Goal: Task Accomplishment & Management: Complete application form

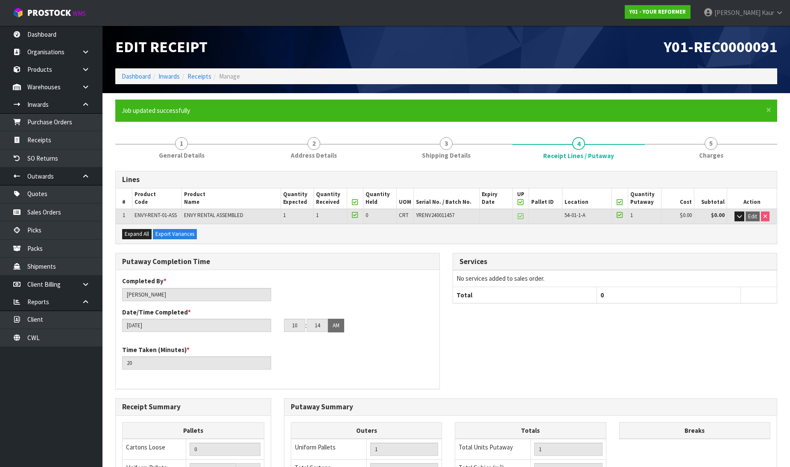
scroll to position [171, 0]
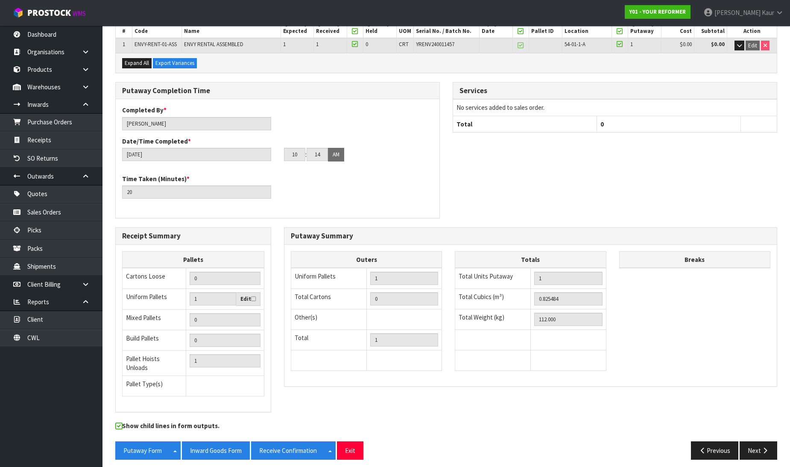
click at [67, 31] on link "Dashboard" at bounding box center [51, 35] width 102 height 18
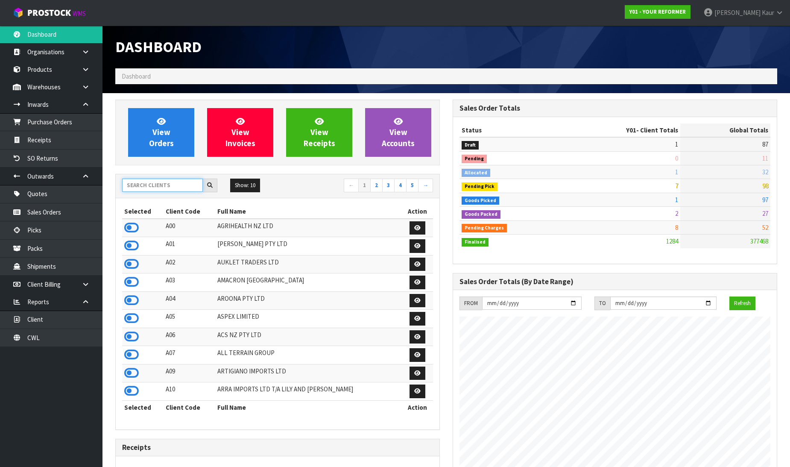
click at [141, 184] on input "text" at bounding box center [162, 184] width 81 height 13
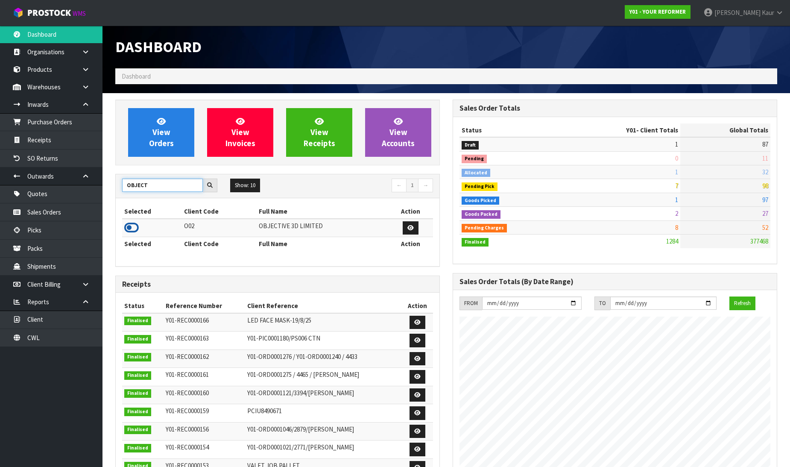
type input "OBJECT"
click at [130, 228] on icon at bounding box center [131, 227] width 15 height 13
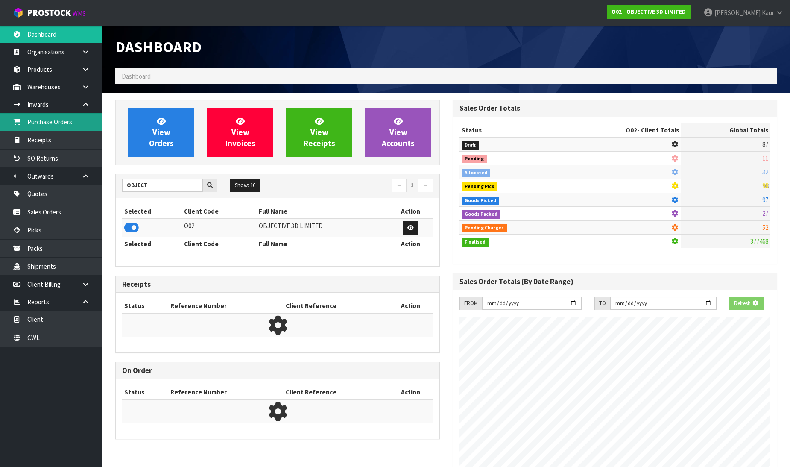
scroll to position [426374, 426559]
click at [83, 124] on link "Purchase Orders" at bounding box center [51, 122] width 102 height 18
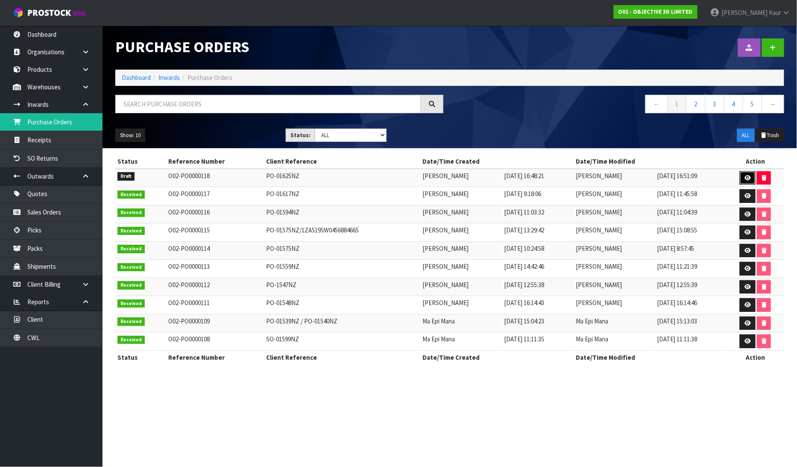
click at [748, 176] on icon at bounding box center [747, 178] width 6 height 6
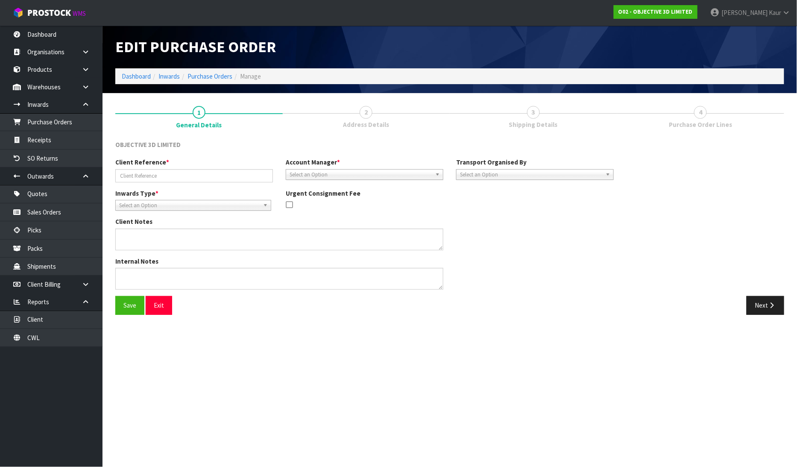
type input "PO-01625NZ"
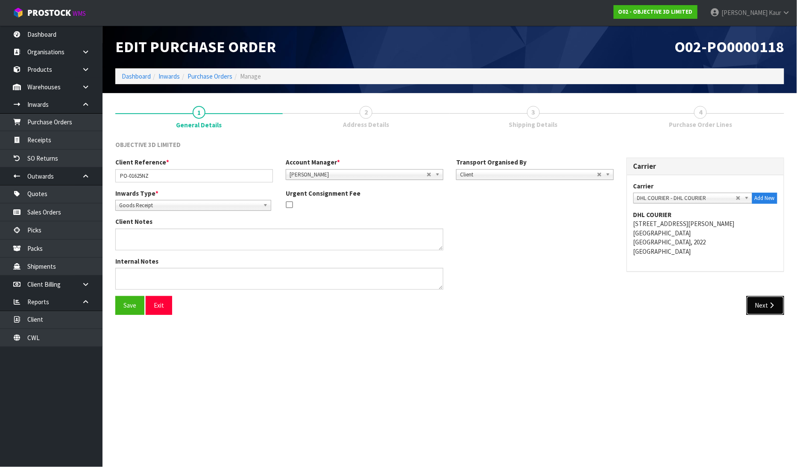
click at [763, 306] on button "Next" at bounding box center [765, 305] width 38 height 18
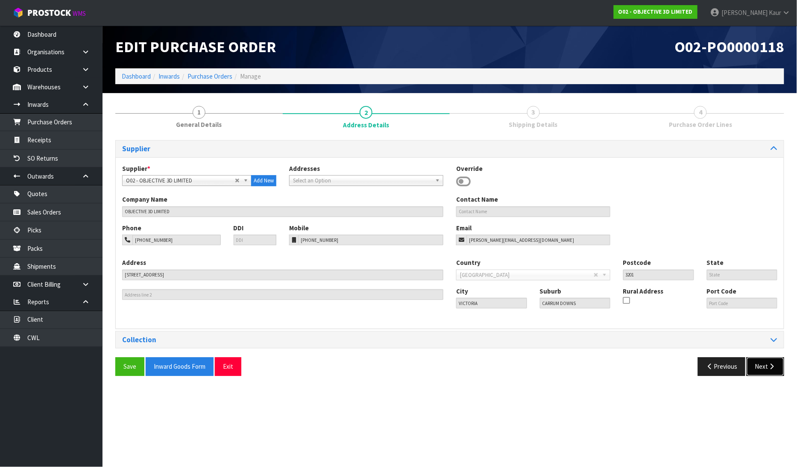
click at [769, 372] on button "Next" at bounding box center [765, 366] width 38 height 18
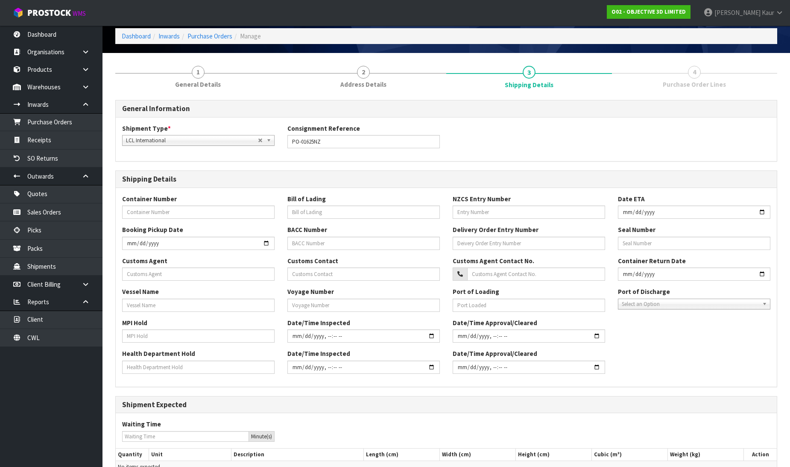
scroll to position [119, 0]
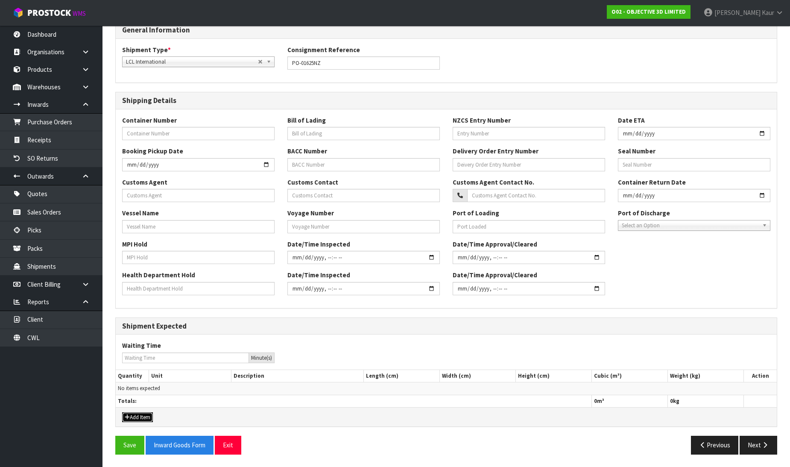
click at [146, 419] on button "Add Item" at bounding box center [137, 417] width 31 height 10
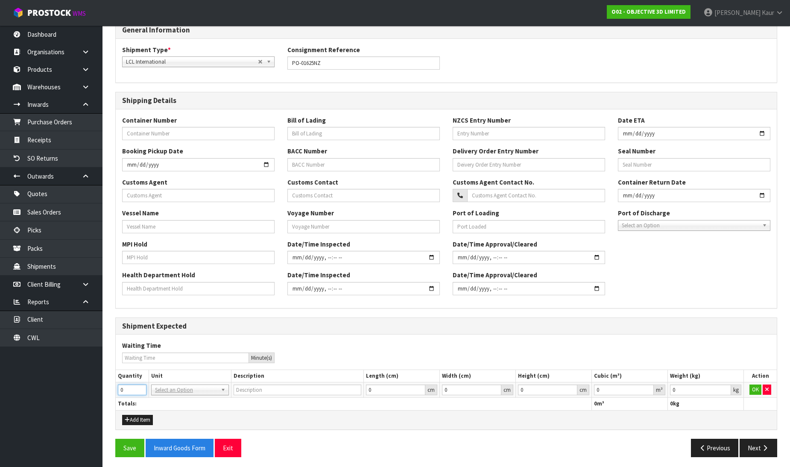
drag, startPoint x: 128, startPoint y: 385, endPoint x: 114, endPoint y: 391, distance: 14.9
click at [114, 391] on div "1 General Details 2 Address Details 3 Shipping Details 4 Purchase Order Lines G…" at bounding box center [446, 222] width 674 height 482
type input "4"
click at [176, 405] on input "text" at bounding box center [189, 402] width 73 height 11
type input "CTN"
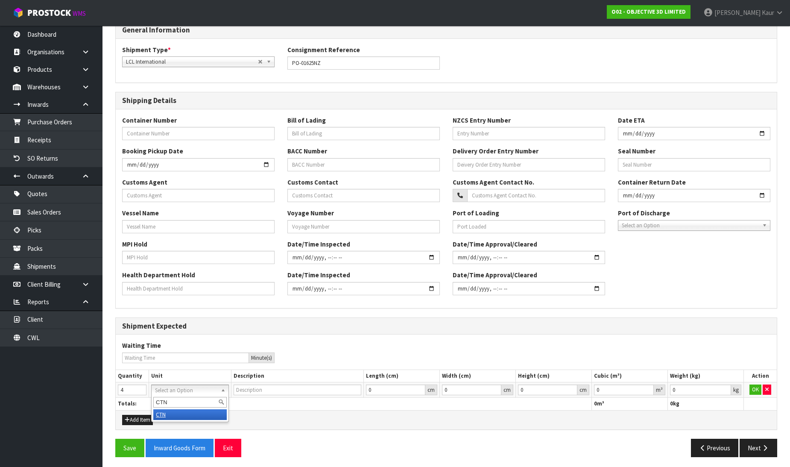
type input "CARTON"
type input "0.000001"
click at [648, 386] on input "0.000001" at bounding box center [624, 389] width 60 height 11
type input "0.001"
click at [727, 385] on input "0.001" at bounding box center [700, 389] width 61 height 11
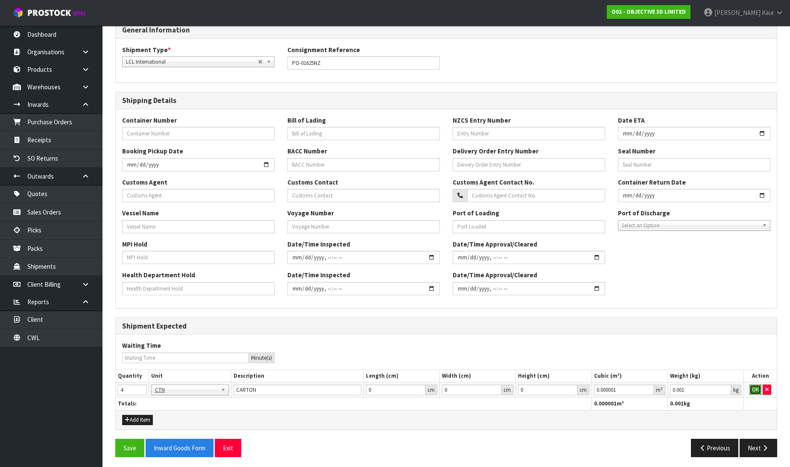
click at [753, 388] on button "OK" at bounding box center [755, 389] width 12 height 10
click at [753, 438] on button "Next" at bounding box center [758, 447] width 38 height 18
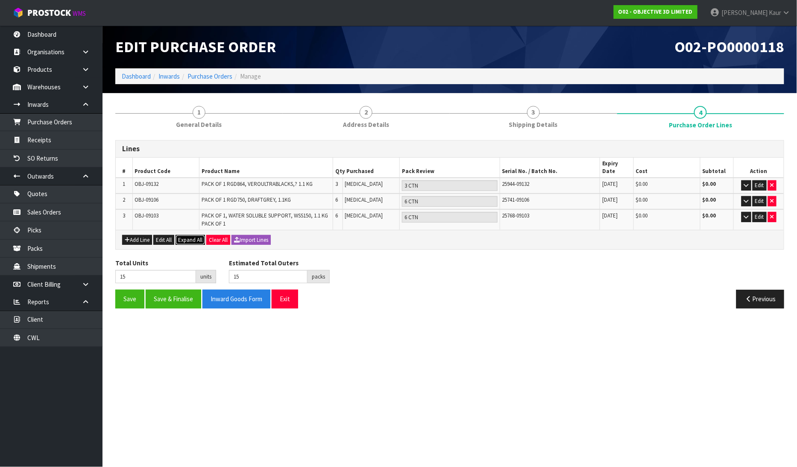
click at [190, 236] on span "Expand All" at bounding box center [190, 239] width 24 height 7
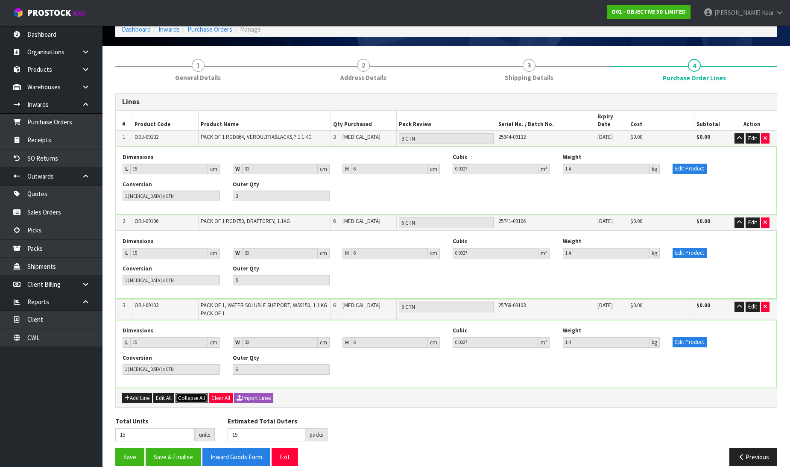
scroll to position [47, 0]
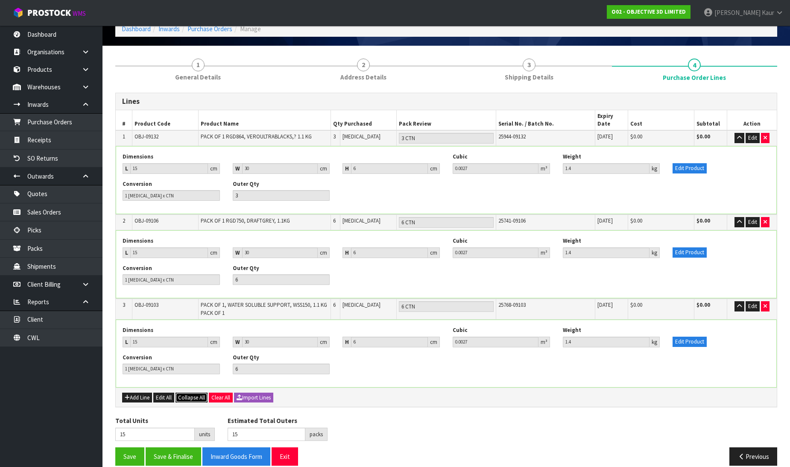
click at [197, 394] on span "Collapse All" at bounding box center [191, 397] width 27 height 7
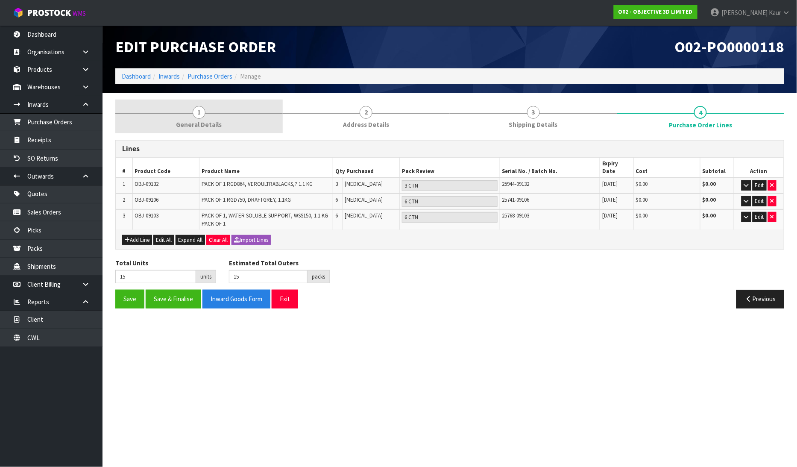
click at [206, 121] on span "General Details" at bounding box center [199, 124] width 46 height 9
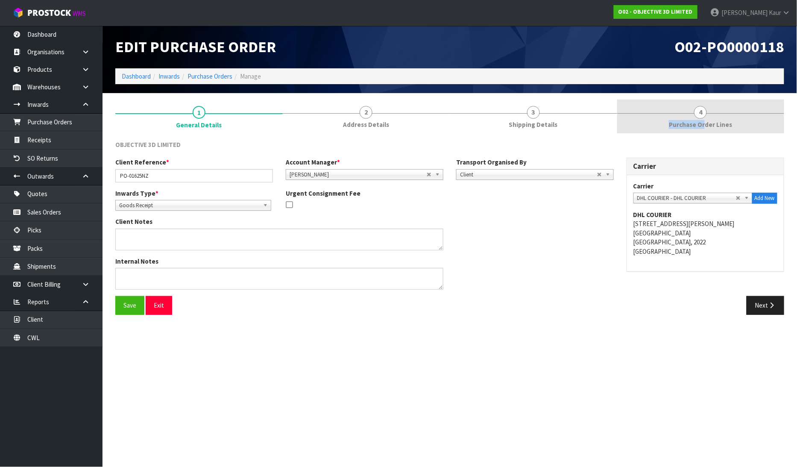
click at [705, 120] on span "Purchase Order Lines" at bounding box center [700, 124] width 63 height 9
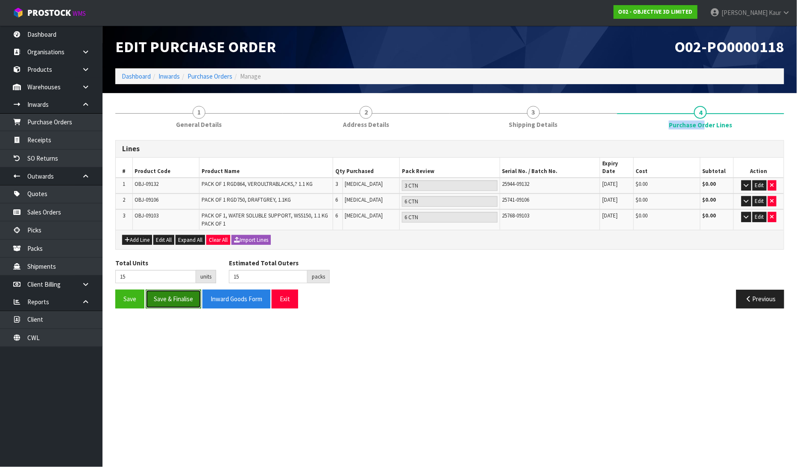
click at [183, 289] on button "Save & Finalise" at bounding box center [173, 298] width 55 height 18
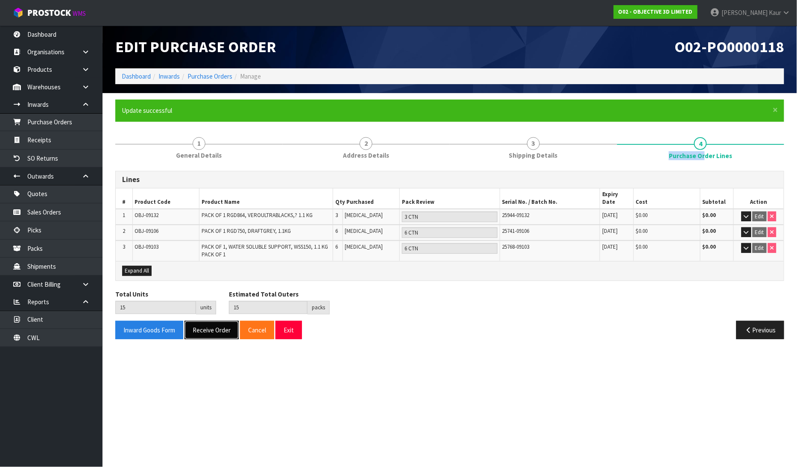
click at [215, 321] on button "Receive Order" at bounding box center [211, 330] width 54 height 18
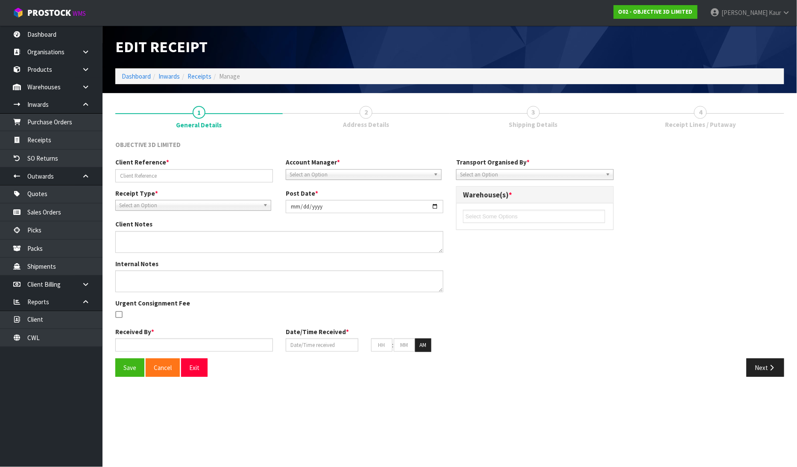
type input "PO-01625NZ"
type input "[DATE]"
type input "[PERSON_NAME]"
type input "[DATE]"
type input "11"
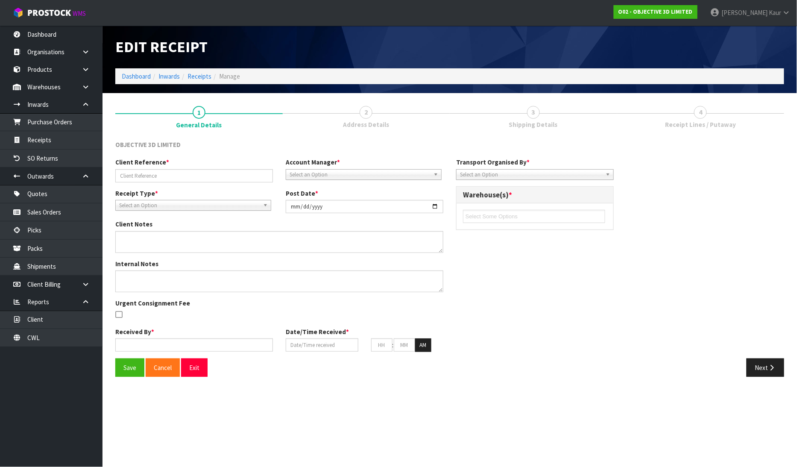
type input "29"
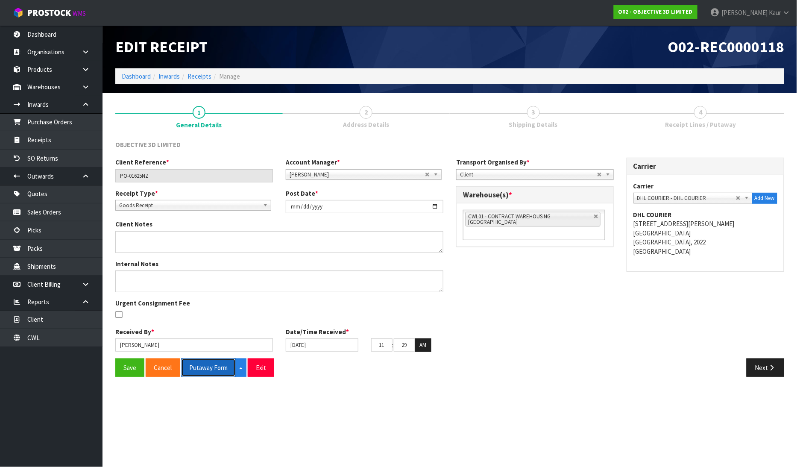
click at [211, 370] on button "Putaway Form" at bounding box center [208, 367] width 55 height 18
click at [208, 367] on button "Putaway Form" at bounding box center [213, 367] width 64 height 18
click at [66, 36] on link "Dashboard" at bounding box center [51, 35] width 102 height 18
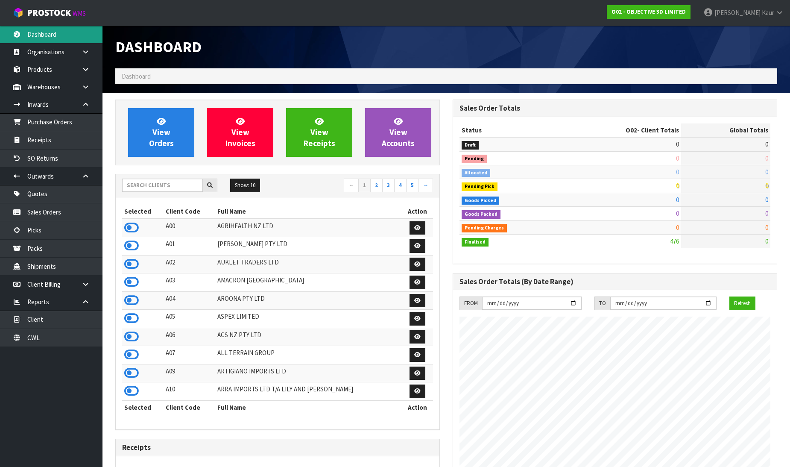
scroll to position [522, 337]
click at [165, 190] on input "text" at bounding box center [162, 184] width 81 height 13
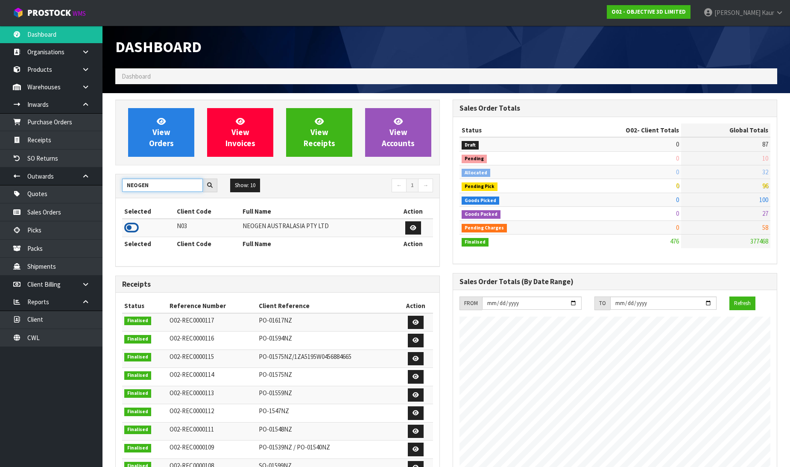
type input "NEOGEN"
click at [125, 229] on icon at bounding box center [131, 227] width 15 height 13
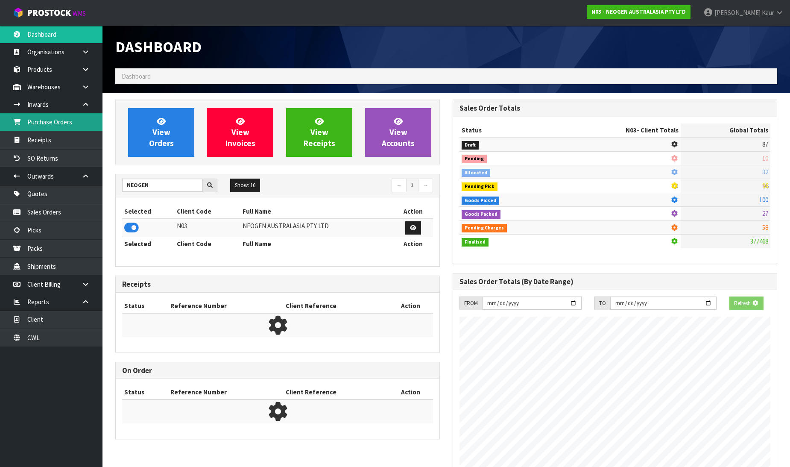
scroll to position [665, 337]
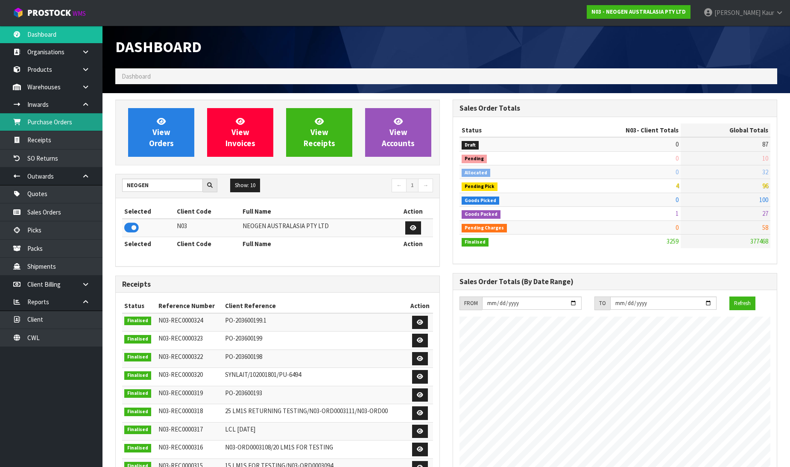
click at [70, 126] on link "Purchase Orders" at bounding box center [51, 122] width 102 height 18
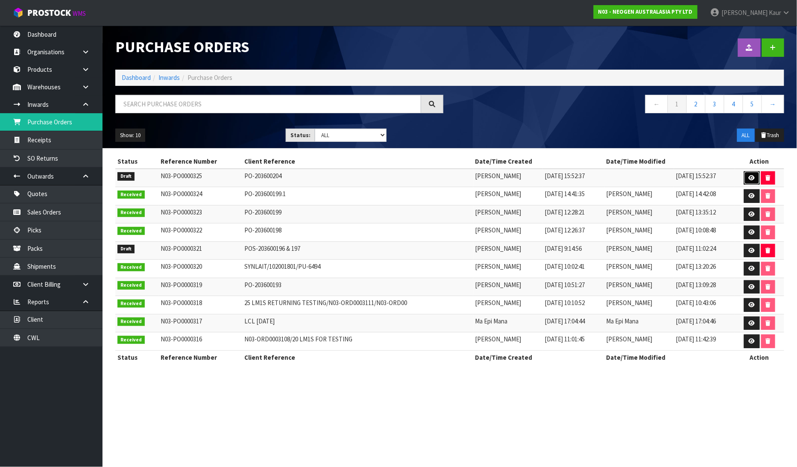
click at [754, 174] on link at bounding box center [752, 178] width 16 height 14
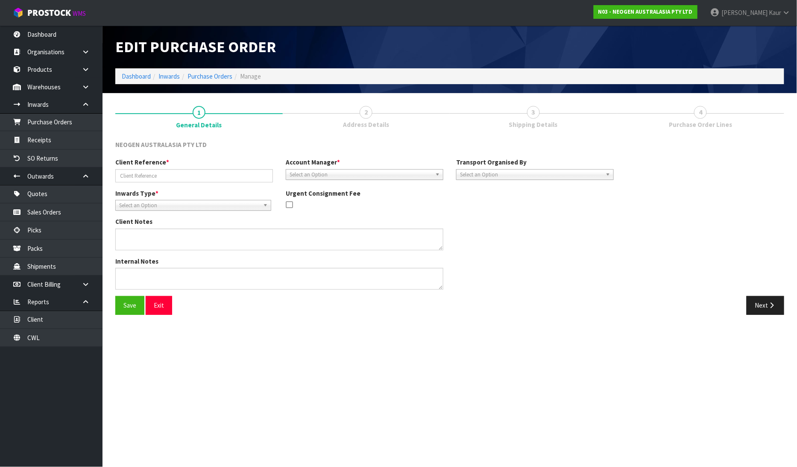
type input "PO-203600204"
type textarea "700002275 AND 700002277 PUT ON HELD QA UNTIL TESTING CLEARANCE"
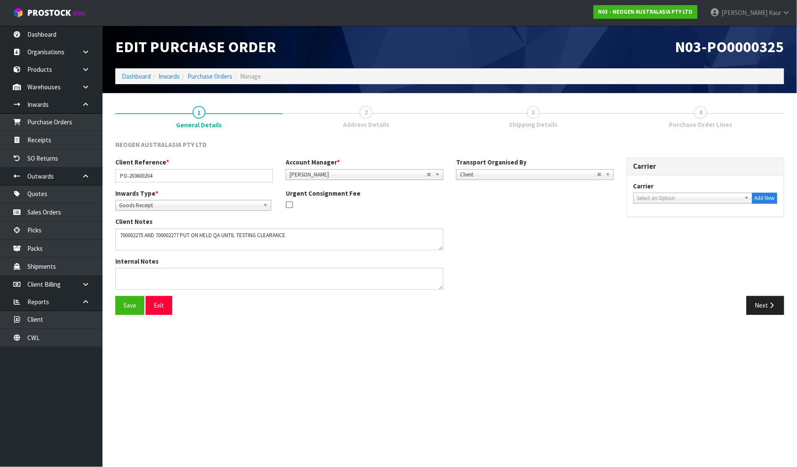
click at [780, 314] on div "Save Exit Next" at bounding box center [449, 308] width 681 height 25
click at [775, 307] on icon "button" at bounding box center [772, 305] width 8 height 6
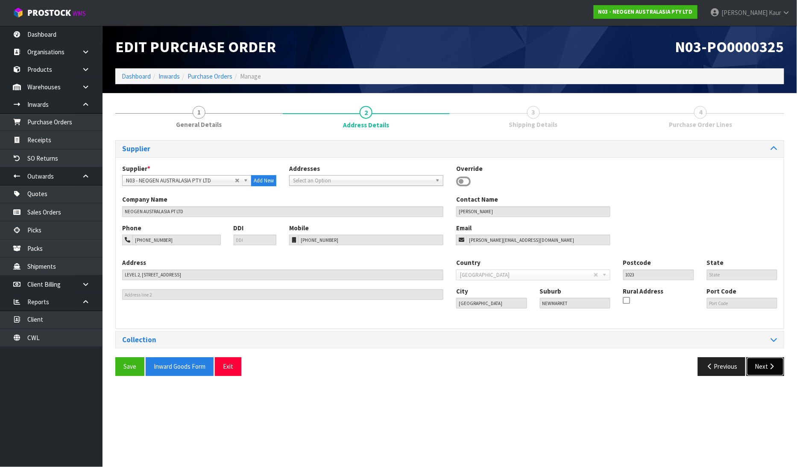
click at [767, 362] on button "Next" at bounding box center [765, 366] width 38 height 18
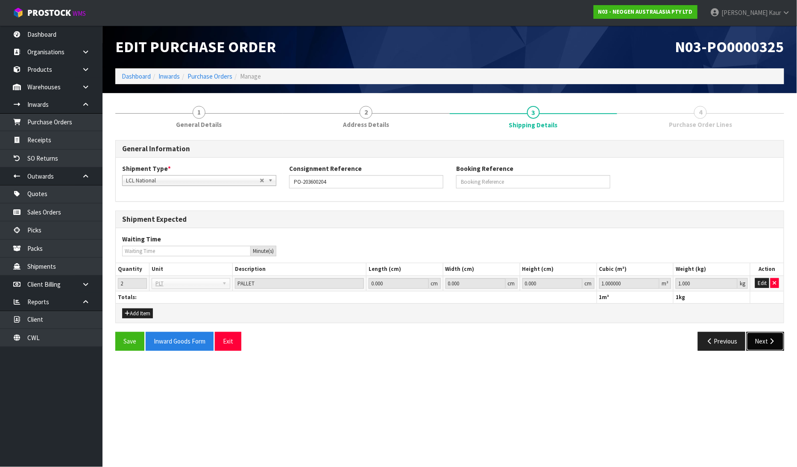
click at [763, 340] on button "Next" at bounding box center [765, 341] width 38 height 18
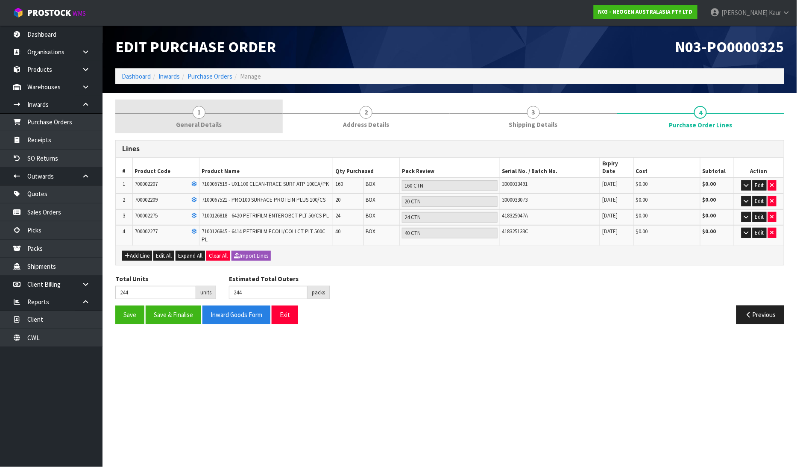
click at [190, 118] on link "1 General Details" at bounding box center [198, 116] width 167 height 34
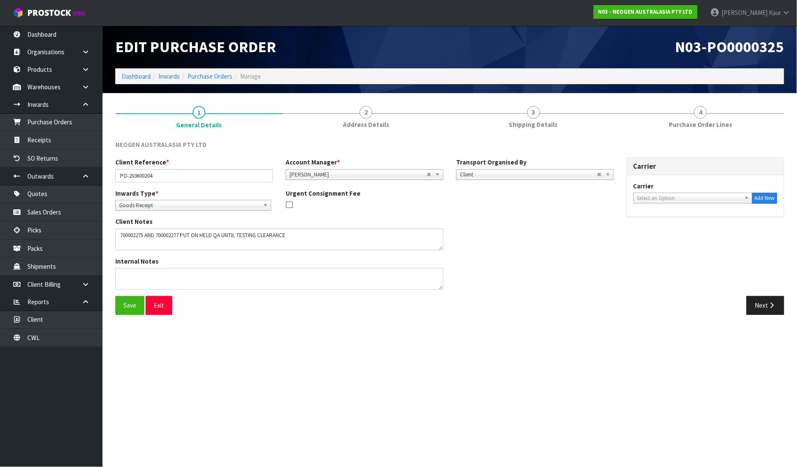
click at [669, 197] on span "Select an Option" at bounding box center [689, 198] width 104 height 10
type input "EXPEDITORS"
click at [683, 220] on li "EXPEDITORS - EXPEDITORS" at bounding box center [692, 222] width 115 height 11
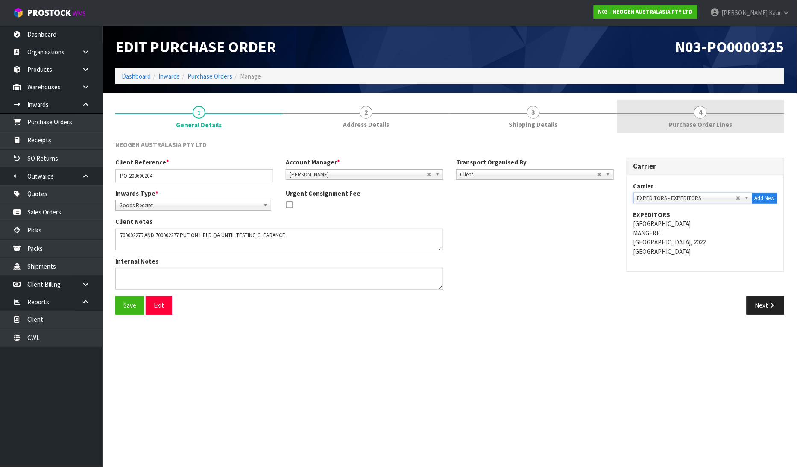
click at [686, 118] on link "4 Purchase Order Lines" at bounding box center [700, 116] width 167 height 34
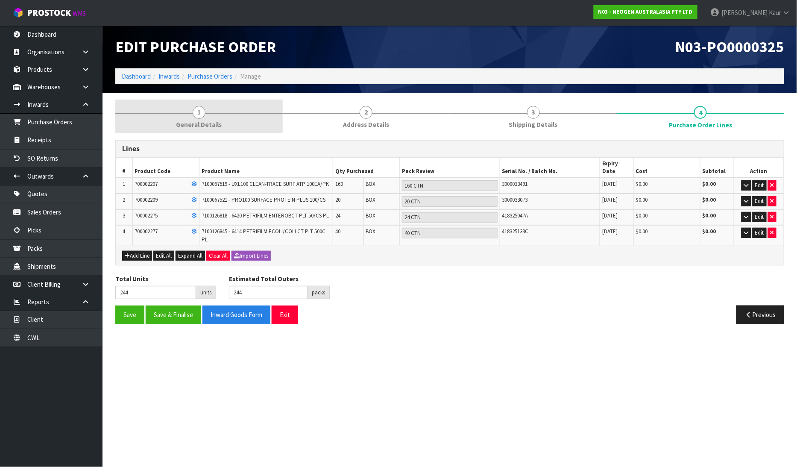
click at [214, 115] on link "1 General Details" at bounding box center [198, 116] width 167 height 34
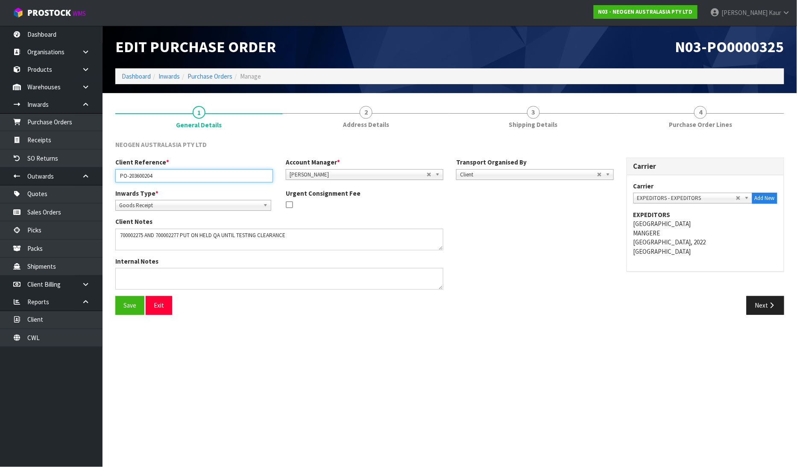
drag, startPoint x: 173, startPoint y: 176, endPoint x: 117, endPoint y: 185, distance: 56.6
click at [114, 180] on div "Client Reference * PO-203600204" at bounding box center [194, 170] width 170 height 24
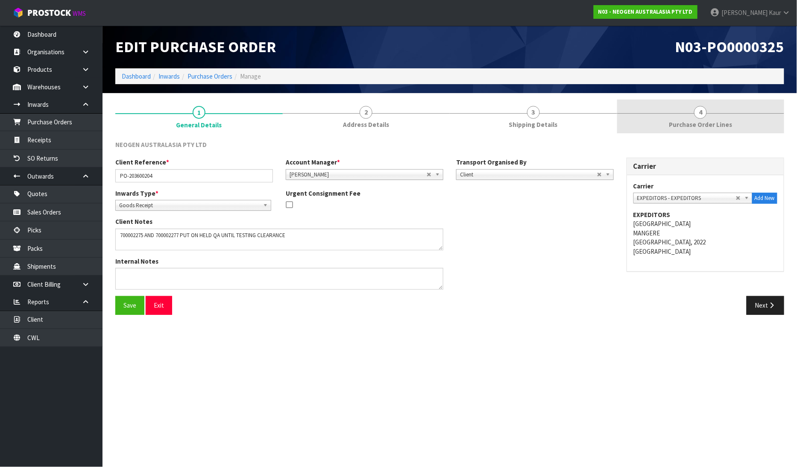
click at [705, 117] on link "4 Purchase Order Lines" at bounding box center [700, 116] width 167 height 34
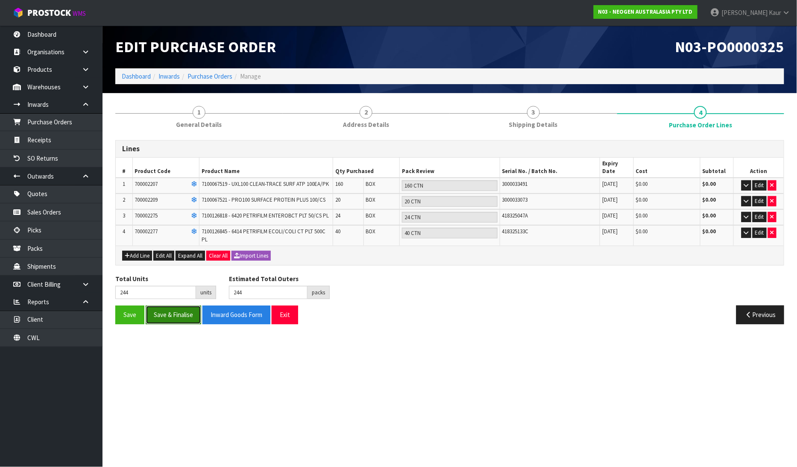
click at [184, 311] on button "Save & Finalise" at bounding box center [173, 314] width 55 height 18
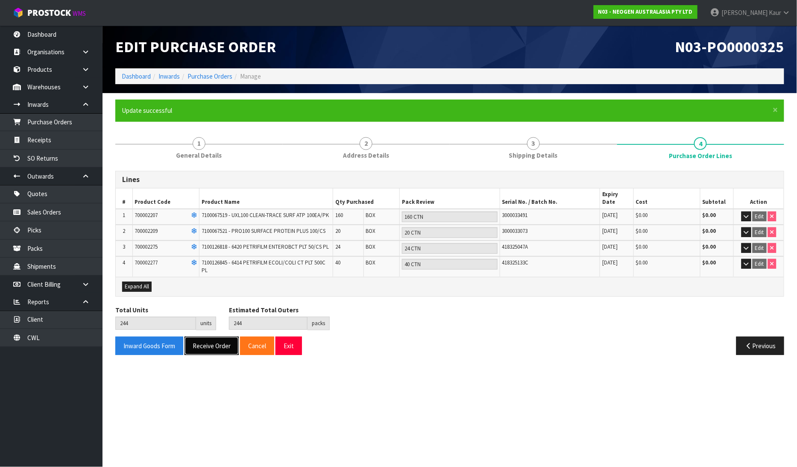
click at [218, 340] on button "Receive Order" at bounding box center [211, 345] width 54 height 18
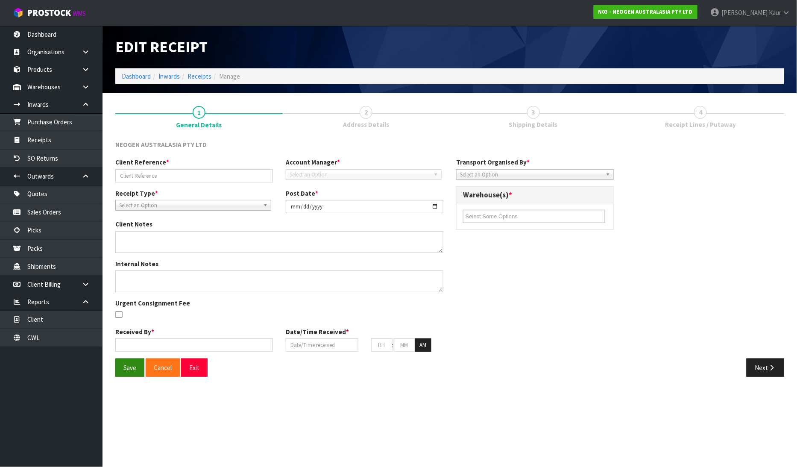
type input "PO-203600204"
type input "[DATE]"
type textarea "700002275 AND 700002277 PUT ON HELD QA UNTIL TESTING CLEARANCE"
type input "[PERSON_NAME]"
type input "[DATE]"
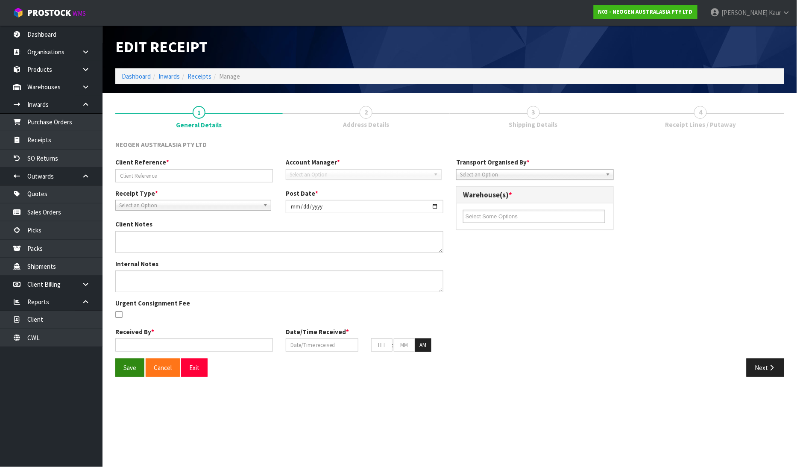
type input "11"
type input "46"
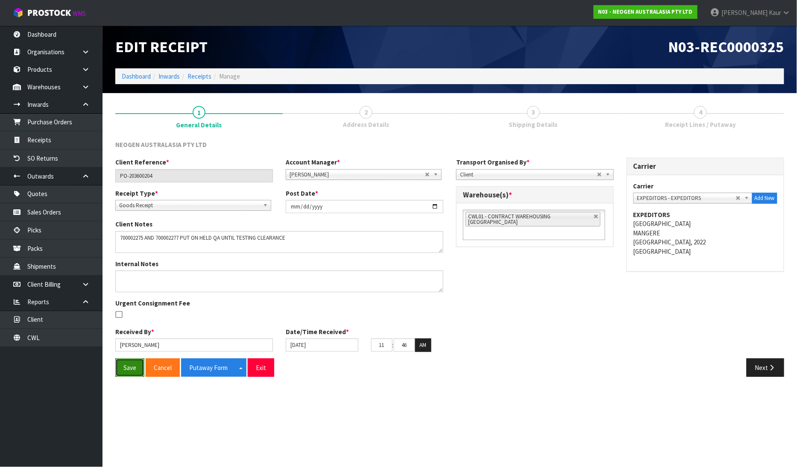
click at [129, 364] on button "Save" at bounding box center [129, 367] width 29 height 18
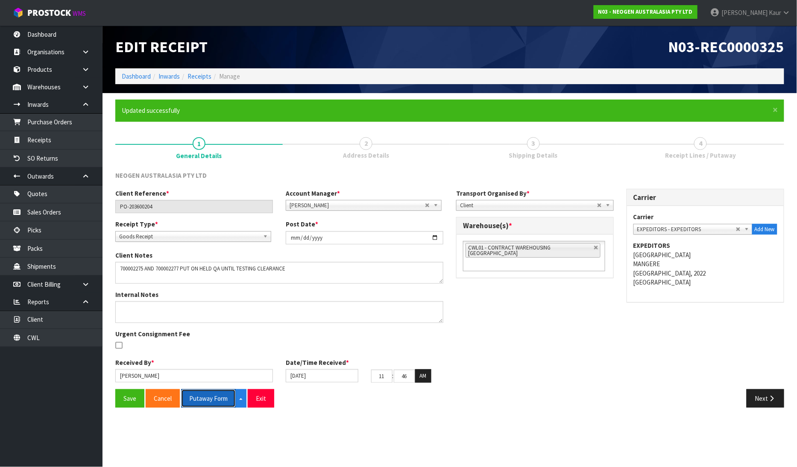
drag, startPoint x: 214, startPoint y: 399, endPoint x: 364, endPoint y: 344, distance: 159.6
click at [215, 398] on button "Putaway Form" at bounding box center [208, 398] width 55 height 18
click at [188, 400] on button "Putaway Form" at bounding box center [213, 398] width 64 height 18
click at [41, 33] on link "Dashboard" at bounding box center [51, 35] width 102 height 18
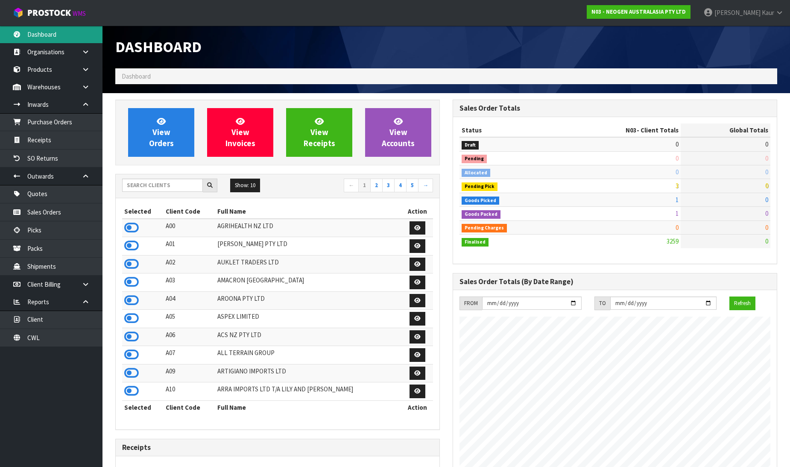
scroll to position [647, 337]
click at [169, 189] on input "text" at bounding box center [162, 184] width 81 height 13
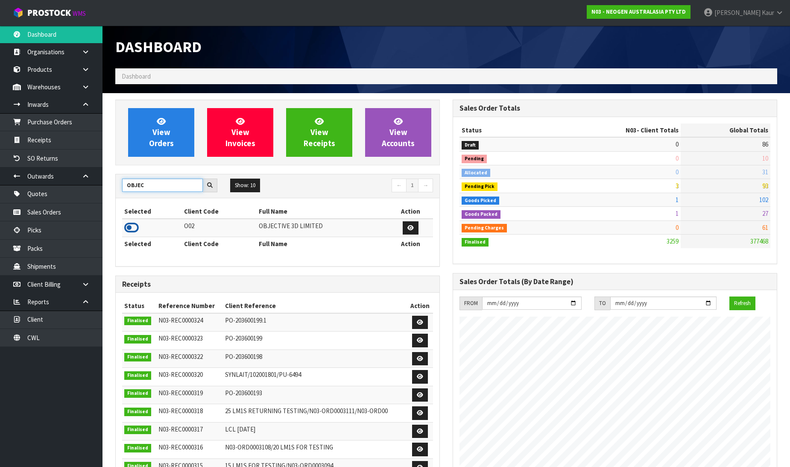
type input "OBJEC"
click at [128, 225] on icon at bounding box center [131, 227] width 15 height 13
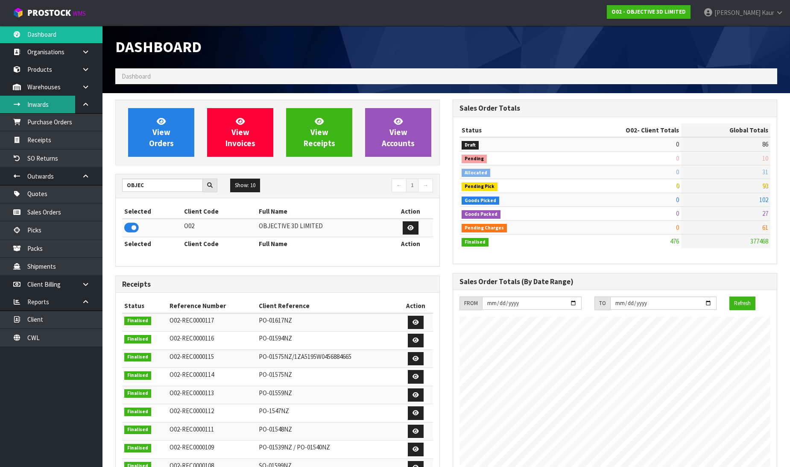
scroll to position [426374, 426559]
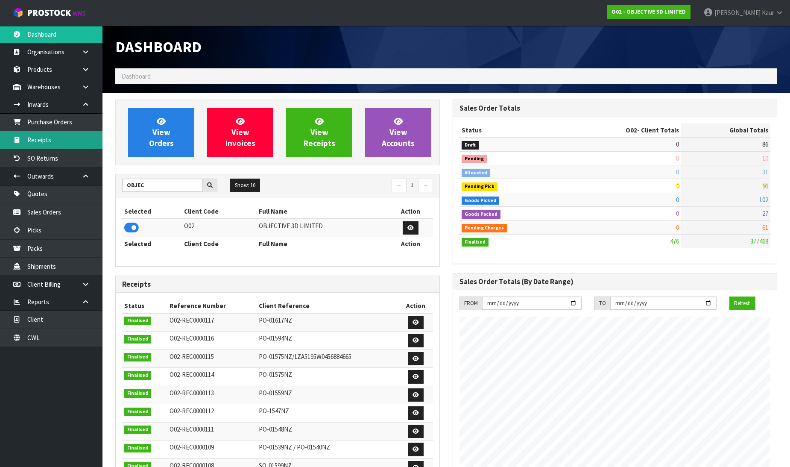
drag, startPoint x: 53, startPoint y: 139, endPoint x: 510, endPoint y: 155, distance: 457.1
click at [54, 139] on link "Receipts" at bounding box center [51, 140] width 102 height 18
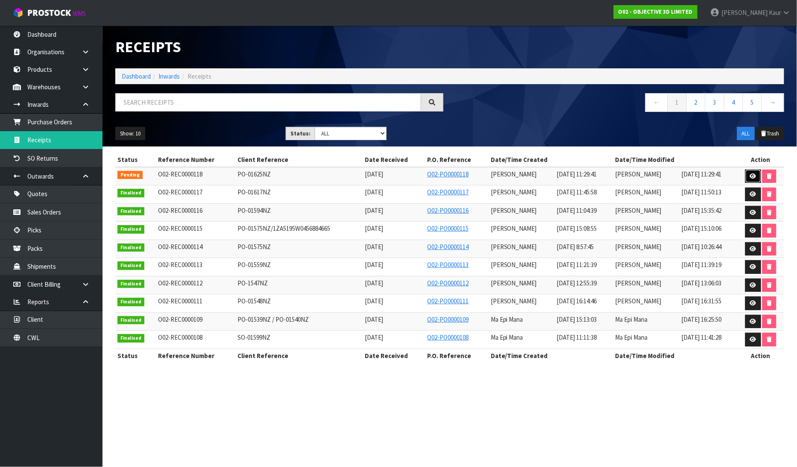
click at [750, 174] on icon at bounding box center [753, 176] width 6 height 6
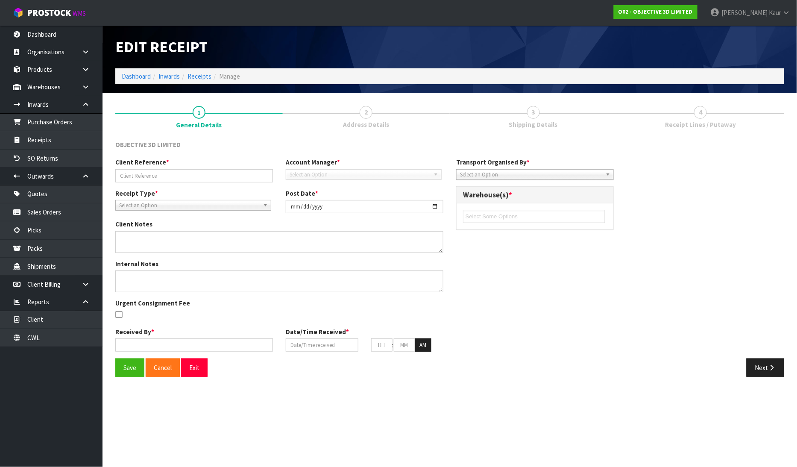
type input "PO-01625NZ"
type input "[DATE]"
type input "[PERSON_NAME]"
type input "[DATE]"
type input "11"
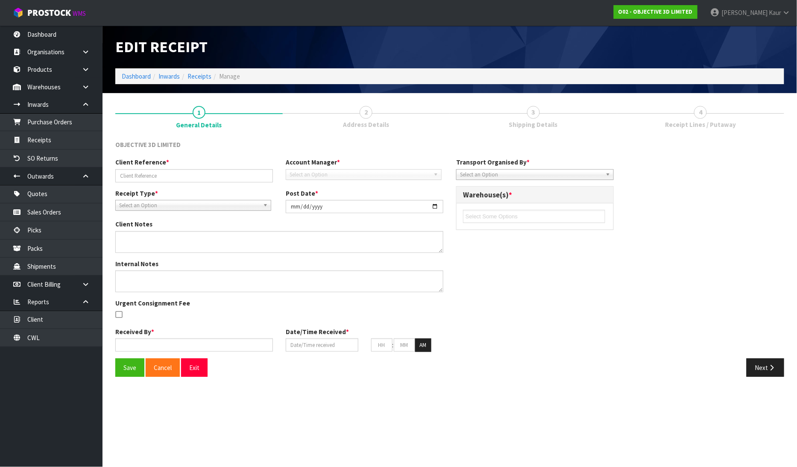
type input "29"
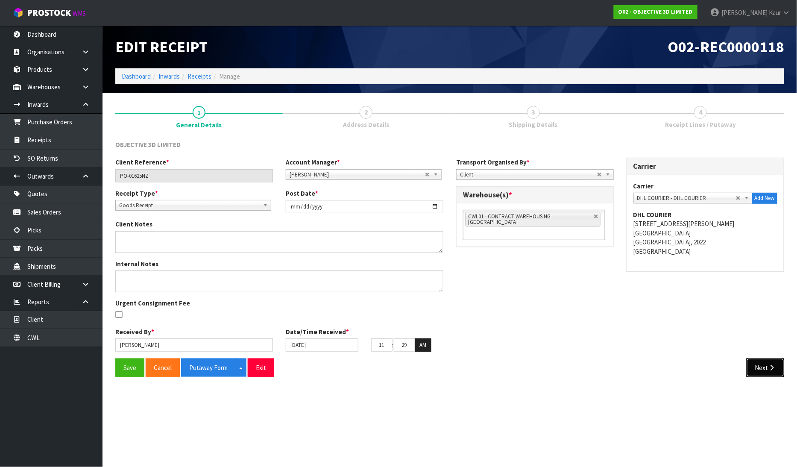
click at [766, 361] on button "Next" at bounding box center [765, 367] width 38 height 18
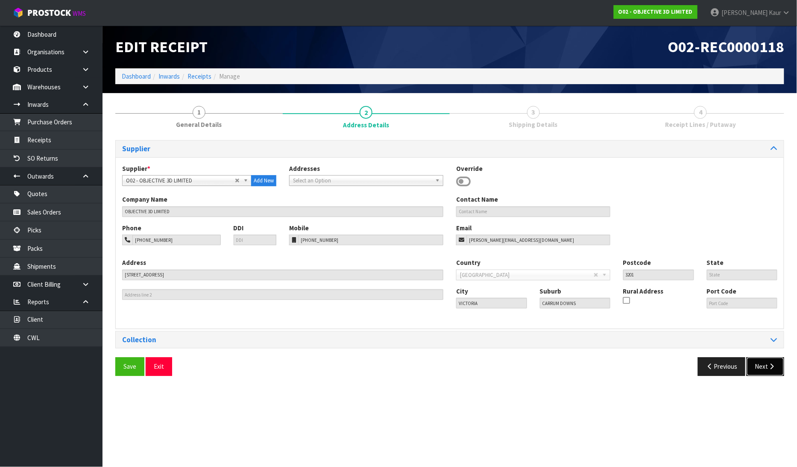
click at [766, 369] on button "Next" at bounding box center [765, 366] width 38 height 18
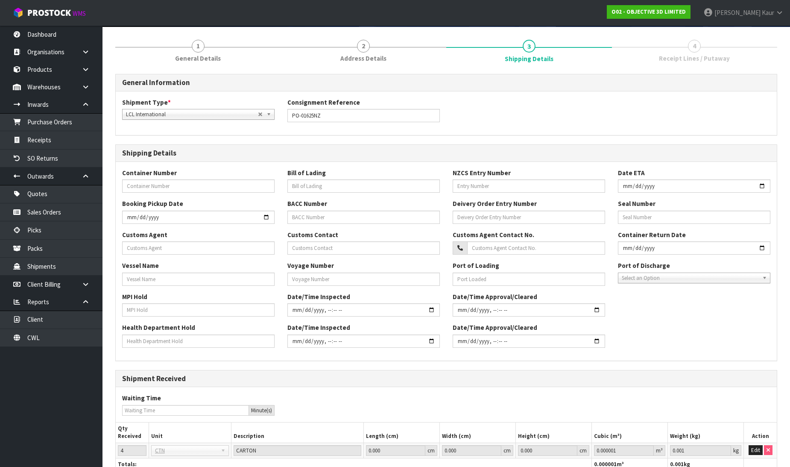
scroll to position [129, 0]
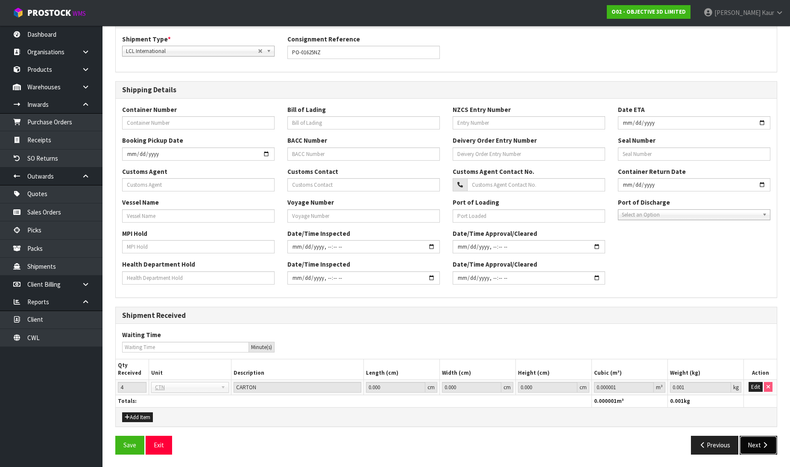
click at [762, 441] on button "Next" at bounding box center [758, 444] width 38 height 18
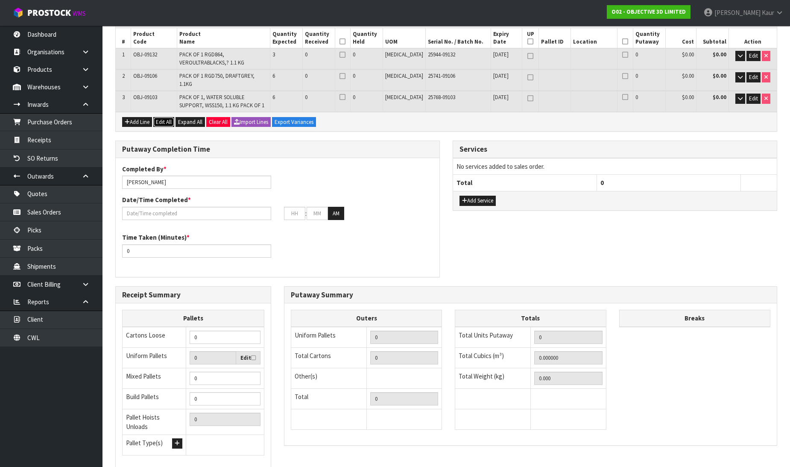
click at [170, 117] on button "Edit All" at bounding box center [163, 122] width 21 height 10
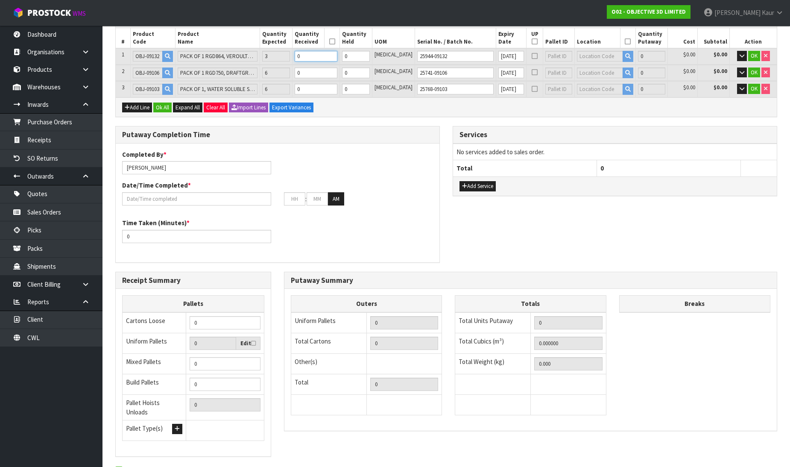
click at [335, 56] on input "0" at bounding box center [316, 56] width 43 height 11
type input "3"
type input "0.0081"
type input "4.2"
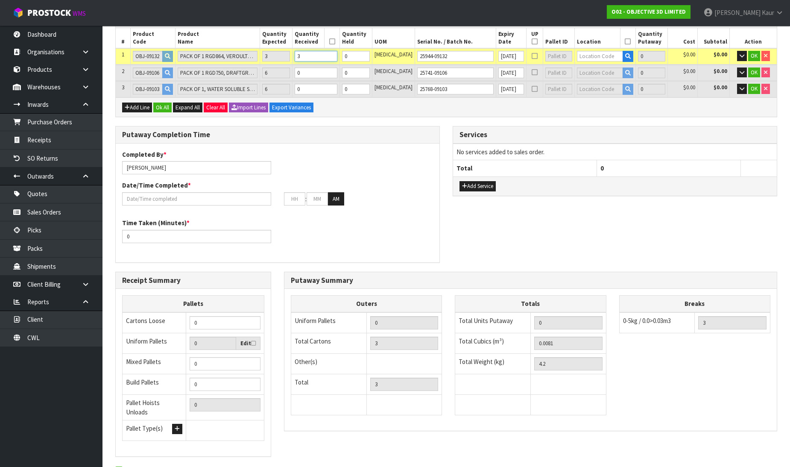
type input "3"
click at [333, 70] on input "0" at bounding box center [316, 72] width 43 height 11
type input "9"
type input "0.0243"
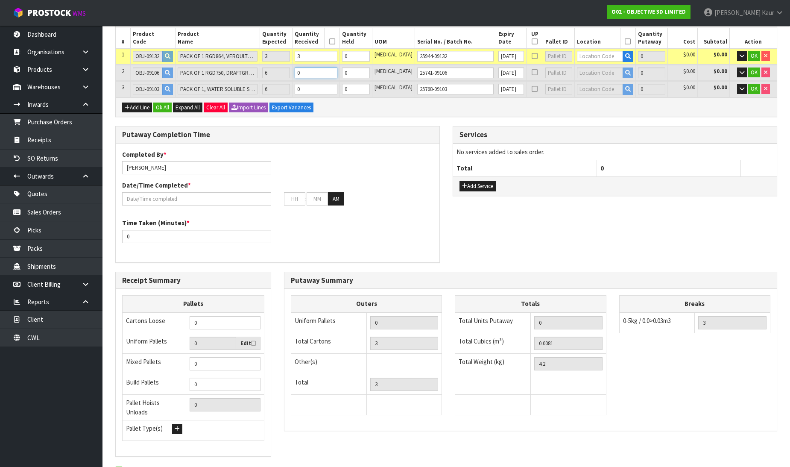
type input "12.6"
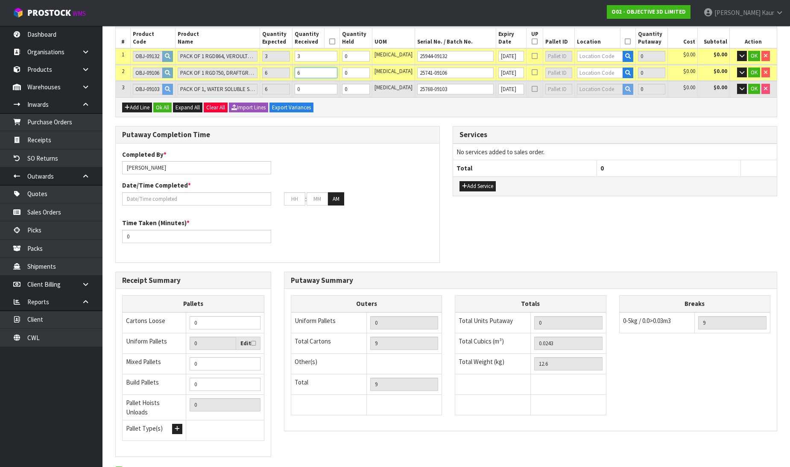
type input "6"
click at [325, 84] on input "0" at bounding box center [316, 89] width 43 height 11
type input "15"
type input "0.0405"
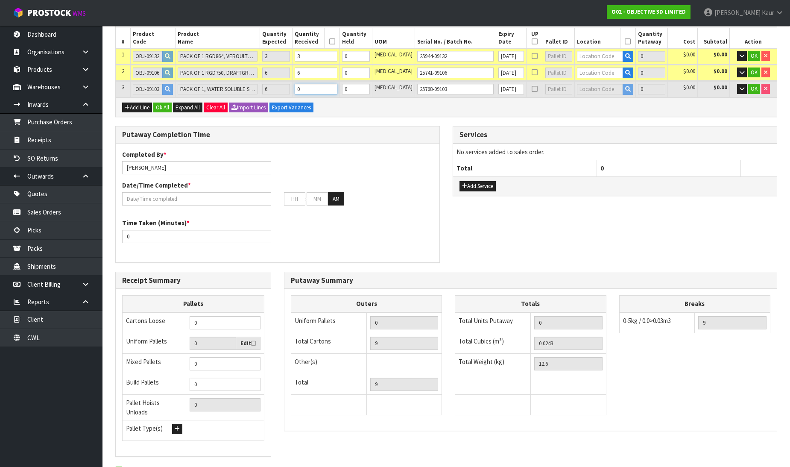
type input "21"
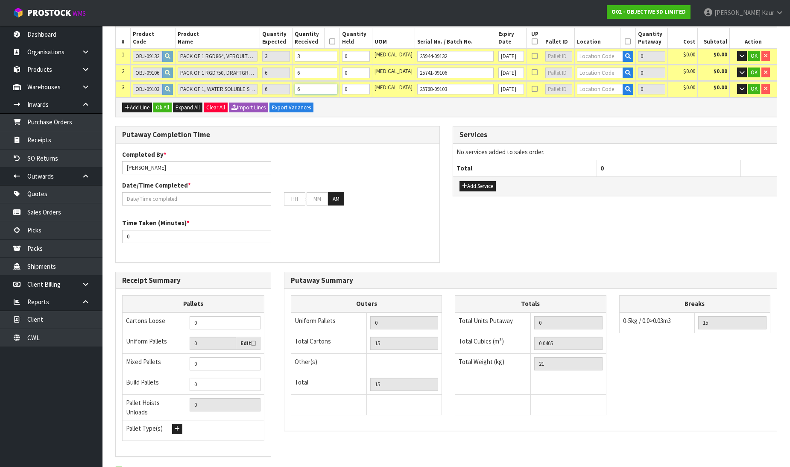
type input "6"
click at [581, 57] on input "text" at bounding box center [600, 56] width 46 height 11
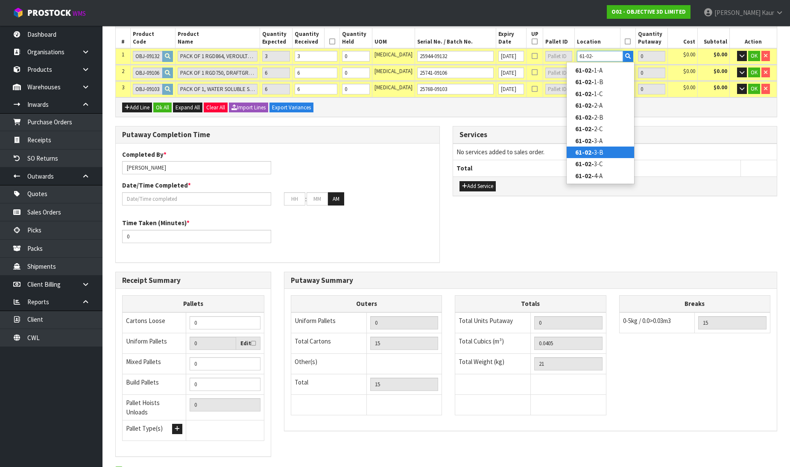
type input "61-02-"
click at [606, 150] on link "61-02- 3-B" at bounding box center [599, 152] width 67 height 12
type input "3"
type input "61-02-3-B"
type input "3"
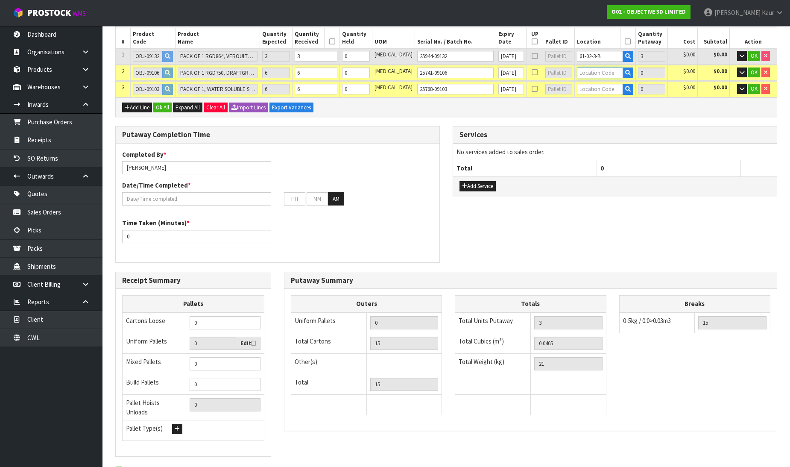
click at [603, 70] on input "text" at bounding box center [600, 72] width 46 height 11
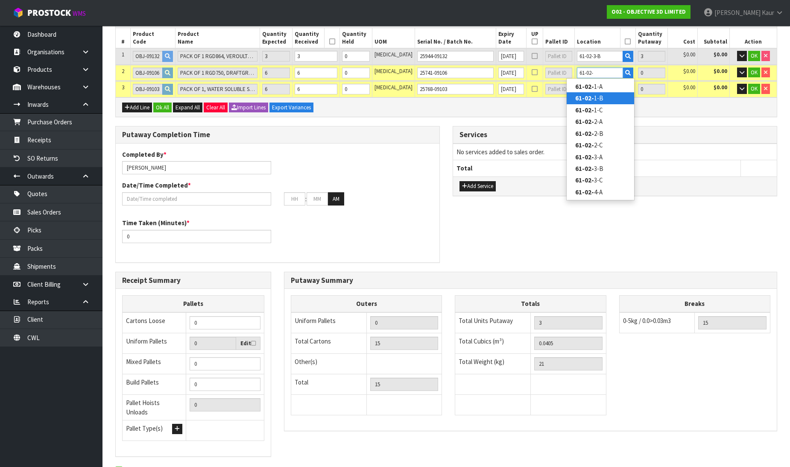
type input "61-02-"
click at [609, 93] on link "61-02- 1-B" at bounding box center [599, 98] width 67 height 12
type input "9"
type input "61-02-1-B"
type input "6"
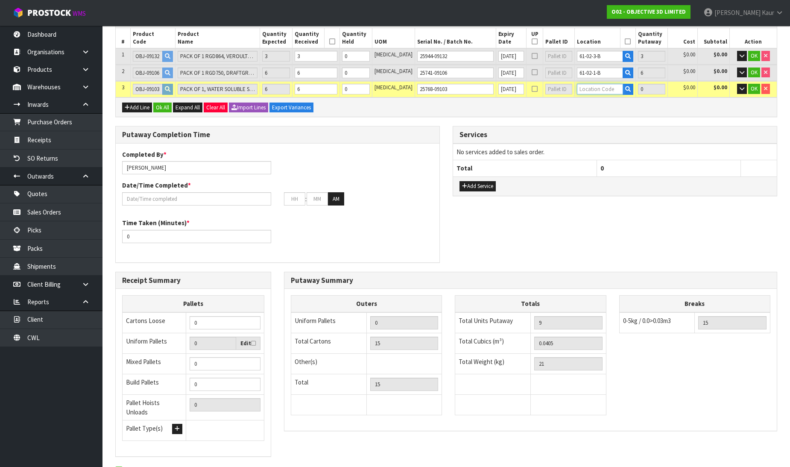
click at [604, 91] on input "text" at bounding box center [600, 89] width 46 height 11
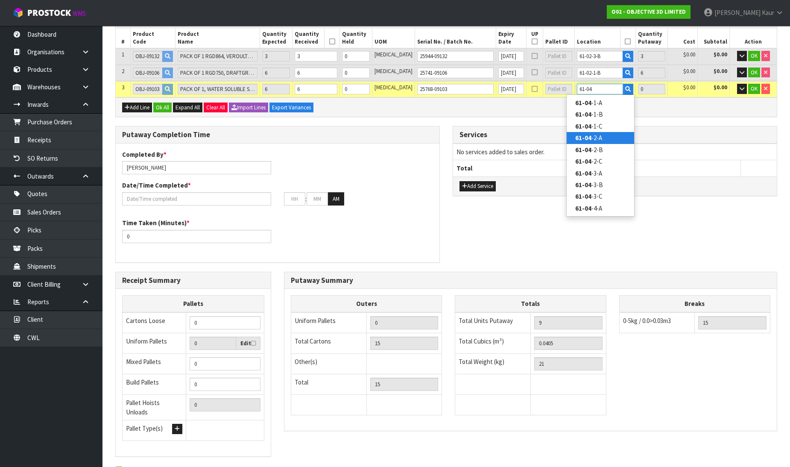
type input "61-04"
click at [599, 139] on link "61-04 -2-A" at bounding box center [599, 138] width 67 height 12
type input "15"
type input "61-04-2-A"
type input "6"
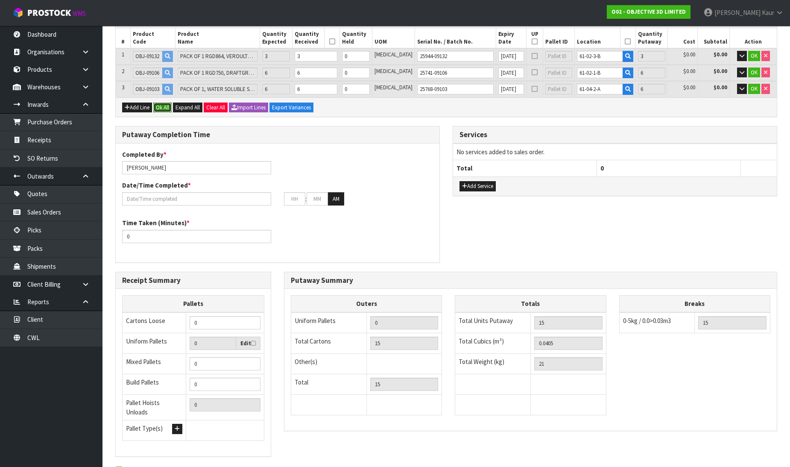
click at [168, 110] on button "Ok All" at bounding box center [162, 107] width 18 height 10
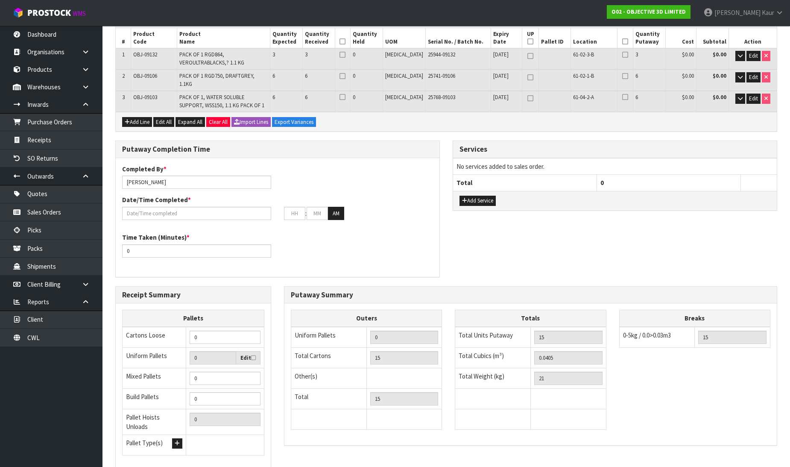
click at [345, 55] on icon at bounding box center [342, 55] width 6 height 0
click at [0, 0] on input "checkbox" at bounding box center [0, 0] width 0 height 0
click at [345, 55] on icon at bounding box center [342, 55] width 6 height 0
click at [0, 0] on input "checkbox" at bounding box center [0, 0] width 0 height 0
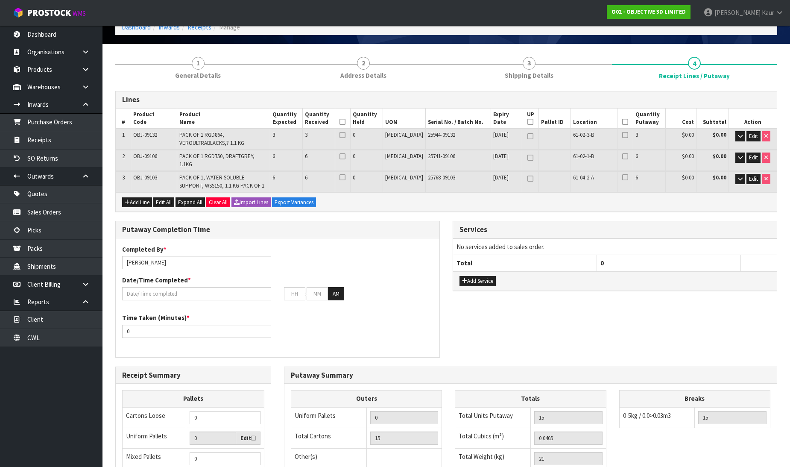
scroll to position [0, 0]
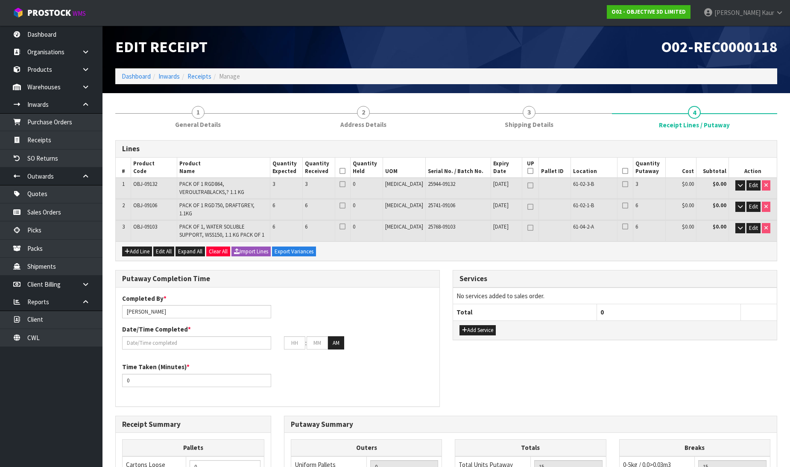
click at [345, 171] on icon at bounding box center [342, 171] width 6 height 0
click at [622, 171] on icon at bounding box center [625, 171] width 6 height 0
click at [172, 340] on input "text" at bounding box center [196, 342] width 149 height 13
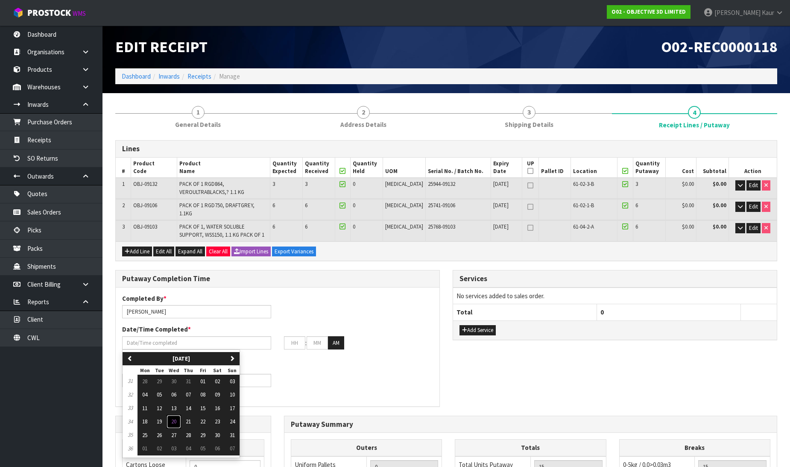
drag, startPoint x: 177, startPoint y: 415, endPoint x: 175, endPoint y: 411, distance: 4.5
click at [176, 418] on span "20" at bounding box center [173, 421] width 5 height 7
type input "[DATE]"
type input "12"
type input "00"
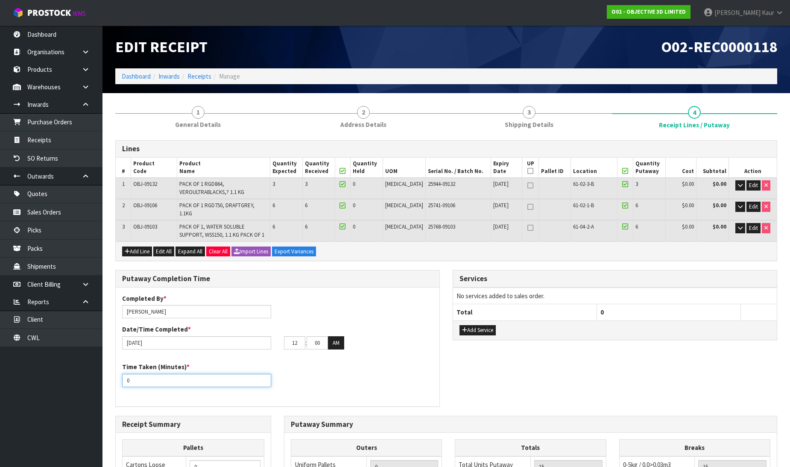
drag, startPoint x: 133, startPoint y: 373, endPoint x: 121, endPoint y: 376, distance: 12.2
click at [121, 376] on div "Time Taken (Minutes) * 0" at bounding box center [197, 374] width 162 height 24
type input "20"
drag, startPoint x: 301, startPoint y: 337, endPoint x: 284, endPoint y: 337, distance: 16.6
click at [284, 337] on input "12" at bounding box center [294, 342] width 21 height 13
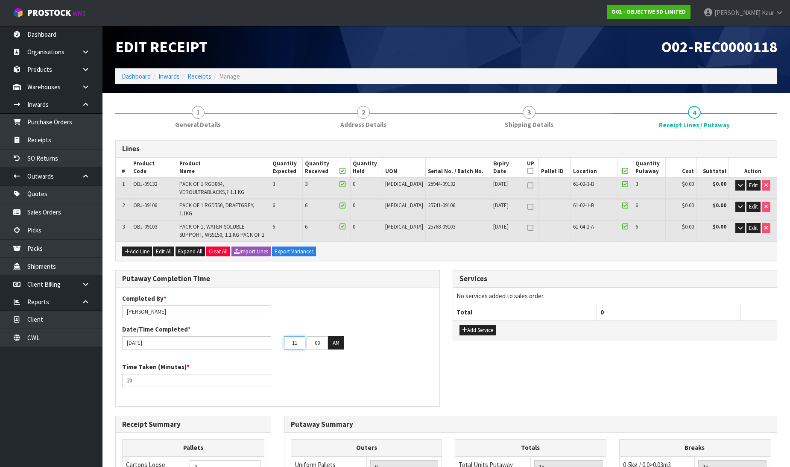
type input "11"
drag, startPoint x: 322, startPoint y: 333, endPoint x: 307, endPoint y: 336, distance: 14.8
click at [307, 336] on input "00" at bounding box center [317, 342] width 21 height 13
type input "52"
click at [335, 339] on button "AM" at bounding box center [336, 343] width 16 height 14
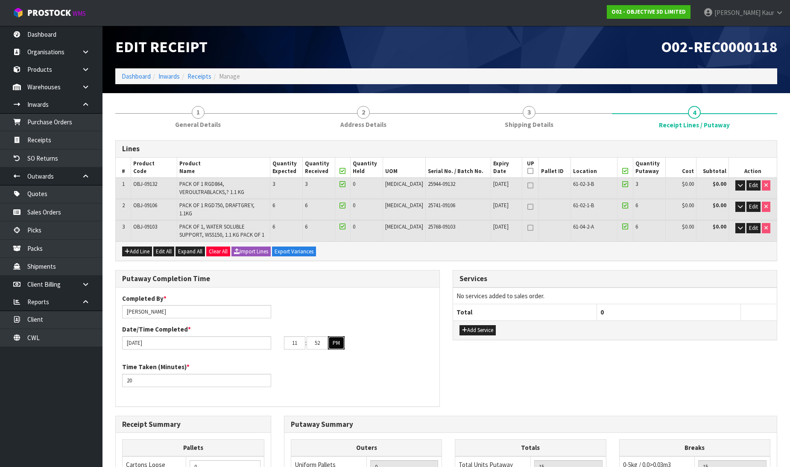
click at [336, 338] on button "PM" at bounding box center [336, 343] width 17 height 14
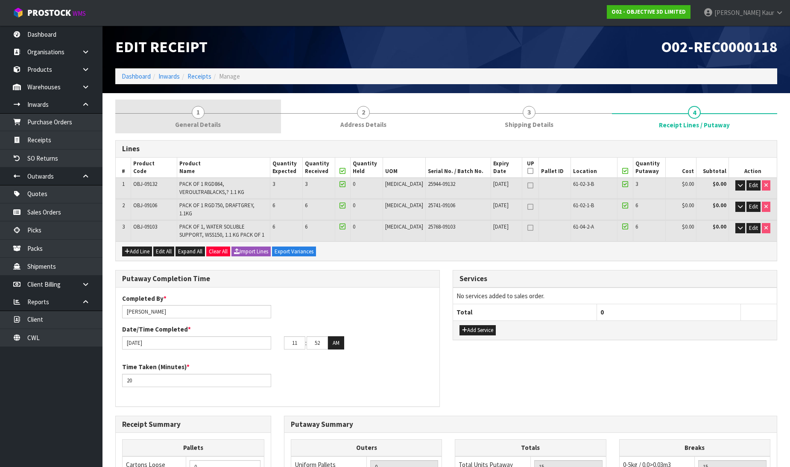
drag, startPoint x: 197, startPoint y: 126, endPoint x: 447, endPoint y: 124, distance: 249.7
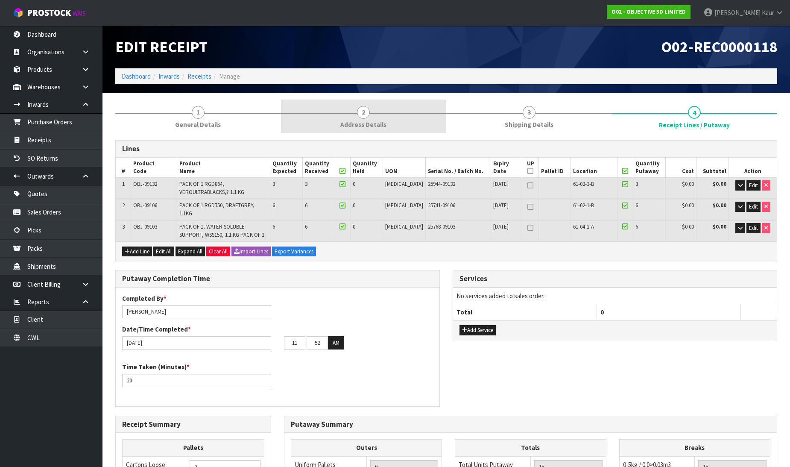
click at [195, 126] on span "General Details" at bounding box center [198, 124] width 46 height 9
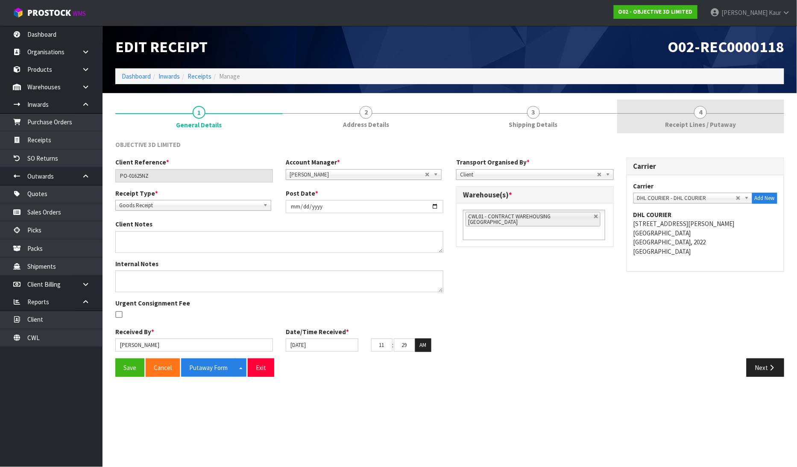
click at [682, 118] on link "4 Receipt Lines / Putaway" at bounding box center [700, 116] width 167 height 34
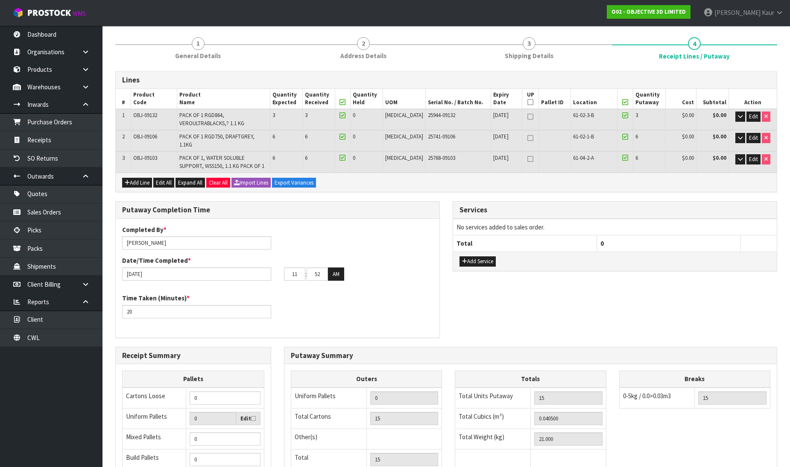
scroll to position [182, 0]
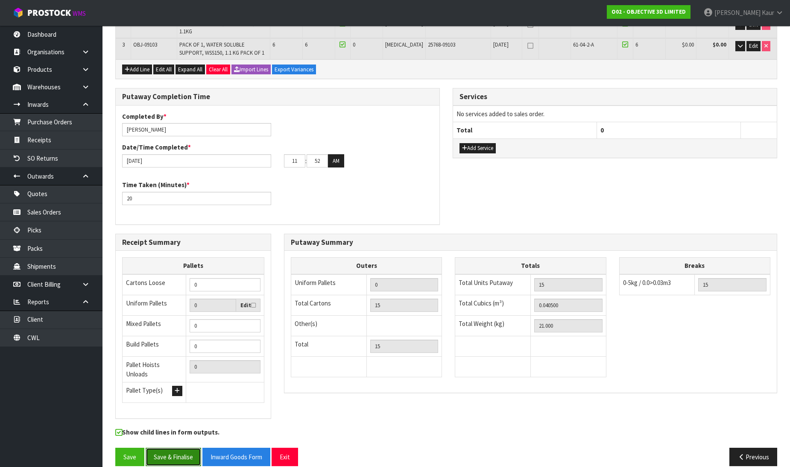
click at [184, 447] on button "Save & Finalise" at bounding box center [173, 456] width 55 height 18
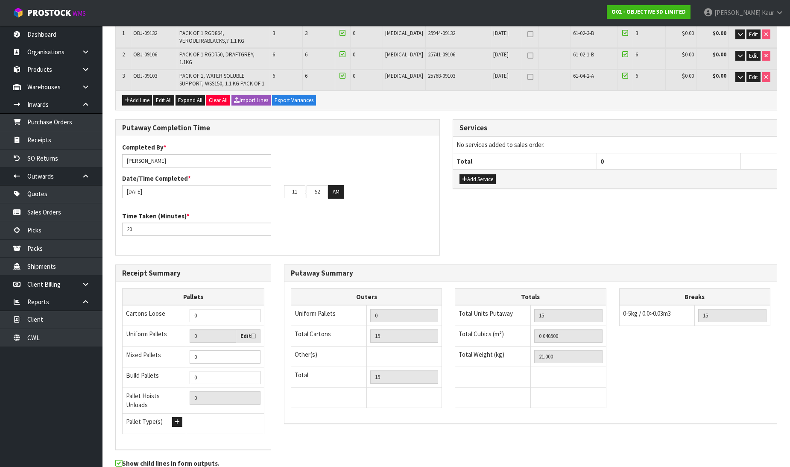
scroll to position [0, 0]
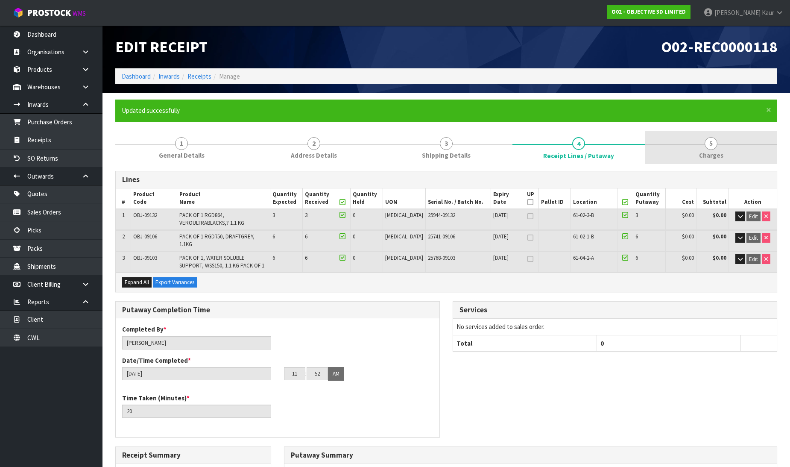
click at [703, 152] on span "Charges" at bounding box center [711, 155] width 24 height 9
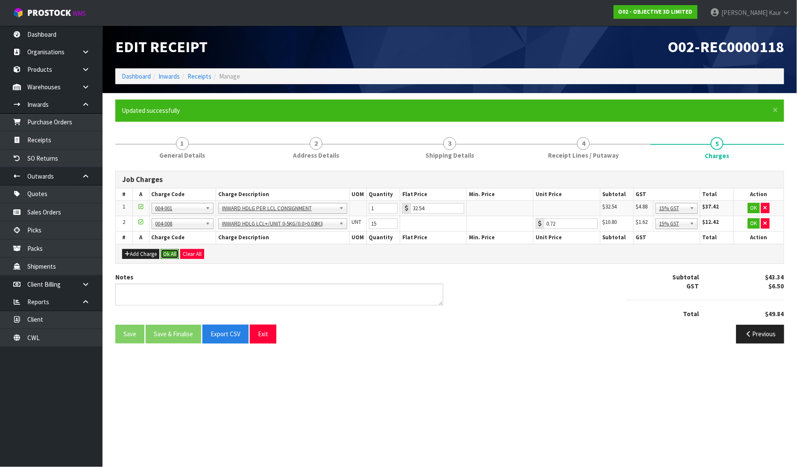
click at [170, 255] on button "Ok All" at bounding box center [170, 254] width 18 height 10
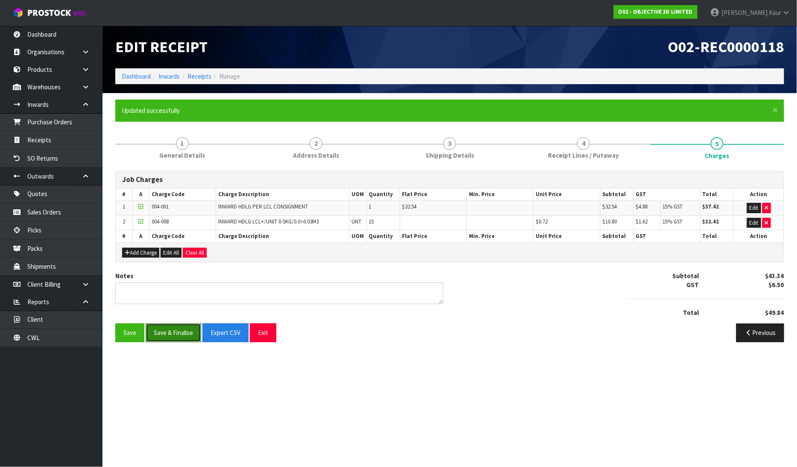
click at [169, 329] on button "Save & Finalise" at bounding box center [173, 332] width 55 height 18
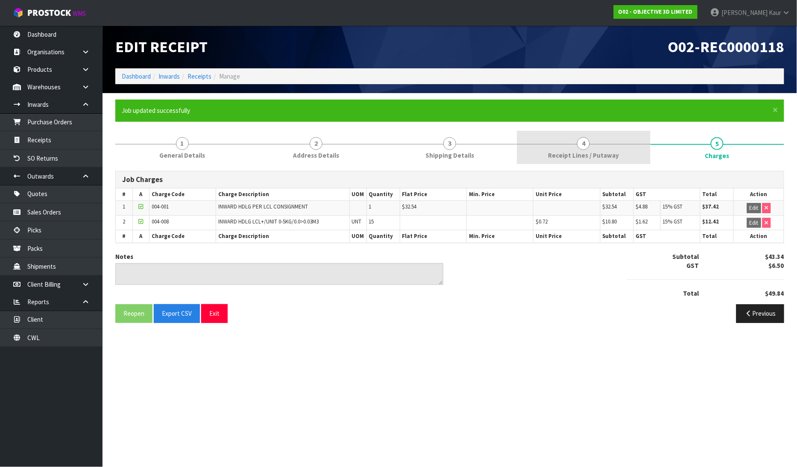
click at [540, 151] on link "4 Receipt Lines / Putaway" at bounding box center [584, 148] width 134 height 34
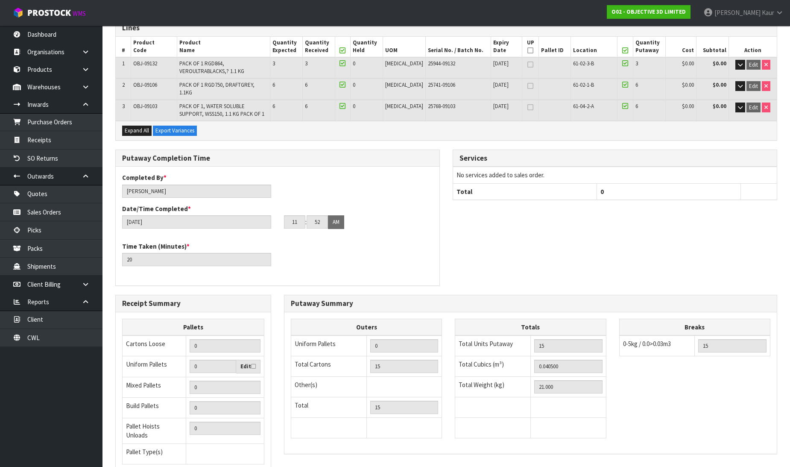
scroll to position [213, 0]
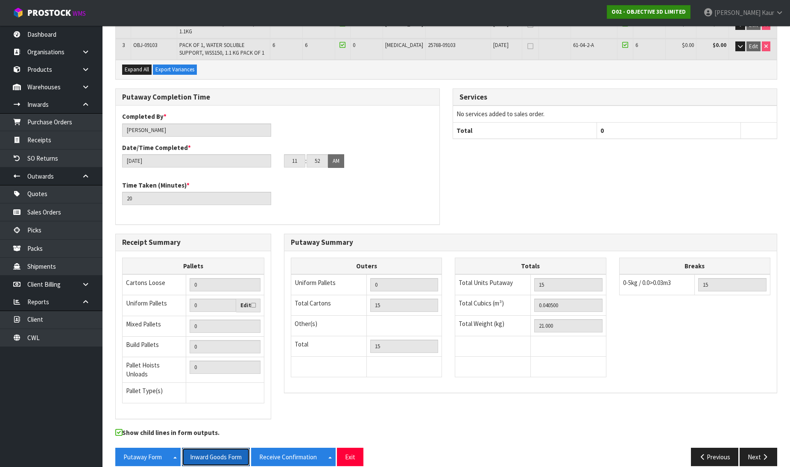
drag, startPoint x: 202, startPoint y: 444, endPoint x: 651, endPoint y: 8, distance: 626.1
click at [203, 447] on button "Inward Goods Form" at bounding box center [216, 456] width 68 height 18
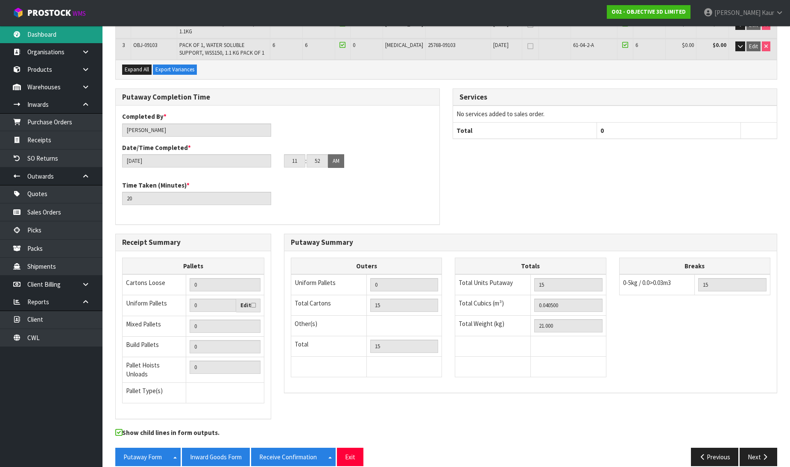
click at [66, 41] on link "Dashboard" at bounding box center [51, 35] width 102 height 18
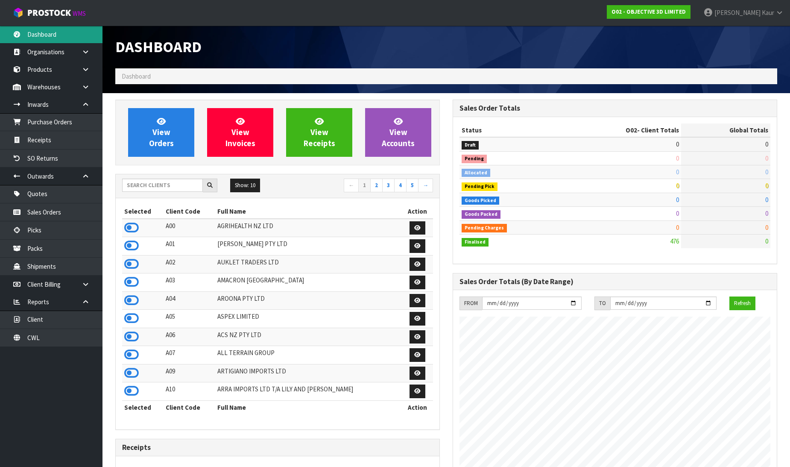
scroll to position [522, 337]
click at [166, 185] on input "text" at bounding box center [162, 184] width 81 height 13
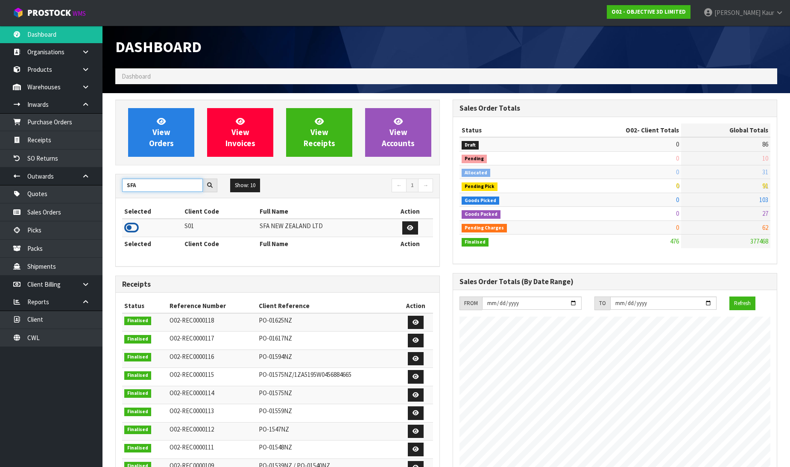
type input "SFA"
click at [126, 226] on icon at bounding box center [131, 227] width 15 height 13
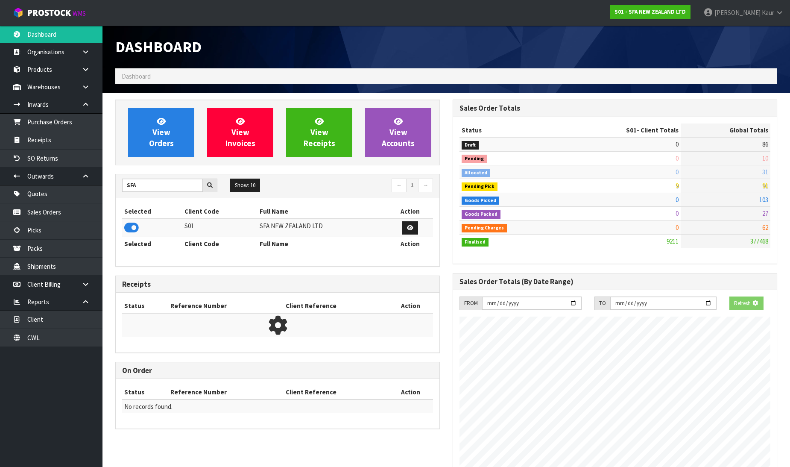
scroll to position [647, 337]
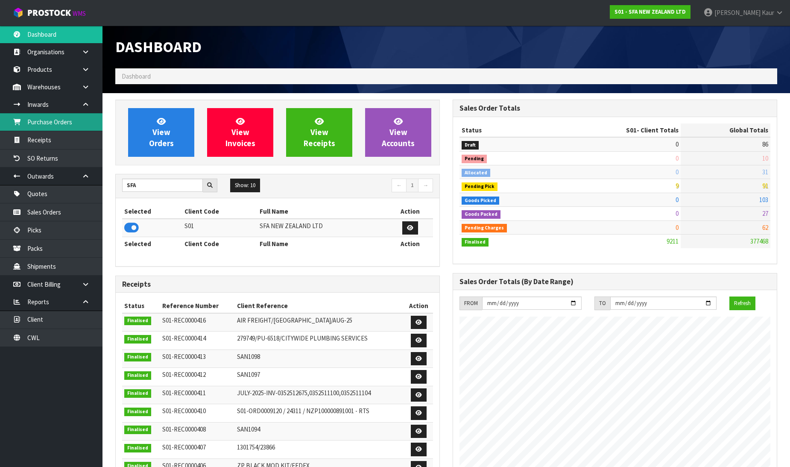
click at [73, 124] on link "Purchase Orders" at bounding box center [51, 122] width 102 height 18
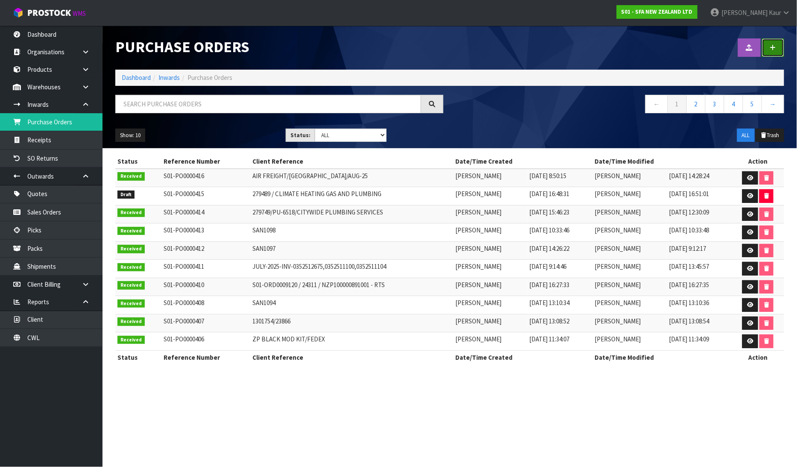
click at [769, 53] on link at bounding box center [773, 47] width 22 height 18
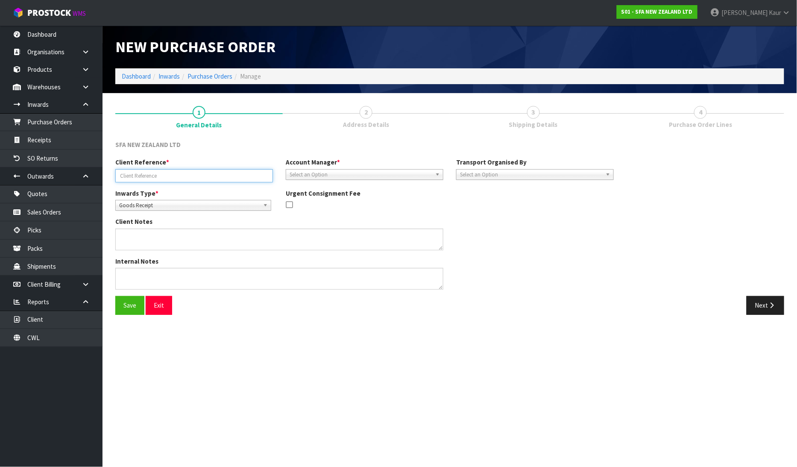
click at [137, 179] on input "text" at bounding box center [194, 175] width 158 height 13
click at [169, 178] on input "NZ [PERSON_NAME] AUG-25-INV-" at bounding box center [194, 175] width 158 height 13
click at [182, 172] on input "NZ [PERSON_NAME] AUG-25/INV-" at bounding box center [194, 175] width 158 height 13
type input "NZ [PERSON_NAME] AUG-25/INV-25303568"
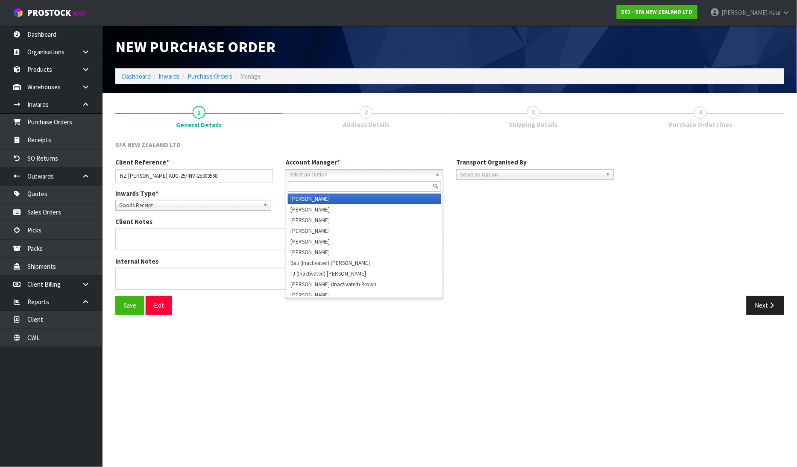
click at [316, 174] on span "Select an Option" at bounding box center [360, 174] width 142 height 10
type input "d"
click at [322, 198] on li "D [PERSON_NAME]" at bounding box center [364, 198] width 153 height 11
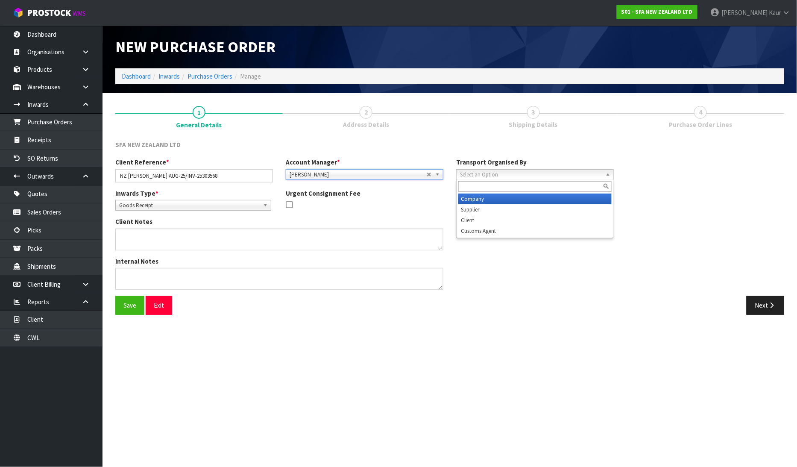
click at [511, 176] on span "Select an Option" at bounding box center [531, 174] width 142 height 10
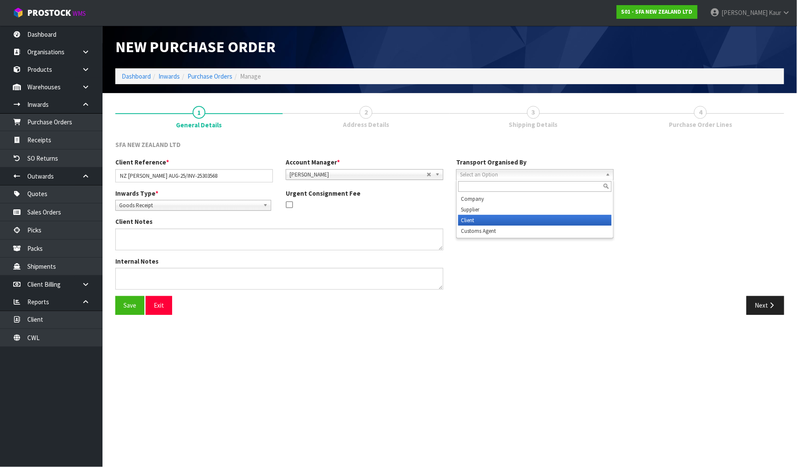
click at [497, 218] on li "Client" at bounding box center [534, 220] width 153 height 11
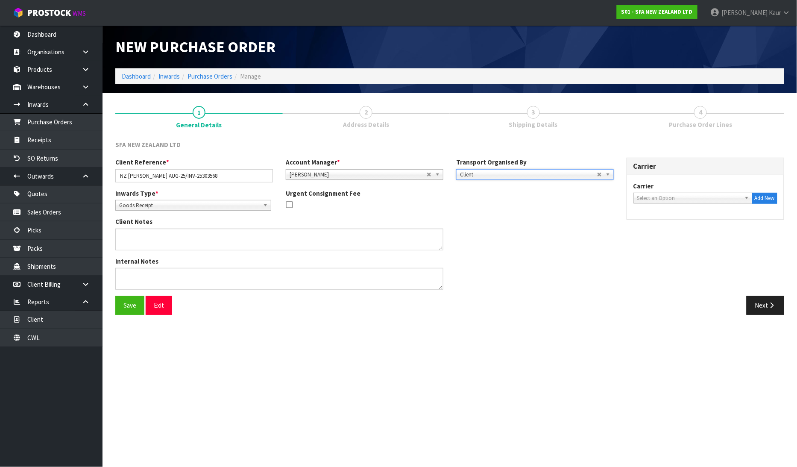
click at [680, 198] on span "Select an Option" at bounding box center [689, 198] width 104 height 10
type input "pbt"
click at [681, 235] on li "PBT - PBT TRANSPORT LTD" at bounding box center [692, 233] width 115 height 11
click at [767, 307] on button "Next" at bounding box center [765, 305] width 38 height 18
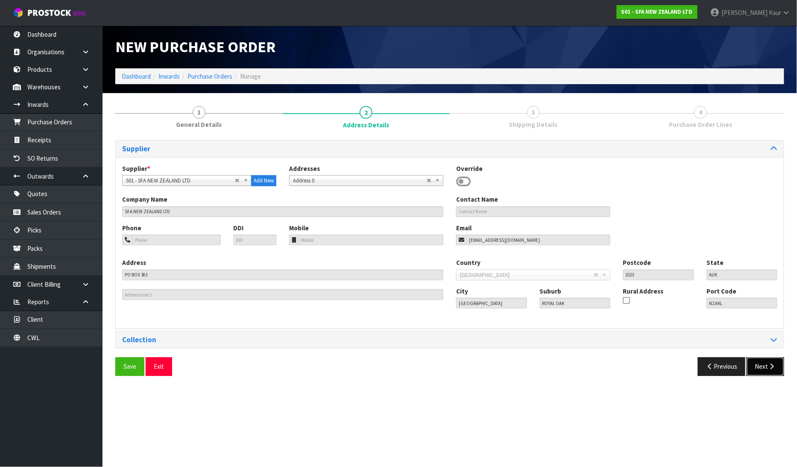
click at [765, 366] on button "Next" at bounding box center [765, 366] width 38 height 18
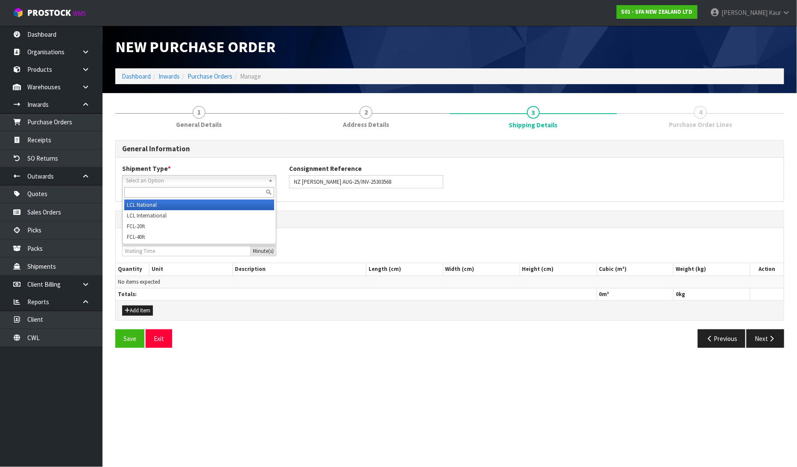
click at [204, 182] on span "Select an Option" at bounding box center [195, 180] width 139 height 10
click at [189, 202] on li "LCL National" at bounding box center [199, 204] width 150 height 11
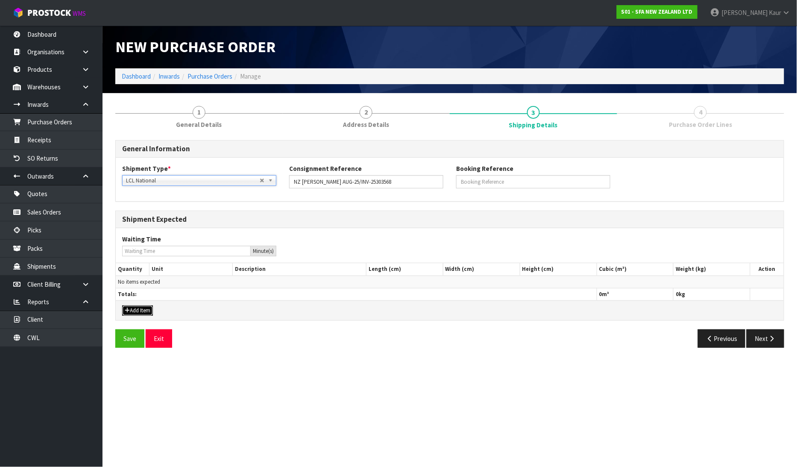
click at [143, 312] on button "Add Item" at bounding box center [137, 310] width 31 height 10
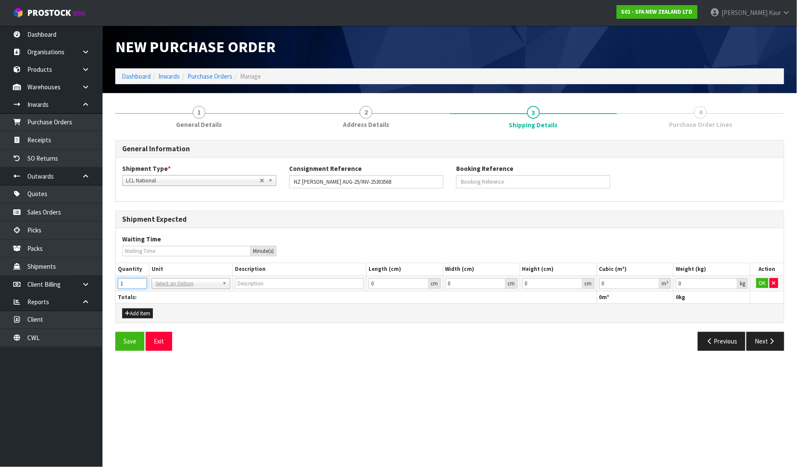
click at [137, 281] on input "1" at bounding box center [132, 283] width 29 height 11
type input "2"
click at [137, 281] on input "2" at bounding box center [132, 283] width 29 height 11
click at [161, 292] on input "text" at bounding box center [191, 294] width 74 height 11
type input "plt"
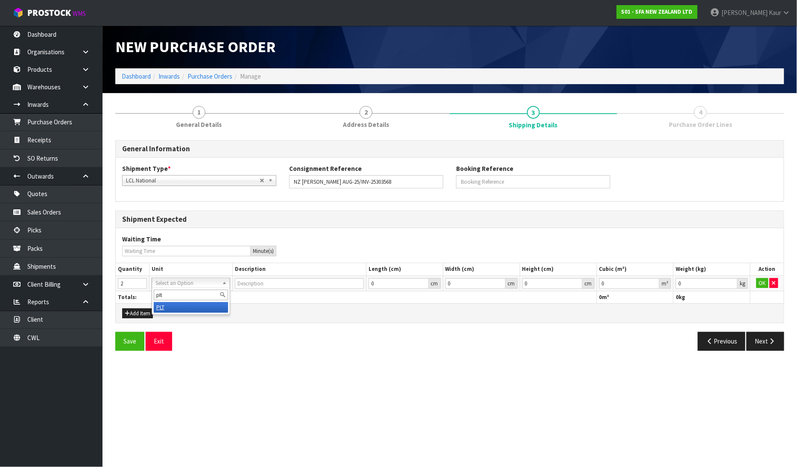
type input "PALLET"
type input "0.000001"
click at [654, 280] on input "0.000001" at bounding box center [629, 283] width 61 height 11
type input "0.001"
click at [731, 281] on input "0.001" at bounding box center [706, 283] width 62 height 11
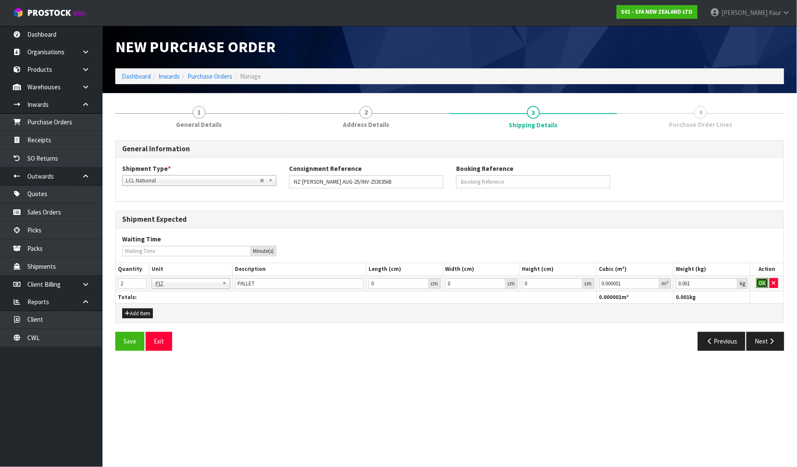
click at [761, 283] on button "OK" at bounding box center [762, 283] width 12 height 10
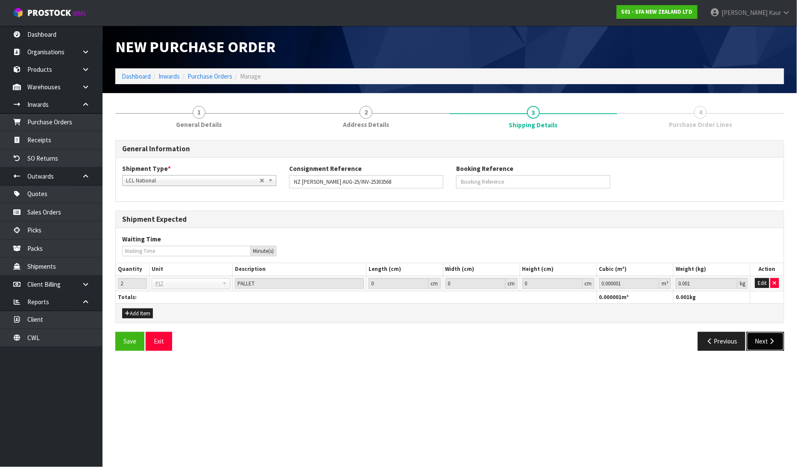
click at [761, 339] on button "Next" at bounding box center [765, 341] width 38 height 18
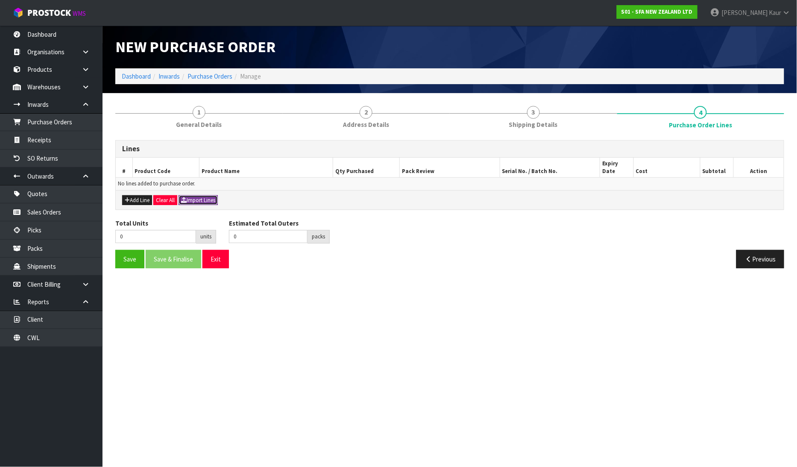
click at [209, 195] on button "Import Lines" at bounding box center [197, 200] width 39 height 10
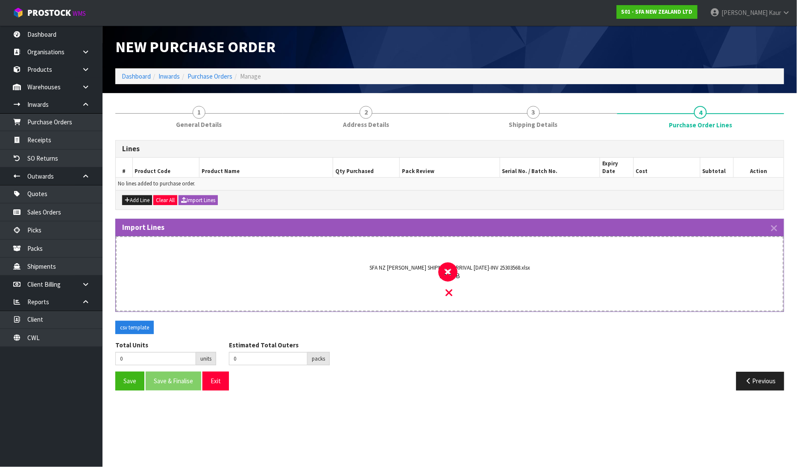
drag, startPoint x: 451, startPoint y: 280, endPoint x: 440, endPoint y: 288, distance: 13.2
click at [450, 287] on icon at bounding box center [449, 292] width 7 height 11
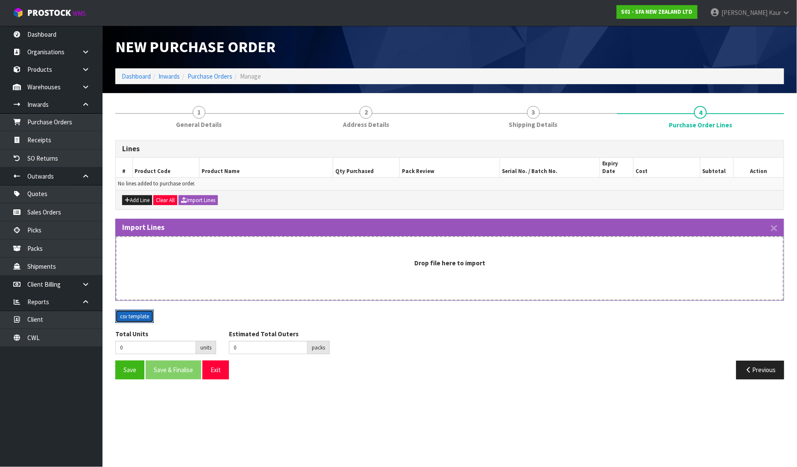
drag, startPoint x: 131, startPoint y: 308, endPoint x: 289, endPoint y: 324, distance: 158.8
click at [131, 309] on button "csv template" at bounding box center [134, 316] width 38 height 14
click at [768, 223] on h3 "Import Lines" at bounding box center [449, 227] width 655 height 8
click at [777, 223] on icon "button" at bounding box center [774, 228] width 6 height 10
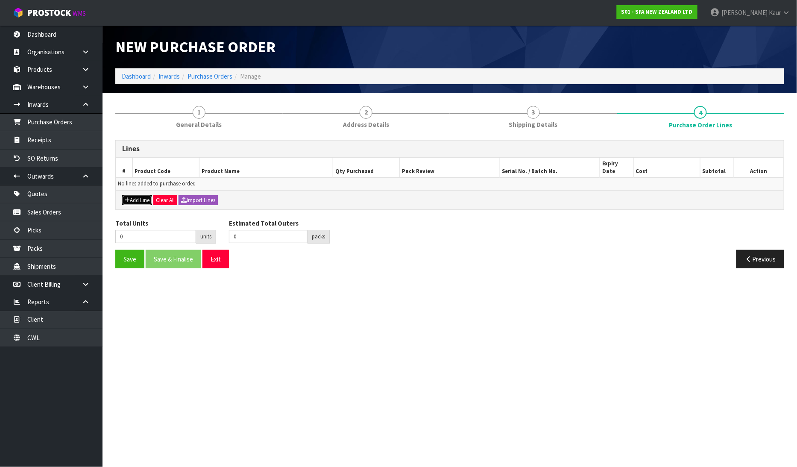
drag, startPoint x: 142, startPoint y: 191, endPoint x: 126, endPoint y: 190, distance: 16.2
click at [140, 195] on button "Add Line" at bounding box center [137, 200] width 30 height 10
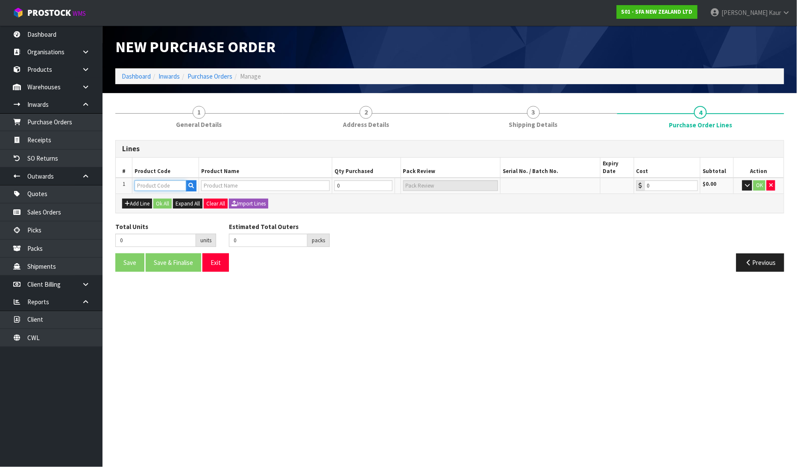
click at [164, 180] on input "text" at bounding box center [160, 185] width 52 height 11
paste input "SA221"
type input "SA221"
type input "SANIFAST"
type input "0.00"
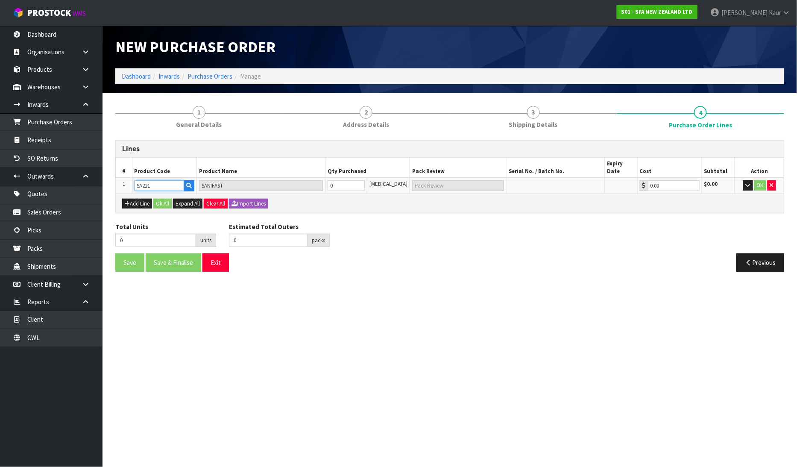
type input "SA221"
drag, startPoint x: 353, startPoint y: 177, endPoint x: 331, endPoint y: 178, distance: 22.6
click at [331, 178] on td "0" at bounding box center [346, 186] width 42 height 16
type input "3"
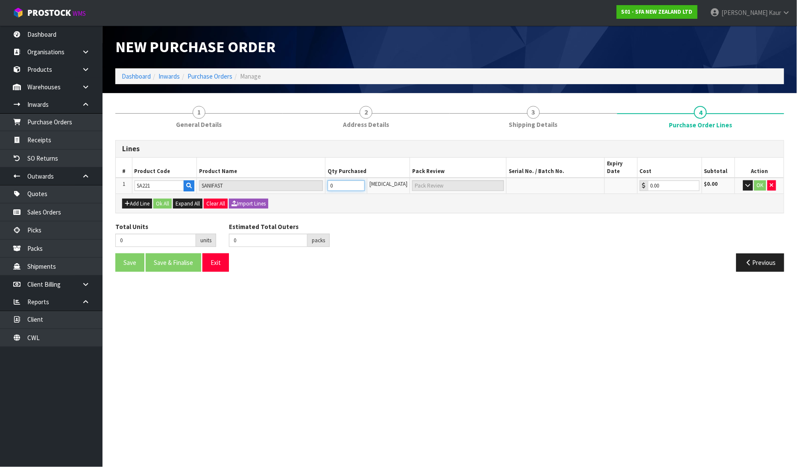
type input "3"
type input "3 CTN"
type input "32"
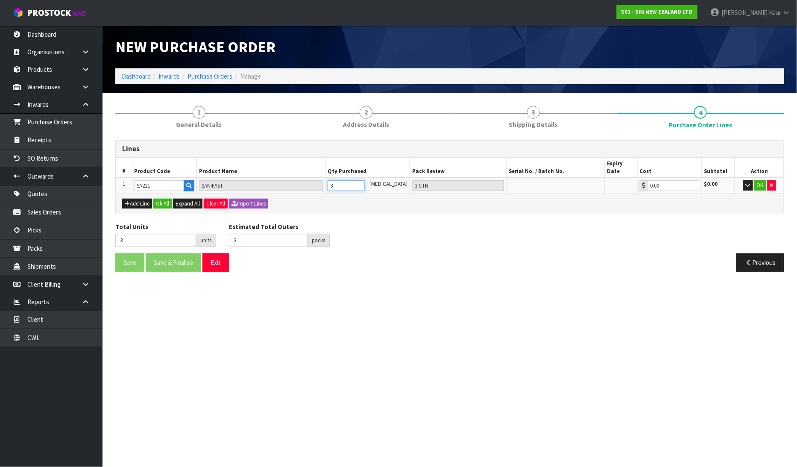
type input "32 CTN"
type input "32"
click at [133, 199] on button "Add Line" at bounding box center [137, 204] width 30 height 10
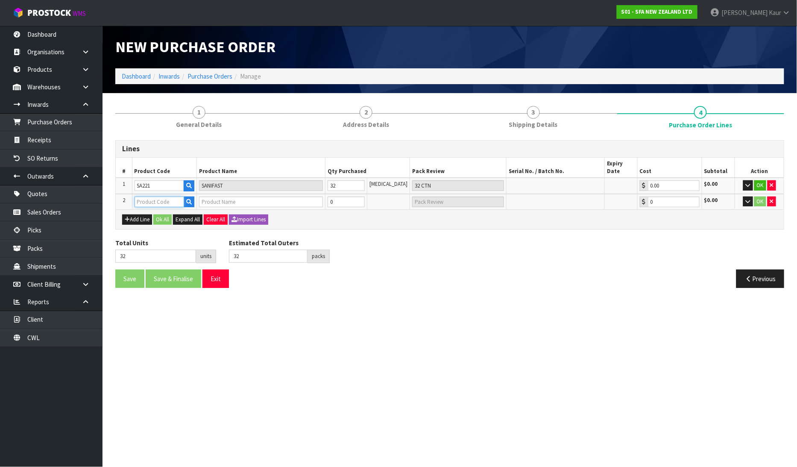
click at [158, 196] on input "text" at bounding box center [159, 201] width 50 height 11
paste input "ZEH22339"
type input "ZEH22339"
type input "COLLECTING CONTAINER"
type input "0.00"
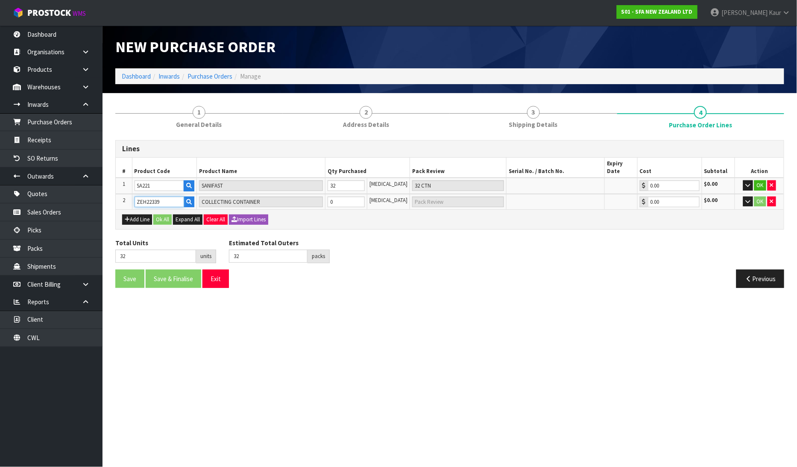
type input "ZEH22339"
drag, startPoint x: 345, startPoint y: 194, endPoint x: 332, endPoint y: 193, distance: 13.2
click at [332, 194] on td "0" at bounding box center [346, 202] width 42 height 16
type input "35"
type input "3"
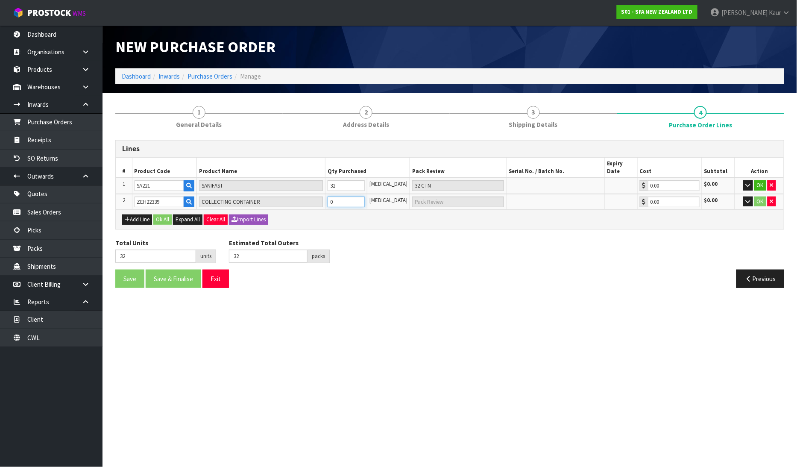
type input "3 [MEDICAL_DATA]"
type input "3"
click at [140, 214] on button "Add Line" at bounding box center [137, 219] width 30 height 10
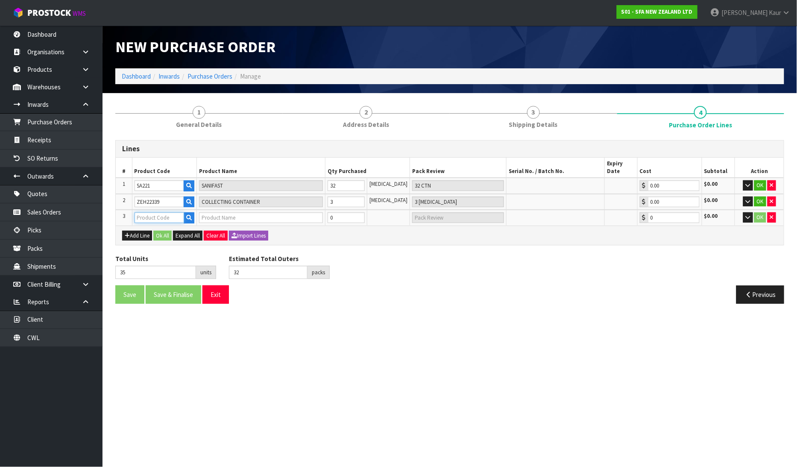
click at [147, 212] on input "text" at bounding box center [159, 217] width 50 height 11
paste input "ZEH17730"
type input "ZEH17730"
type input "[PERSON_NAME] SWITCH + CABLE SCREWING"
type input "0.00"
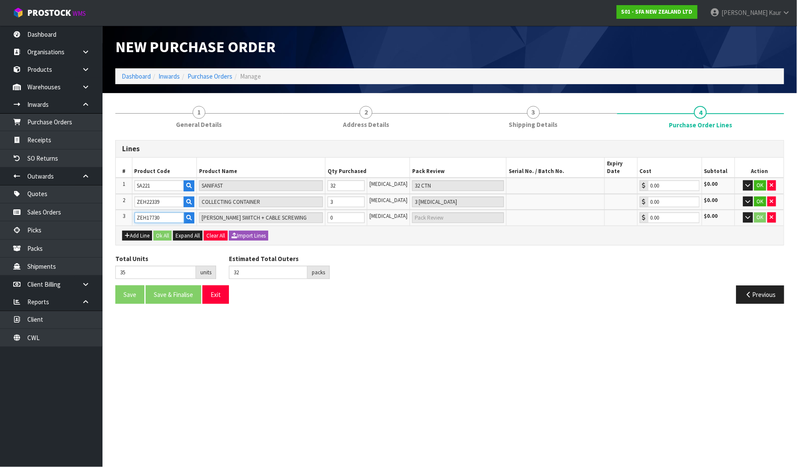
type input "ZEH17730"
click at [340, 212] on input "0" at bounding box center [346, 217] width 38 height 11
type input "40"
type input "5"
type input "5 [MEDICAL_DATA]"
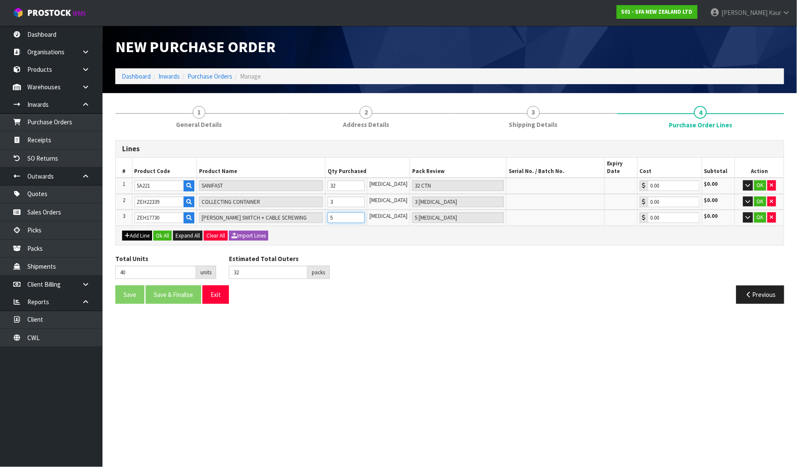
type input "5"
click at [129, 231] on button "Add Line" at bounding box center [137, 236] width 30 height 10
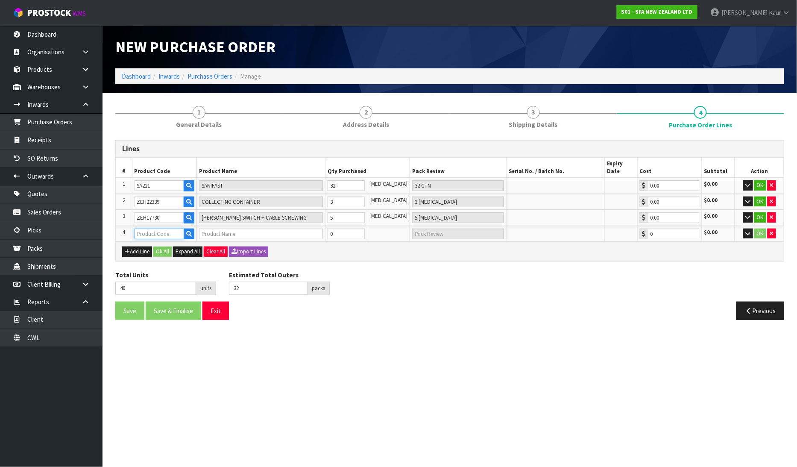
click at [150, 228] on input "text" at bounding box center [159, 233] width 50 height 11
paste input "ZEH23178"
type input "ZEH23178"
type input "SANIMULTI PUMP UNIT"
type input "0.00"
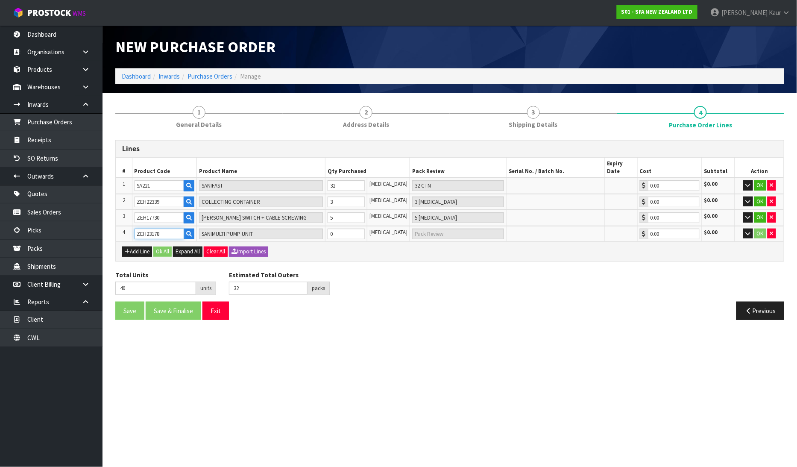
type input "ZEH23178"
click at [340, 228] on input "0" at bounding box center [346, 233] width 38 height 11
type input "44"
type input "4"
type input "4 [MEDICAL_DATA]"
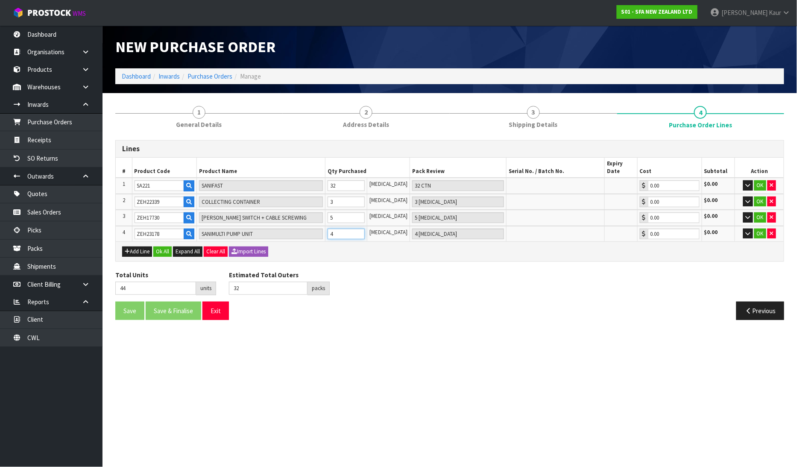
type input "40"
type input "0"
type input "45"
type input "5"
type input "5 [MEDICAL_DATA]"
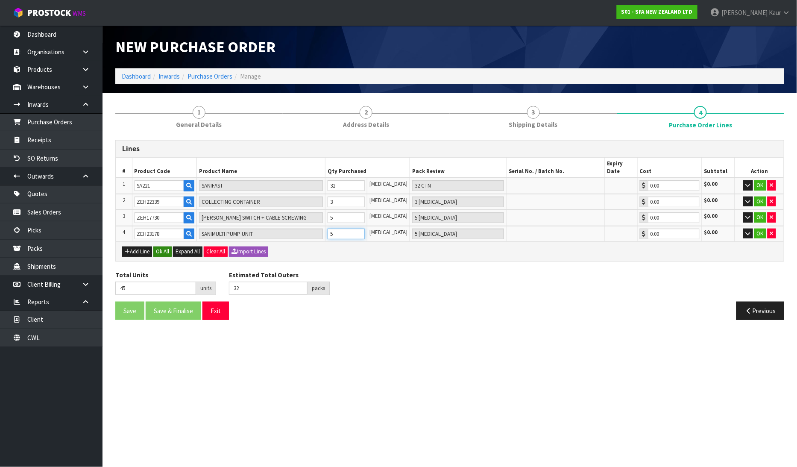
type input "5"
click at [159, 246] on button "Ok All" at bounding box center [162, 251] width 18 height 10
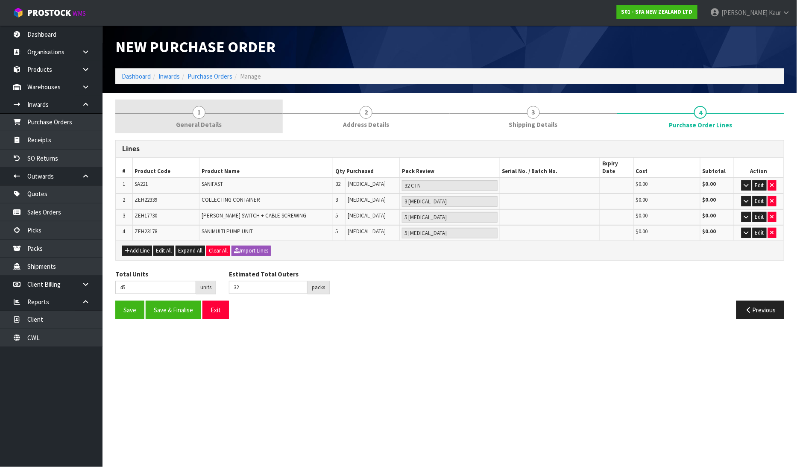
click at [190, 126] on span "General Details" at bounding box center [199, 124] width 46 height 9
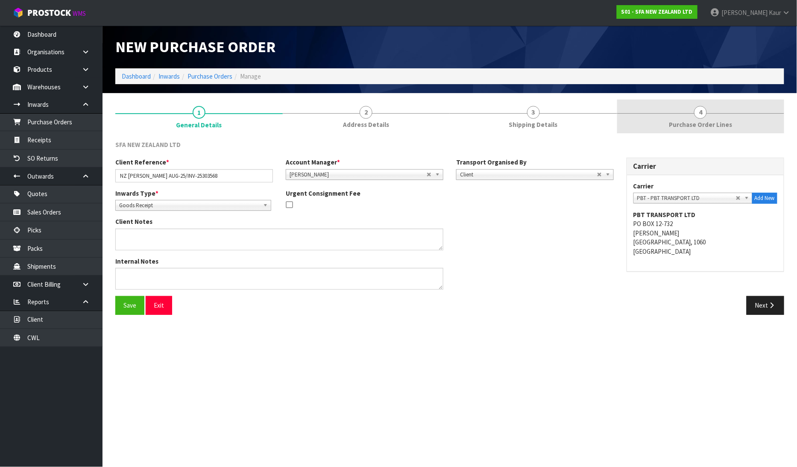
click at [702, 121] on span "Purchase Order Lines" at bounding box center [700, 124] width 63 height 9
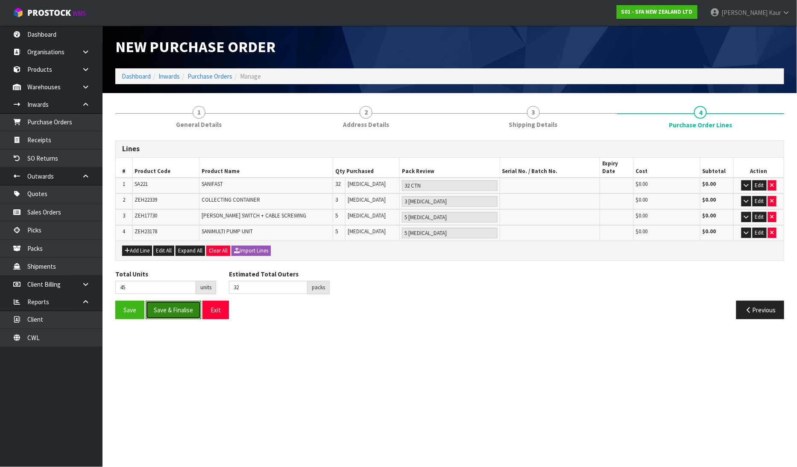
click at [162, 301] on button "Save & Finalise" at bounding box center [173, 310] width 55 height 18
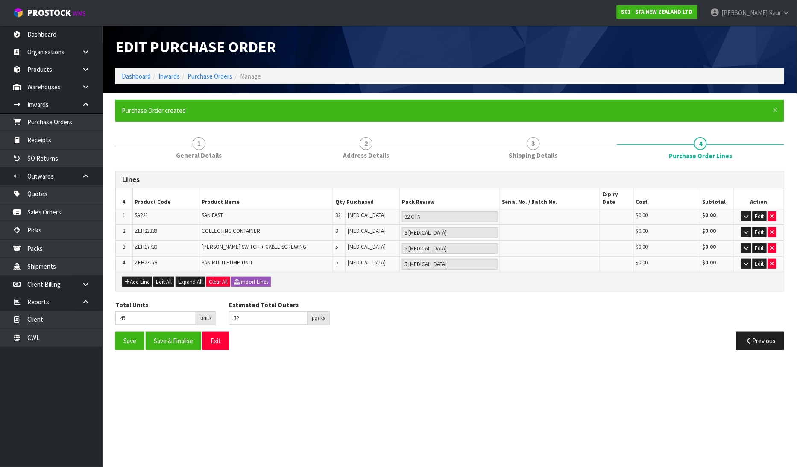
type input "0"
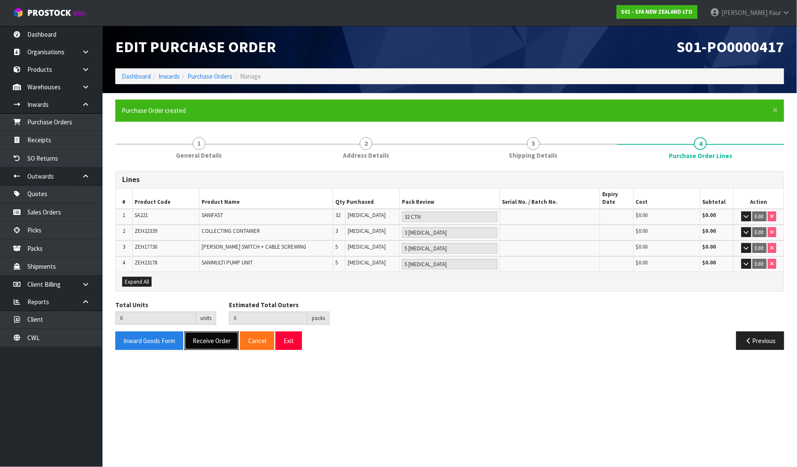
click at [204, 335] on button "Receive Order" at bounding box center [211, 340] width 54 height 18
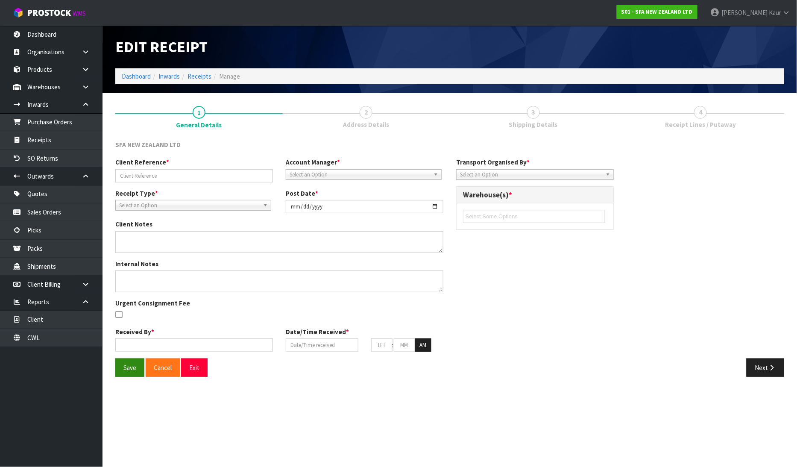
type input "NZ [PERSON_NAME] AUG-25/INV-25303568"
type input "[DATE]"
type input "[PERSON_NAME]"
type input "[DATE]"
type input "11"
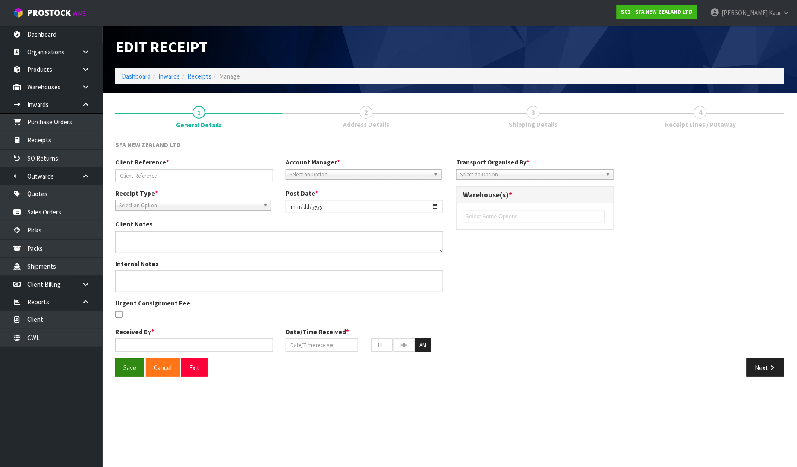
type input "56"
click at [120, 365] on button "Save" at bounding box center [129, 367] width 29 height 18
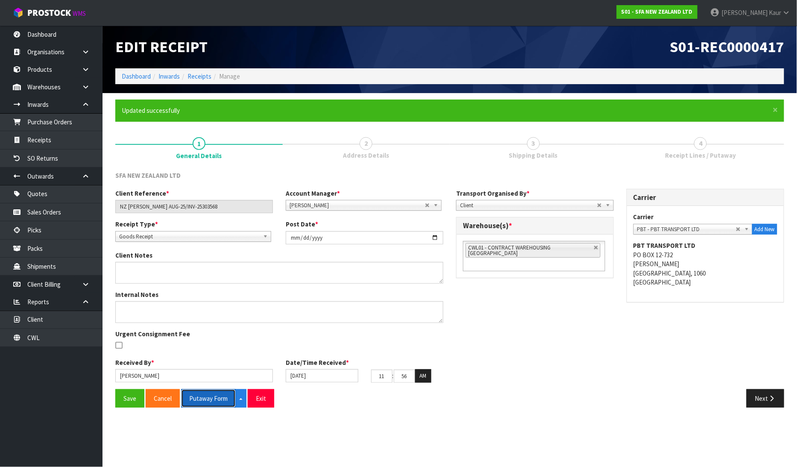
click at [220, 398] on button "Putaway Form" at bounding box center [208, 398] width 55 height 18
drag, startPoint x: 216, startPoint y: 393, endPoint x: 590, endPoint y: 1, distance: 542.3
click at [215, 393] on button "Putaway Form" at bounding box center [213, 398] width 64 height 18
drag, startPoint x: 219, startPoint y: 211, endPoint x: 108, endPoint y: 201, distance: 111.4
click at [108, 201] on section "× Close Updated successfully 1 General Details 2 Address Details 3 Shipping Det…" at bounding box center [449, 256] width 694 height 327
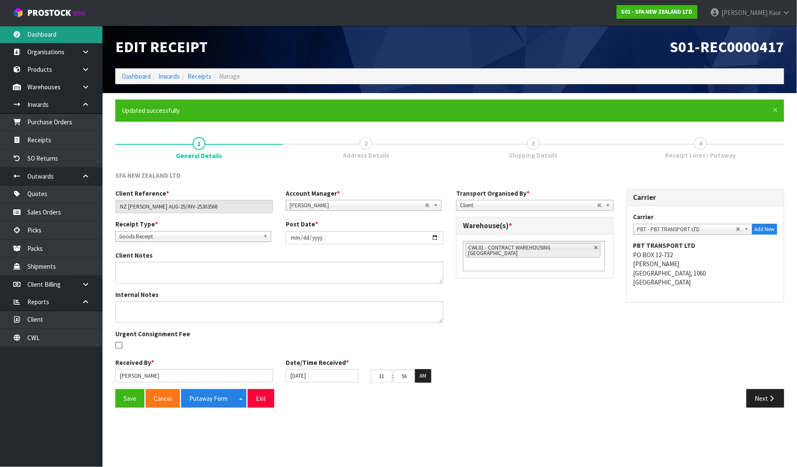
click at [53, 35] on link "Dashboard" at bounding box center [51, 35] width 102 height 18
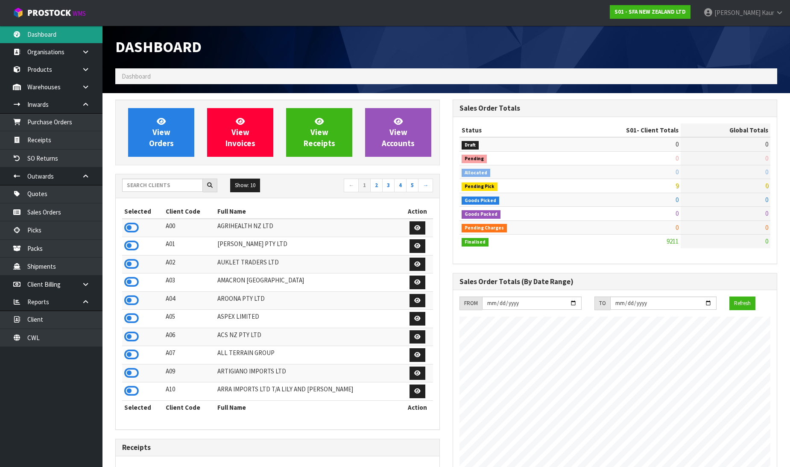
scroll to position [647, 337]
click at [168, 187] on input "text" at bounding box center [162, 184] width 81 height 13
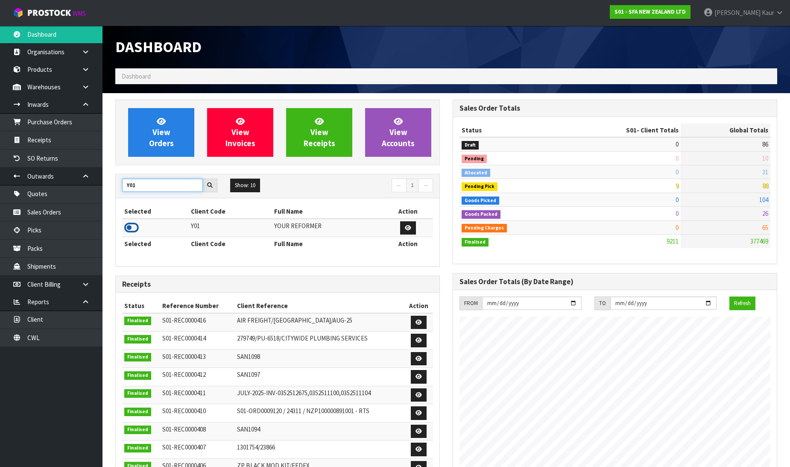
type input "Y01"
click at [128, 225] on icon at bounding box center [131, 227] width 15 height 13
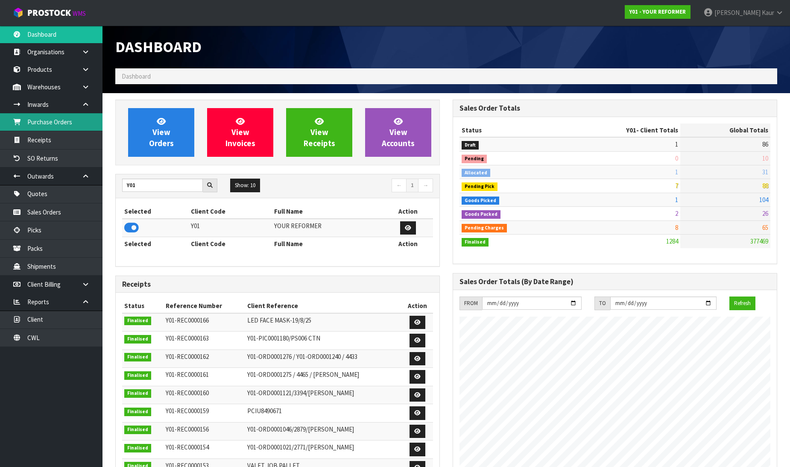
click at [53, 128] on link "Purchase Orders" at bounding box center [51, 122] width 102 height 18
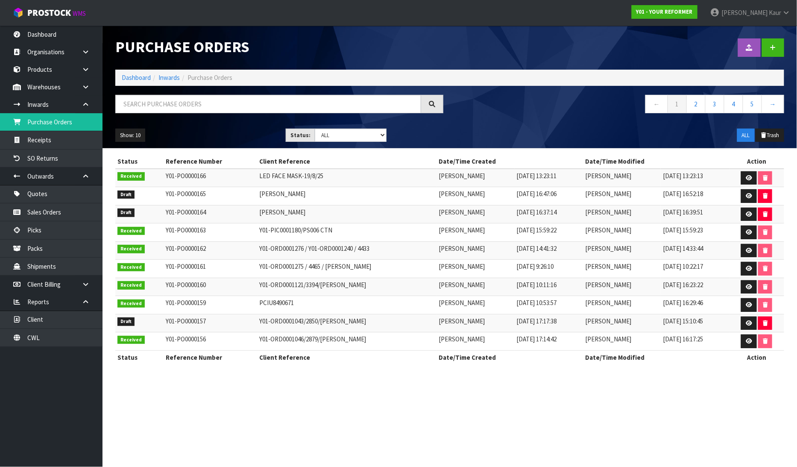
click at [177, 86] on div "Purchase Orders Import Purchase Orders Drop file here to import csv template Da…" at bounding box center [449, 87] width 681 height 123
click at [166, 100] on input "text" at bounding box center [268, 104] width 306 height 18
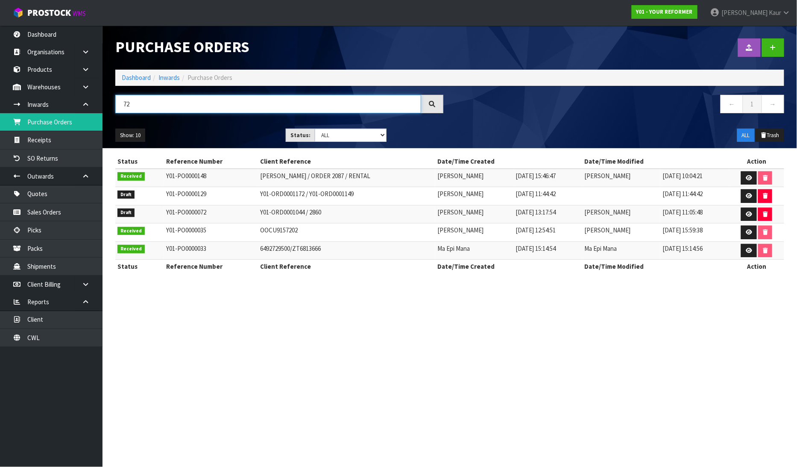
type input "72"
drag, startPoint x: 312, startPoint y: 212, endPoint x: 241, endPoint y: 219, distance: 72.1
click at [241, 219] on tr "Draft Y01-PO0000072 Y01-ORD0001044 / 2860 [PERSON_NAME] [DATE] 13:17:54 [PERSON…" at bounding box center [449, 214] width 669 height 18
copy tr "Y01-ORD0001044 / 2860"
click at [748, 212] on icon at bounding box center [748, 214] width 6 height 6
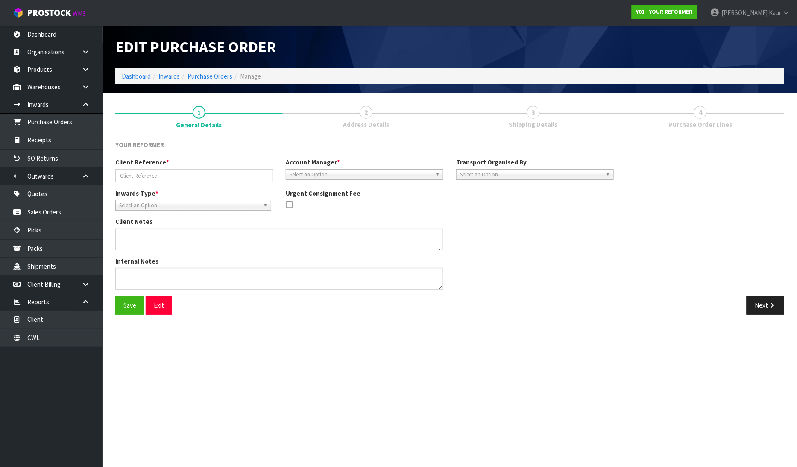
type input "Y01-ORD0001044 / 2860"
type textarea "COLLECT THIS RETURN WHEN DELIVERING ORDER - Y01-ORD0001274 / 4690 [PERSON_NAME]…"
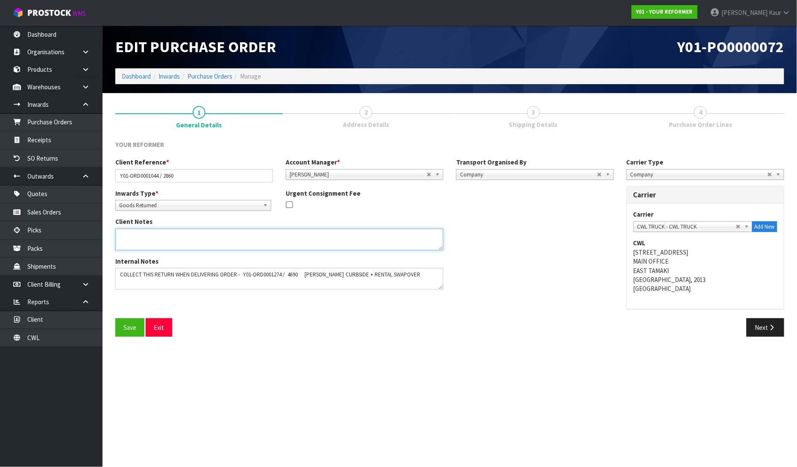
click at [233, 241] on textarea at bounding box center [279, 239] width 328 height 22
type textarea "MISSING HANDLES"
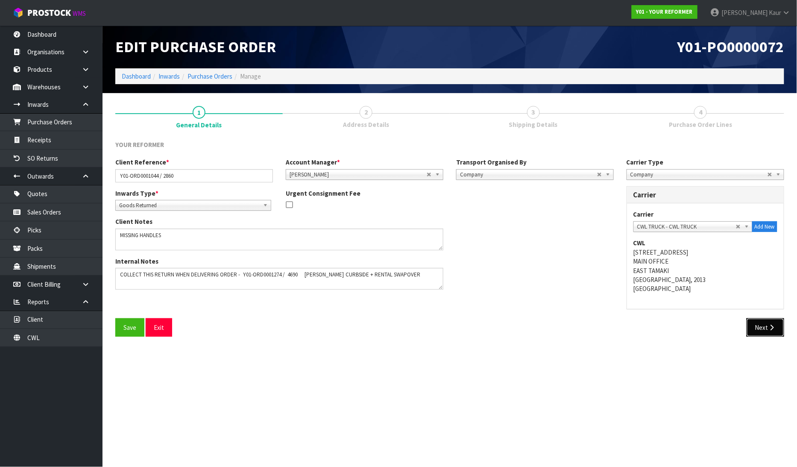
click at [760, 326] on button "Next" at bounding box center [765, 327] width 38 height 18
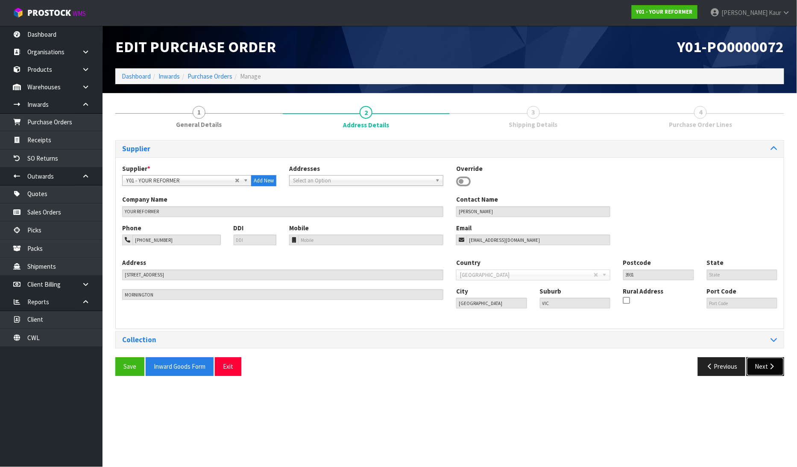
click at [758, 365] on button "Next" at bounding box center [765, 366] width 38 height 18
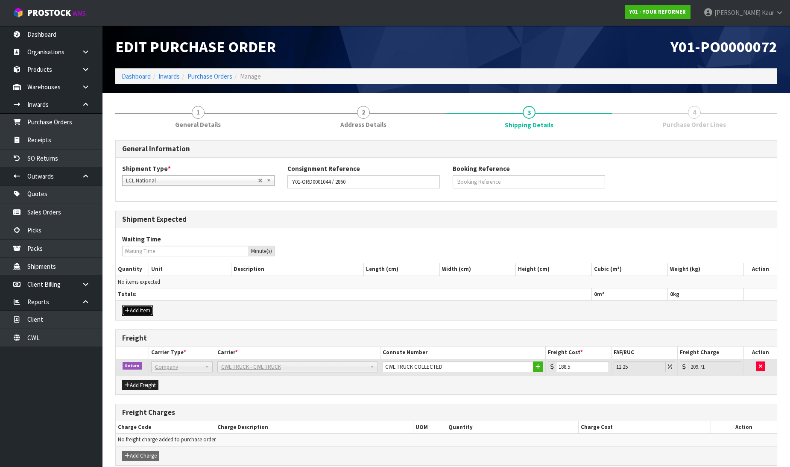
click at [138, 312] on button "Add Item" at bounding box center [137, 310] width 31 height 10
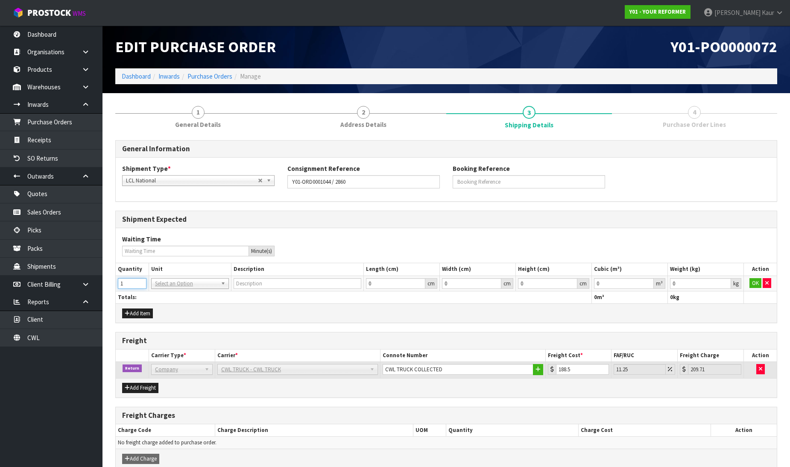
type input "1"
click at [141, 281] on input "1" at bounding box center [132, 283] width 29 height 11
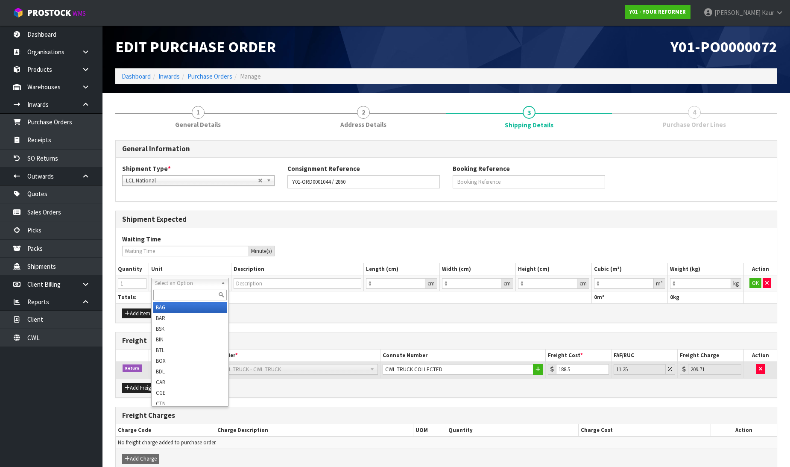
click at [178, 299] on input "text" at bounding box center [189, 294] width 73 height 11
type input "crt"
type input "CRATE"
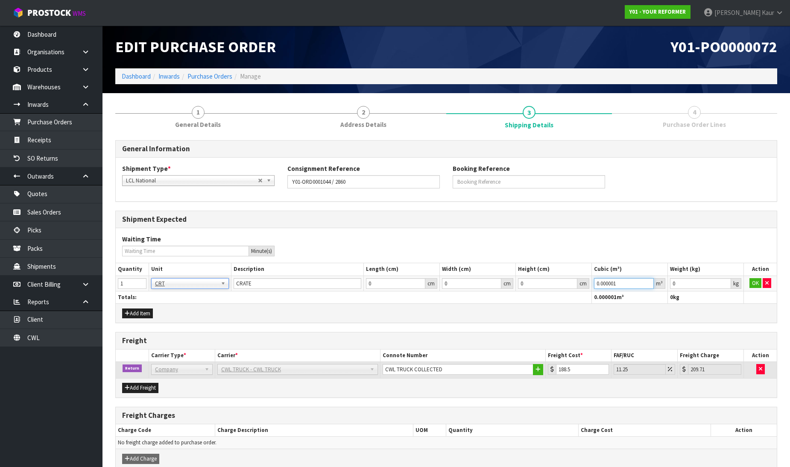
type input "0.000001"
click at [650, 280] on input "0.000001" at bounding box center [624, 283] width 60 height 11
type input "0.001"
click at [727, 280] on input "0.001" at bounding box center [700, 283] width 61 height 11
click at [756, 280] on button "OK" at bounding box center [755, 283] width 12 height 10
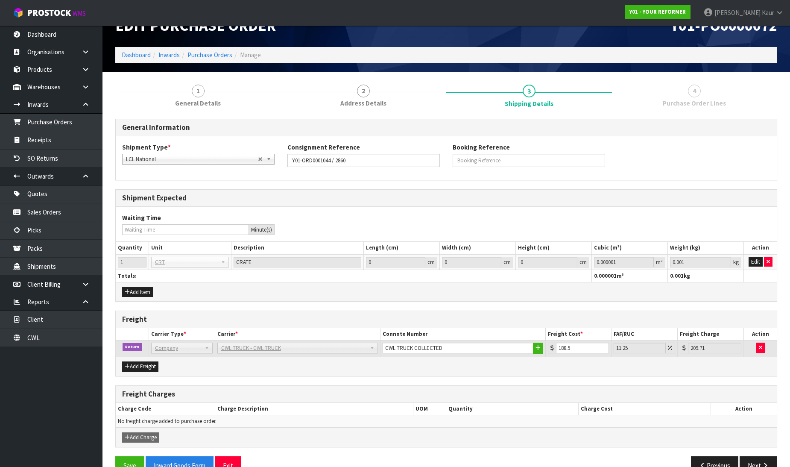
scroll to position [41, 0]
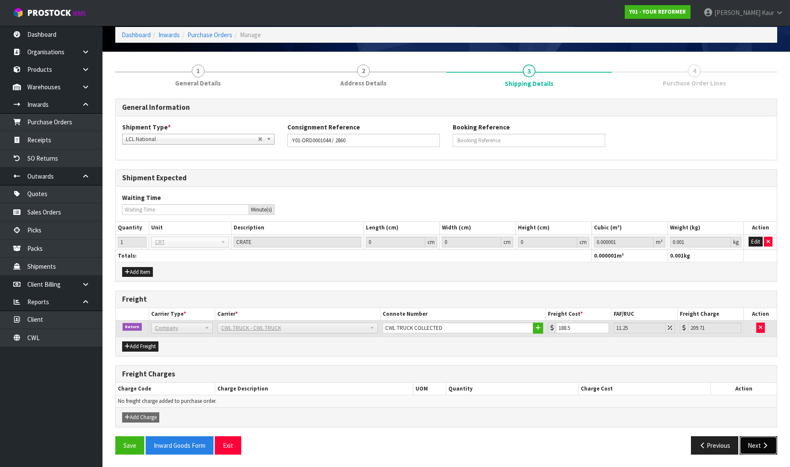
click at [762, 442] on icon "button" at bounding box center [765, 445] width 8 height 6
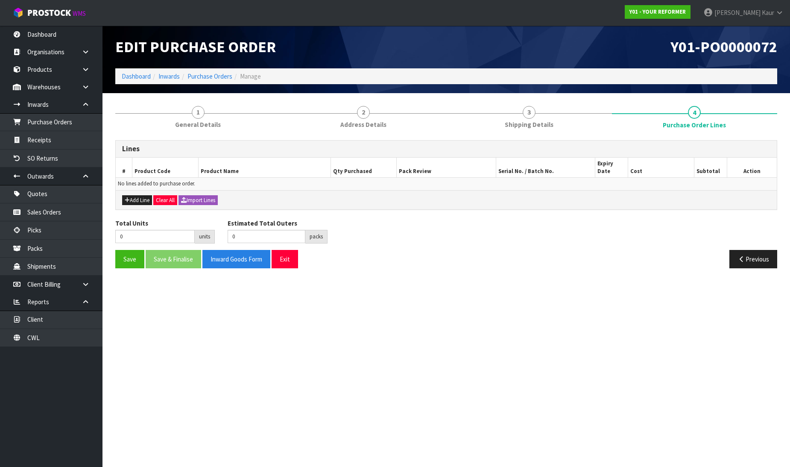
scroll to position [0, 0]
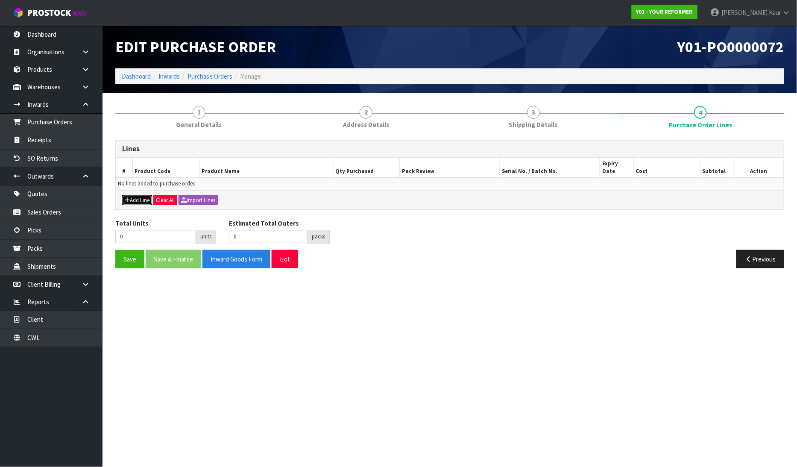
click at [138, 195] on button "Add Line" at bounding box center [137, 200] width 30 height 10
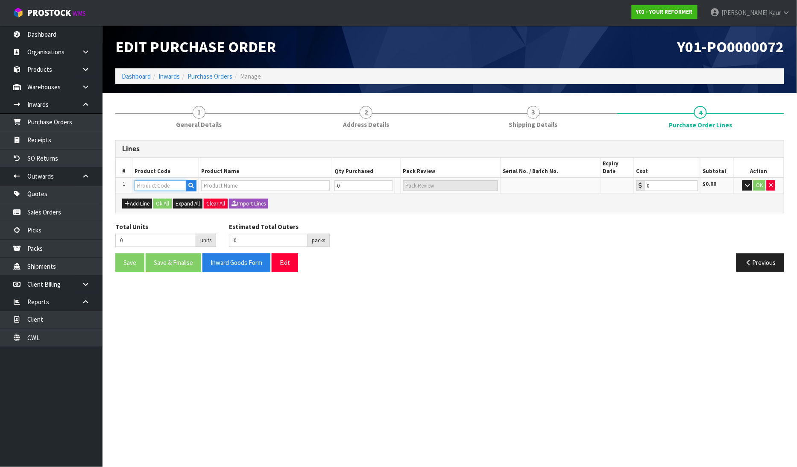
click at [146, 180] on input "text" at bounding box center [160, 185] width 52 height 11
type input "EN"
drag, startPoint x: 160, startPoint y: 218, endPoint x: 292, endPoint y: 214, distance: 132.0
click at [161, 219] on link "EN VY-R EN T-01-ASS" at bounding box center [169, 215] width 68 height 12
type input "ENVY-RENT-01-ASS"
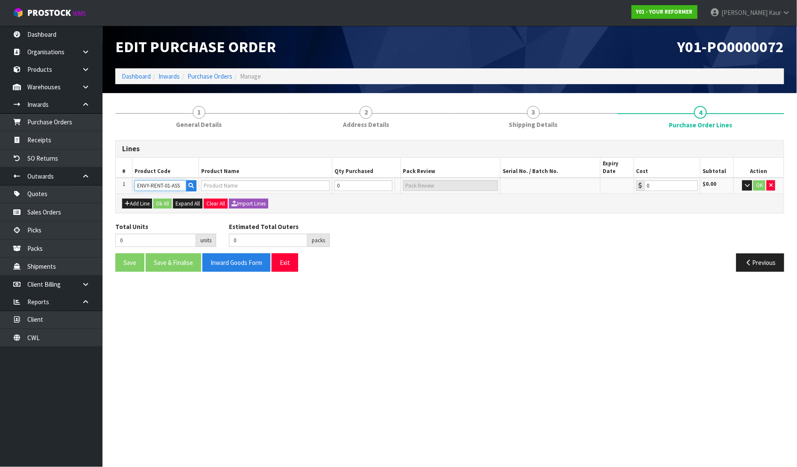
type input "ENVY RENTAL ASSEMBLED"
type input "0.00"
click at [347, 180] on input "0" at bounding box center [358, 185] width 51 height 11
type input "1"
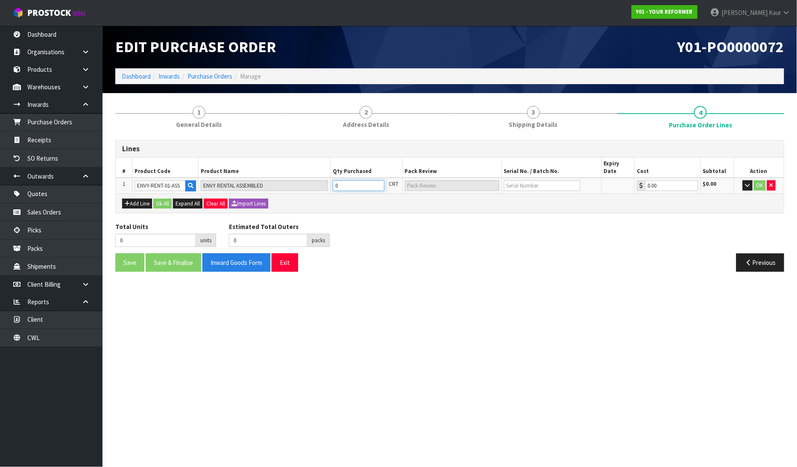
type input "1 PLT"
type input "1"
click at [518, 180] on input "text" at bounding box center [542, 185] width 76 height 11
type input "YRENV240011985"
click at [763, 180] on button "OK" at bounding box center [759, 185] width 12 height 10
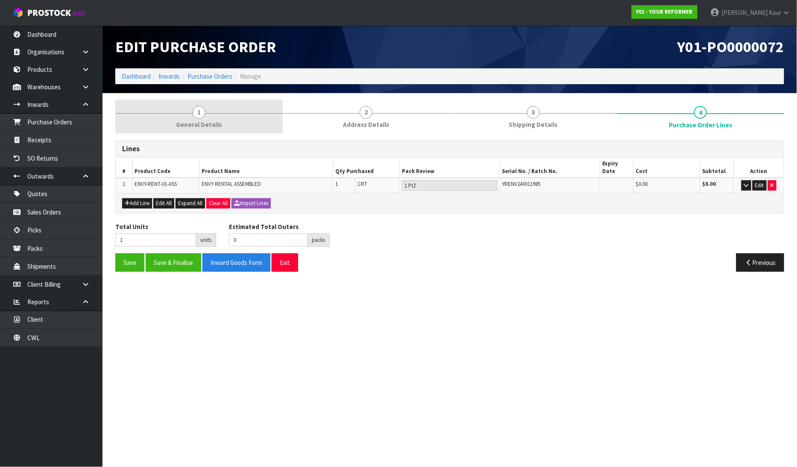
click at [208, 104] on link "1 General Details" at bounding box center [198, 116] width 167 height 34
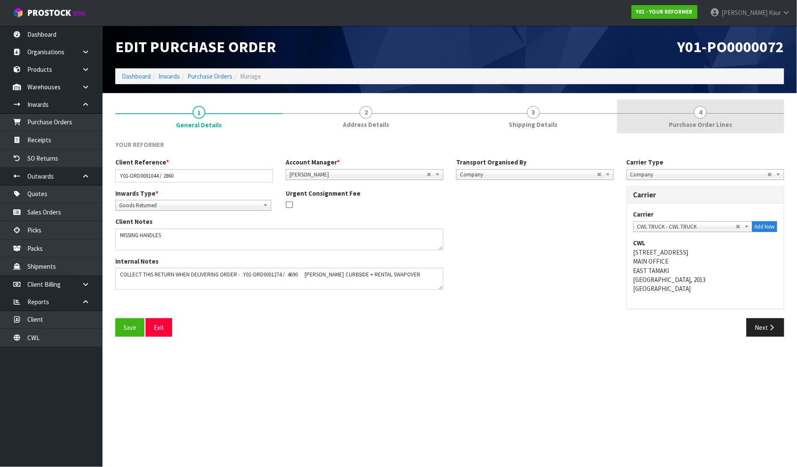
click at [708, 119] on link "4 Purchase Order Lines" at bounding box center [700, 116] width 167 height 34
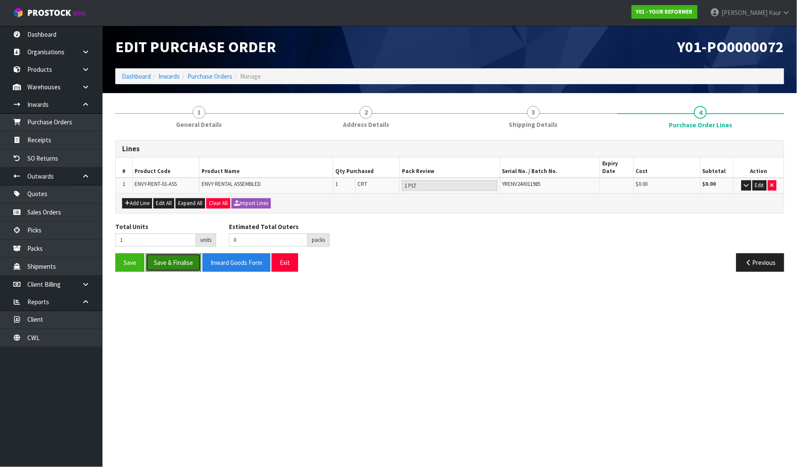
click at [169, 258] on button "Save & Finalise" at bounding box center [173, 262] width 55 height 18
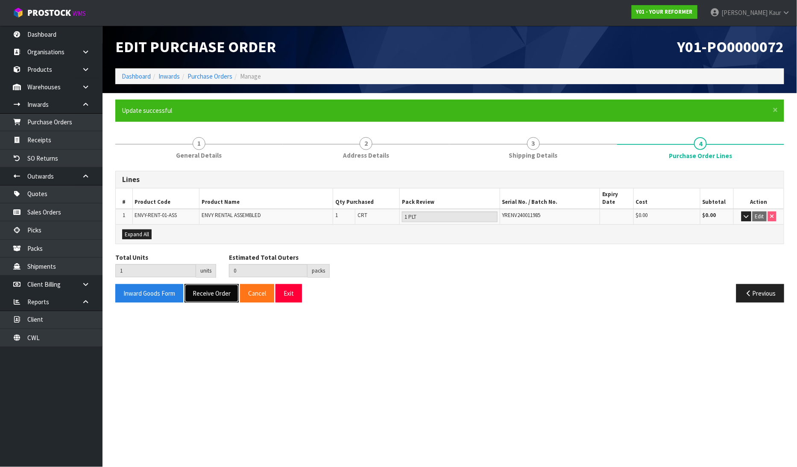
click at [210, 284] on button "Receive Order" at bounding box center [211, 293] width 54 height 18
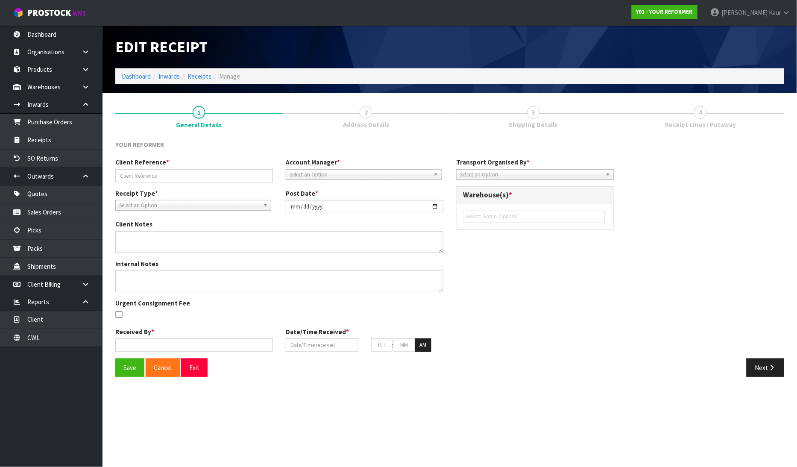
type input "Y01-ORD0001044 / 2860"
type input "[DATE]"
type textarea "MISSING HANDLES"
type textarea "COLLECT THIS RETURN WHEN DELIVERING ORDER - Y01-ORD0001274 / 4690 [PERSON_NAME]…"
type input "[PERSON_NAME]"
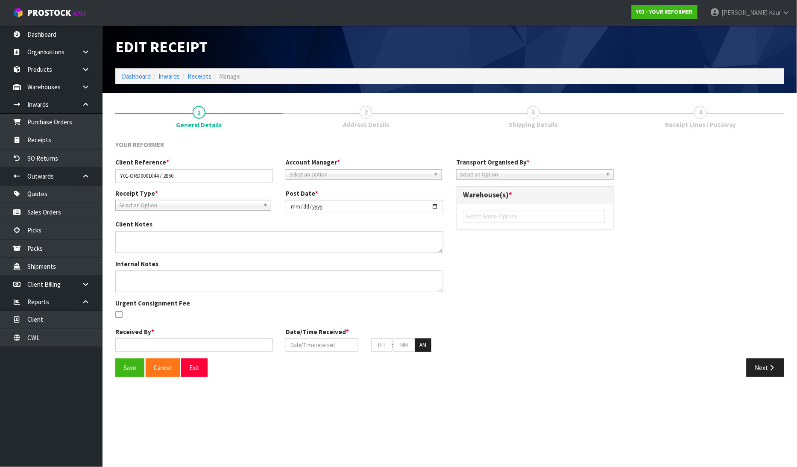
type input "[DATE]"
type input "12"
type input "00"
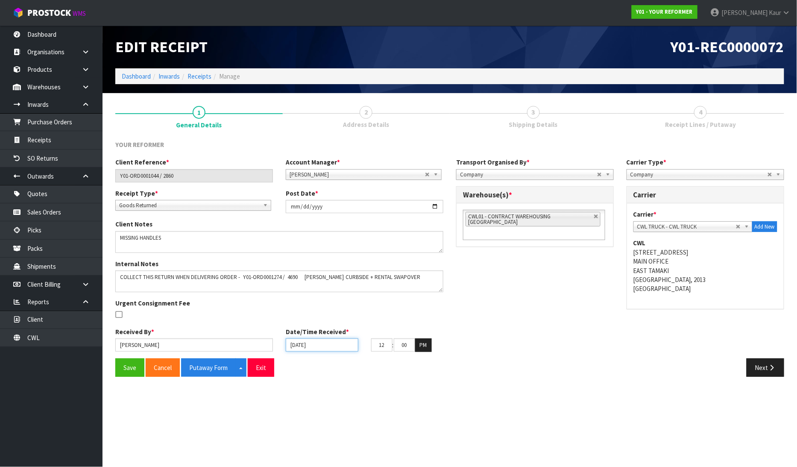
click at [295, 343] on input "[DATE]" at bounding box center [322, 344] width 73 height 13
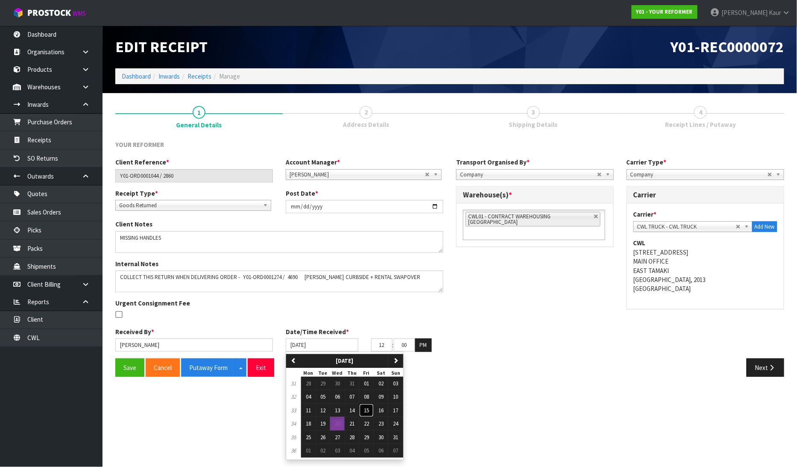
drag, startPoint x: 367, startPoint y: 414, endPoint x: 317, endPoint y: 402, distance: 51.8
click at [366, 413] on button "15" at bounding box center [366, 410] width 15 height 14
type input "[DATE]"
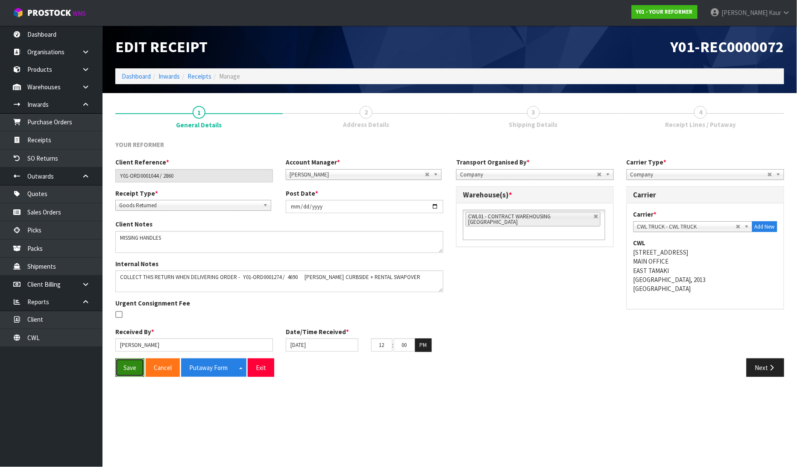
click at [135, 368] on button "Save" at bounding box center [129, 367] width 29 height 18
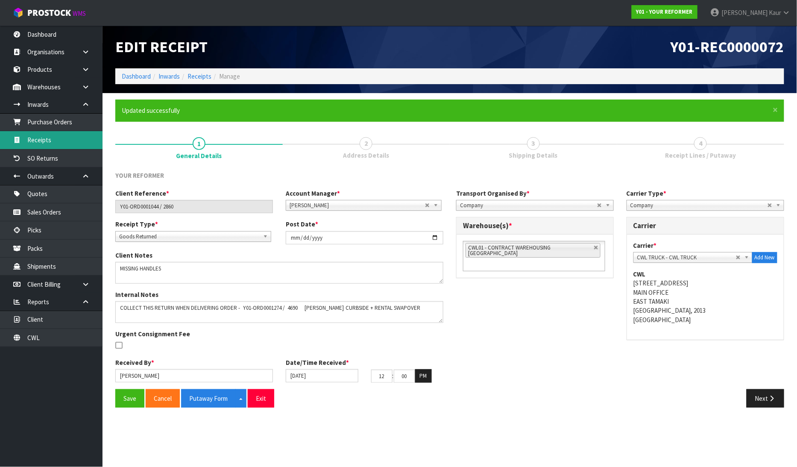
click at [43, 134] on link "Receipts" at bounding box center [51, 140] width 102 height 18
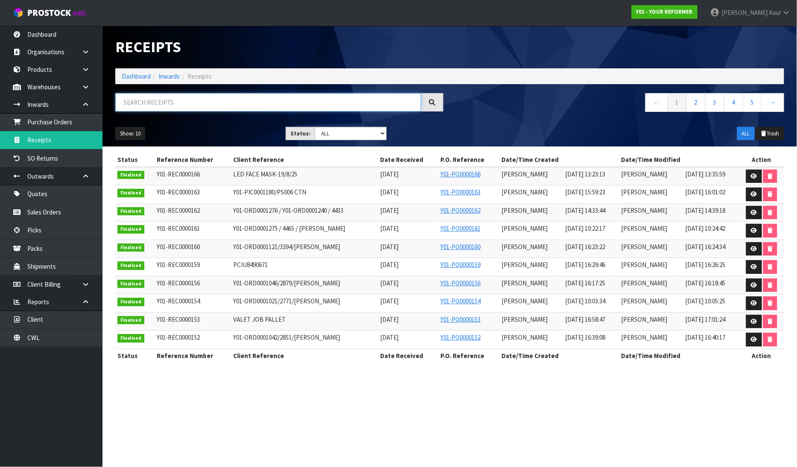
click at [137, 105] on input "text" at bounding box center [268, 102] width 306 height 18
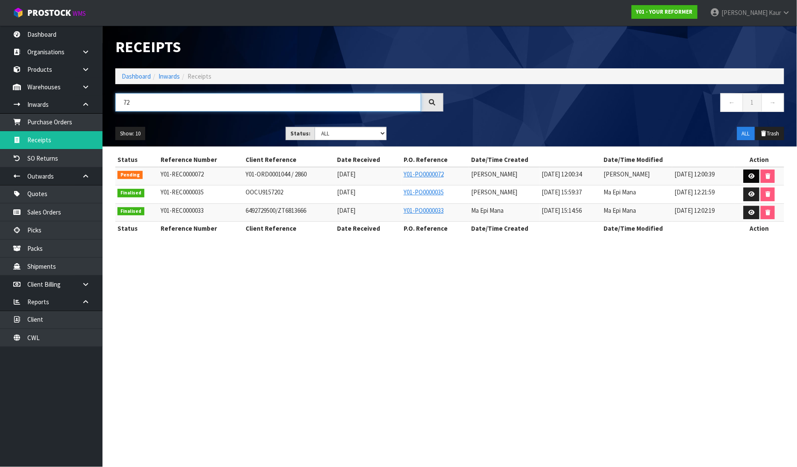
type input "72"
click at [753, 175] on icon at bounding box center [751, 176] width 6 height 6
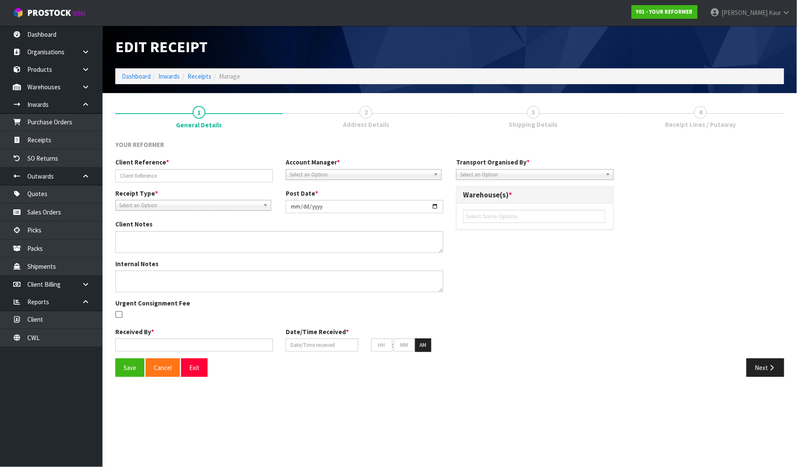
type input "Y01-ORD0001044 / 2860"
type input "[DATE]"
type textarea "MISSING HANDLES"
type textarea "COLLECT THIS RETURN WHEN DELIVERING ORDER - Y01-ORD0001274 / 4690 [PERSON_NAME]…"
type input "[PERSON_NAME]"
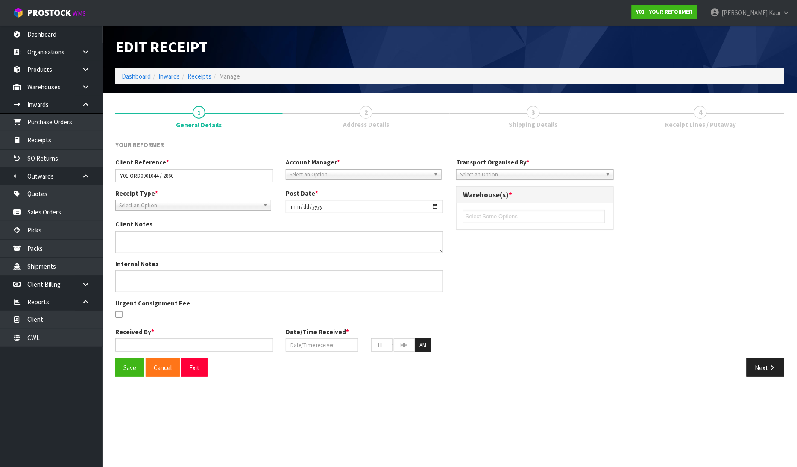
type input "[DATE]"
type input "12"
type input "00"
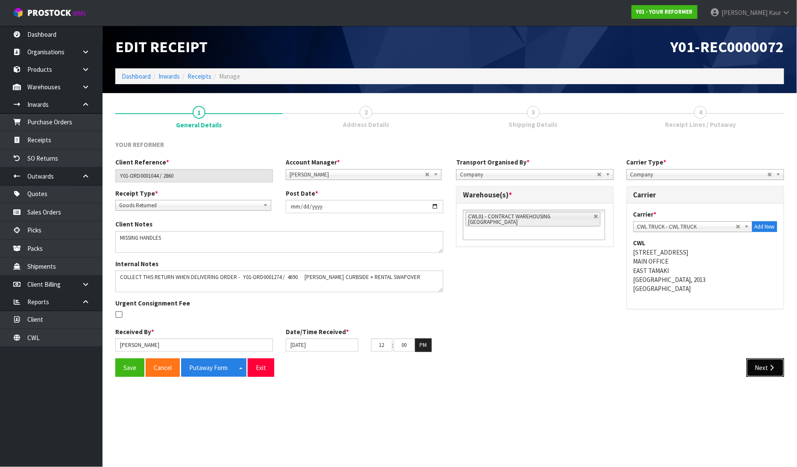
click at [756, 364] on button "Next" at bounding box center [765, 367] width 38 height 18
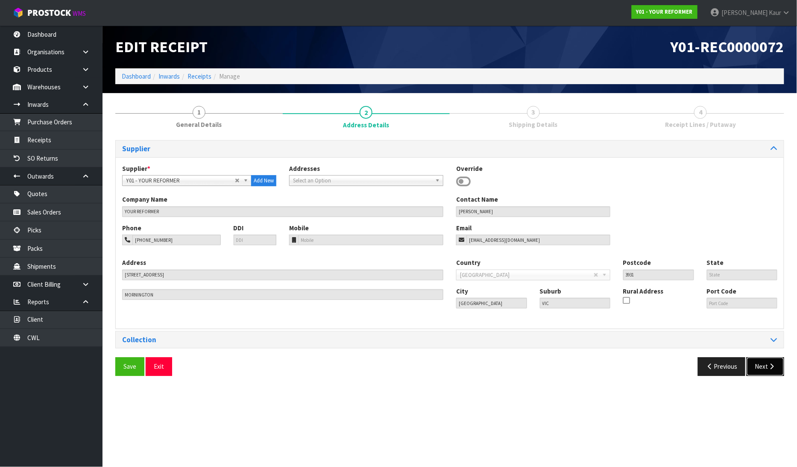
click at [765, 365] on button "Next" at bounding box center [765, 366] width 38 height 18
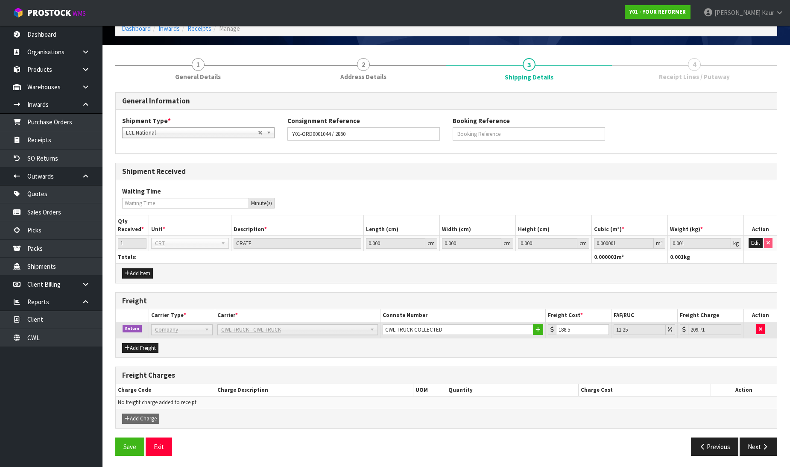
scroll to position [50, 0]
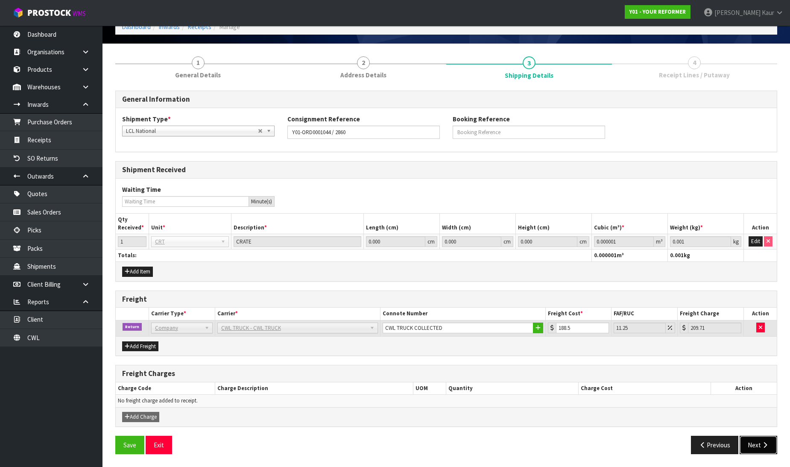
click at [755, 451] on button "Next" at bounding box center [758, 444] width 38 height 18
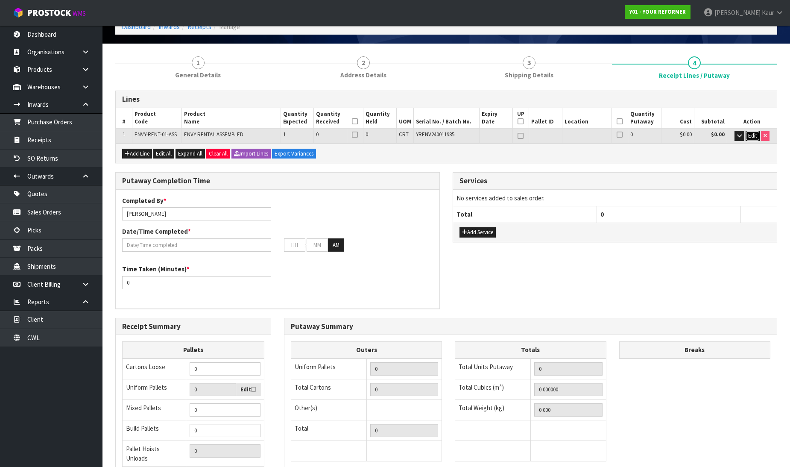
click at [753, 131] on button "Edit" at bounding box center [752, 136] width 14 height 10
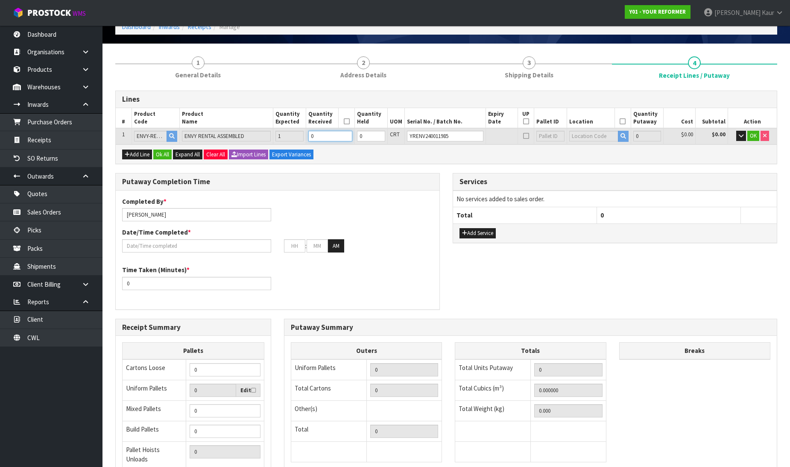
click at [323, 131] on input "0" at bounding box center [330, 136] width 44 height 11
type input "1"
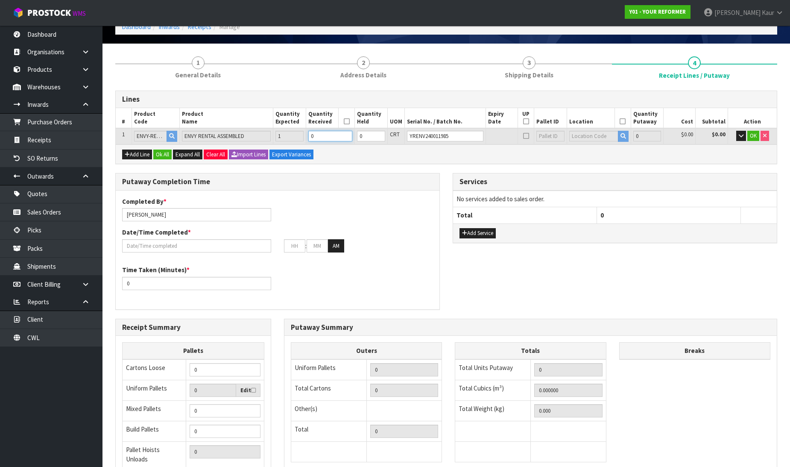
type input "0.825484"
type input "112"
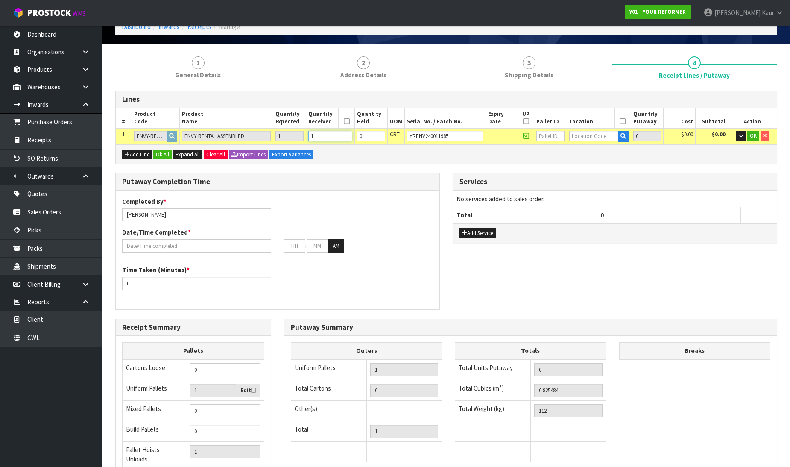
type input "1"
click at [579, 133] on input "text" at bounding box center [593, 136] width 49 height 11
type input "54"
click at [589, 146] on link "54 -01-1-A" at bounding box center [599, 150] width 67 height 12
type input "1"
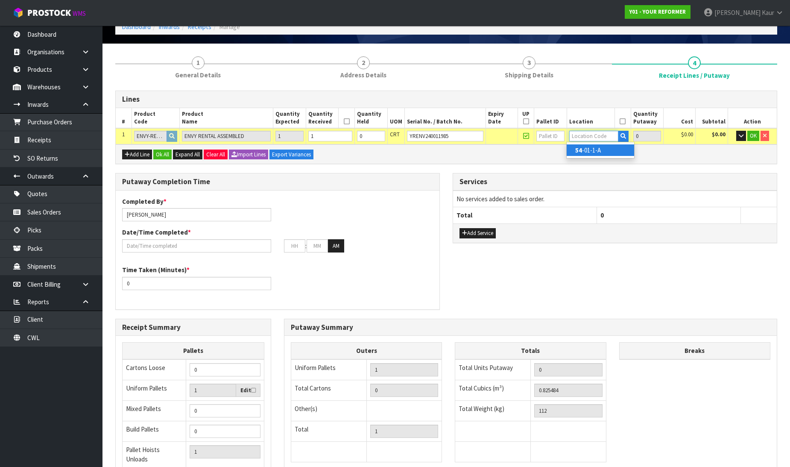
type input "54-01-1-A"
type input "1"
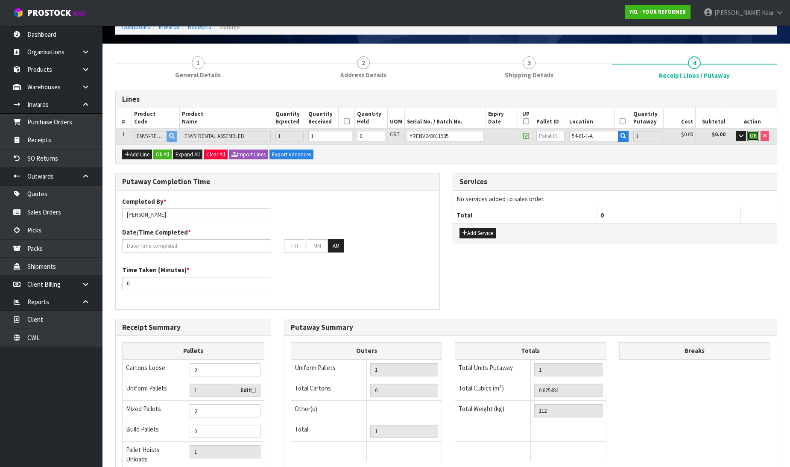
click at [752, 131] on button "OK" at bounding box center [753, 136] width 12 height 10
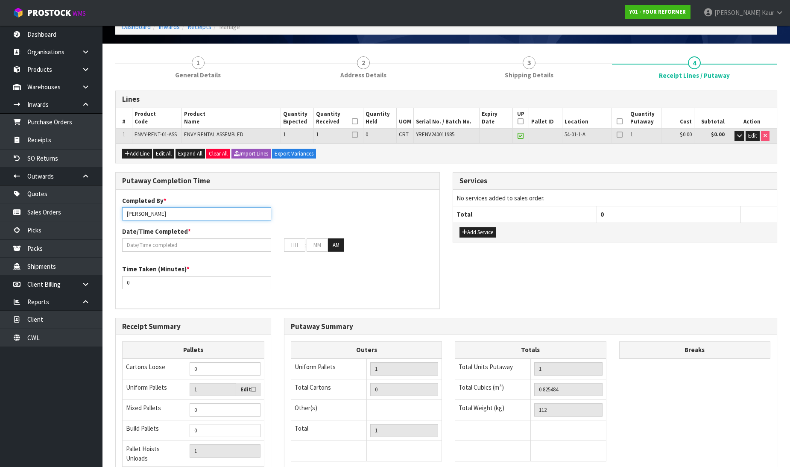
click at [173, 209] on input "[PERSON_NAME]" at bounding box center [196, 213] width 149 height 13
drag, startPoint x: 164, startPoint y: 212, endPoint x: 123, endPoint y: 212, distance: 41.0
click at [123, 212] on input "[PERSON_NAME] ZA" at bounding box center [196, 213] width 149 height 13
click at [142, 216] on input "ZA" at bounding box center [196, 213] width 149 height 13
type input "[PERSON_NAME]"
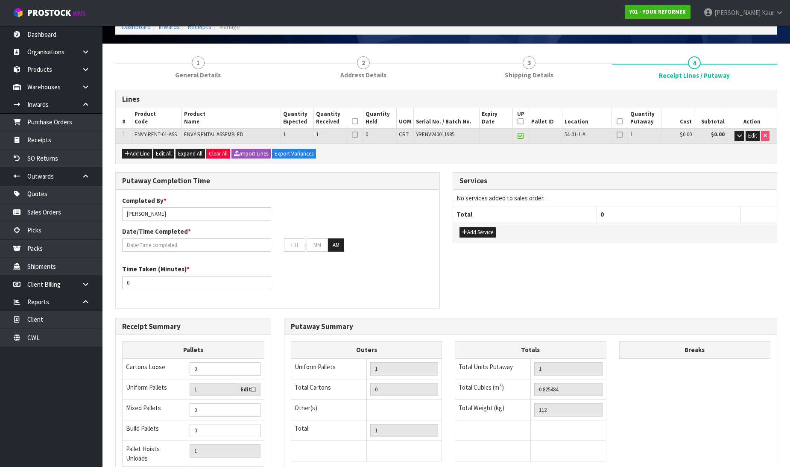
click at [205, 64] on link "1 General Details" at bounding box center [198, 67] width 166 height 34
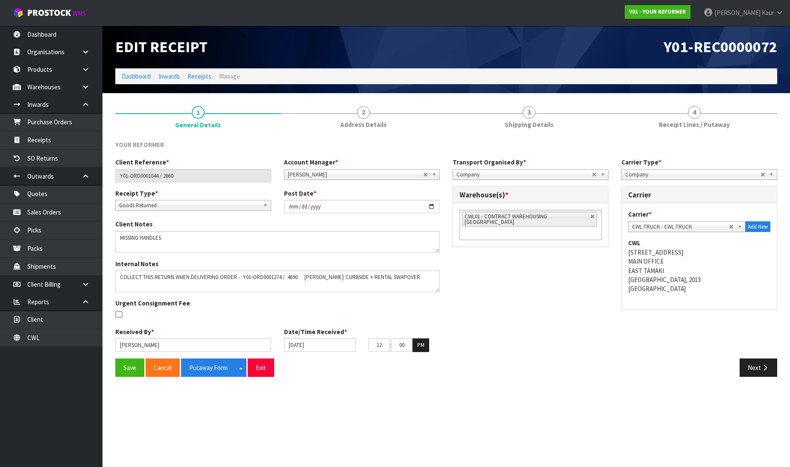
scroll to position [0, 0]
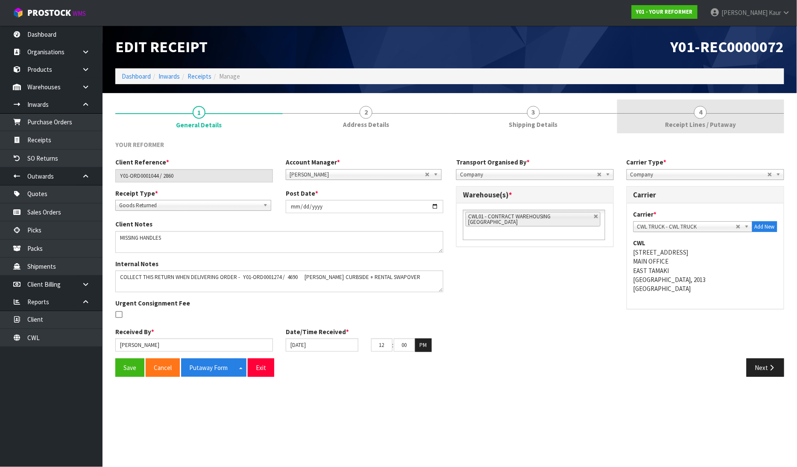
click at [700, 111] on span "4" at bounding box center [700, 112] width 13 height 13
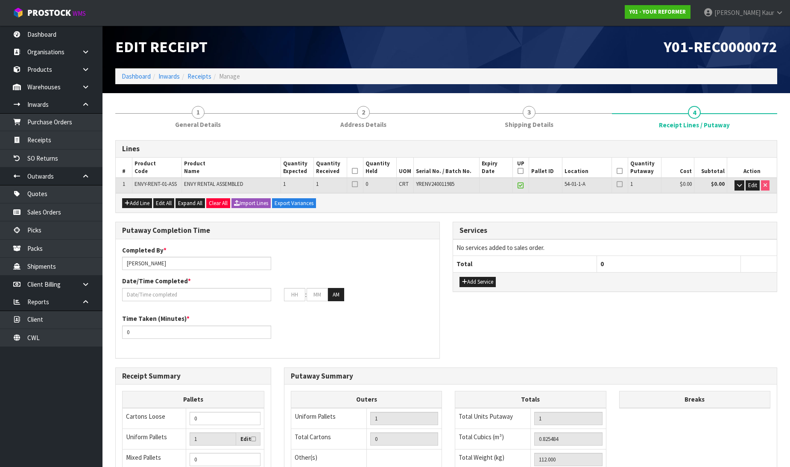
click at [353, 171] on icon at bounding box center [355, 171] width 6 height 0
drag, startPoint x: 518, startPoint y: 171, endPoint x: 566, endPoint y: 169, distance: 48.3
click at [519, 171] on icon at bounding box center [520, 171] width 6 height 0
click at [620, 171] on icon at bounding box center [619, 171] width 6 height 0
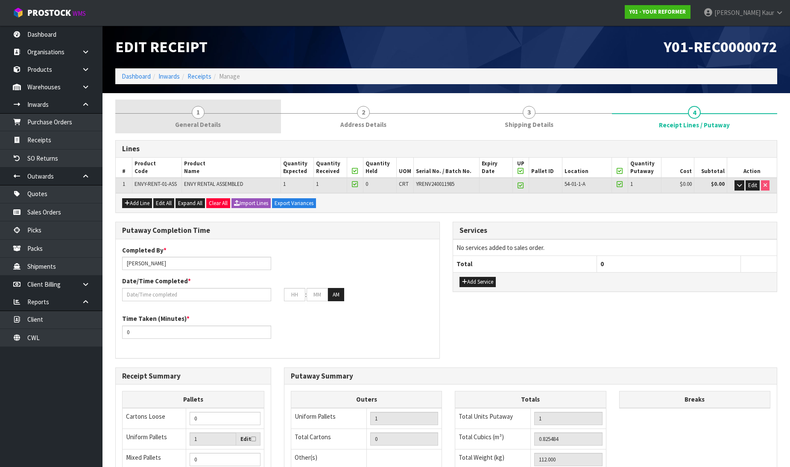
click at [214, 123] on span "General Details" at bounding box center [198, 124] width 46 height 9
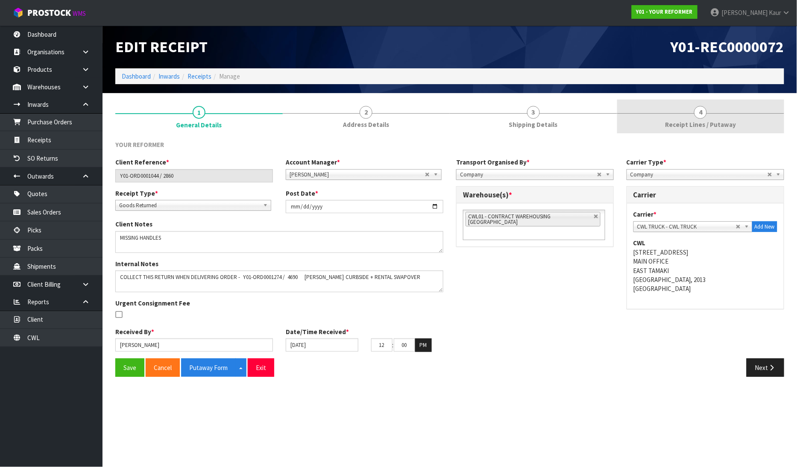
click at [721, 114] on link "4 Receipt Lines / Putaway" at bounding box center [700, 116] width 167 height 34
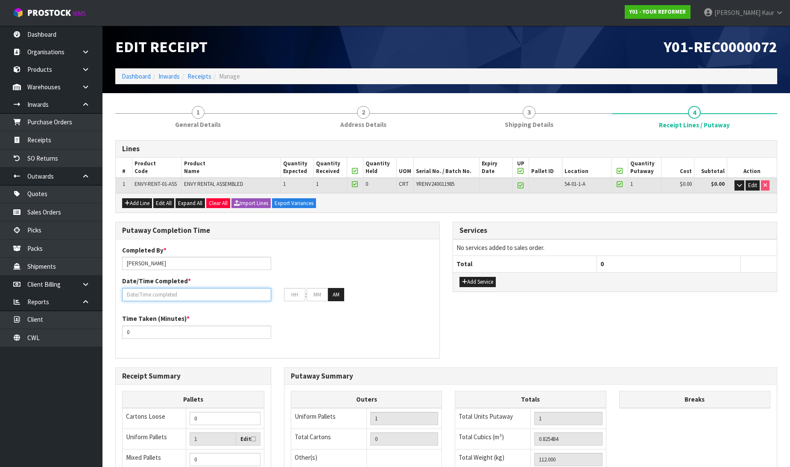
click at [133, 292] on input "text" at bounding box center [196, 294] width 149 height 13
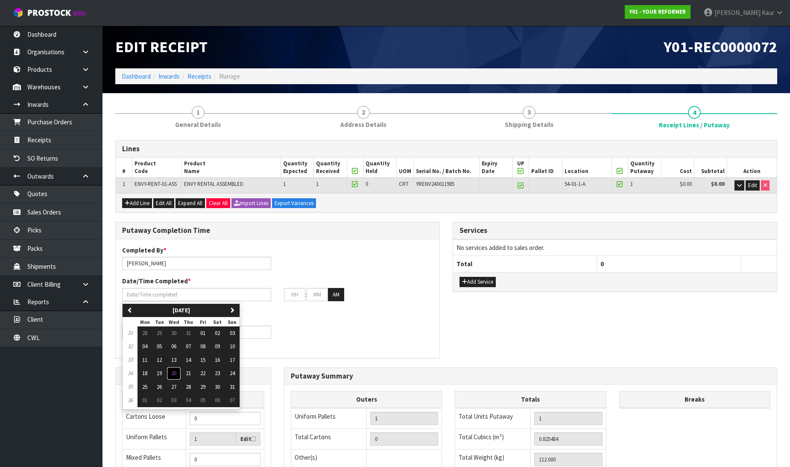
drag, startPoint x: 175, startPoint y: 373, endPoint x: 159, endPoint y: 350, distance: 27.8
click at [175, 373] on span "20" at bounding box center [173, 372] width 5 height 7
type input "[DATE]"
type input "12"
type input "00"
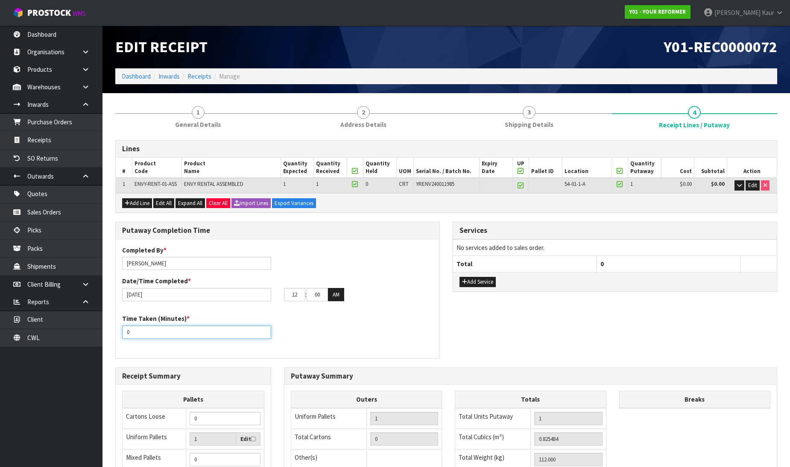
drag, startPoint x: 139, startPoint y: 329, endPoint x: 113, endPoint y: 335, distance: 27.0
click at [113, 335] on div "Putaway Completion Time Completed By * [PERSON_NAME] Date/Time Completed * [DAT…" at bounding box center [277, 294] width 337 height 145
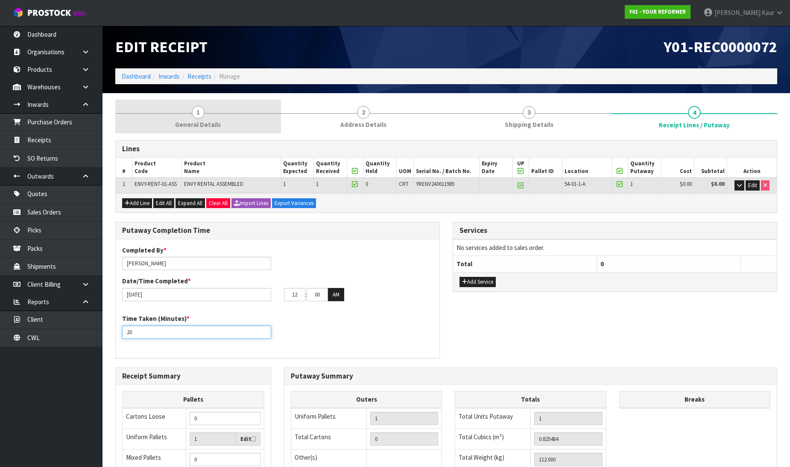
type input "20"
click at [203, 112] on span "1" at bounding box center [198, 112] width 13 height 13
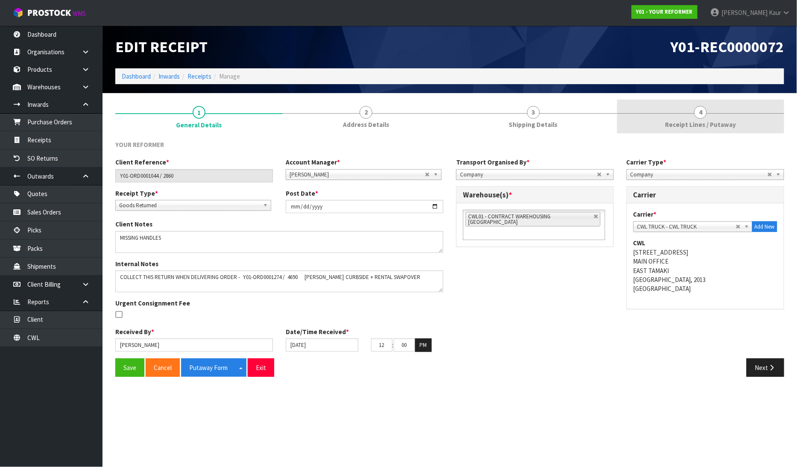
click at [714, 126] on span "Receipt Lines / Putaway" at bounding box center [700, 124] width 71 height 9
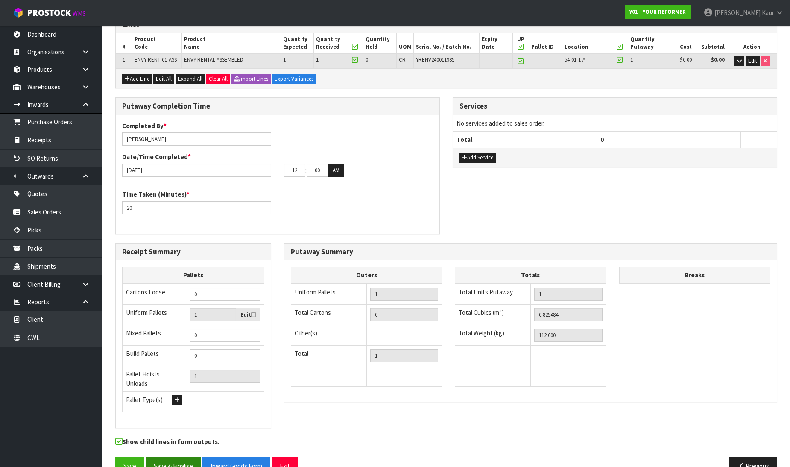
scroll to position [140, 0]
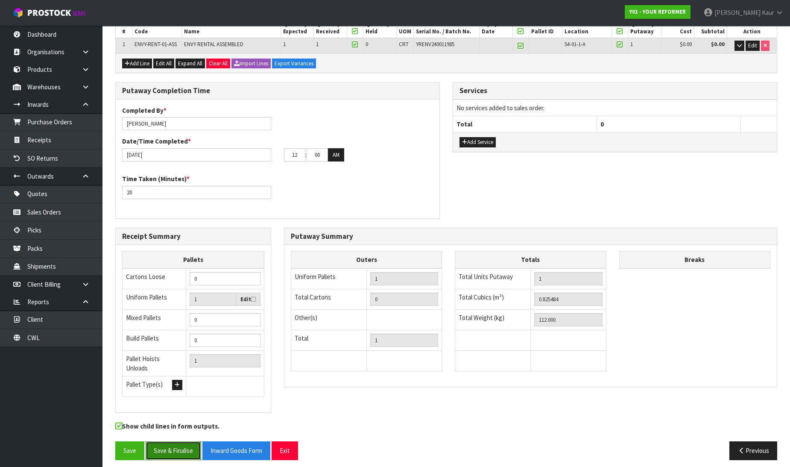
click at [184, 442] on button "Save & Finalise" at bounding box center [173, 450] width 55 height 18
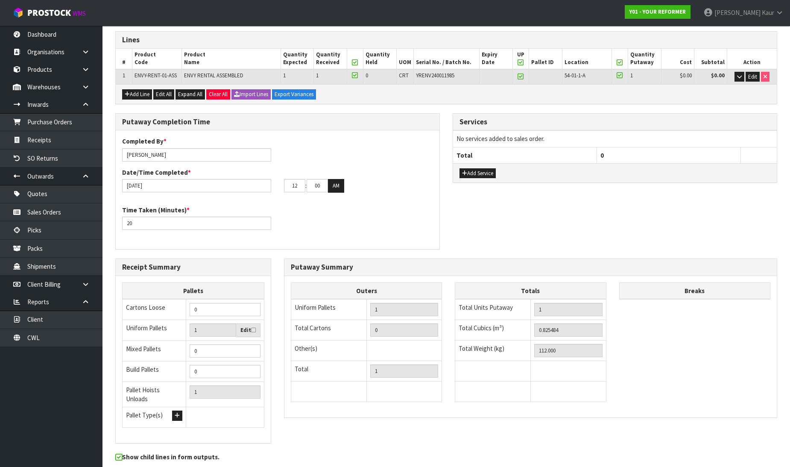
scroll to position [0, 0]
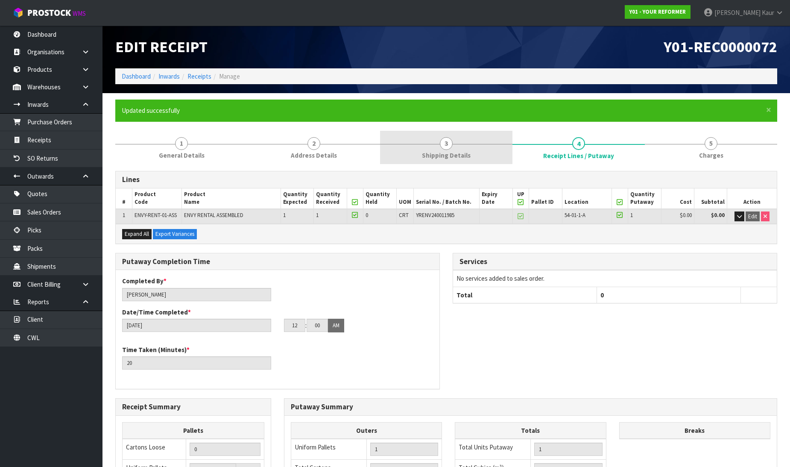
drag, startPoint x: 455, startPoint y: 149, endPoint x: 468, endPoint y: 148, distance: 12.9
click at [455, 149] on link "3 Shipping Details" at bounding box center [446, 148] width 132 height 34
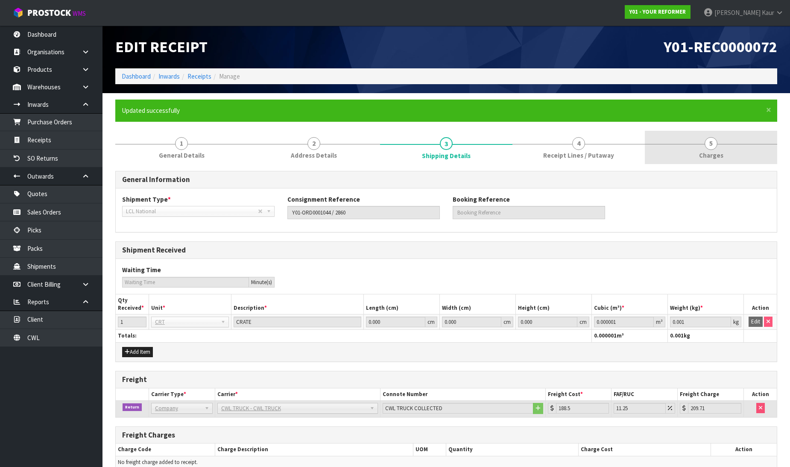
click at [724, 149] on link "5 [GEOGRAPHIC_DATA]" at bounding box center [711, 148] width 132 height 34
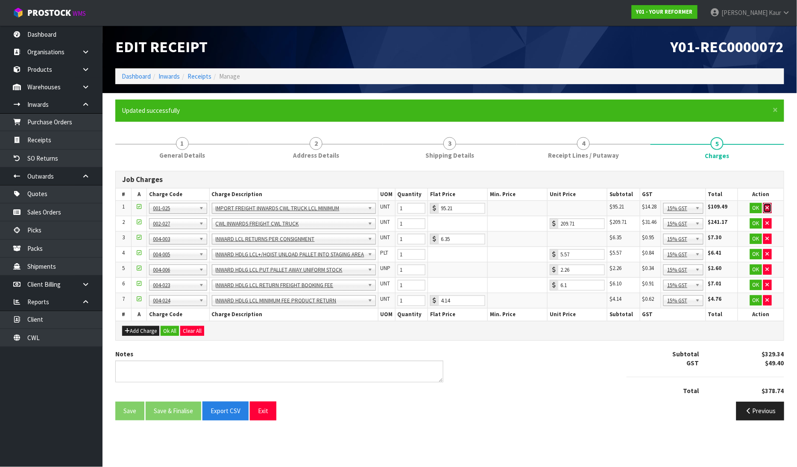
click at [768, 208] on icon "button" at bounding box center [766, 208] width 3 height 6
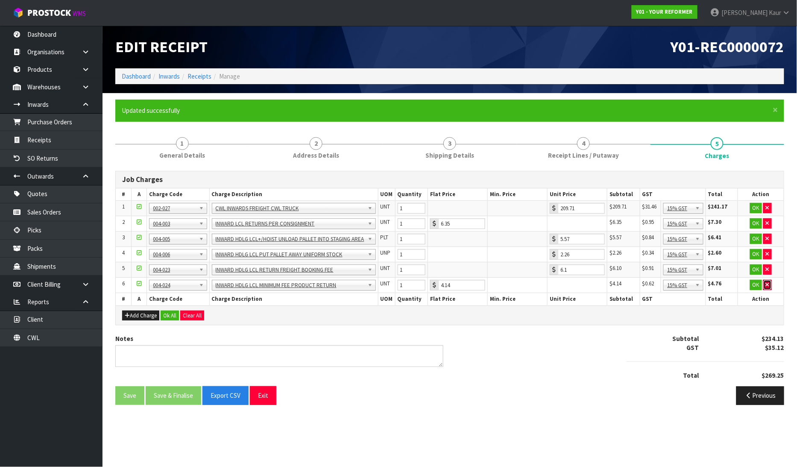
click at [767, 286] on icon "button" at bounding box center [766, 285] width 3 height 6
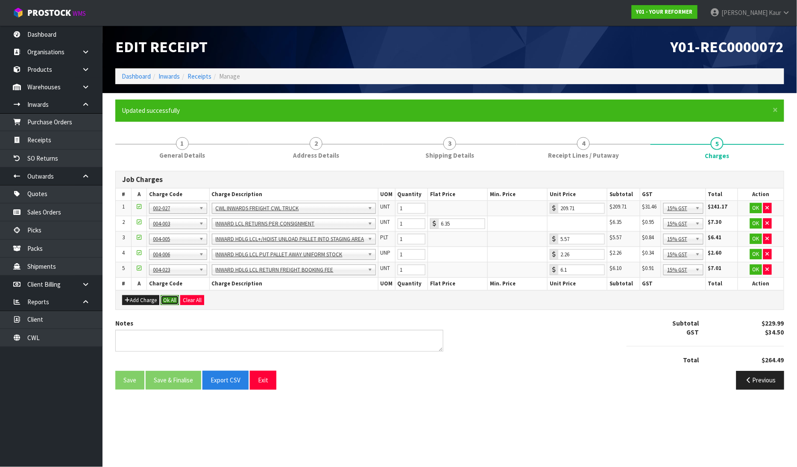
click at [172, 300] on button "Ok All" at bounding box center [170, 300] width 18 height 10
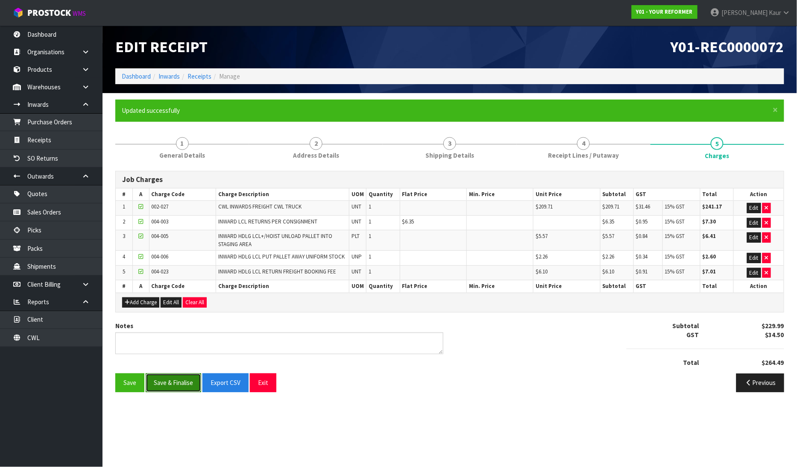
click at [172, 380] on button "Save & Finalise" at bounding box center [173, 382] width 55 height 18
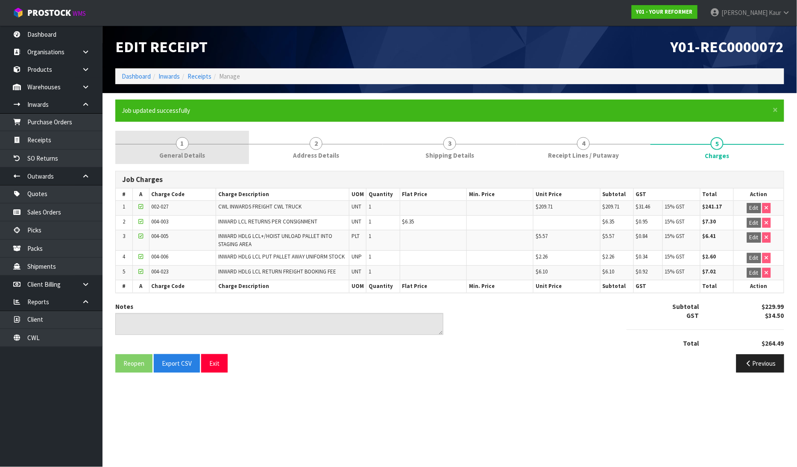
click at [191, 160] on link "1 General Details" at bounding box center [182, 148] width 134 height 34
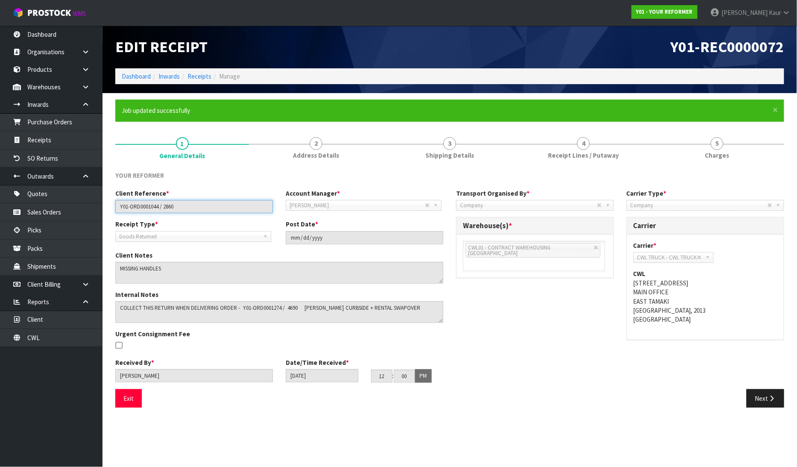
drag, startPoint x: 193, startPoint y: 204, endPoint x: 113, endPoint y: 206, distance: 79.9
click at [113, 206] on div "Client Reference * Y01-ORD0001044 / 2860" at bounding box center [194, 201] width 170 height 24
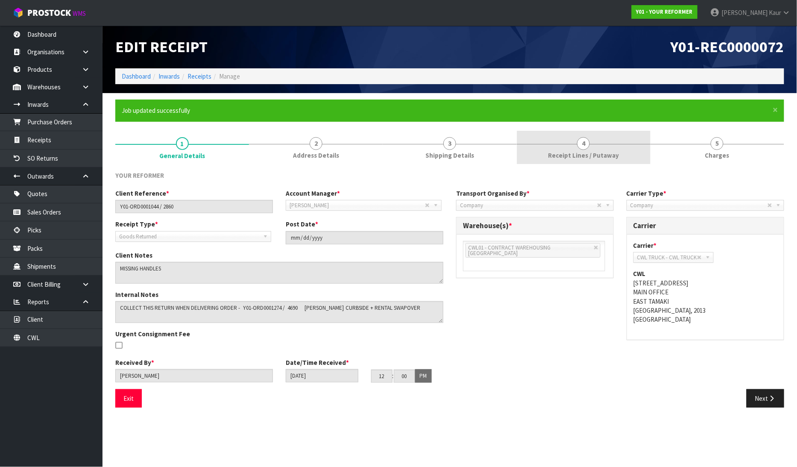
click at [544, 151] on link "4 Receipt Lines / Putaway" at bounding box center [584, 148] width 134 height 34
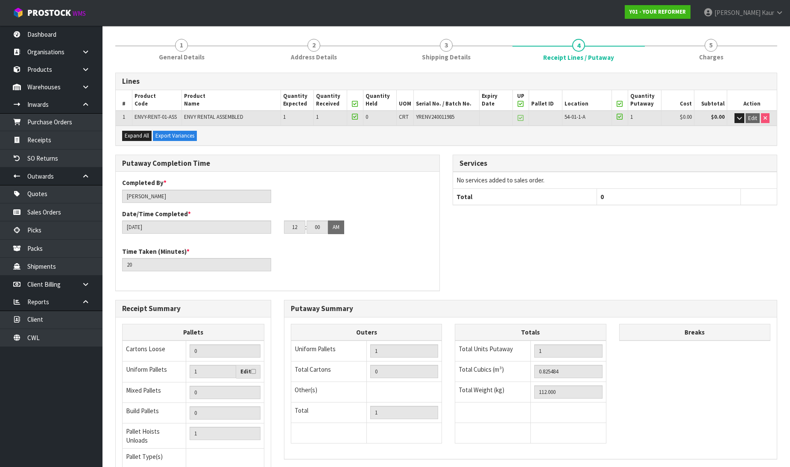
scroll to position [171, 0]
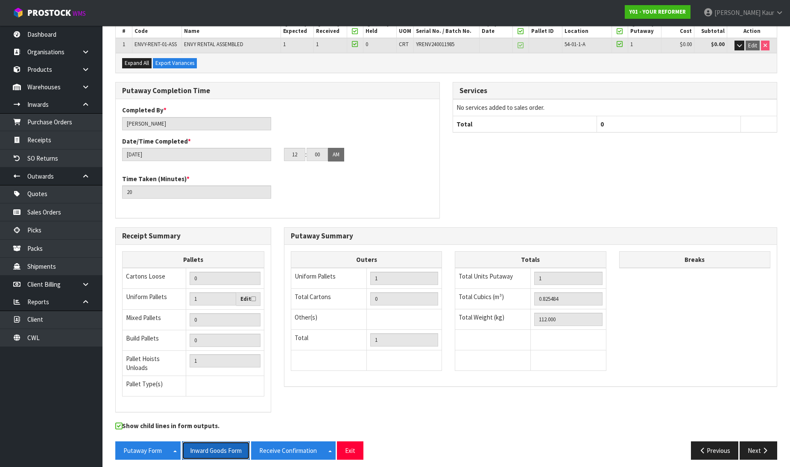
click at [219, 443] on button "Inward Goods Form" at bounding box center [216, 450] width 68 height 18
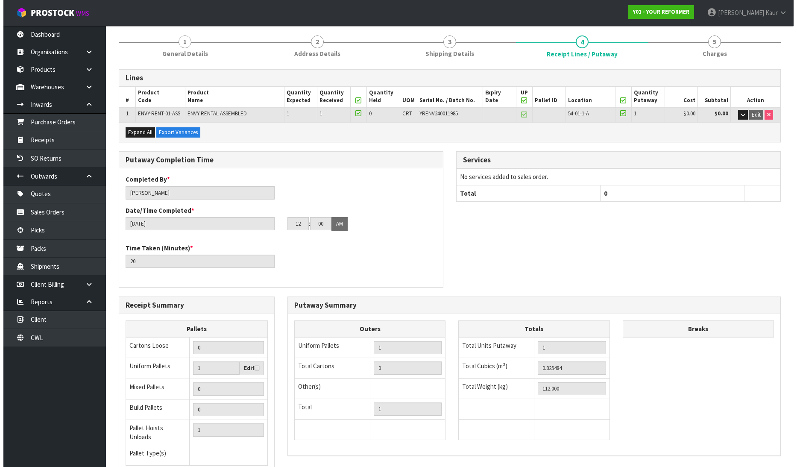
scroll to position [0, 0]
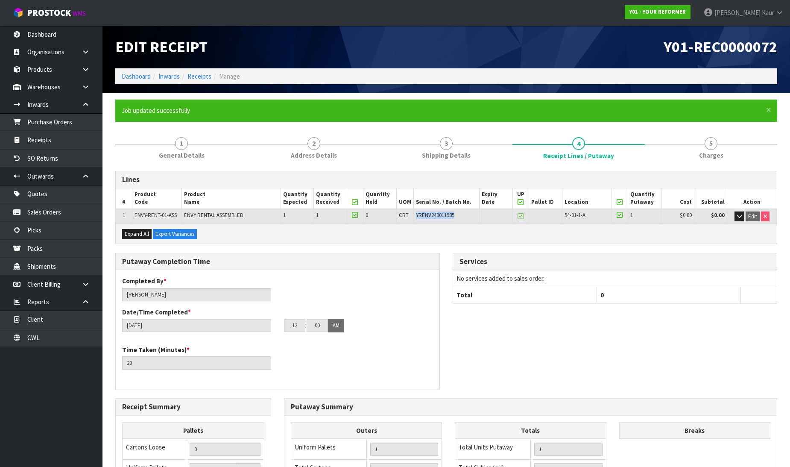
drag, startPoint x: 458, startPoint y: 212, endPoint x: 418, endPoint y: 223, distance: 42.6
click at [416, 223] on div "Lines # Product Code Product Name Quantity Expected Quantity Received Quantity …" at bounding box center [446, 207] width 662 height 73
copy div "54-01-1-A 1 $0.00 $0.00 Edit Dimensions * L cm W cm H cm Cubic * m³ Weight * kg…"
click at [84, 92] on link at bounding box center [88, 87] width 27 height 18
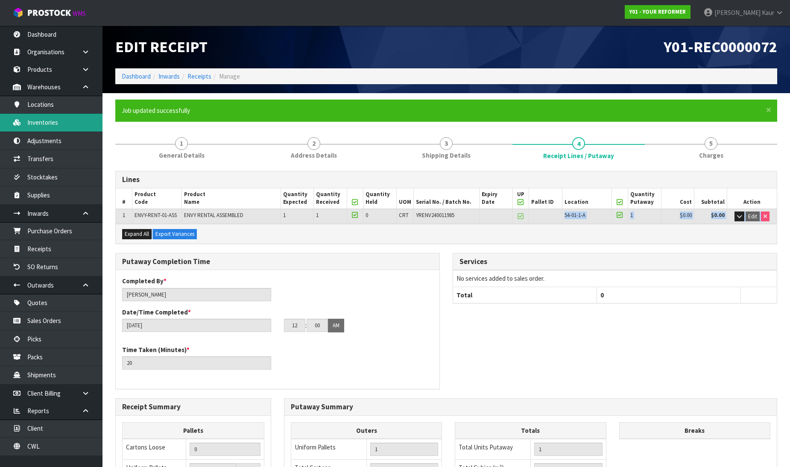
click at [65, 120] on link "Inventories" at bounding box center [51, 123] width 102 height 18
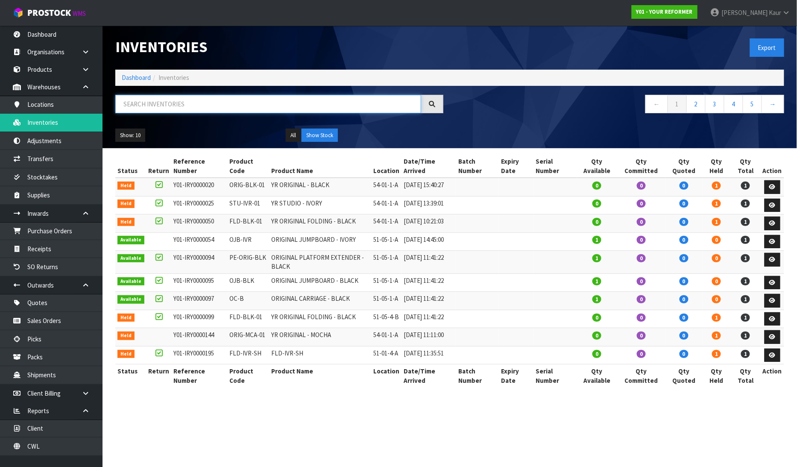
click at [241, 111] on input "text" at bounding box center [268, 104] width 306 height 18
paste input "54-01-1-A 1 $0.00 $0.00"
type input "54-01-1-A 1 $0.00 $0.00"
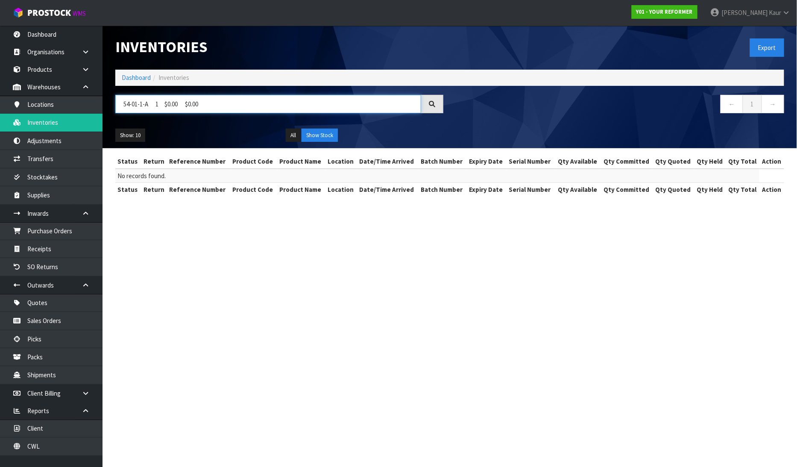
drag, startPoint x: 248, startPoint y: 104, endPoint x: 152, endPoint y: 114, distance: 96.1
click at [152, 114] on div "54-01-1-A 1 $0.00 $0.00" at bounding box center [279, 107] width 341 height 25
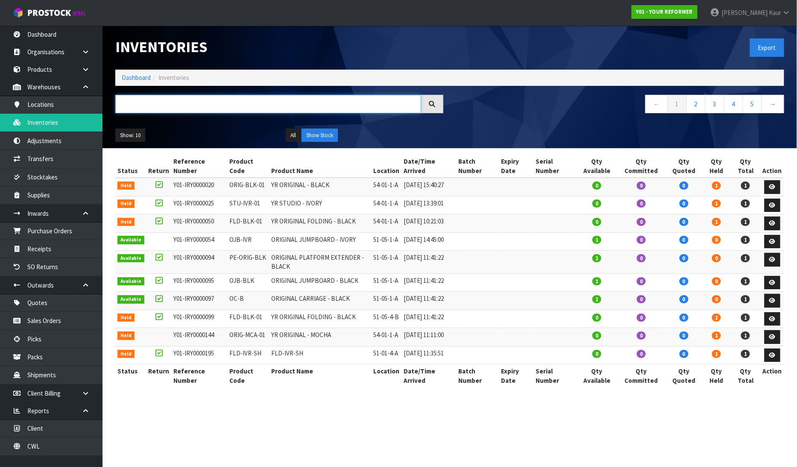
click at [188, 108] on input "text" at bounding box center [268, 104] width 306 height 18
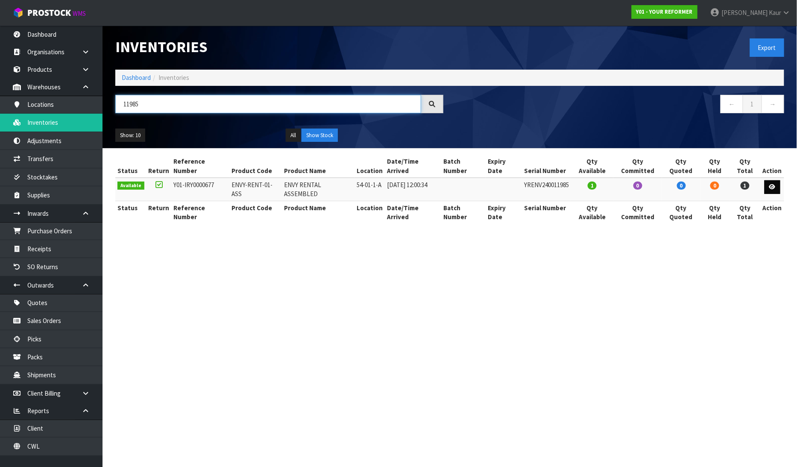
type input "11985"
click at [776, 180] on link at bounding box center [772, 187] width 16 height 14
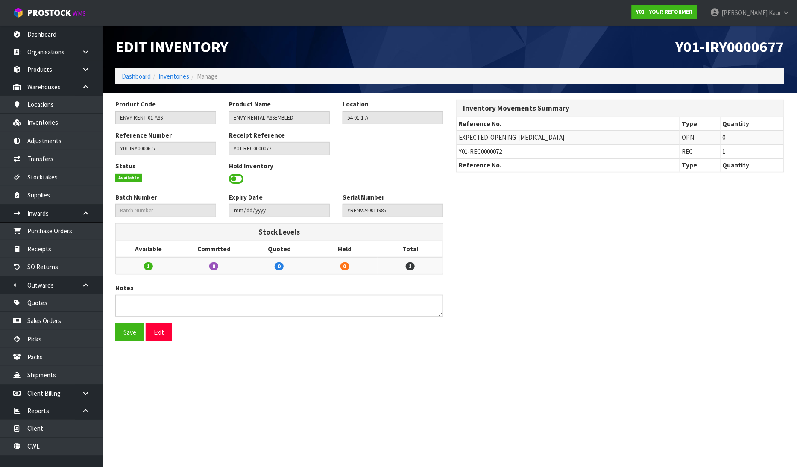
drag, startPoint x: 237, startPoint y: 176, endPoint x: 223, endPoint y: 222, distance: 48.1
click at [236, 176] on span at bounding box center [236, 178] width 15 height 13
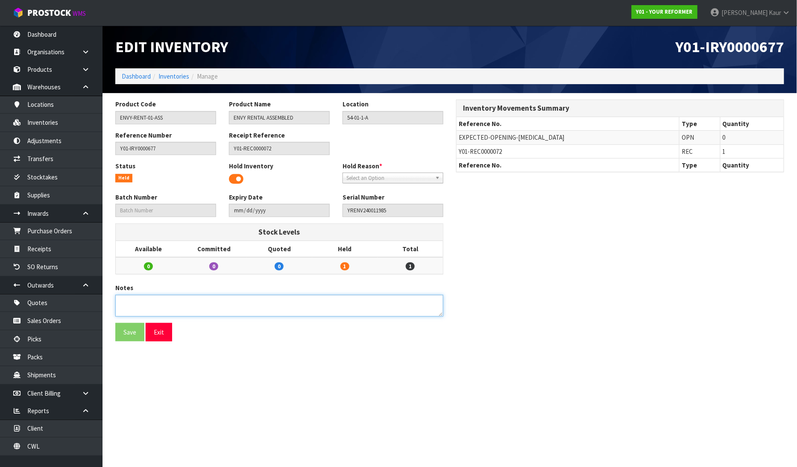
click at [138, 301] on textarea at bounding box center [279, 306] width 328 height 22
type textarea "MISSING HANDLES"
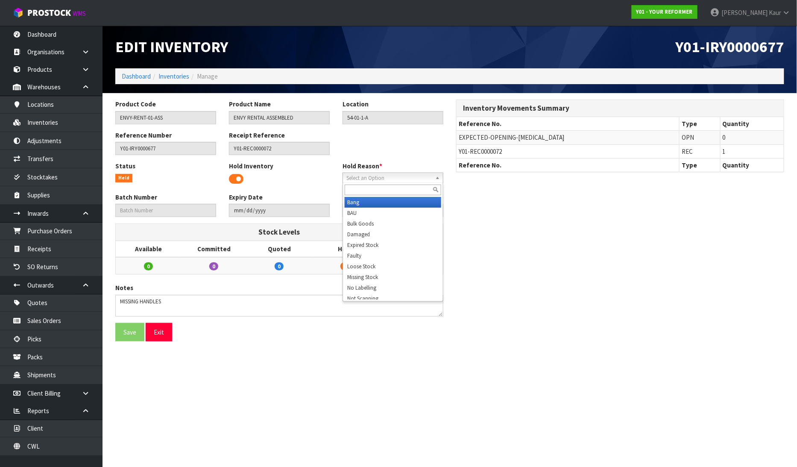
click at [426, 178] on span "Select an Option" at bounding box center [388, 178] width 85 height 10
click at [406, 253] on li "Faulty" at bounding box center [393, 255] width 96 height 11
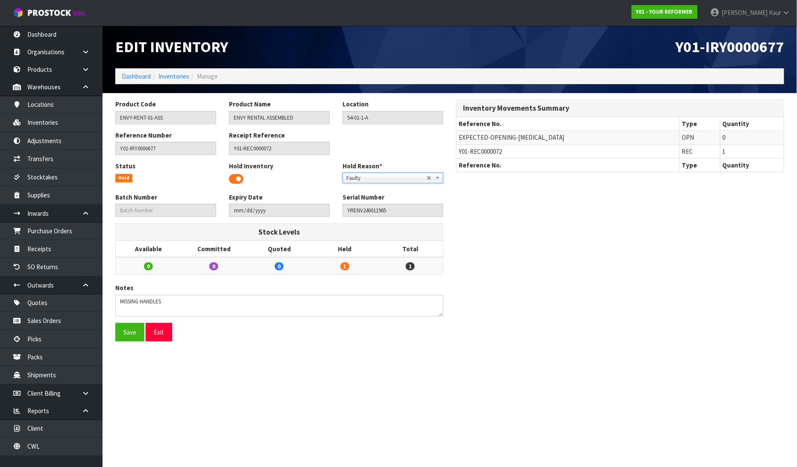
click at [381, 182] on span "Faulty" at bounding box center [386, 178] width 80 height 10
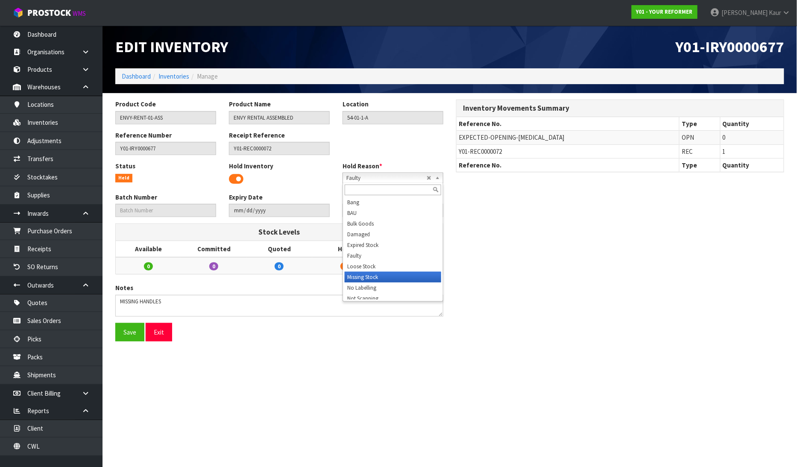
click at [384, 275] on li "Missing Stock" at bounding box center [393, 277] width 96 height 11
click at [377, 177] on span "Missing Stock" at bounding box center [386, 178] width 80 height 10
click at [382, 260] on li "Faulty" at bounding box center [393, 255] width 96 height 11
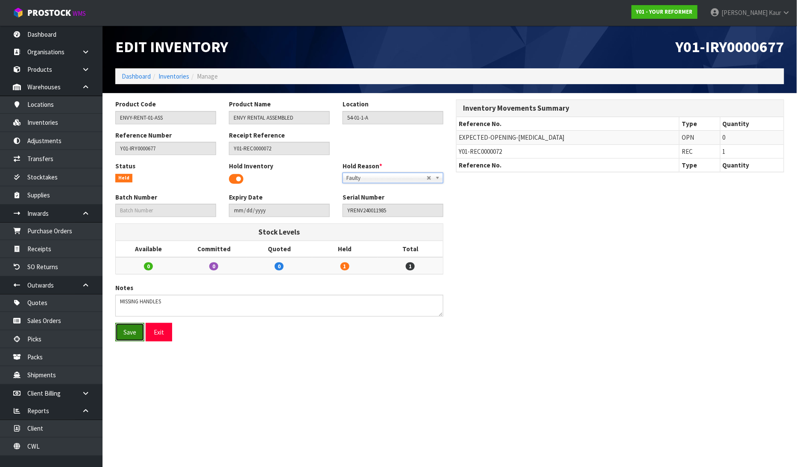
click at [125, 323] on button "Save" at bounding box center [129, 332] width 29 height 18
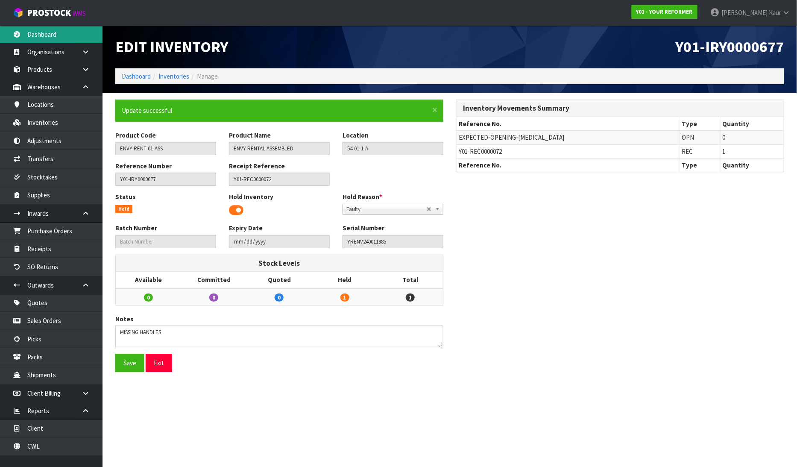
click at [53, 28] on link "Dashboard" at bounding box center [51, 35] width 102 height 18
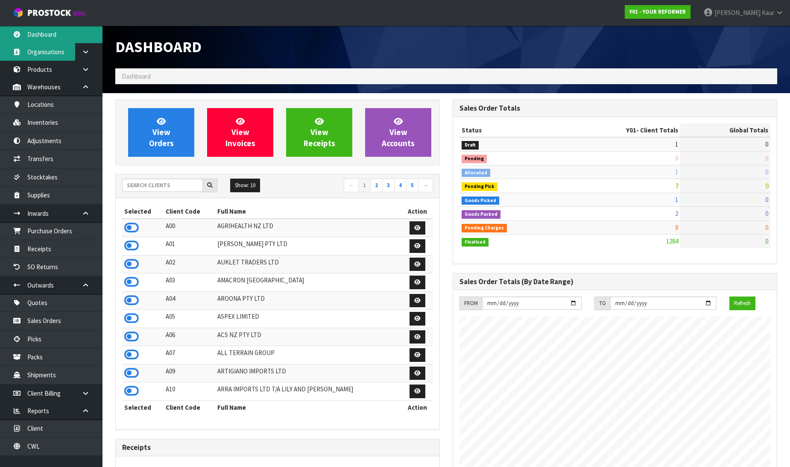
scroll to position [647, 337]
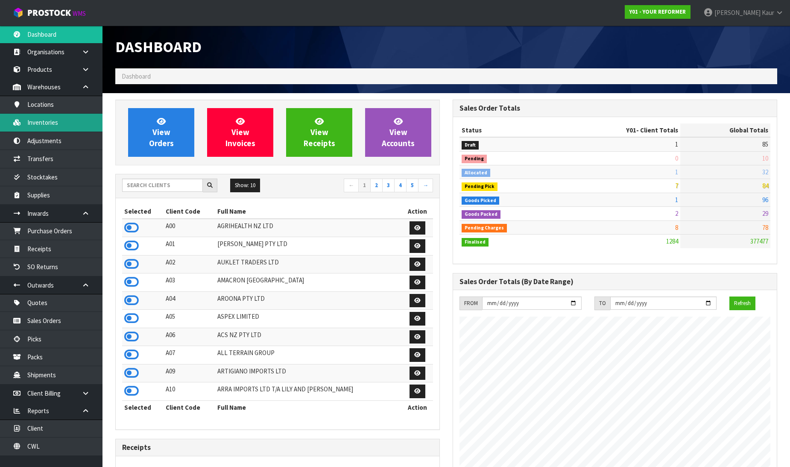
click at [39, 125] on link "Inventories" at bounding box center [51, 123] width 102 height 18
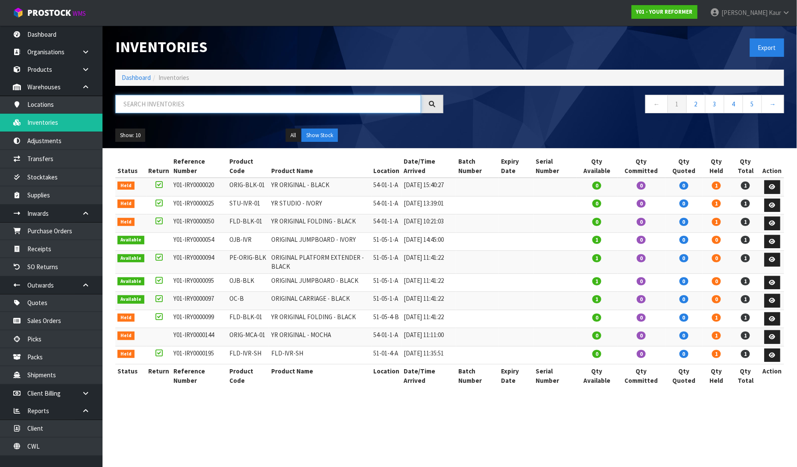
click at [137, 109] on input "text" at bounding box center [268, 104] width 306 height 18
paste input "YRENV240011433"
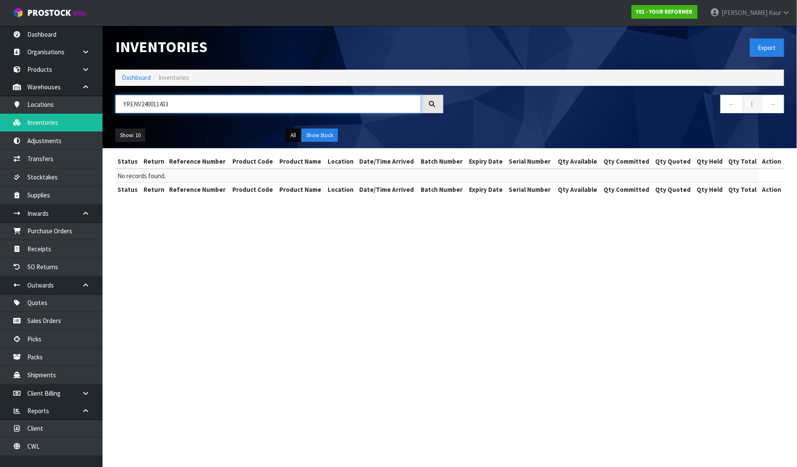
type input "YRENV240011433"
click at [295, 135] on button "All" at bounding box center [293, 135] width 15 height 14
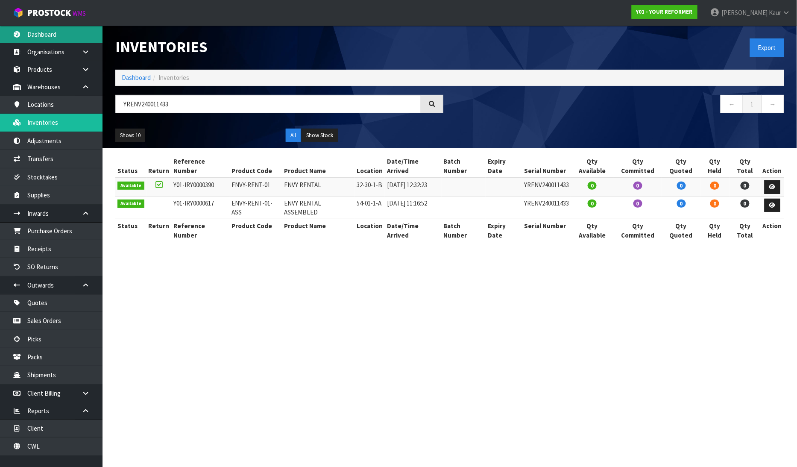
click at [29, 30] on link "Dashboard" at bounding box center [51, 35] width 102 height 18
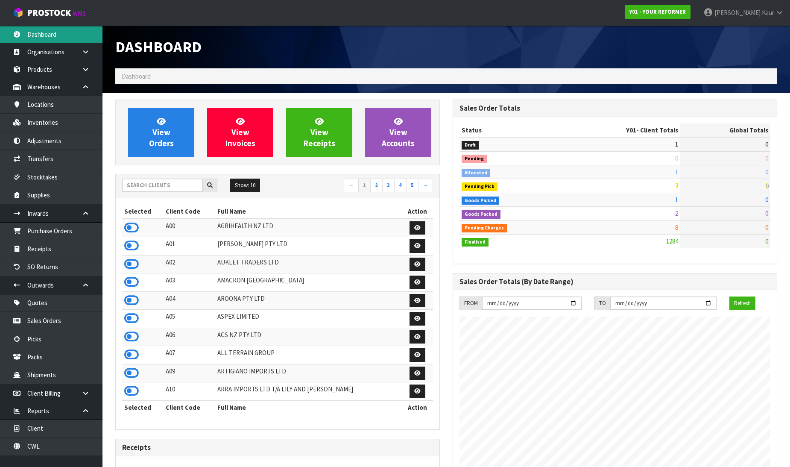
scroll to position [647, 337]
click at [149, 184] on input "text" at bounding box center [162, 184] width 81 height 13
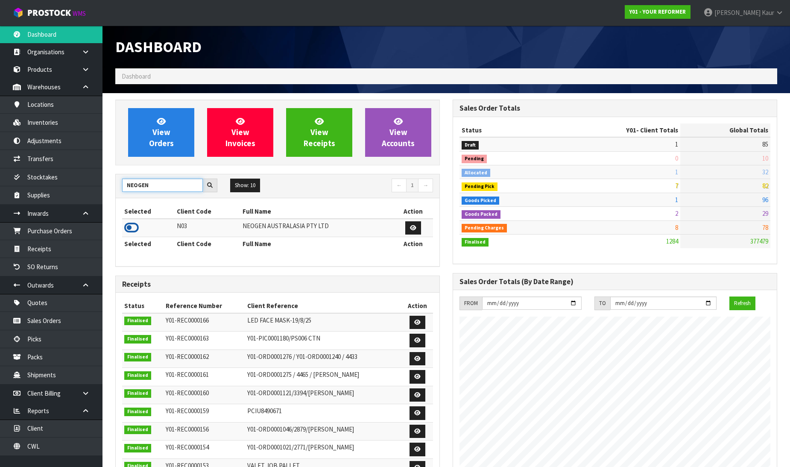
type input "NEOGEN"
click at [127, 231] on icon at bounding box center [131, 227] width 15 height 13
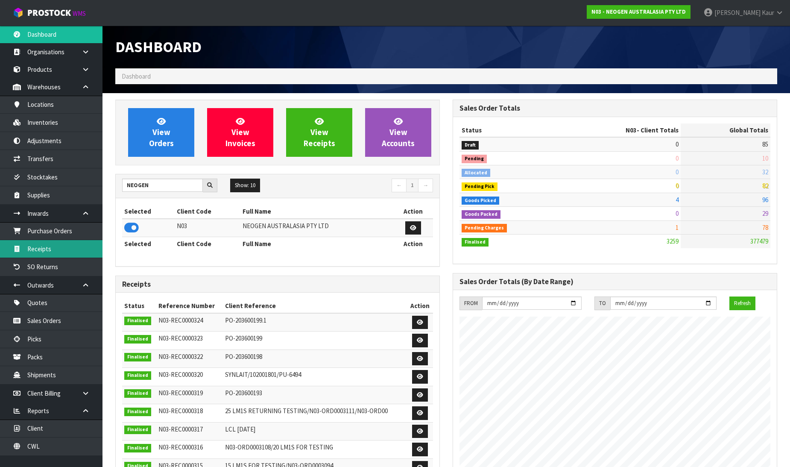
click at [68, 246] on link "Receipts" at bounding box center [51, 249] width 102 height 18
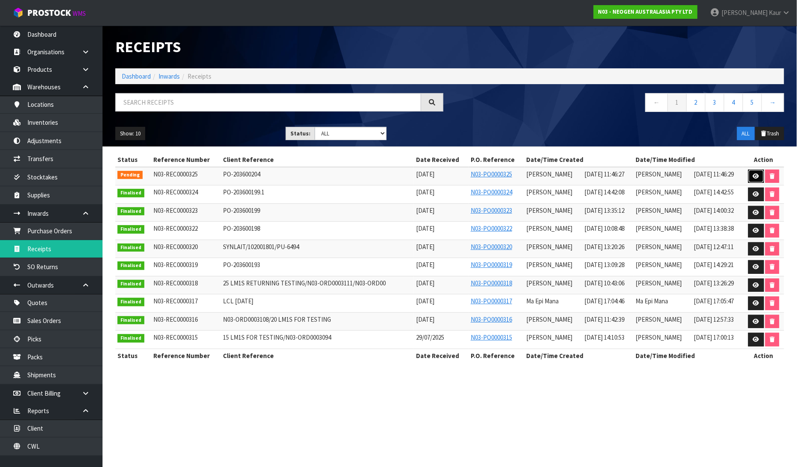
click at [754, 174] on icon at bounding box center [756, 176] width 6 height 6
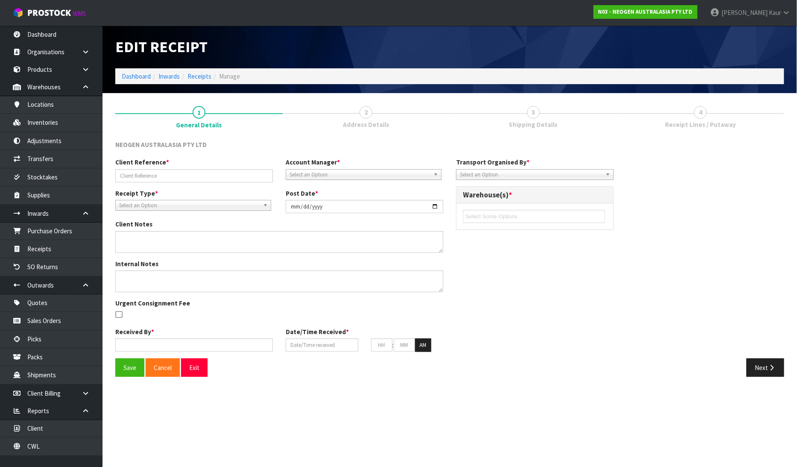
type input "PO-203600204"
type input "[DATE]"
type textarea "700002275 AND 700002277 PUT ON HELD QA UNTIL TESTING CLEARANCE"
type input "[PERSON_NAME]"
type input "[DATE]"
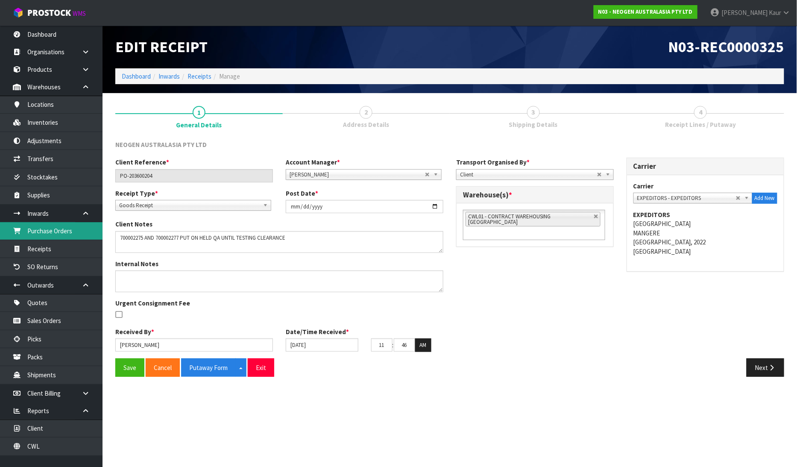
click at [73, 231] on link "Purchase Orders" at bounding box center [51, 231] width 102 height 18
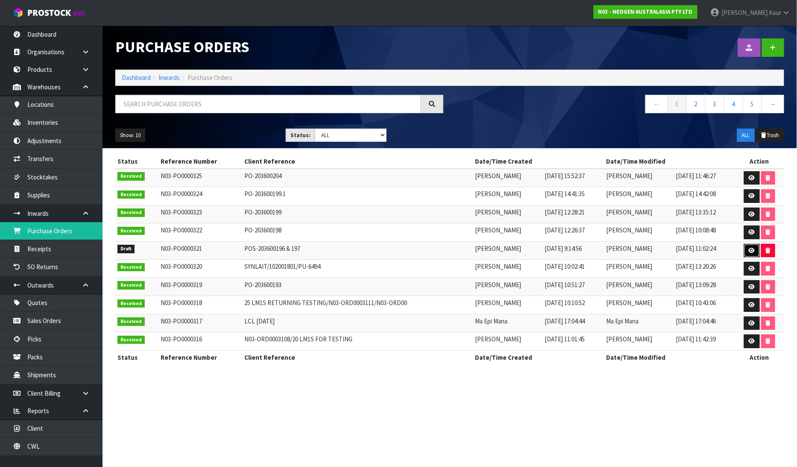
click at [752, 253] on icon at bounding box center [751, 251] width 6 height 6
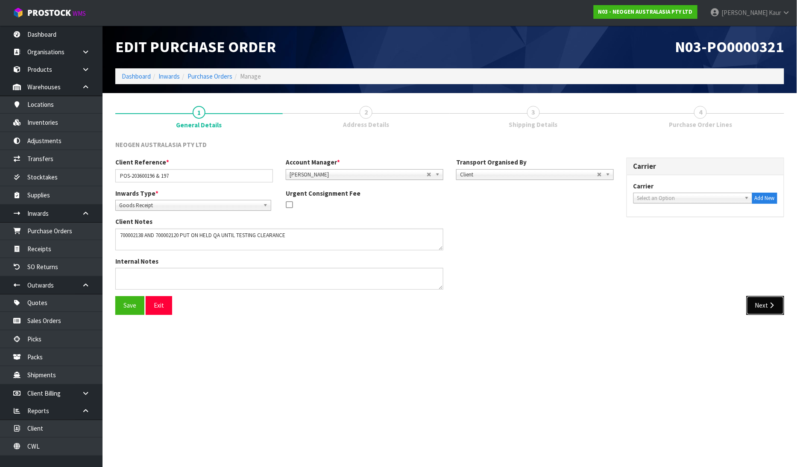
click at [759, 313] on button "Next" at bounding box center [765, 305] width 38 height 18
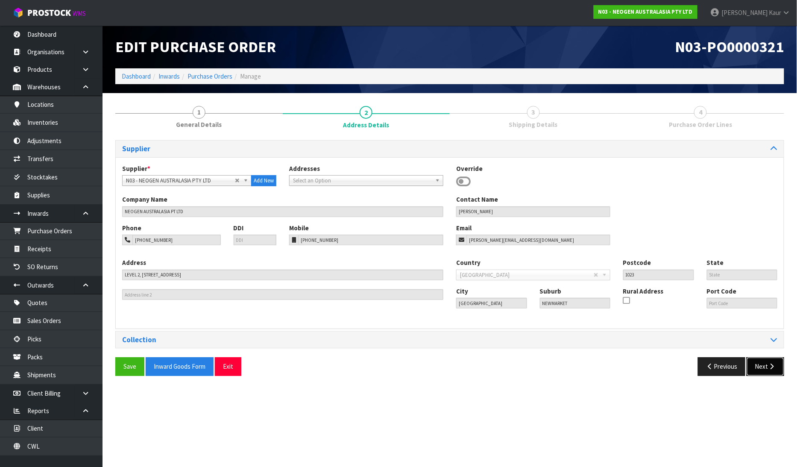
click at [762, 370] on button "Next" at bounding box center [765, 366] width 38 height 18
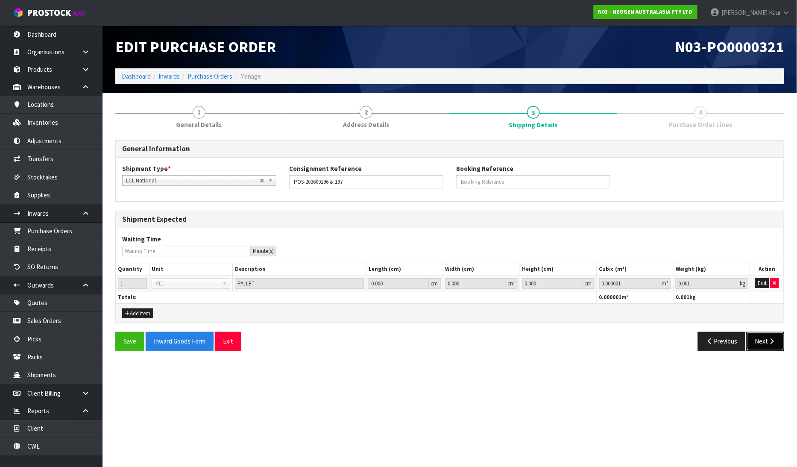
click at [765, 342] on button "Next" at bounding box center [765, 341] width 38 height 18
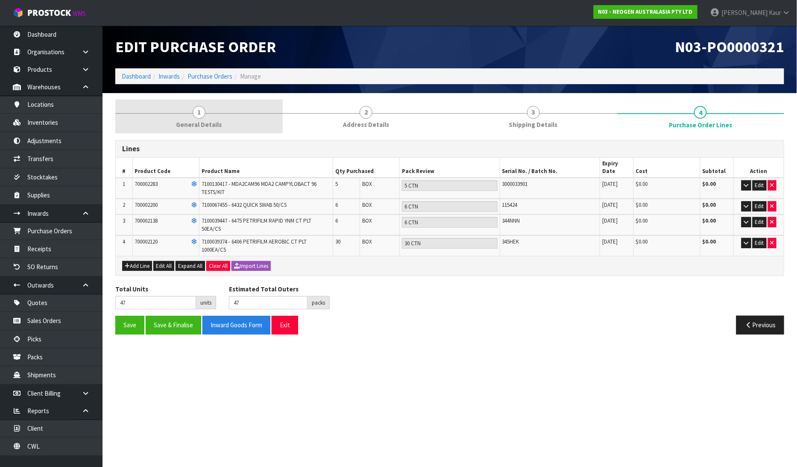
click at [223, 122] on link "1 General Details" at bounding box center [198, 116] width 167 height 34
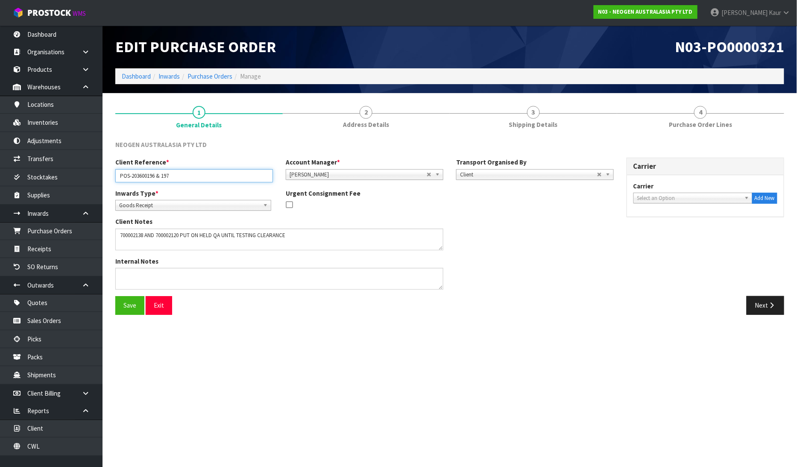
drag, startPoint x: 188, startPoint y: 180, endPoint x: 100, endPoint y: 177, distance: 88.0
click at [100, 177] on body "Toggle navigation ProStock WMS N03 - NEOGEN AUSTRALASIA PTY LTD [PERSON_NAME] L…" at bounding box center [398, 233] width 797 height 467
click at [56, 445] on link "CWL" at bounding box center [51, 446] width 102 height 18
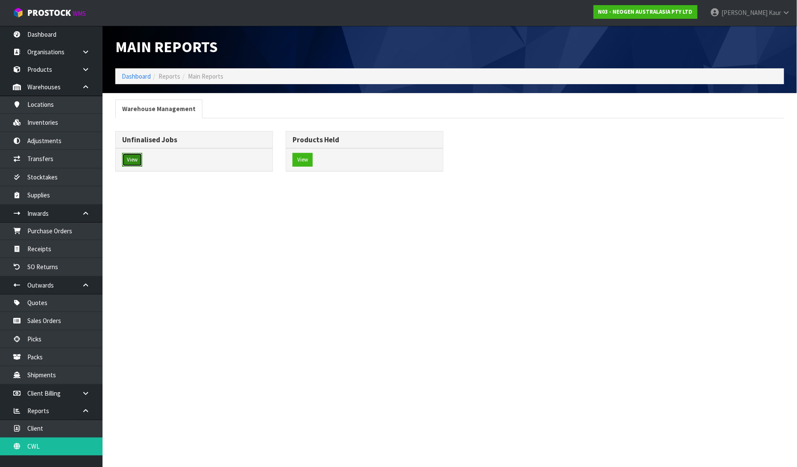
click at [135, 158] on button "View" at bounding box center [132, 160] width 20 height 14
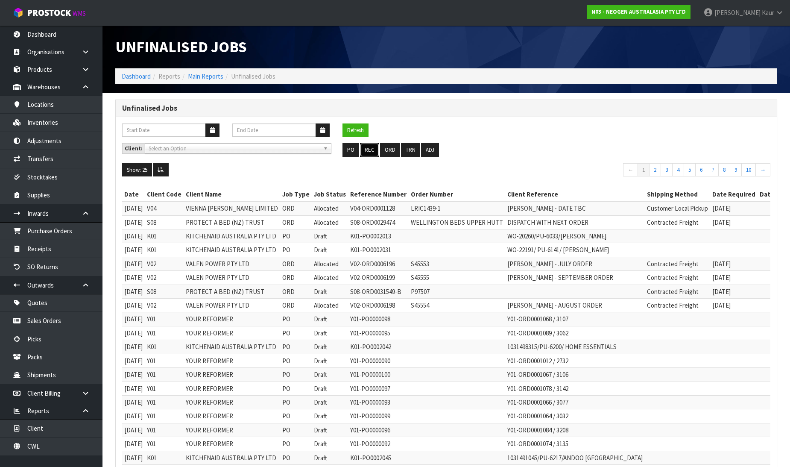
click at [367, 152] on button "REC" at bounding box center [369, 150] width 19 height 14
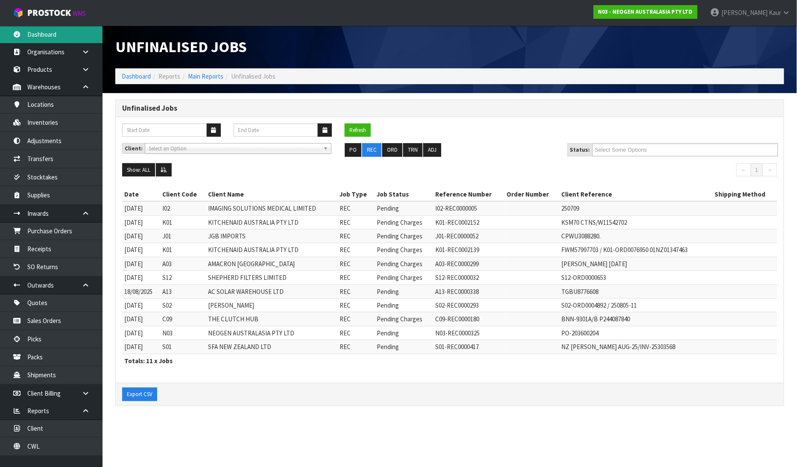
click at [53, 33] on link "Dashboard" at bounding box center [51, 35] width 102 height 18
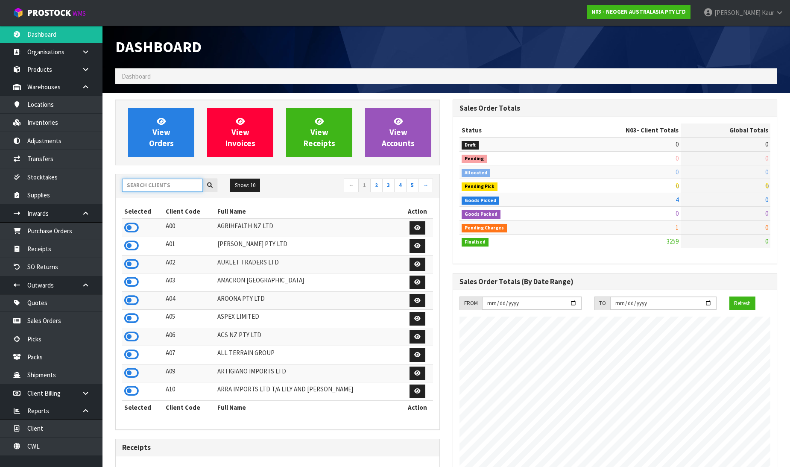
scroll to position [647, 337]
click at [164, 189] on input "text" at bounding box center [162, 184] width 81 height 13
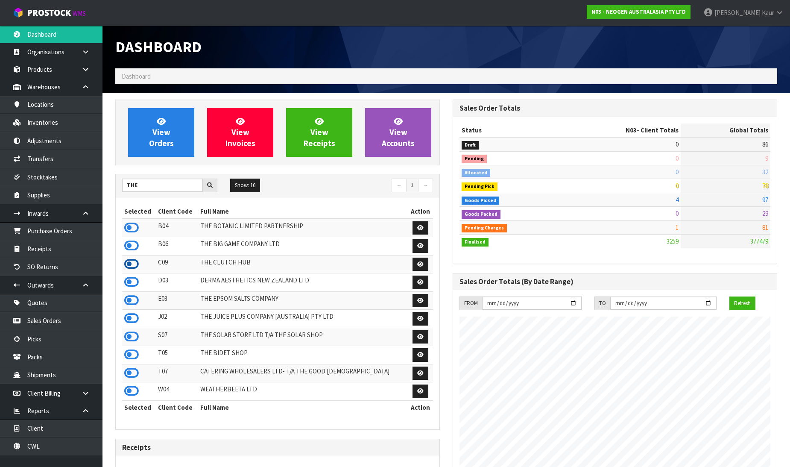
click at [136, 262] on icon at bounding box center [131, 263] width 15 height 13
click at [76, 229] on link "Purchase Orders" at bounding box center [51, 231] width 102 height 18
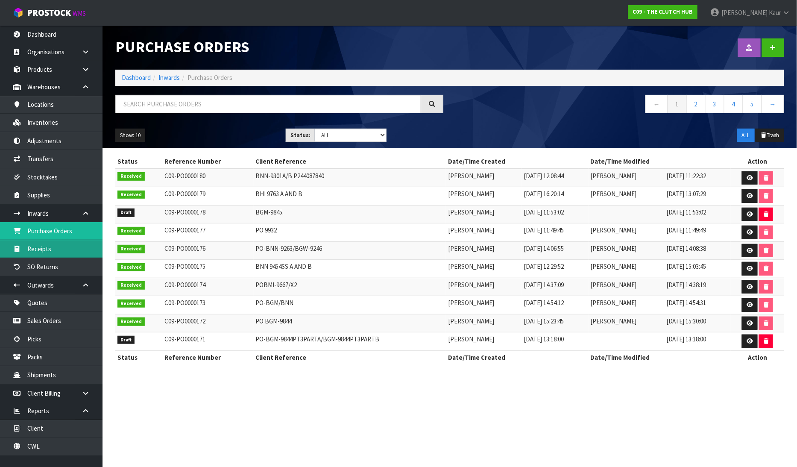
click at [50, 249] on link "Receipts" at bounding box center [51, 249] width 102 height 18
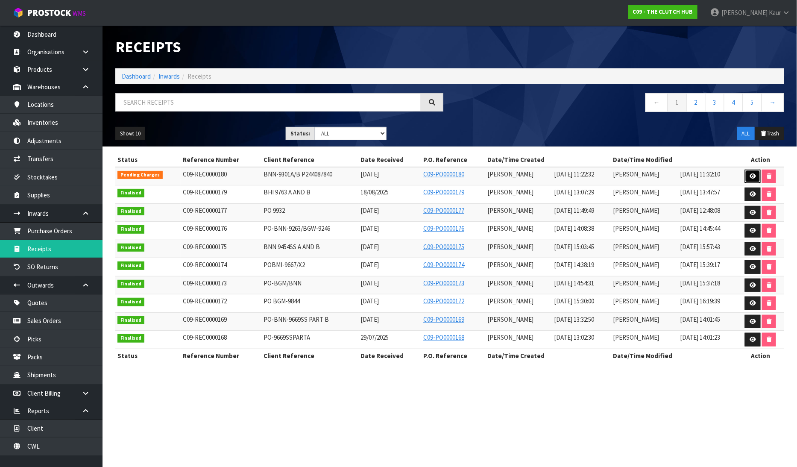
click at [751, 178] on icon at bounding box center [752, 176] width 6 height 6
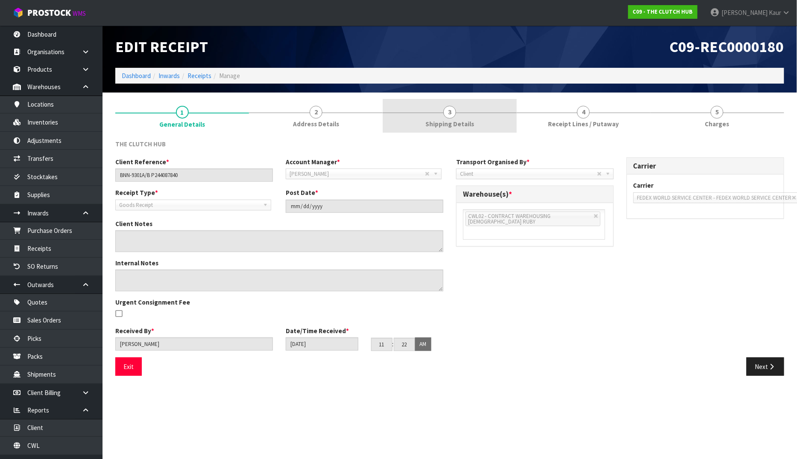
click at [441, 117] on link "3 Shipping Details" at bounding box center [449, 116] width 134 height 34
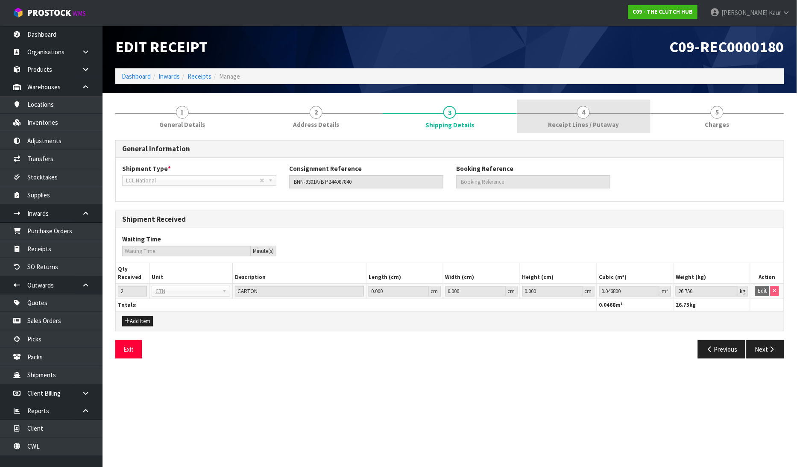
click at [594, 124] on span "Receipt Lines / Putaway" at bounding box center [583, 124] width 71 height 9
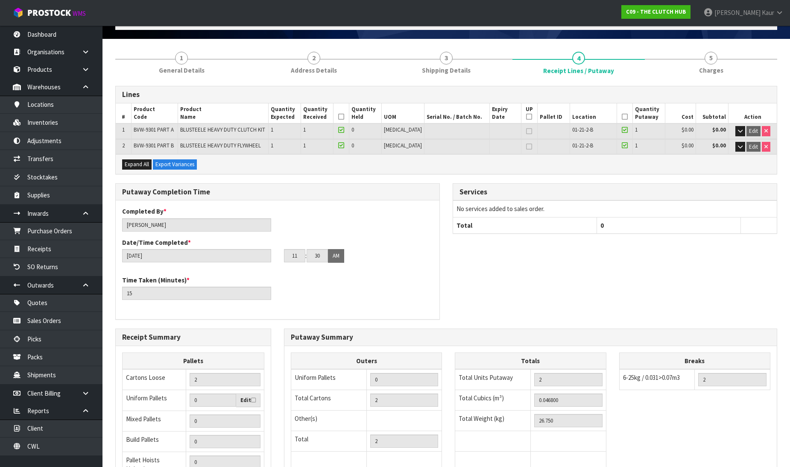
scroll to position [155, 0]
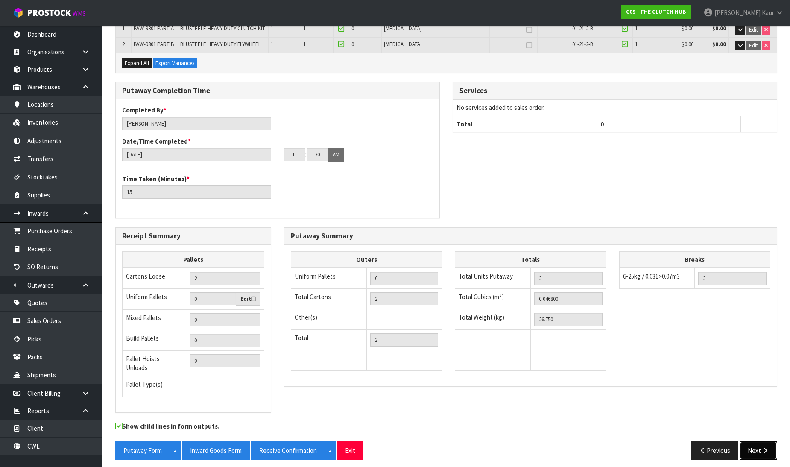
click at [754, 444] on button "Next" at bounding box center [758, 450] width 38 height 18
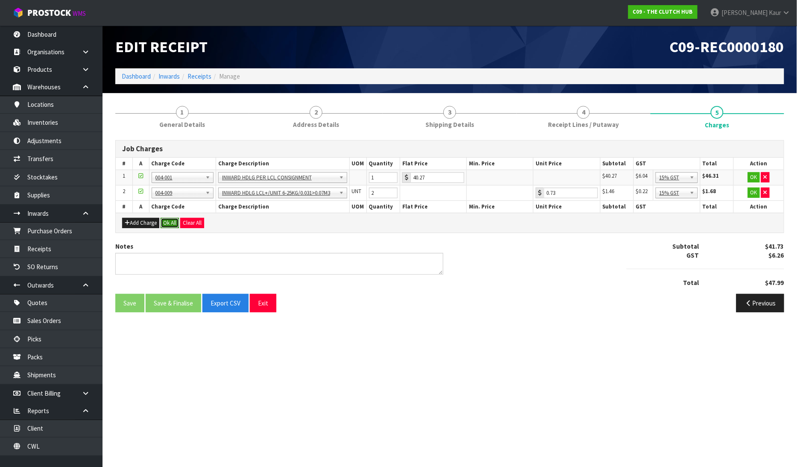
click at [167, 225] on button "Ok All" at bounding box center [170, 223] width 18 height 10
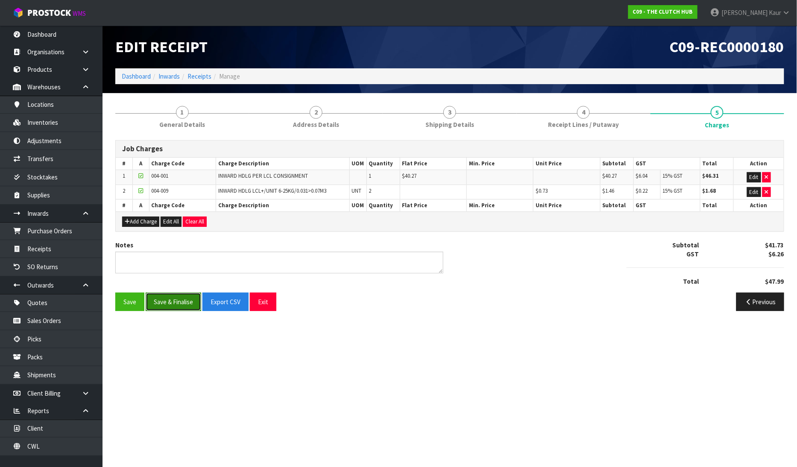
click at [169, 304] on button "Save & Finalise" at bounding box center [173, 301] width 55 height 18
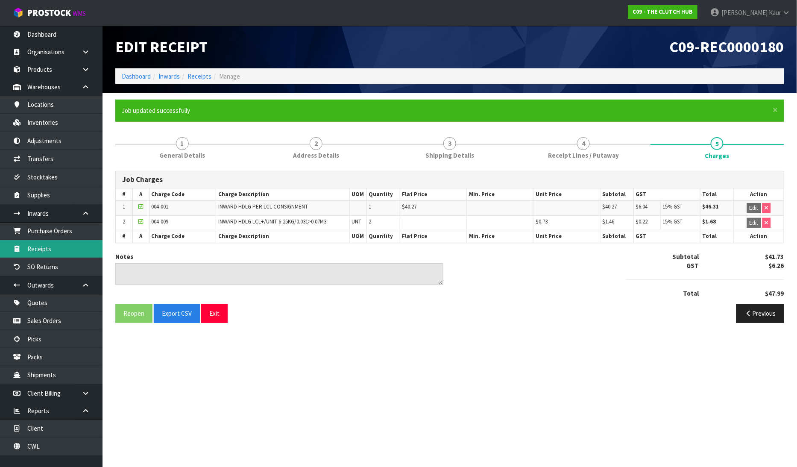
click at [41, 250] on link "Receipts" at bounding box center [51, 249] width 102 height 18
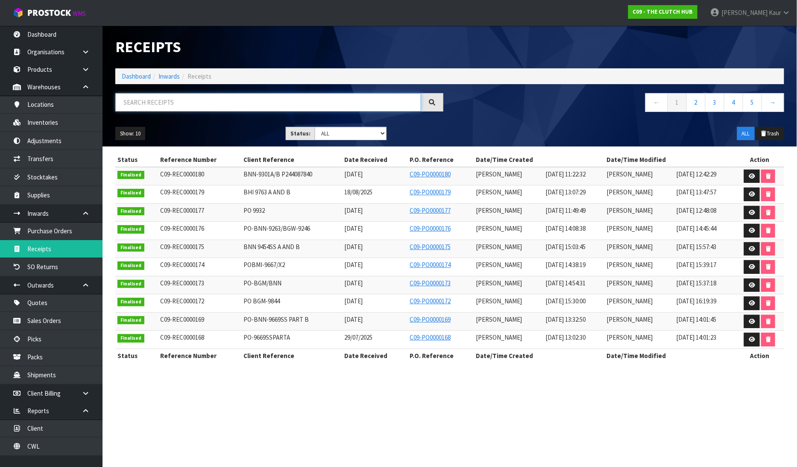
click at [201, 105] on input "text" at bounding box center [268, 102] width 306 height 18
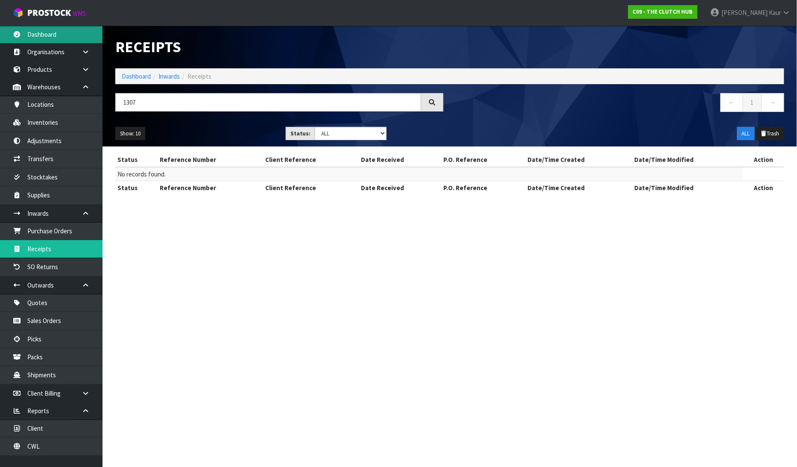
click at [43, 35] on link "Dashboard" at bounding box center [51, 35] width 102 height 18
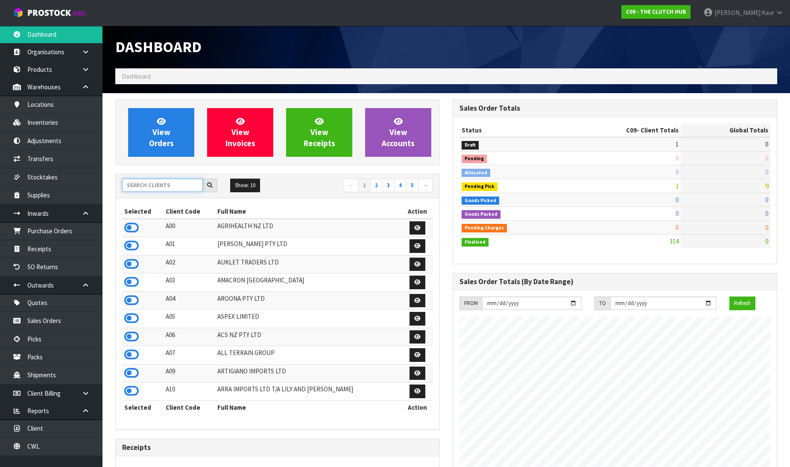
scroll to position [647, 337]
click at [139, 183] on input "text" at bounding box center [162, 184] width 81 height 13
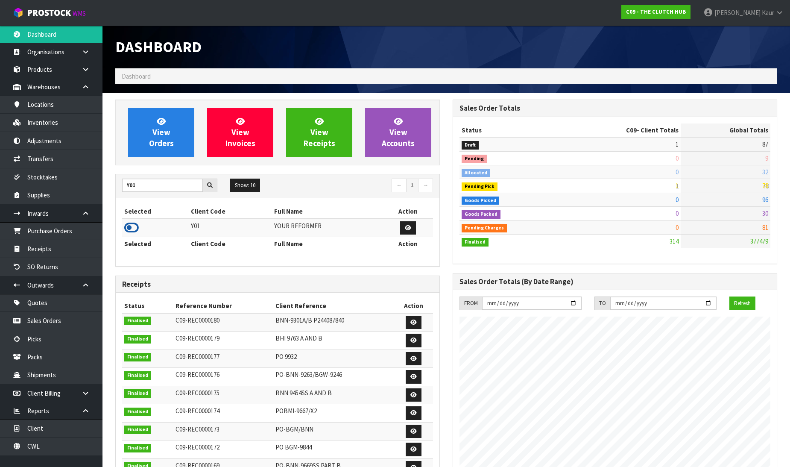
click at [129, 224] on icon at bounding box center [131, 227] width 15 height 13
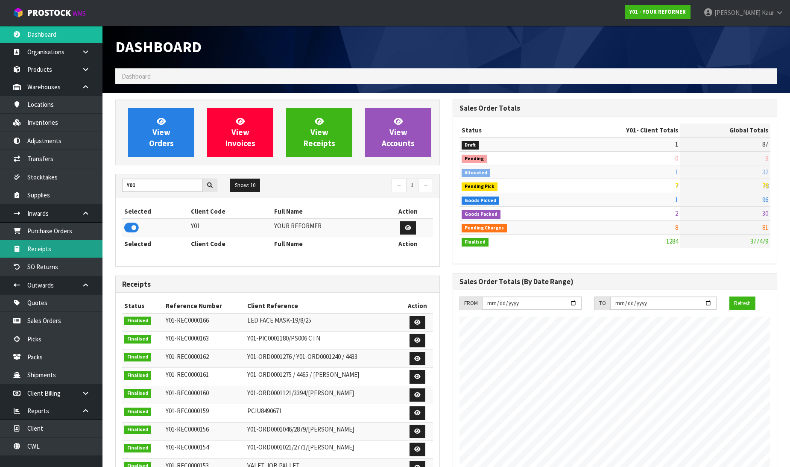
click at [57, 242] on link "Receipts" at bounding box center [51, 249] width 102 height 18
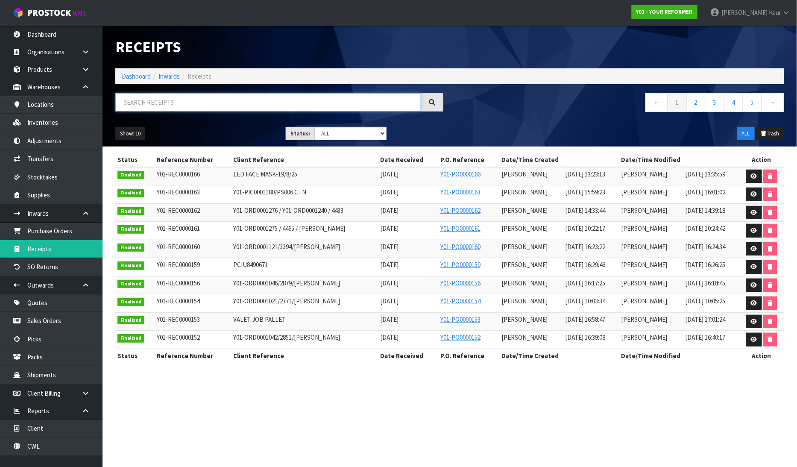
click at [178, 105] on input "text" at bounding box center [268, 102] width 306 height 18
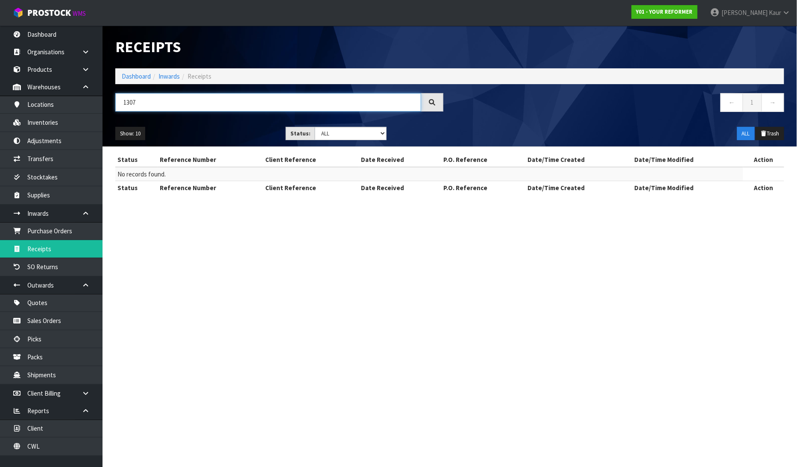
drag, startPoint x: 148, startPoint y: 100, endPoint x: 120, endPoint y: 102, distance: 28.3
click at [120, 102] on input "1307" at bounding box center [268, 102] width 306 height 18
drag, startPoint x: 186, startPoint y: 105, endPoint x: 121, endPoint y: 109, distance: 65.4
click at [104, 105] on header "Receipts Import Receipts Drop file here to import csv template Dashboard Inward…" at bounding box center [449, 86] width 694 height 121
drag, startPoint x: 45, startPoint y: 228, endPoint x: 172, endPoint y: 136, distance: 157.2
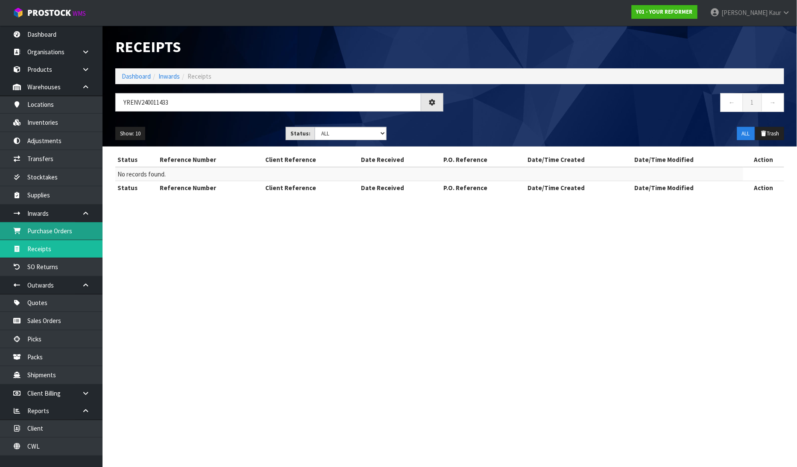
click at [45, 228] on link "Purchase Orders" at bounding box center [51, 231] width 102 height 18
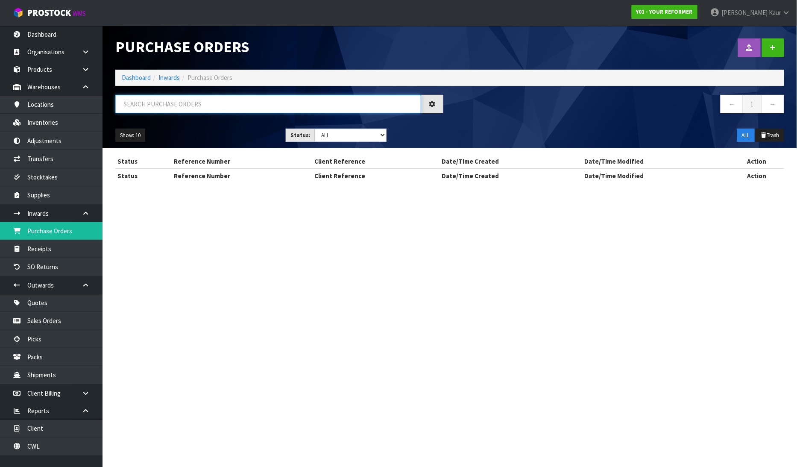
click at [181, 96] on input "text" at bounding box center [268, 104] width 306 height 18
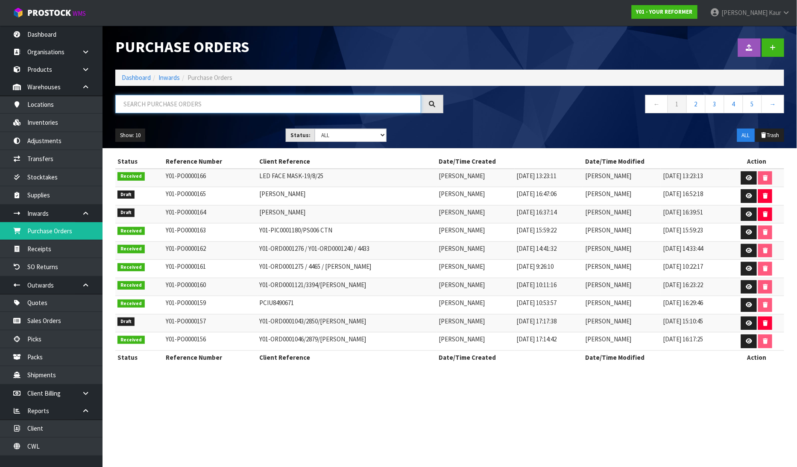
paste input "YRENV240011433"
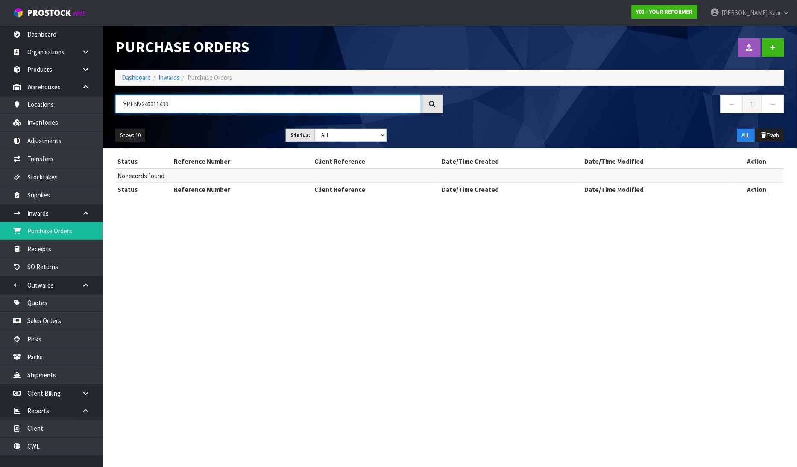
drag, startPoint x: 174, startPoint y: 107, endPoint x: 99, endPoint y: 105, distance: 75.2
click at [98, 107] on body "Toggle navigation ProStock WMS Y01 - YOUR REFORMER [PERSON_NAME] Logout Dashboa…" at bounding box center [398, 233] width 797 height 467
click at [56, 125] on link "Inventories" at bounding box center [51, 123] width 102 height 18
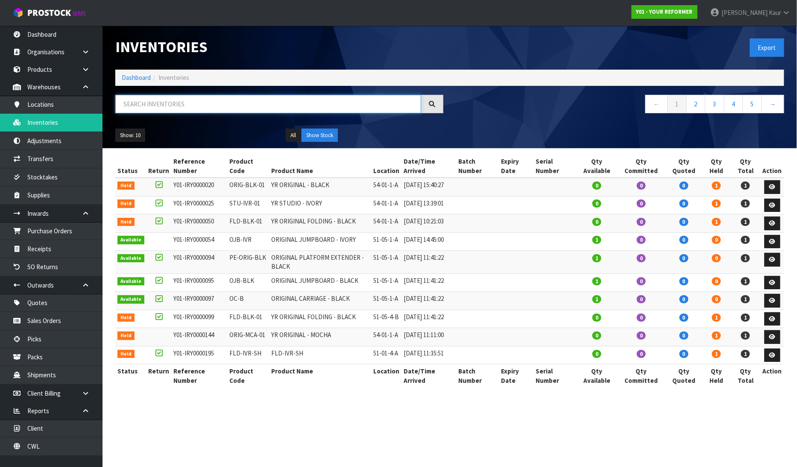
click at [149, 101] on input "text" at bounding box center [268, 104] width 306 height 18
paste input "YRENV240011433"
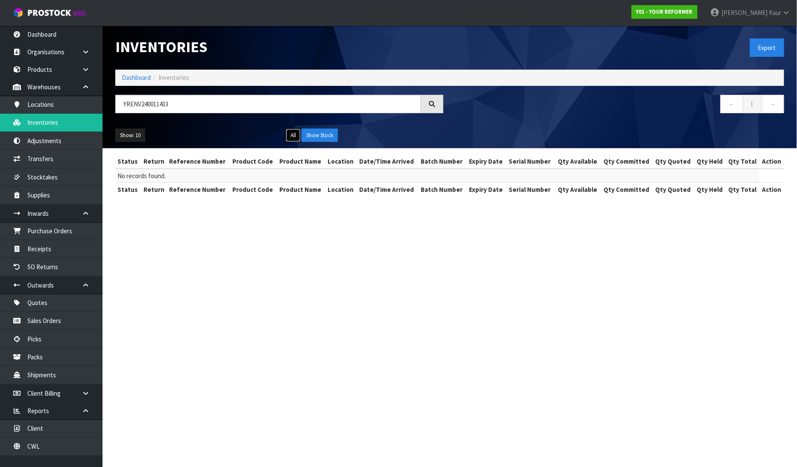
click at [288, 134] on button "All" at bounding box center [293, 135] width 15 height 14
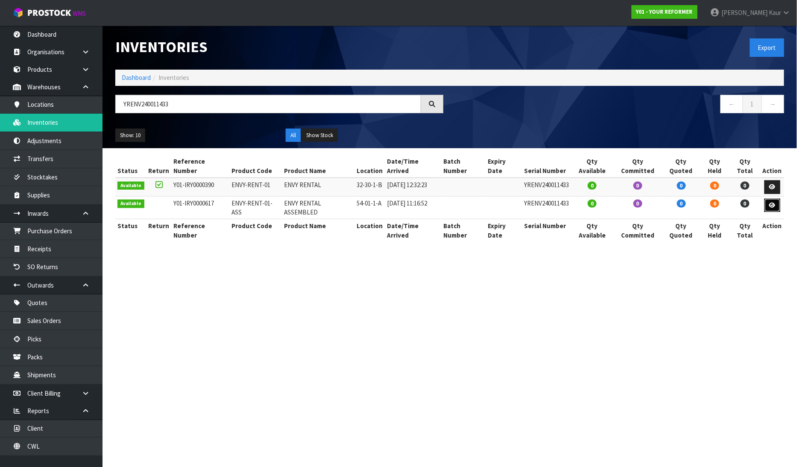
click at [776, 199] on link at bounding box center [772, 206] width 16 height 14
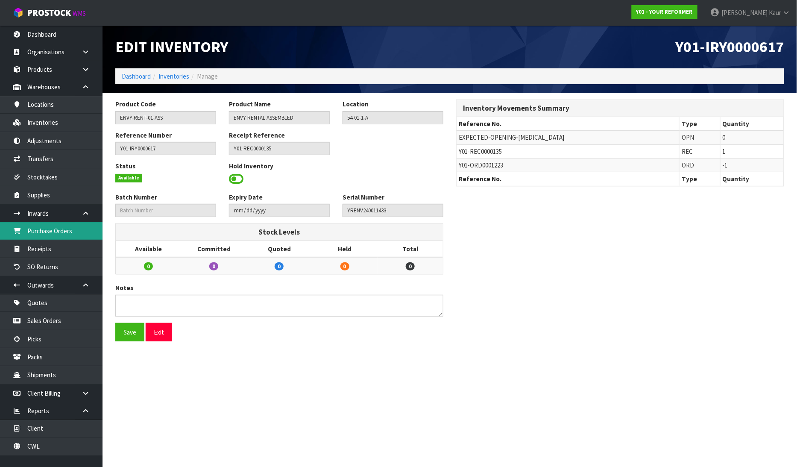
click at [70, 237] on link "Purchase Orders" at bounding box center [51, 231] width 102 height 18
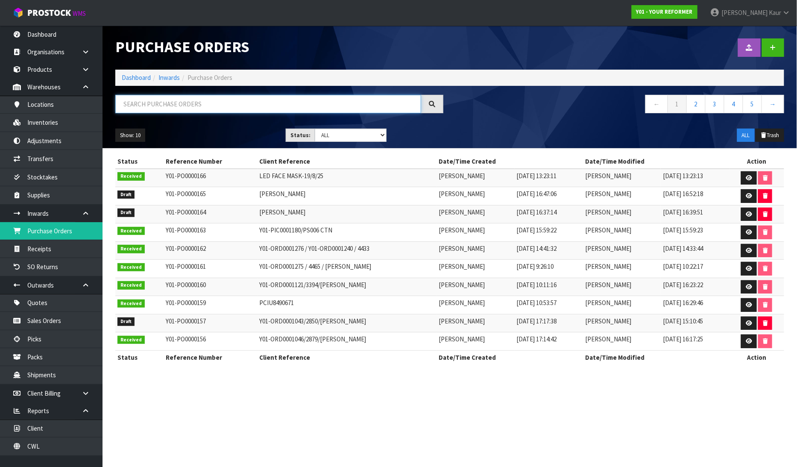
click at [164, 102] on input "text" at bounding box center [268, 104] width 306 height 18
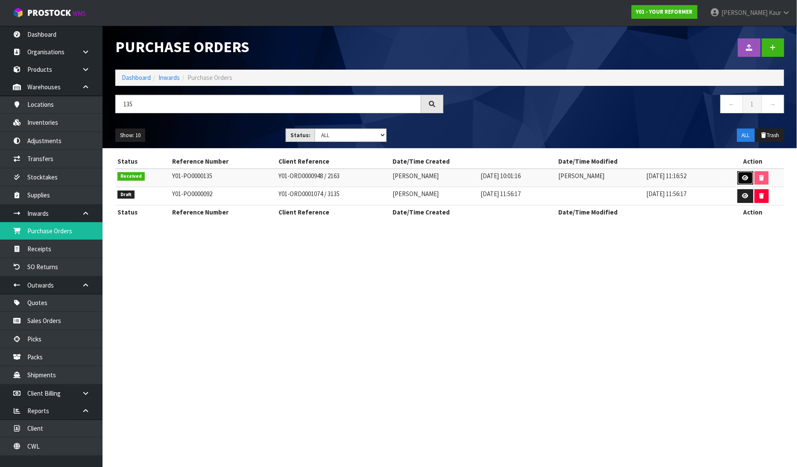
click at [743, 180] on icon at bounding box center [745, 178] width 6 height 6
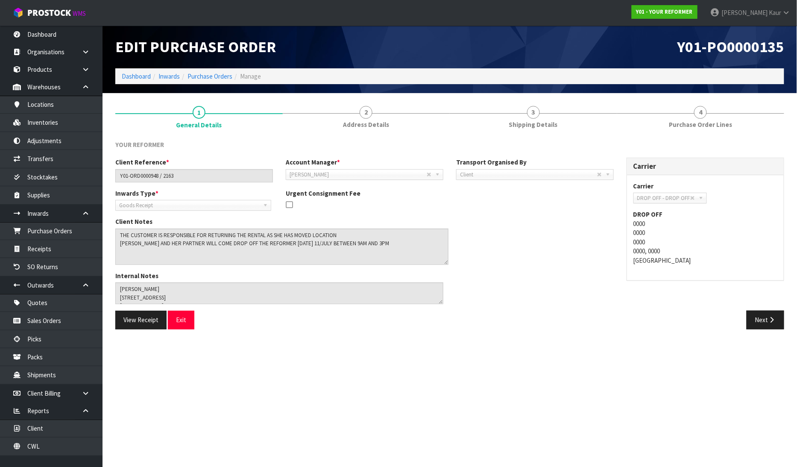
drag, startPoint x: 439, startPoint y: 245, endPoint x: 444, endPoint y: 260, distance: 15.4
click at [444, 260] on textarea at bounding box center [281, 246] width 333 height 36
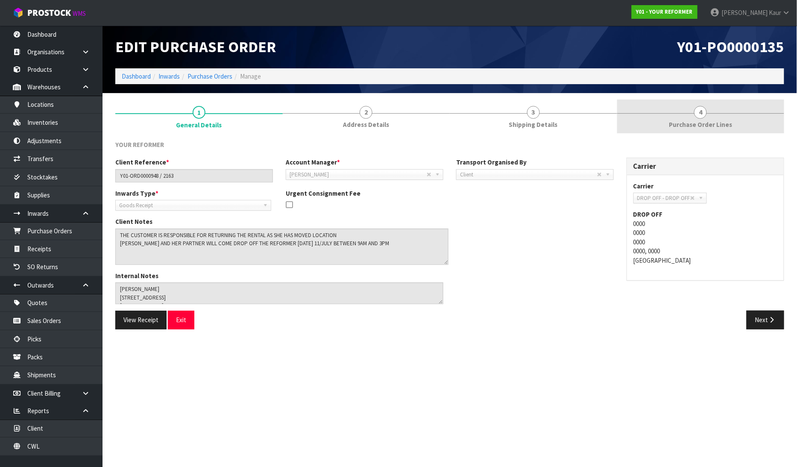
click at [689, 123] on span "Purchase Order Lines" at bounding box center [700, 124] width 63 height 9
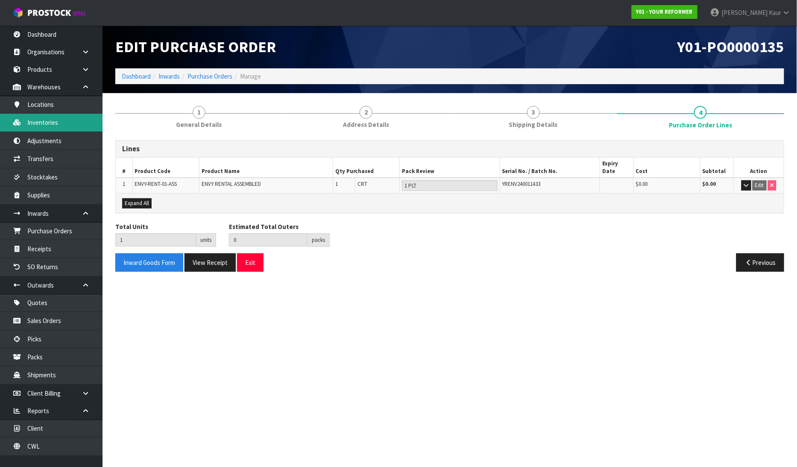
click at [72, 122] on link "Inventories" at bounding box center [51, 123] width 102 height 18
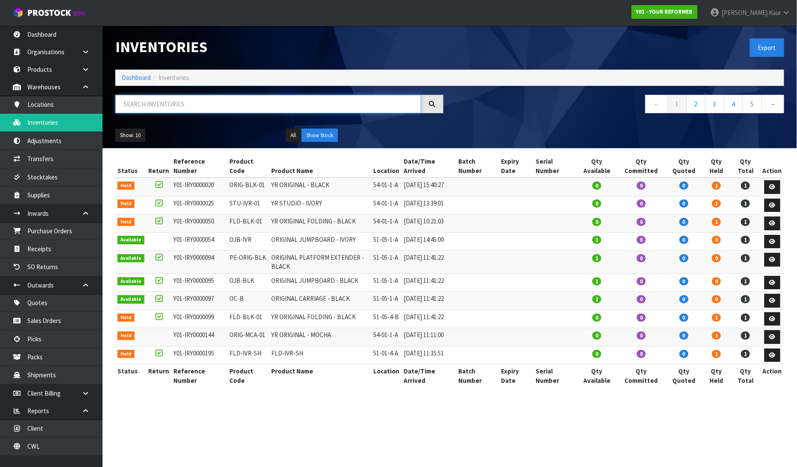
click at [199, 103] on input "text" at bounding box center [268, 104] width 306 height 18
paste input "YRENV240011433"
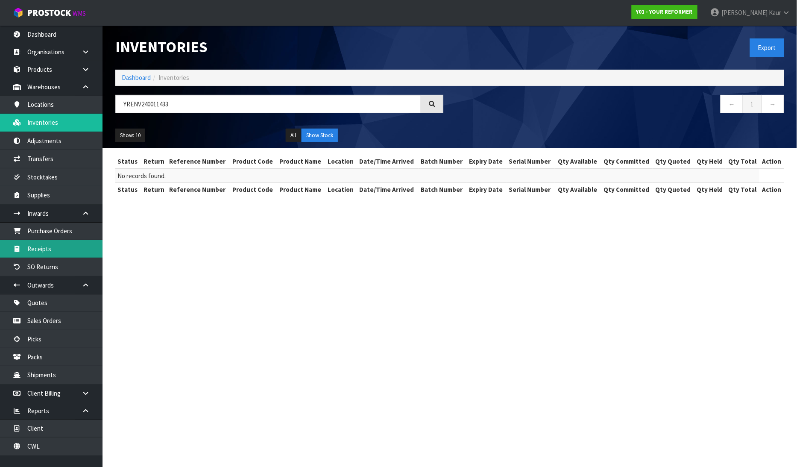
click at [72, 242] on link "Receipts" at bounding box center [51, 249] width 102 height 18
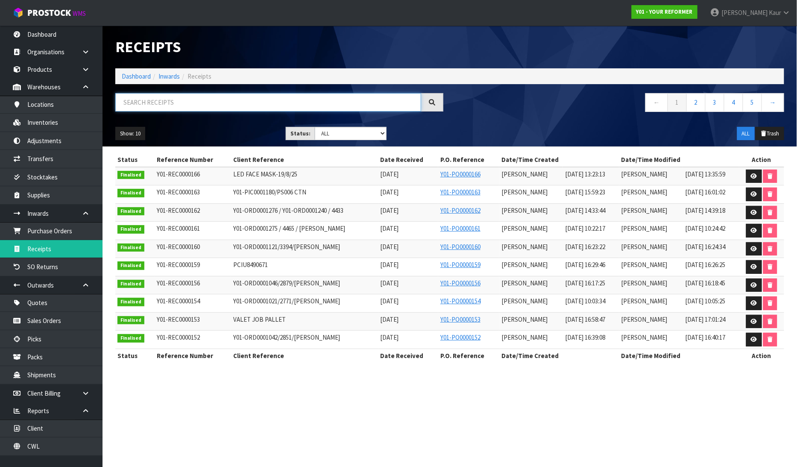
click at [165, 94] on input "text" at bounding box center [268, 102] width 306 height 18
paste input "YRENV240011433"
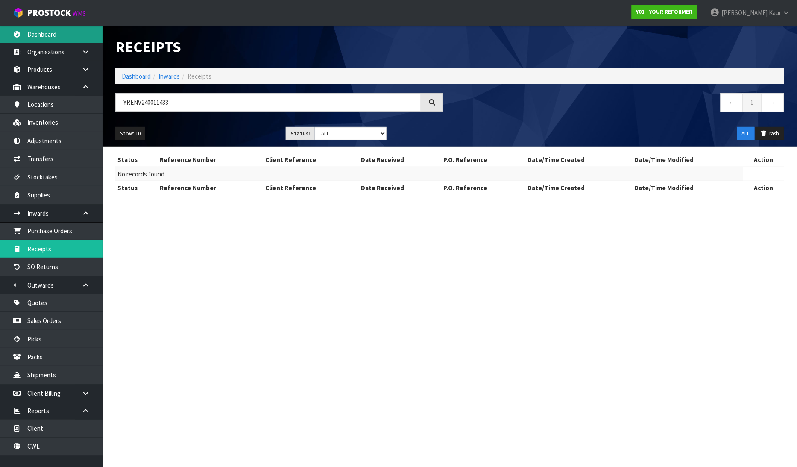
click at [46, 39] on link "Dashboard" at bounding box center [51, 35] width 102 height 18
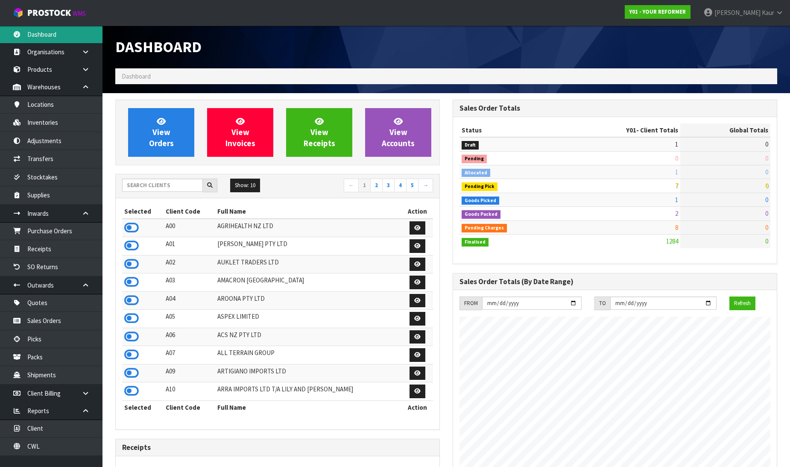
scroll to position [647, 337]
click at [150, 181] on input "text" at bounding box center [162, 184] width 81 height 13
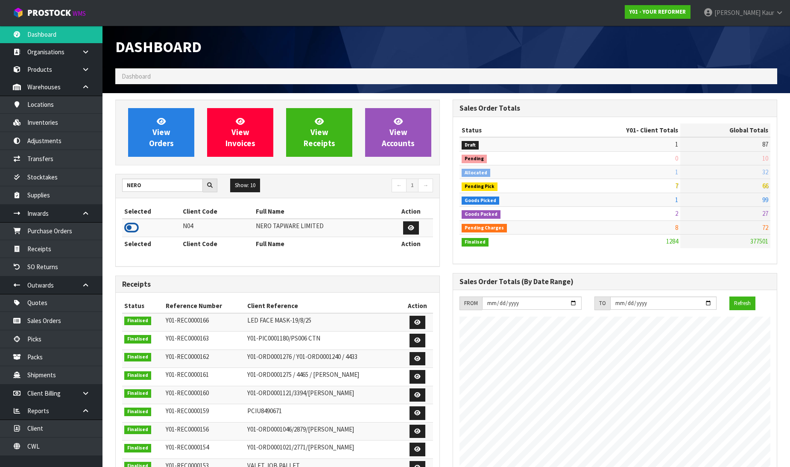
click at [135, 228] on icon at bounding box center [131, 227] width 15 height 13
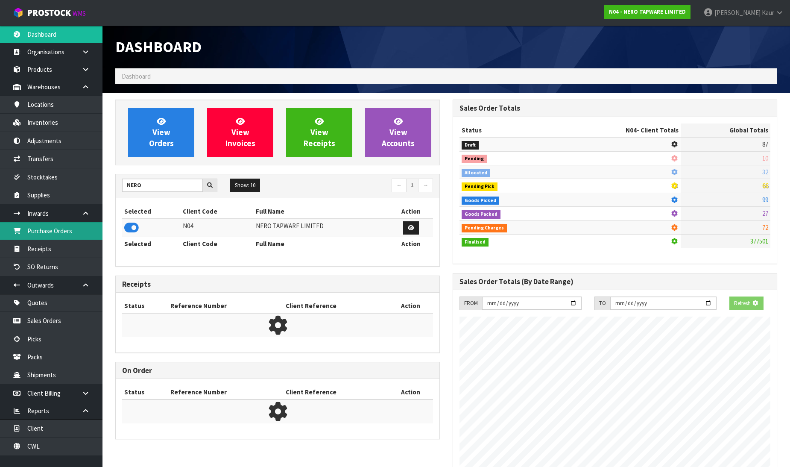
click at [83, 227] on link "Purchase Orders" at bounding box center [51, 231] width 102 height 18
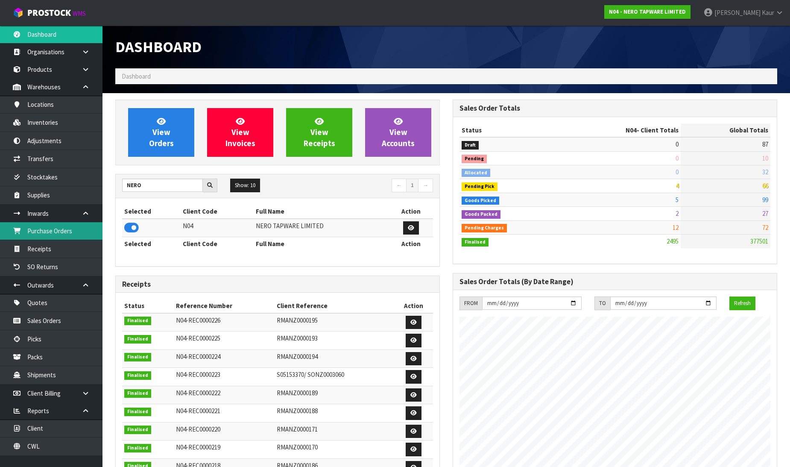
scroll to position [647, 337]
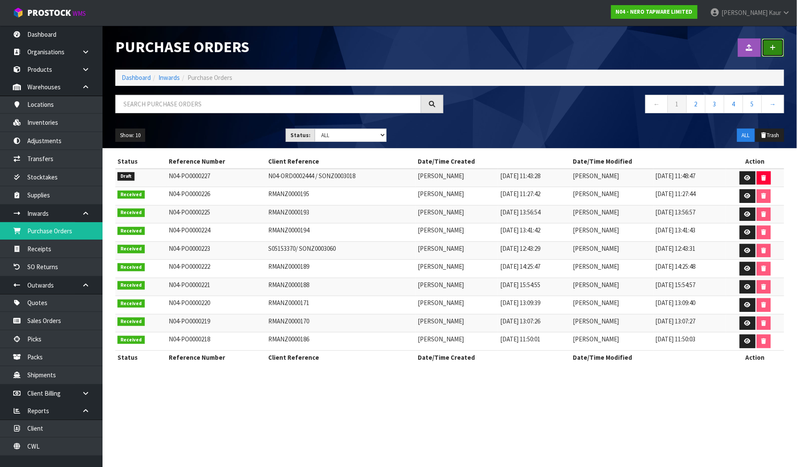
click at [778, 43] on link at bounding box center [773, 47] width 22 height 18
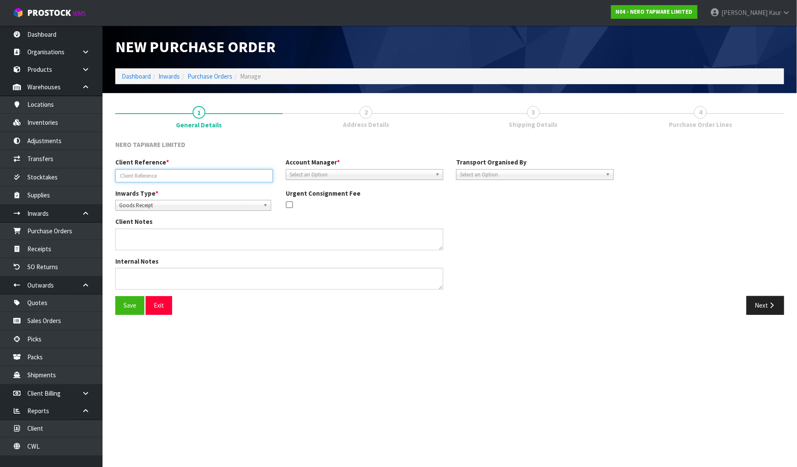
click at [164, 173] on input "text" at bounding box center [194, 175] width 158 height 13
paste input "RMANZ0000192"
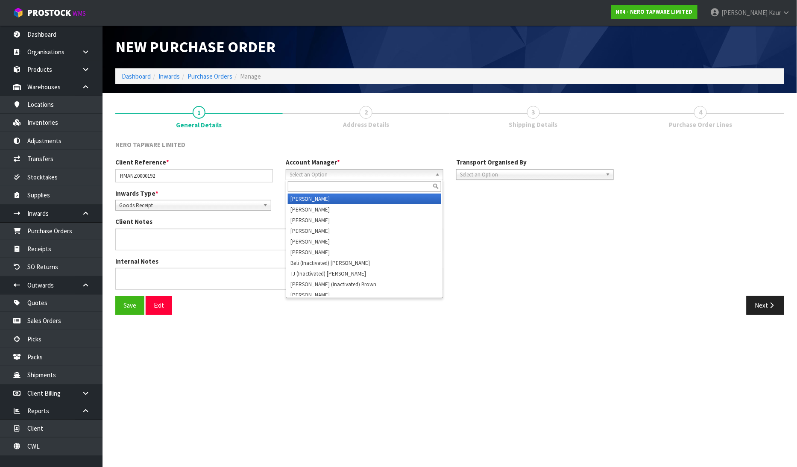
click at [347, 173] on span "Select an Option" at bounding box center [360, 174] width 142 height 10
click at [129, 210] on div "Goods Receipt Goods Receipt Goods Returned" at bounding box center [193, 205] width 156 height 11
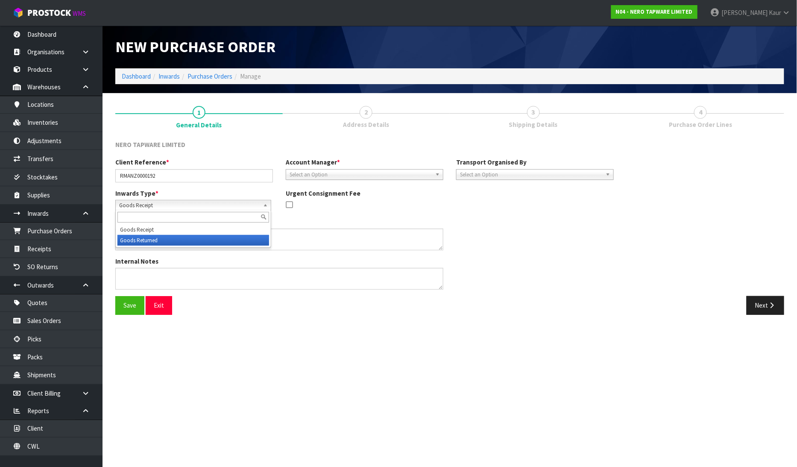
click at [133, 241] on li "Goods Returned" at bounding box center [193, 240] width 152 height 11
click at [330, 173] on span "Select an Option" at bounding box center [360, 174] width 142 height 10
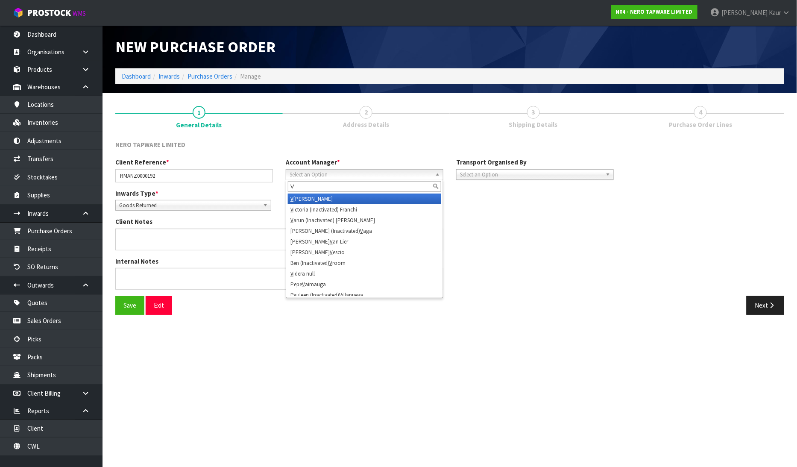
click at [332, 201] on li "V [PERSON_NAME]" at bounding box center [364, 198] width 153 height 11
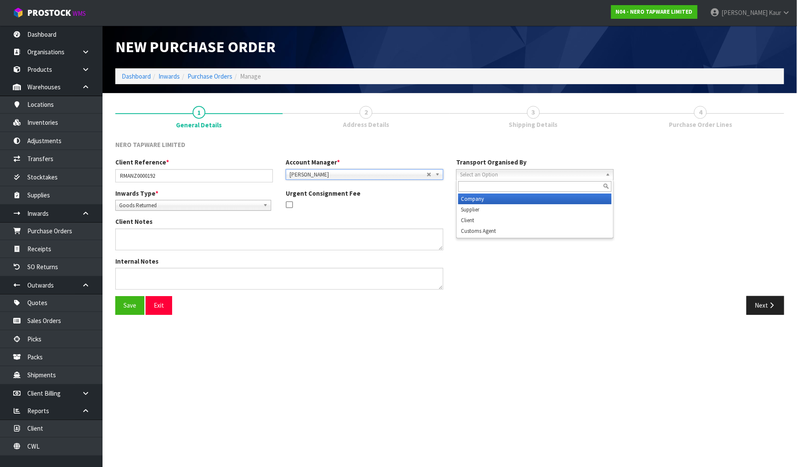
click at [475, 172] on span "Select an Option" at bounding box center [531, 174] width 142 height 10
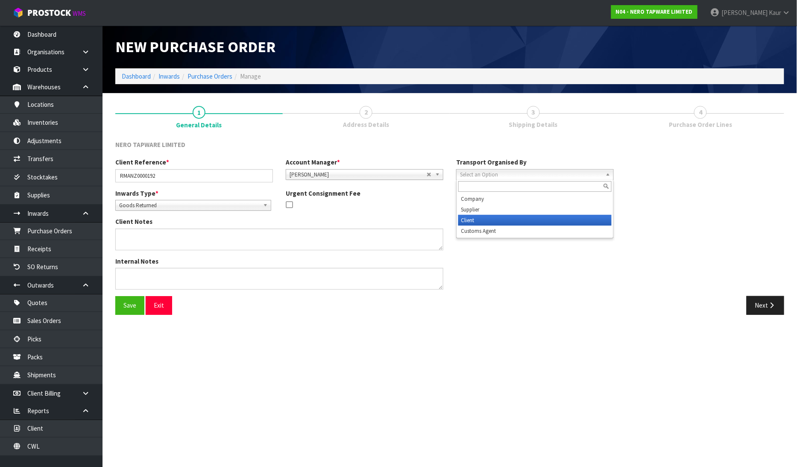
click at [487, 219] on li "Client" at bounding box center [534, 220] width 153 height 11
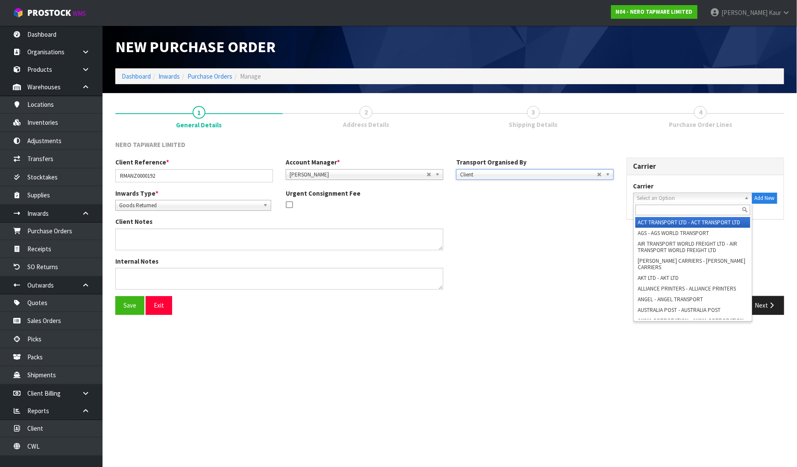
click at [680, 198] on span "Select an Option" at bounding box center [689, 198] width 104 height 10
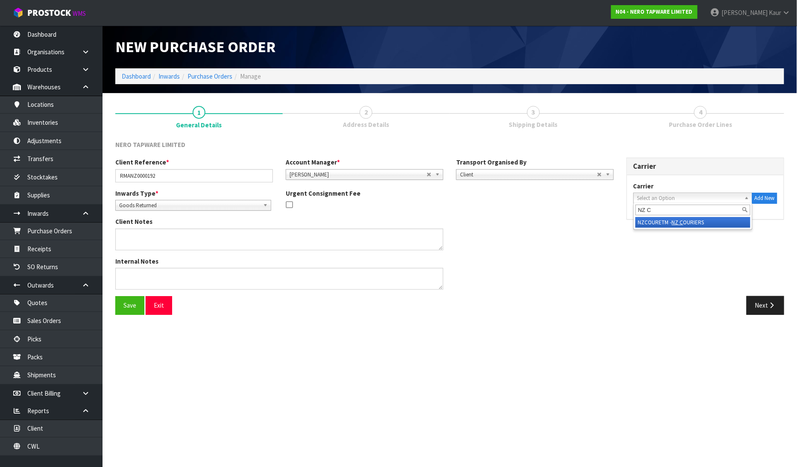
click at [697, 223] on li "NZCOURETM - NZ C OURIERS" at bounding box center [692, 222] width 115 height 11
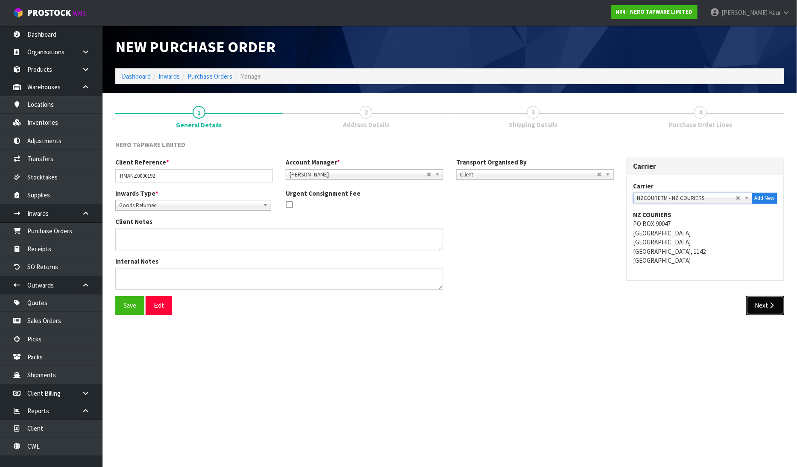
click at [774, 310] on button "Next" at bounding box center [765, 305] width 38 height 18
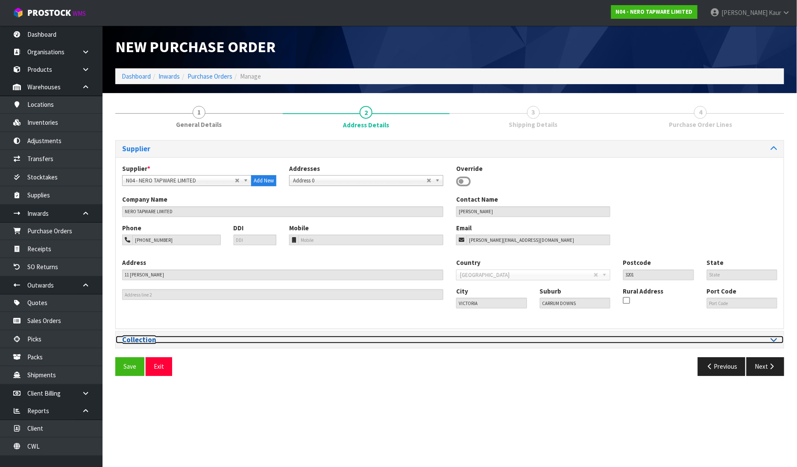
click at [769, 339] on div at bounding box center [616, 340] width 321 height 8
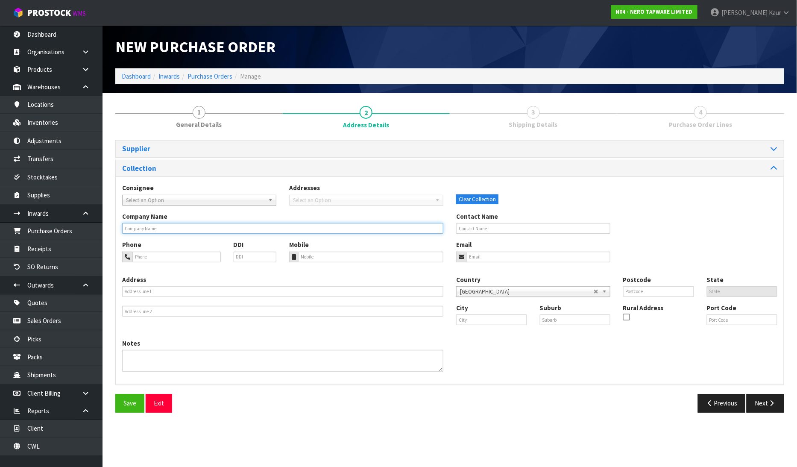
click at [140, 223] on input "text" at bounding box center [282, 228] width 321 height 11
paste input "PLUMBING WORLD - [GEOGRAPHIC_DATA]"
click at [769, 397] on button "Next" at bounding box center [765, 403] width 38 height 18
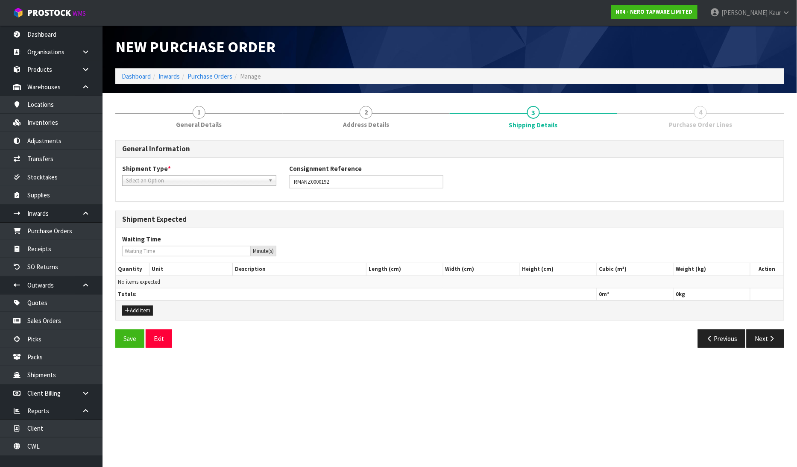
click at [142, 177] on span "Select an Option" at bounding box center [195, 180] width 139 height 10
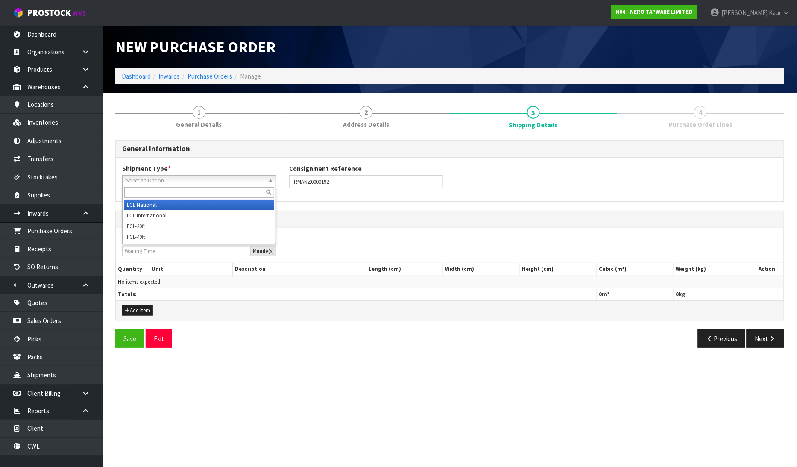
click at [148, 203] on li "LCL National" at bounding box center [199, 204] width 150 height 11
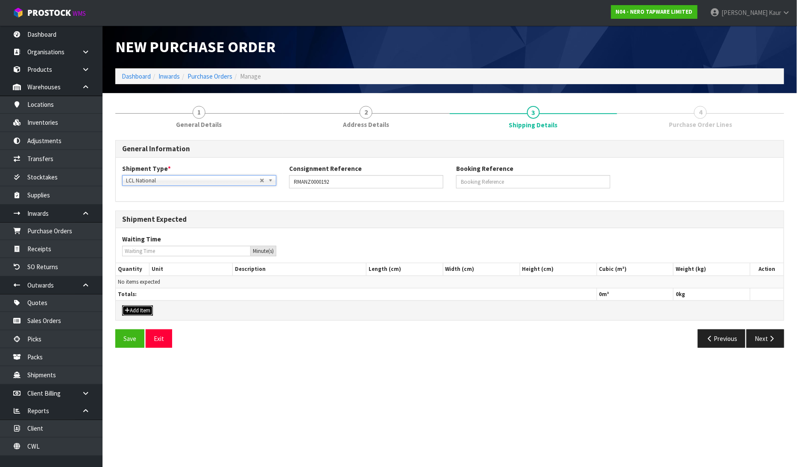
click at [151, 306] on button "Add Item" at bounding box center [137, 310] width 31 height 10
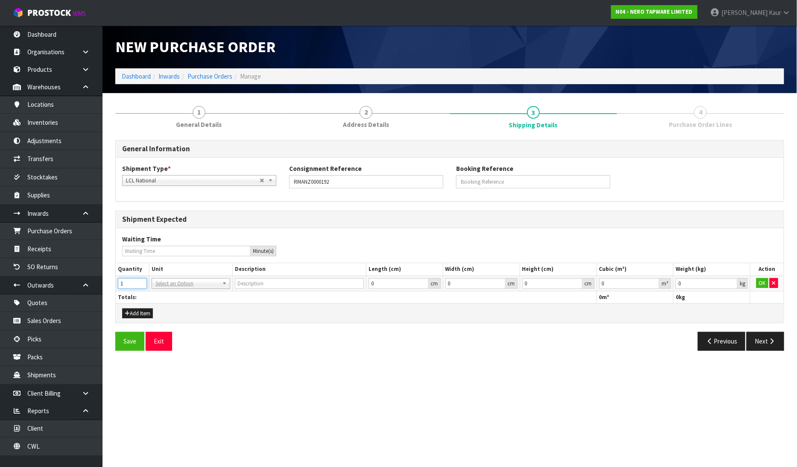
click at [142, 281] on input "1" at bounding box center [132, 283] width 29 height 11
click at [159, 294] on input "text" at bounding box center [191, 294] width 74 height 11
click at [654, 280] on input "0.000001" at bounding box center [629, 283] width 61 height 11
click at [733, 280] on input "0.001" at bounding box center [706, 283] width 62 height 11
click at [757, 282] on button "OK" at bounding box center [762, 283] width 12 height 10
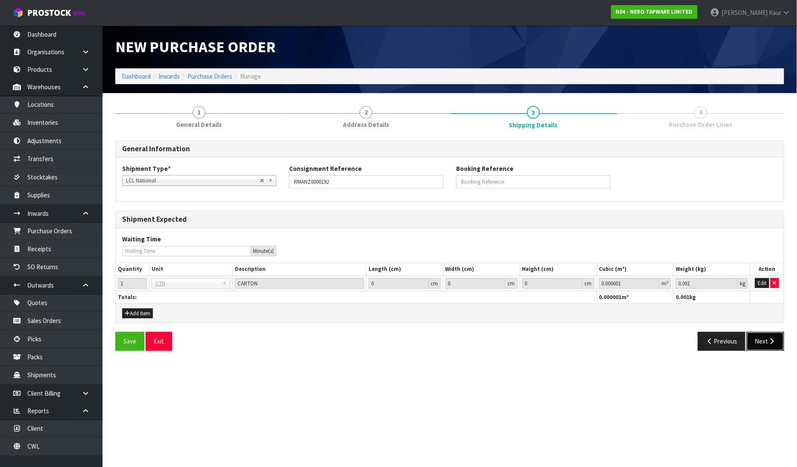
click at [771, 339] on icon "button" at bounding box center [772, 341] width 8 height 6
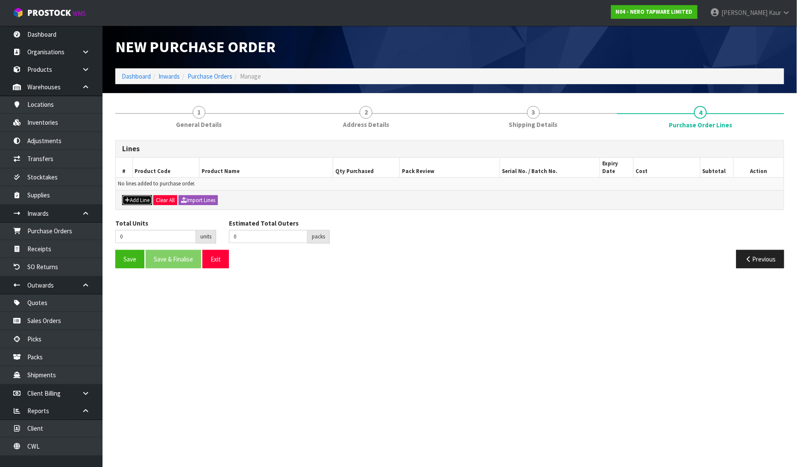
click at [129, 197] on icon "button" at bounding box center [127, 200] width 5 height 6
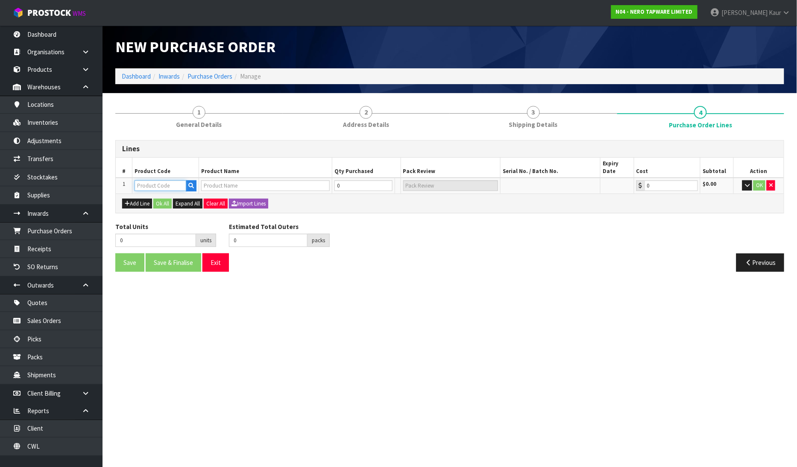
click at [152, 180] on input "text" at bounding box center [160, 185] width 52 height 11
paste input "NRA707BZ"
click at [345, 180] on input "0" at bounding box center [359, 185] width 52 height 11
click at [762, 180] on button "OK" at bounding box center [759, 185] width 12 height 10
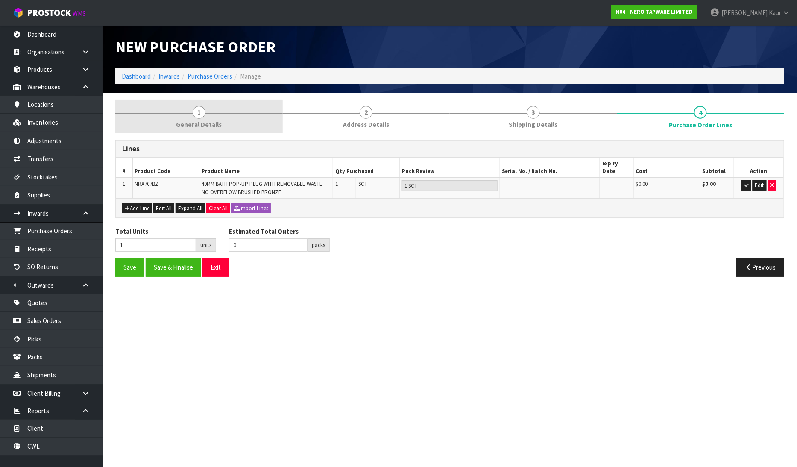
click at [224, 121] on link "1 General Details" at bounding box center [198, 116] width 167 height 34
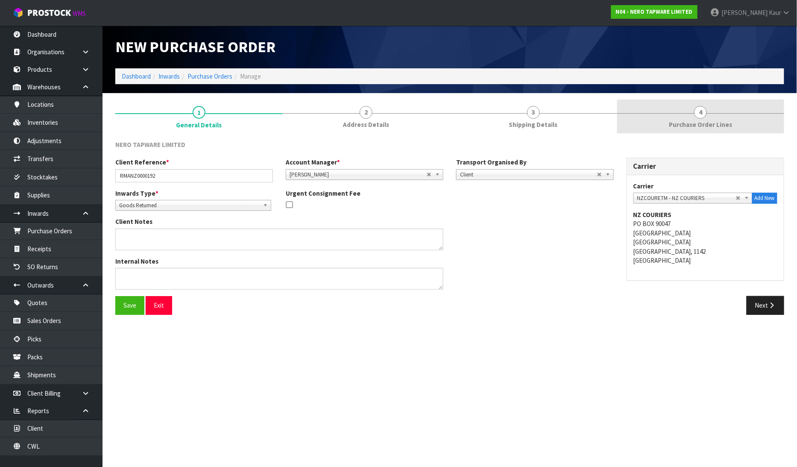
click at [699, 127] on span "Purchase Order Lines" at bounding box center [700, 124] width 63 height 9
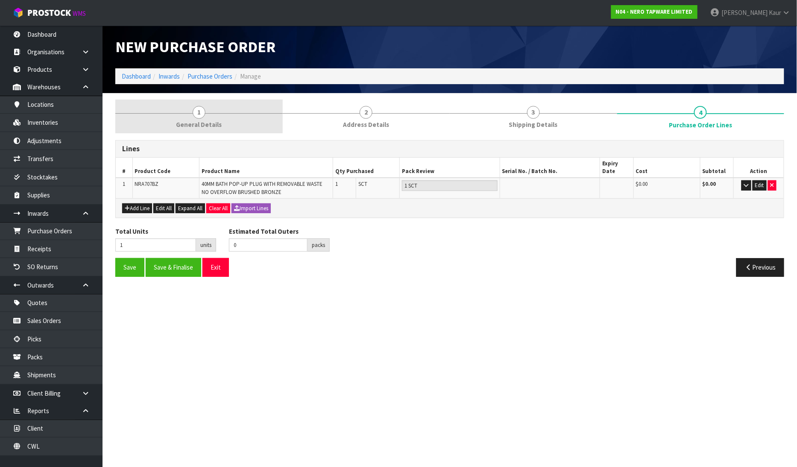
click at [210, 114] on link "1 General Details" at bounding box center [198, 116] width 167 height 34
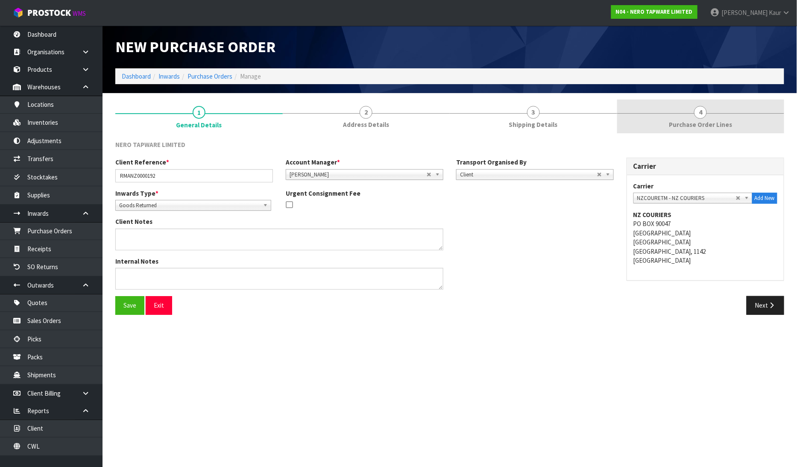
click at [718, 117] on link "4 Purchase Order Lines" at bounding box center [700, 116] width 167 height 34
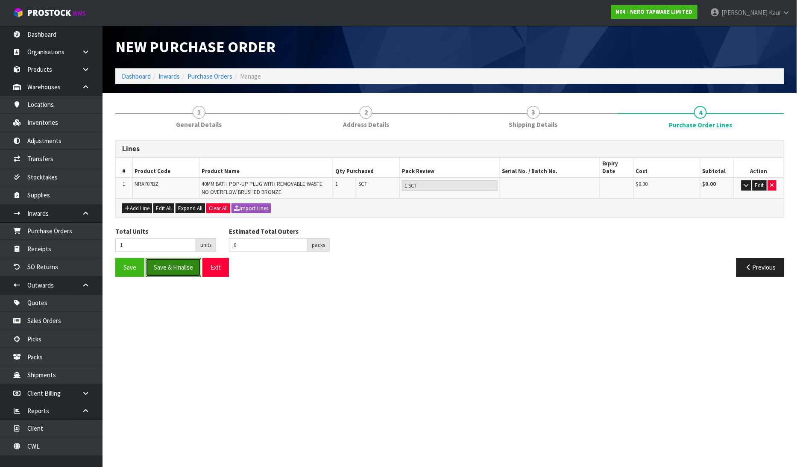
click at [184, 258] on button "Save & Finalise" at bounding box center [173, 267] width 55 height 18
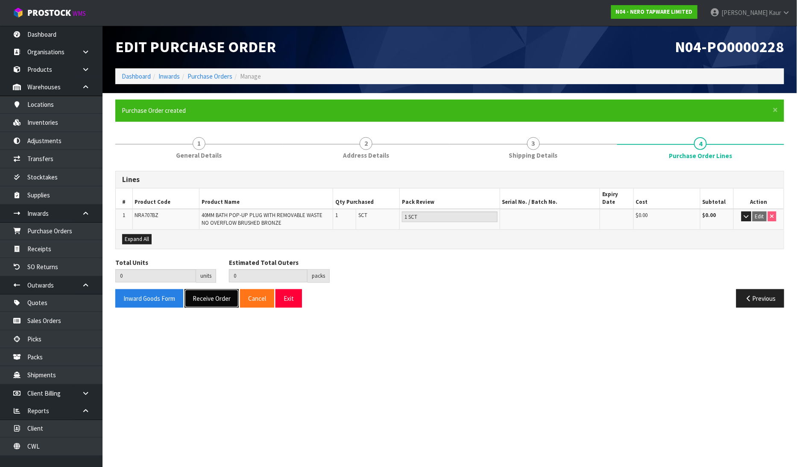
click at [210, 291] on button "Receive Order" at bounding box center [211, 298] width 54 height 18
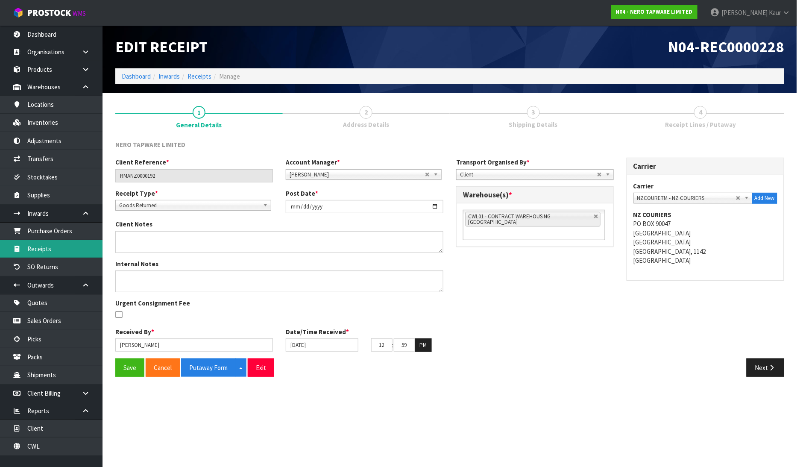
click at [38, 255] on link "Receipts" at bounding box center [51, 249] width 102 height 18
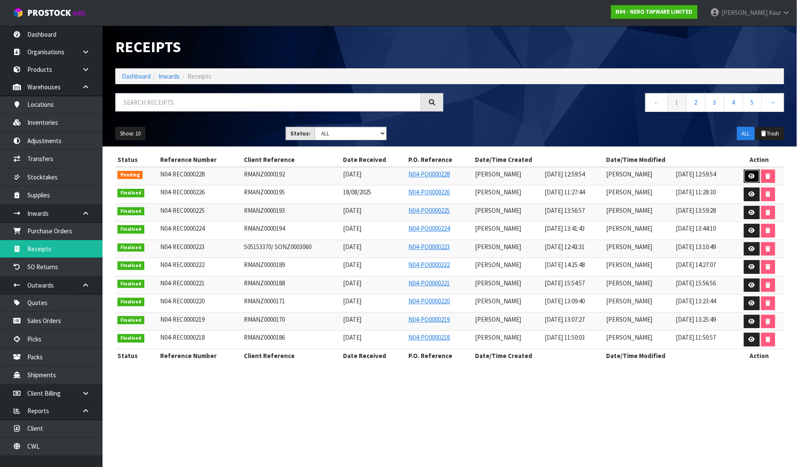
click at [753, 177] on icon at bounding box center [751, 176] width 6 height 6
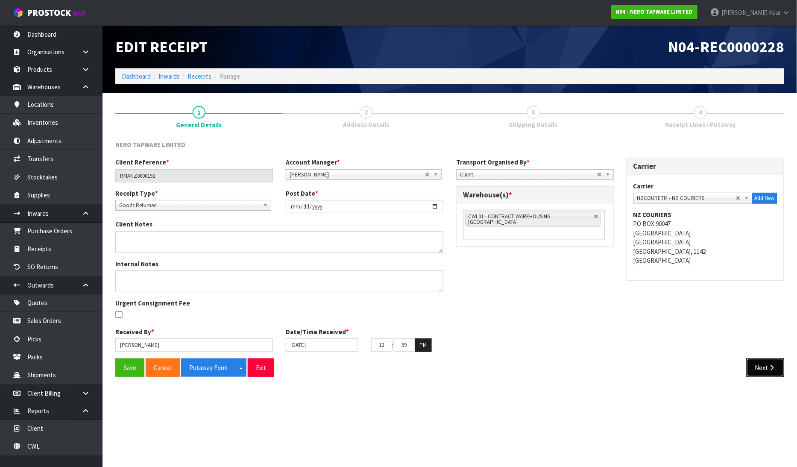
click at [761, 374] on button "Next" at bounding box center [765, 367] width 38 height 18
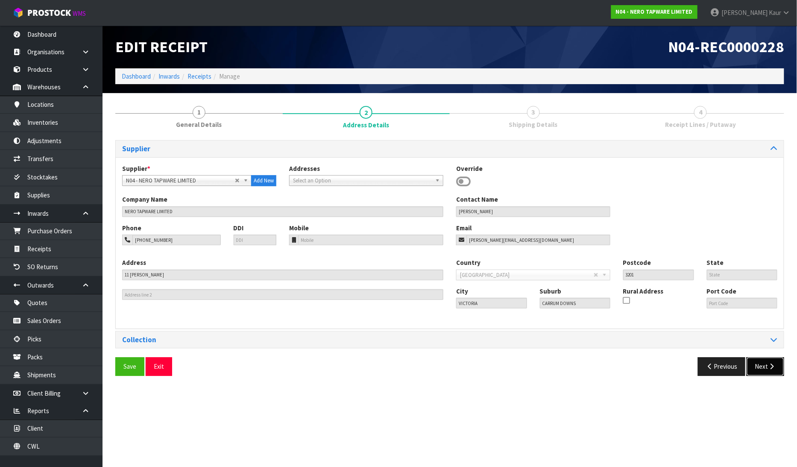
click at [761, 374] on button "Next" at bounding box center [765, 366] width 38 height 18
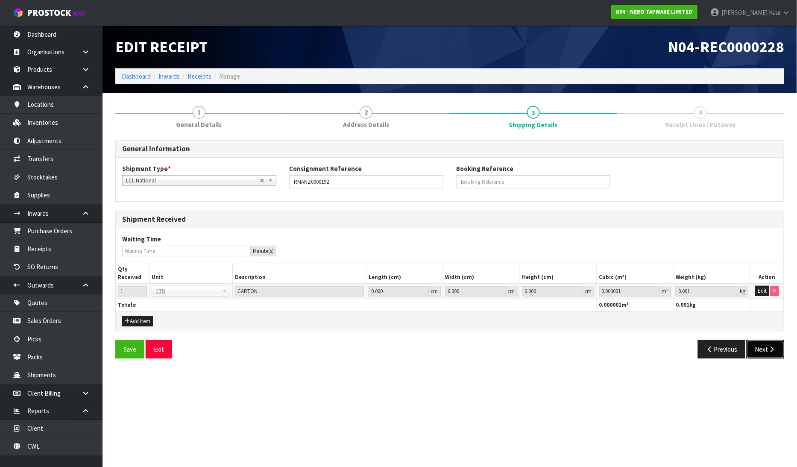
click at [765, 351] on button "Next" at bounding box center [765, 349] width 38 height 18
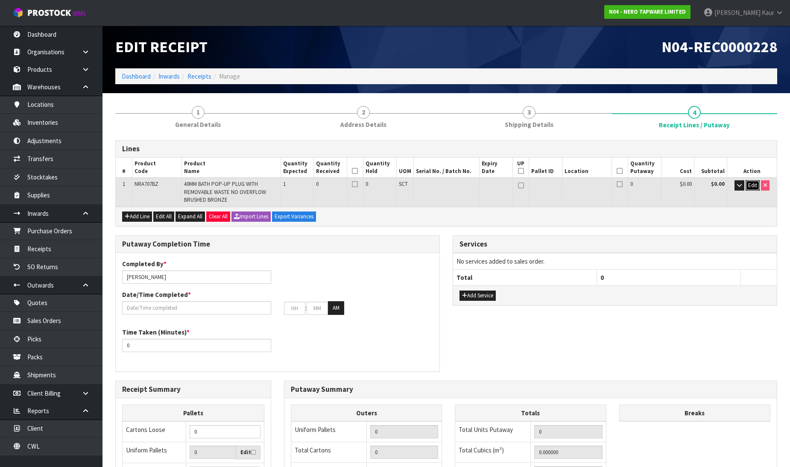
click at [748, 183] on span "Edit" at bounding box center [752, 184] width 9 height 7
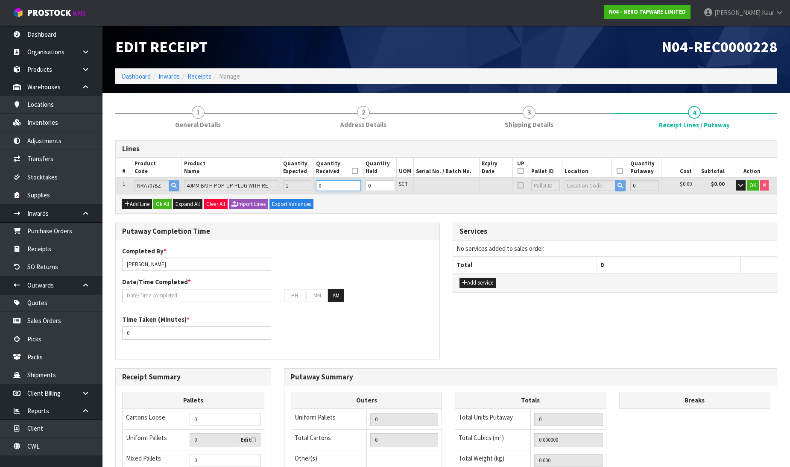
click at [333, 189] on input "0" at bounding box center [338, 185] width 45 height 11
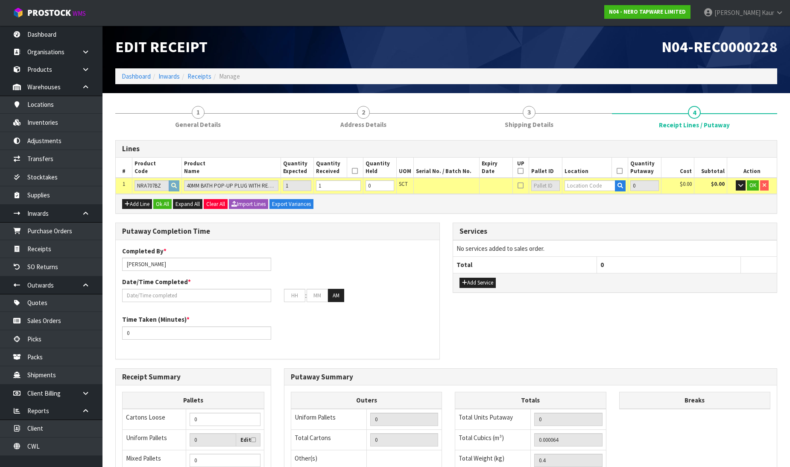
click at [588, 178] on td at bounding box center [595, 186] width 66 height 16
click at [584, 187] on input "text" at bounding box center [589, 185] width 51 height 11
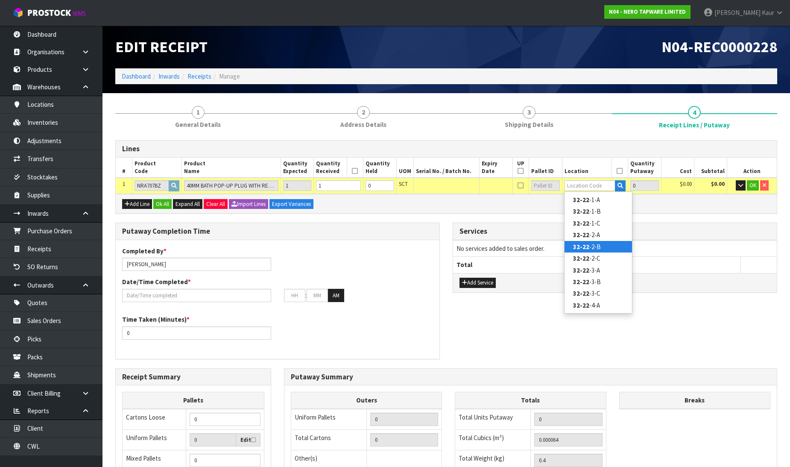
click at [583, 241] on link "32-22 -2-B" at bounding box center [597, 247] width 67 height 12
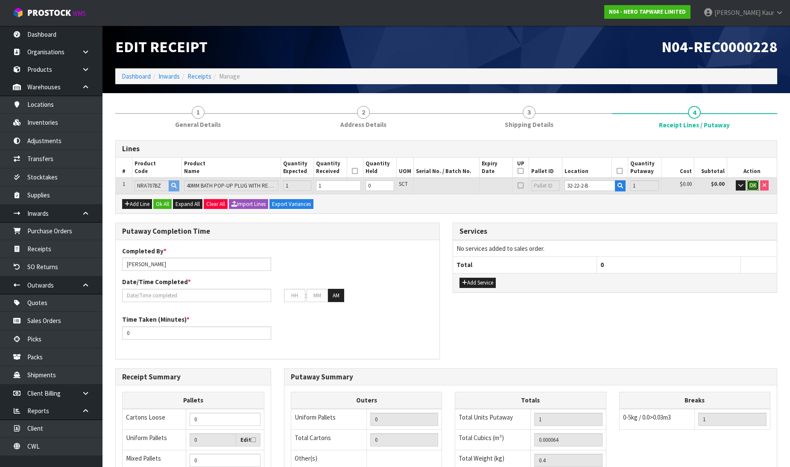
click at [750, 184] on span "OK" at bounding box center [752, 184] width 7 height 7
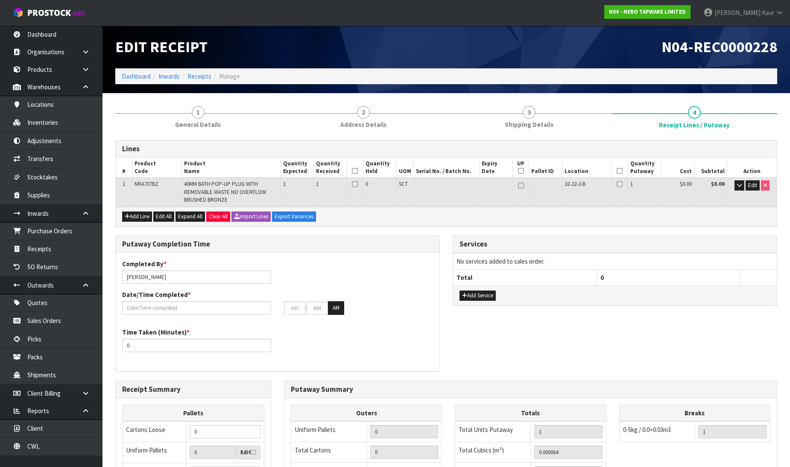
click at [357, 171] on icon at bounding box center [355, 171] width 6 height 0
click at [618, 171] on icon at bounding box center [619, 171] width 6 height 0
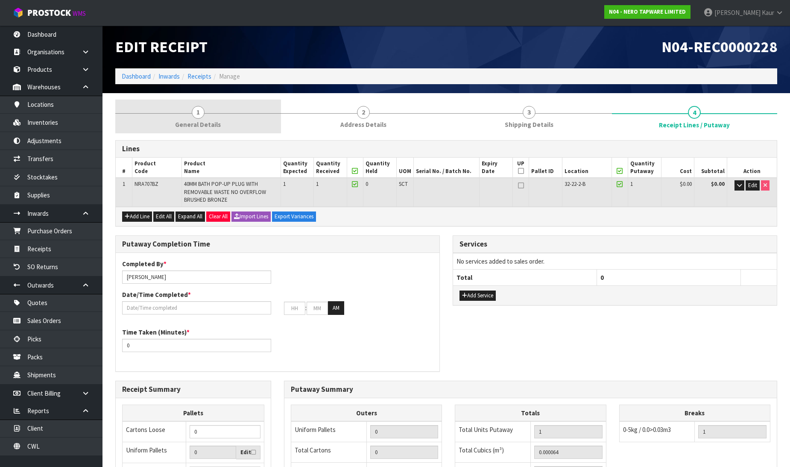
click at [216, 128] on span "General Details" at bounding box center [198, 124] width 46 height 9
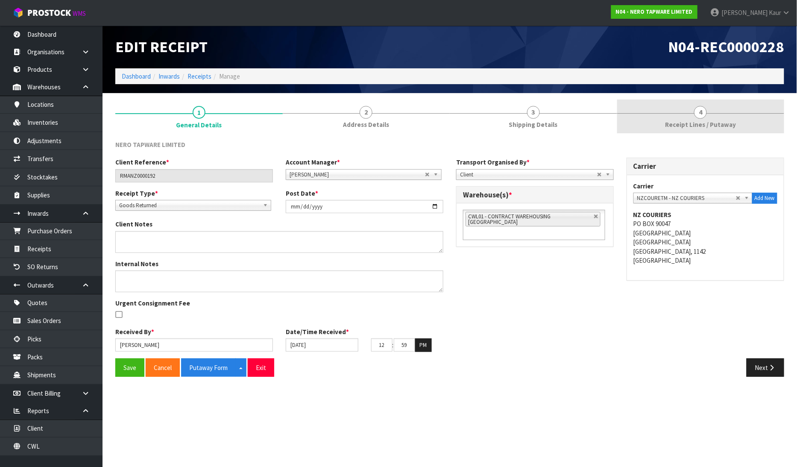
click at [723, 121] on span "Receipt Lines / Putaway" at bounding box center [700, 124] width 71 height 9
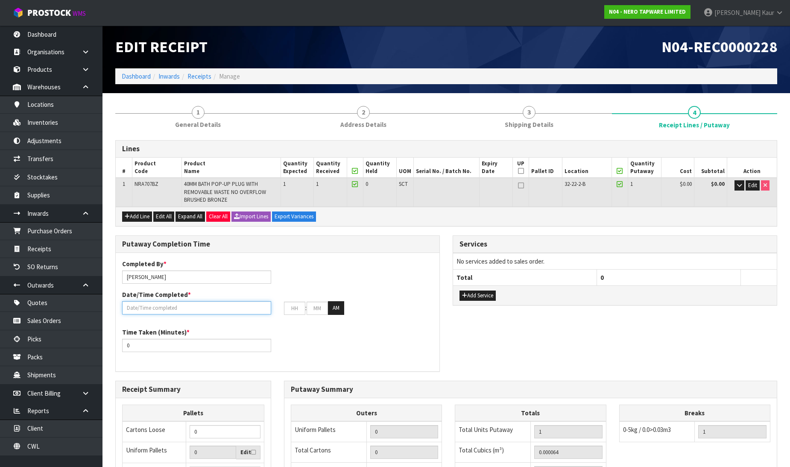
click at [176, 310] on input "text" at bounding box center [196, 307] width 149 height 13
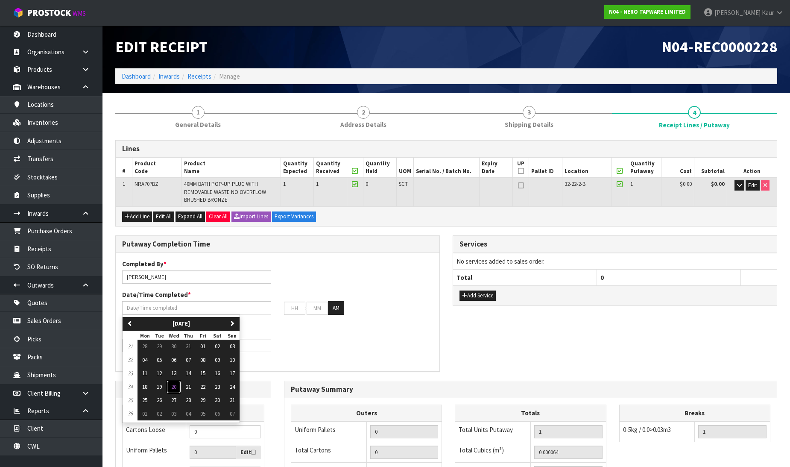
click at [172, 386] on span "20" at bounding box center [173, 386] width 5 height 7
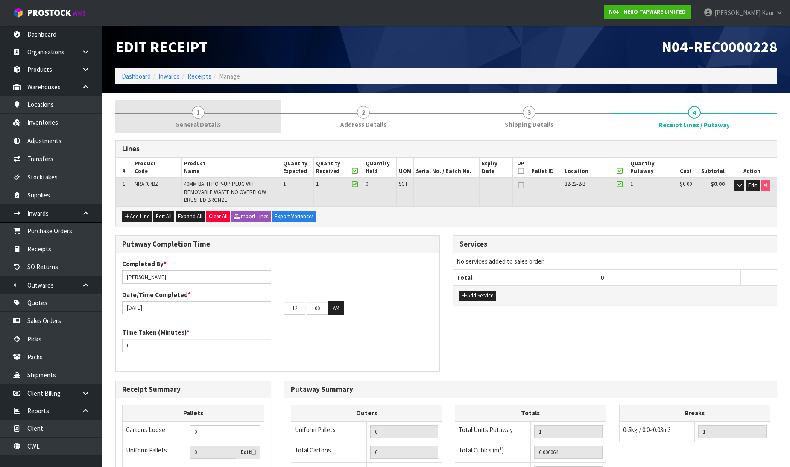
click at [202, 117] on link "1 General Details" at bounding box center [198, 116] width 166 height 34
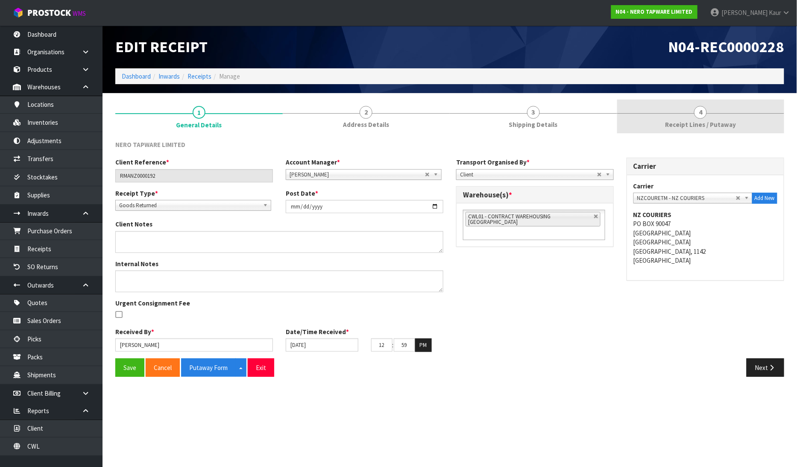
click at [718, 118] on link "4 Receipt Lines / Putaway" at bounding box center [700, 116] width 167 height 34
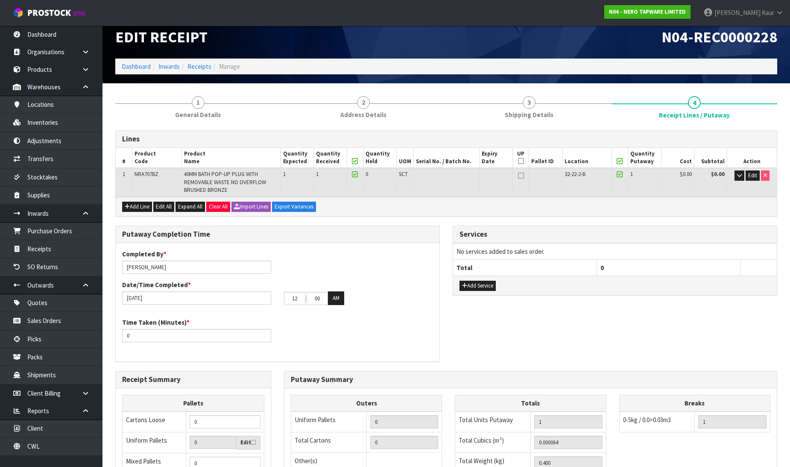
scroll to position [154, 0]
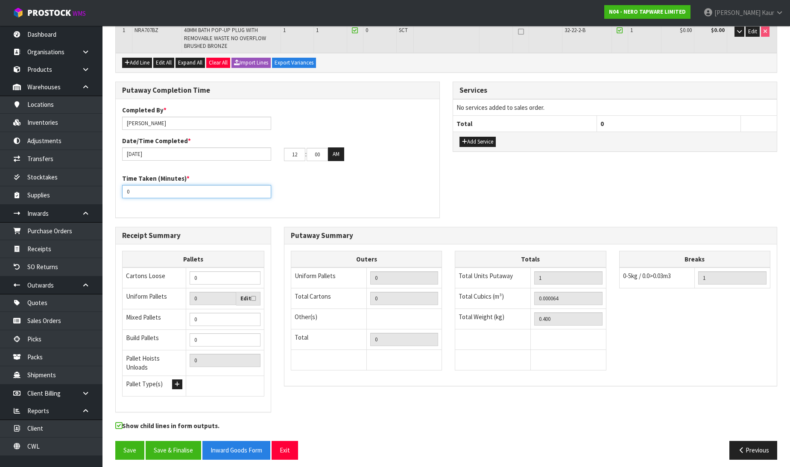
drag, startPoint x: 131, startPoint y: 187, endPoint x: 117, endPoint y: 188, distance: 13.7
click at [117, 188] on div "Time Taken (Minutes) * 0" at bounding box center [197, 186] width 162 height 24
drag, startPoint x: 302, startPoint y: 156, endPoint x: 278, endPoint y: 143, distance: 26.7
click at [278, 143] on div "Date/Time Completed * [DATE] 12 : 00 : 00 AM" at bounding box center [278, 148] width 324 height 25
drag, startPoint x: 324, startPoint y: 154, endPoint x: 308, endPoint y: 155, distance: 16.7
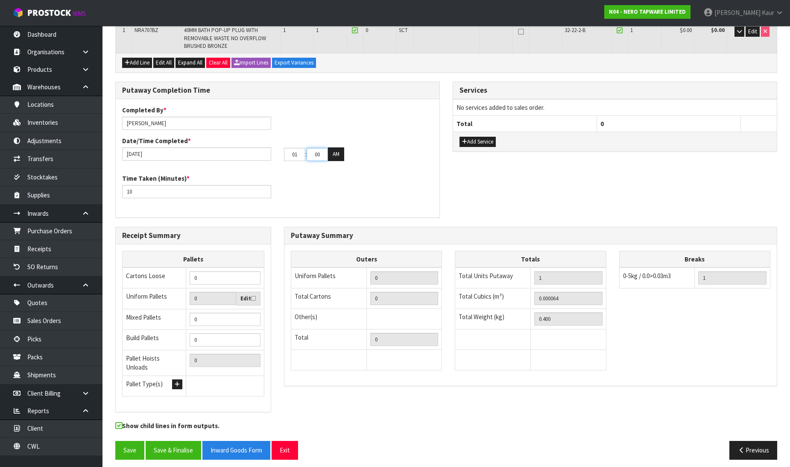
click at [308, 155] on input "00" at bounding box center [317, 154] width 21 height 13
click at [334, 152] on button "AM" at bounding box center [336, 154] width 16 height 14
click at [185, 441] on button "Save & Finalise" at bounding box center [173, 450] width 55 height 18
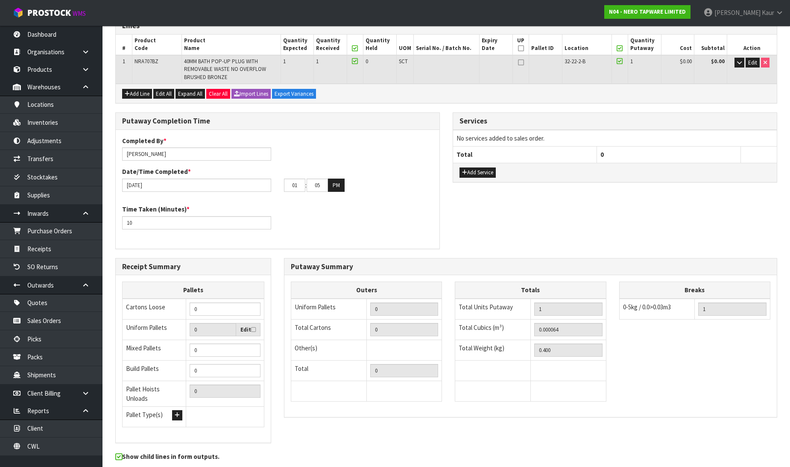
scroll to position [0, 0]
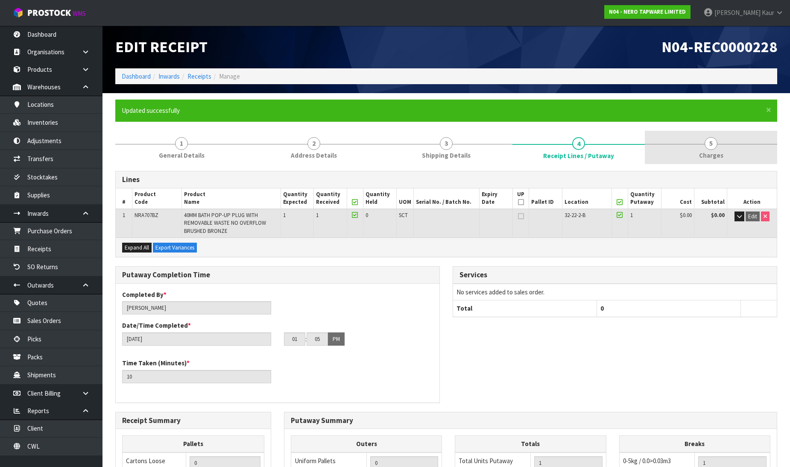
click at [703, 148] on link "5 [GEOGRAPHIC_DATA]" at bounding box center [711, 148] width 132 height 34
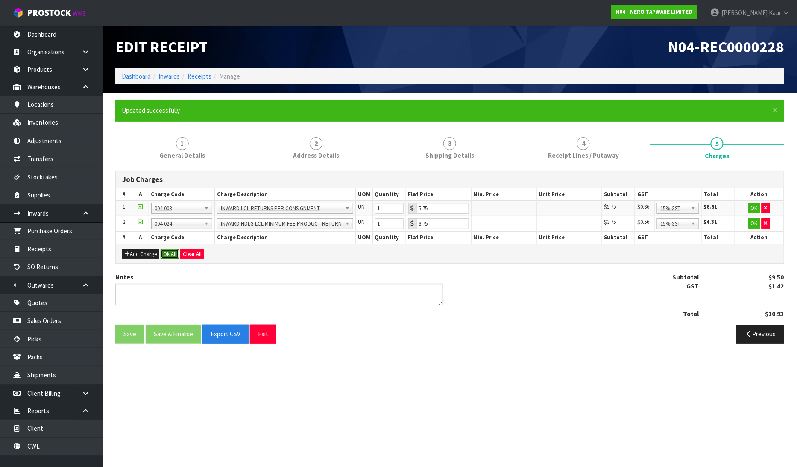
click at [171, 254] on button "Ok All" at bounding box center [170, 254] width 18 height 10
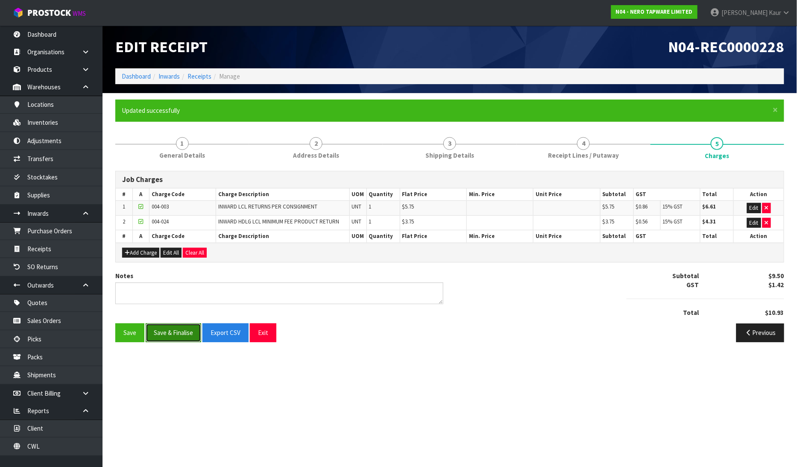
click at [165, 332] on button "Save & Finalise" at bounding box center [173, 332] width 55 height 18
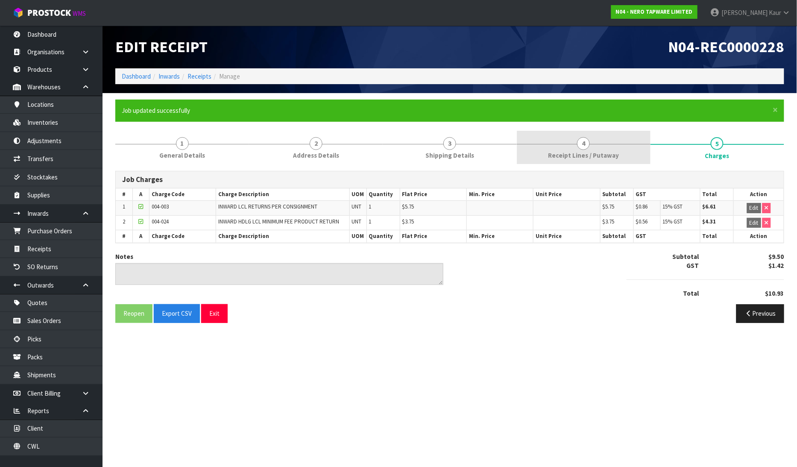
click at [547, 151] on link "4 Receipt Lines / Putaway" at bounding box center [584, 148] width 134 height 34
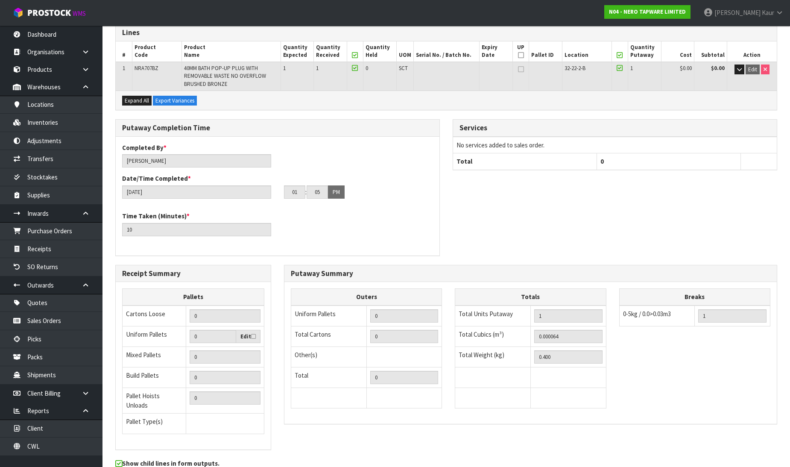
scroll to position [184, 0]
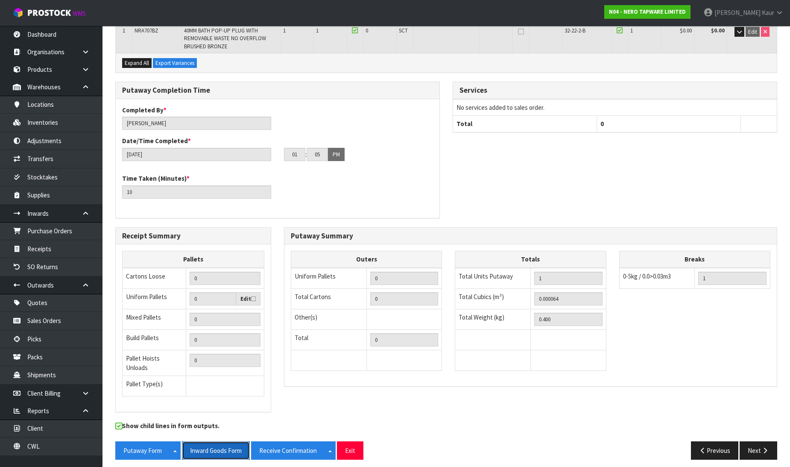
click at [207, 444] on button "Inward Goods Form" at bounding box center [216, 450] width 68 height 18
click at [53, 32] on link "Dashboard" at bounding box center [51, 35] width 102 height 18
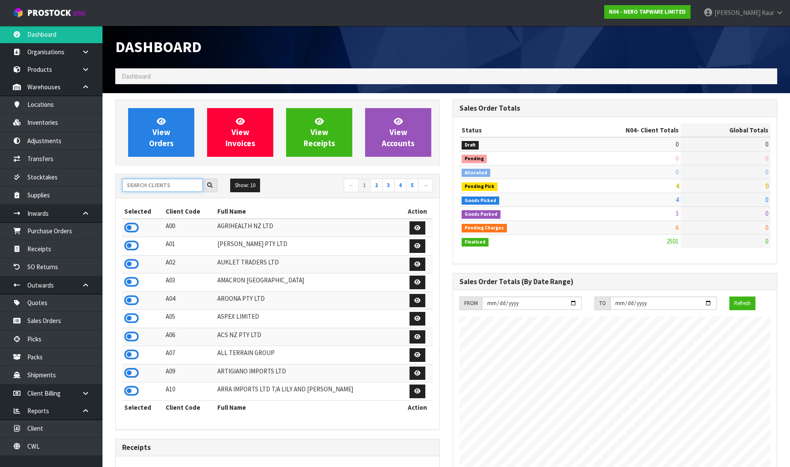
click at [151, 181] on input "text" at bounding box center [162, 184] width 81 height 13
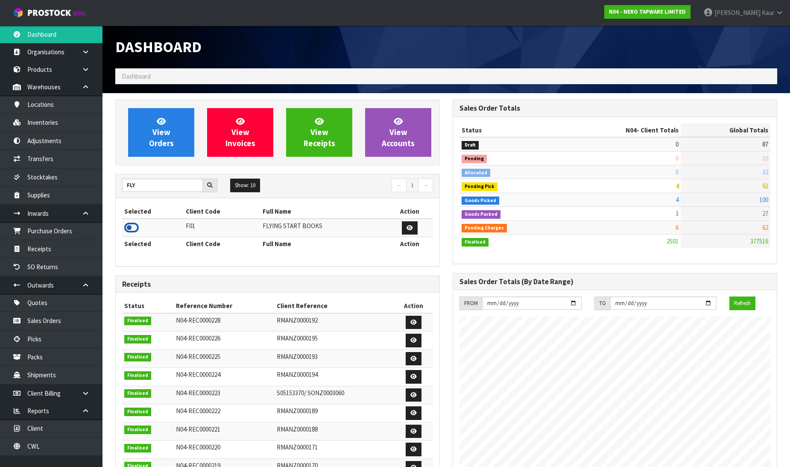
click at [133, 224] on icon at bounding box center [131, 227] width 15 height 13
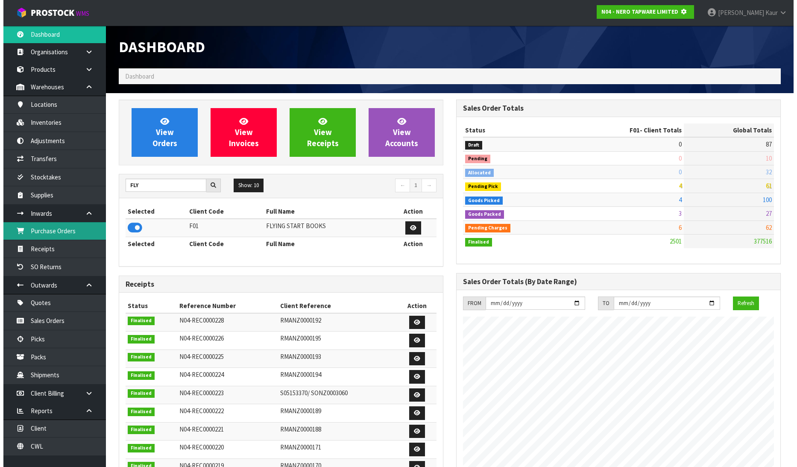
scroll to position [426364, 426559]
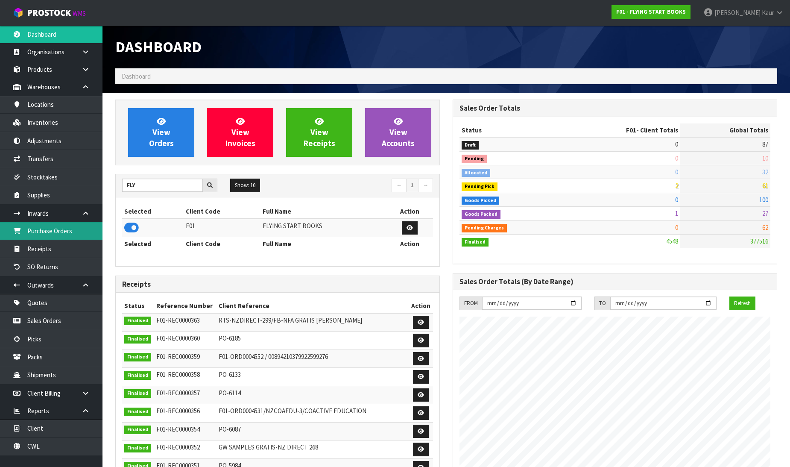
click at [73, 236] on link "Purchase Orders" at bounding box center [51, 231] width 102 height 18
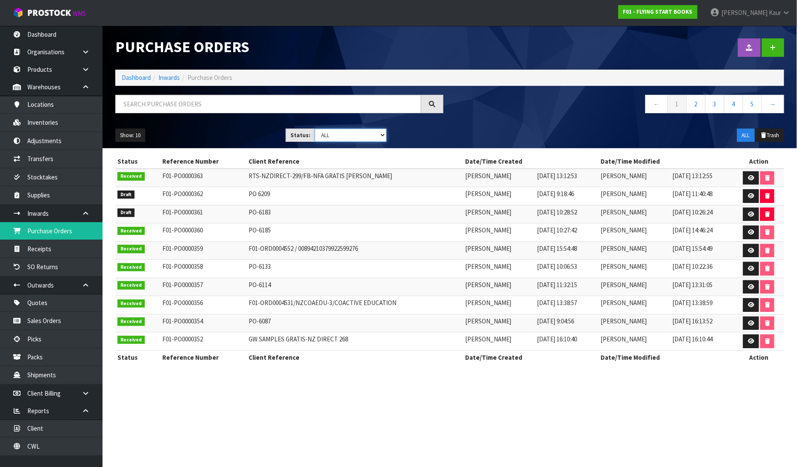
click at [383, 134] on select "Draft Pending Received Cancelled ALL" at bounding box center [351, 134] width 72 height 13
click at [315, 128] on select "Draft Pending Received Cancelled ALL" at bounding box center [351, 134] width 72 height 13
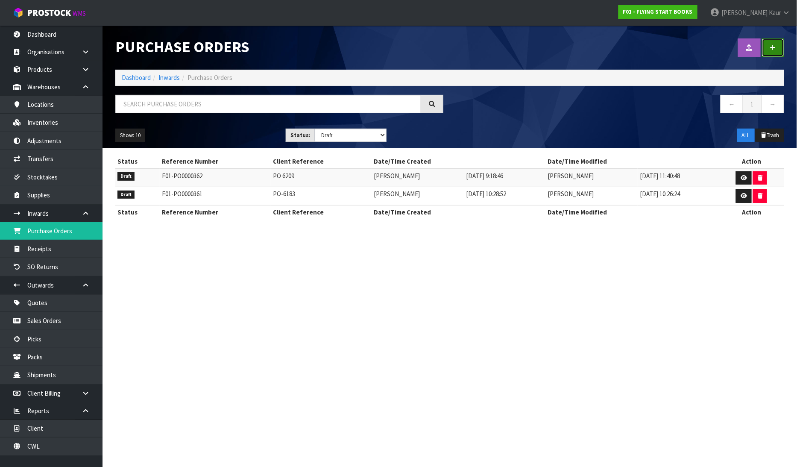
click at [776, 49] on link at bounding box center [773, 47] width 22 height 18
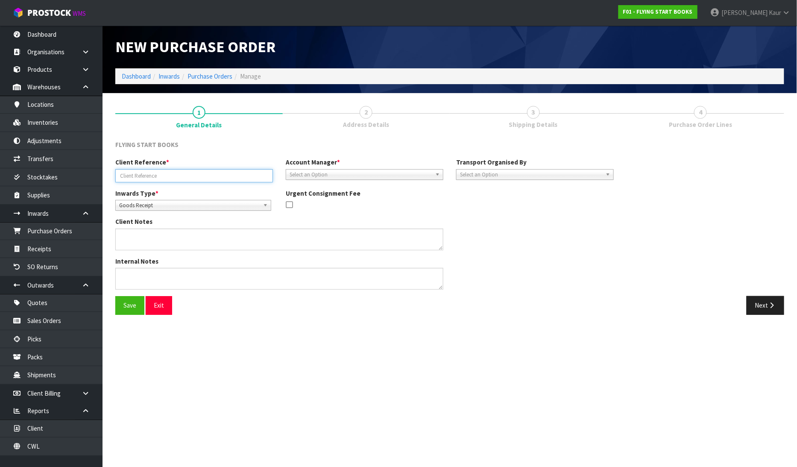
click at [133, 172] on input "text" at bounding box center [194, 175] width 158 height 13
paste input "[PERSON_NAME] AUSTRALIA"
click at [304, 177] on span "Select an Option" at bounding box center [360, 174] width 142 height 10
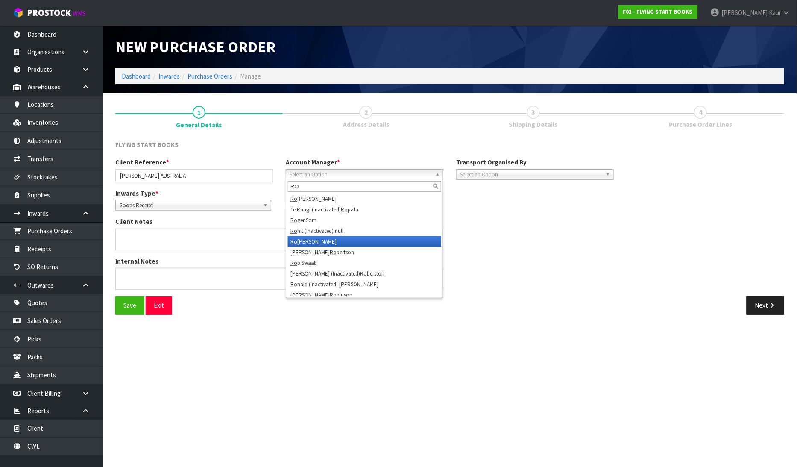
click at [319, 239] on li "Ro [PERSON_NAME]" at bounding box center [364, 241] width 153 height 11
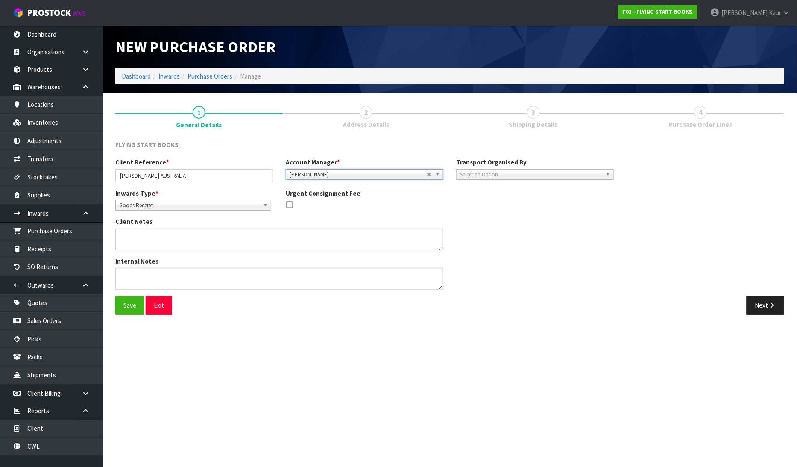
click at [511, 176] on span "Select an Option" at bounding box center [531, 174] width 142 height 10
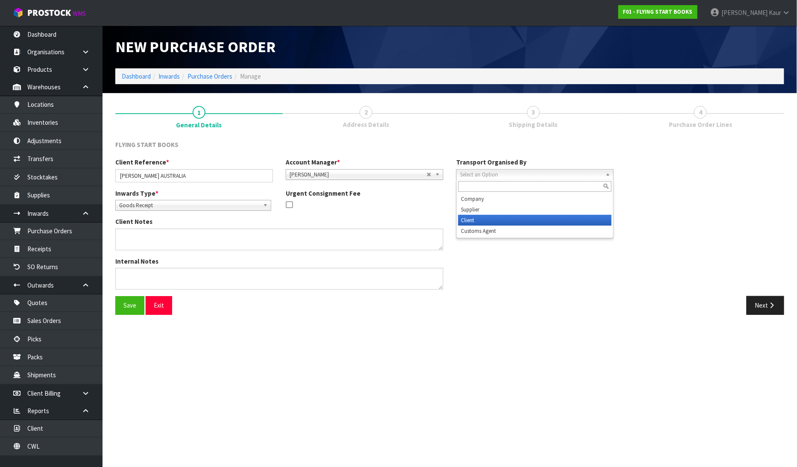
click at [485, 219] on li "Client" at bounding box center [534, 220] width 153 height 11
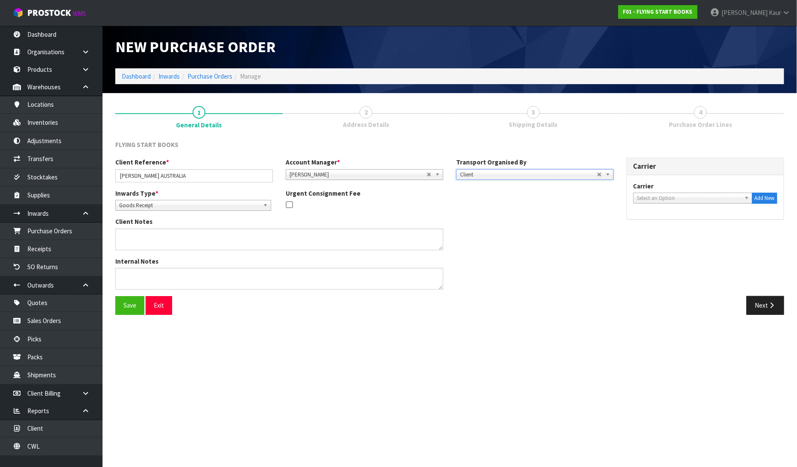
click at [663, 198] on span "Select an Option" at bounding box center [689, 198] width 104 height 10
click at [666, 221] on li "DHL COURIER - DHL COURIER" at bounding box center [692, 222] width 115 height 11
click at [749, 304] on button "Next" at bounding box center [765, 305] width 38 height 18
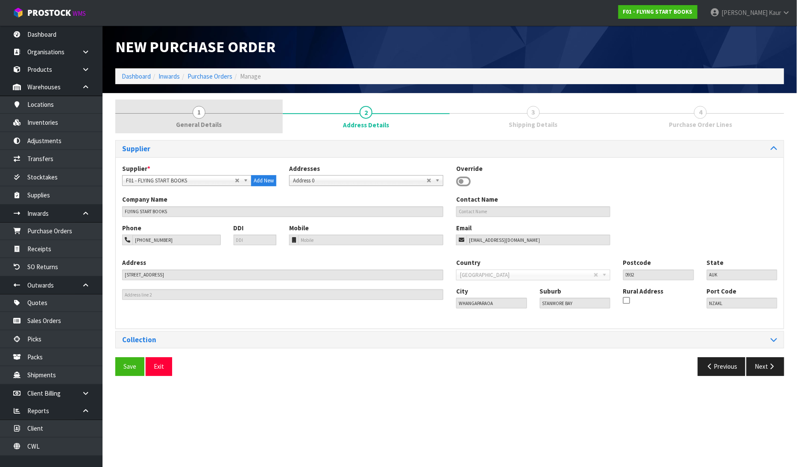
click at [186, 116] on link "1 General Details" at bounding box center [198, 116] width 167 height 34
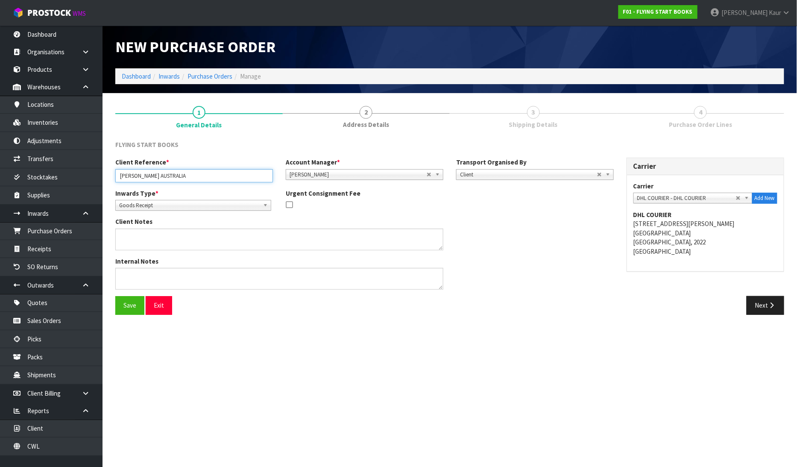
click at [178, 181] on input "[PERSON_NAME] AUSTRALIA" at bounding box center [194, 175] width 158 height 13
paste input "9768468813"
type input "PEARSON AUSTRALIA/9768468813"
click at [777, 311] on button "Next" at bounding box center [765, 305] width 38 height 18
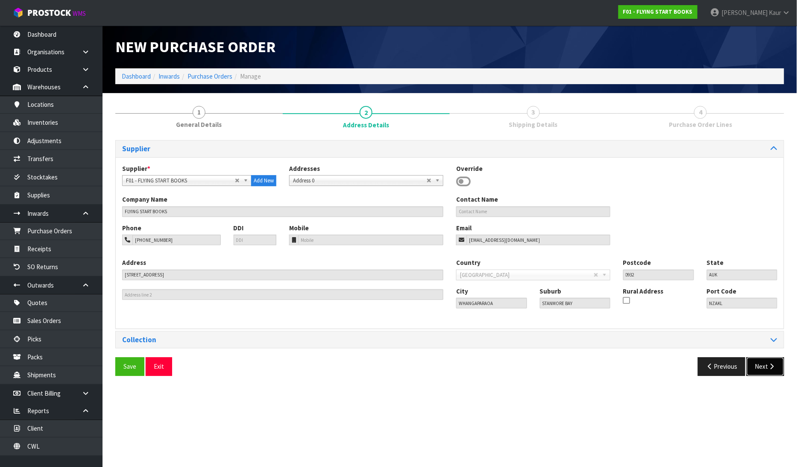
click at [771, 362] on button "Next" at bounding box center [765, 366] width 38 height 18
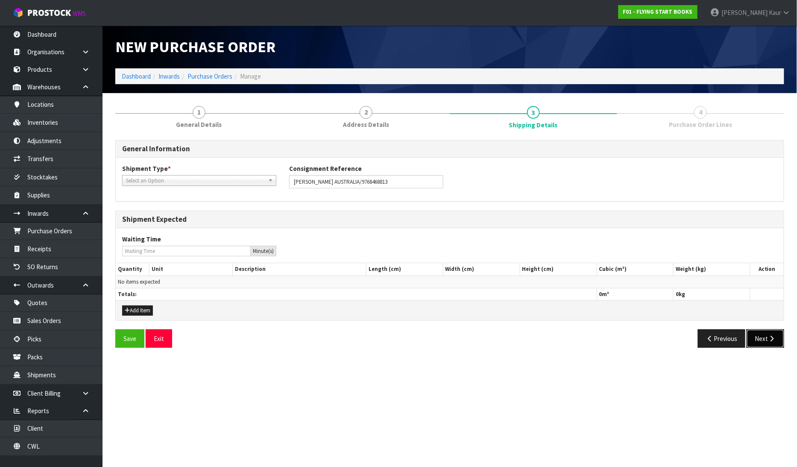
click at [771, 343] on button "Next" at bounding box center [765, 338] width 38 height 18
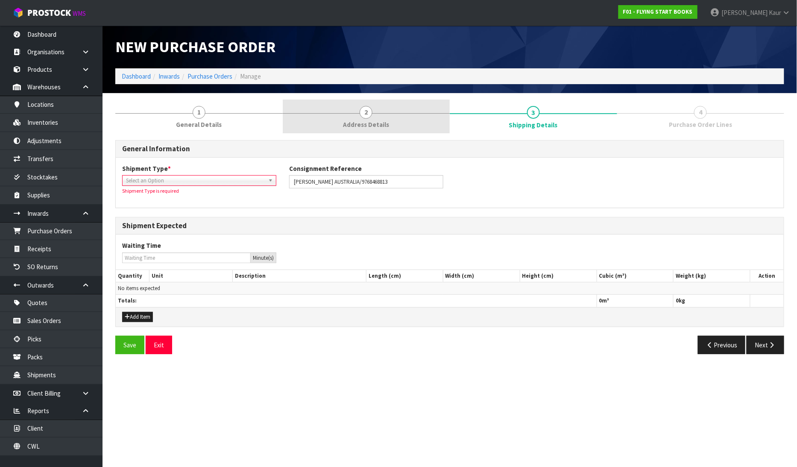
click at [379, 119] on link "2 Address Details" at bounding box center [366, 116] width 167 height 34
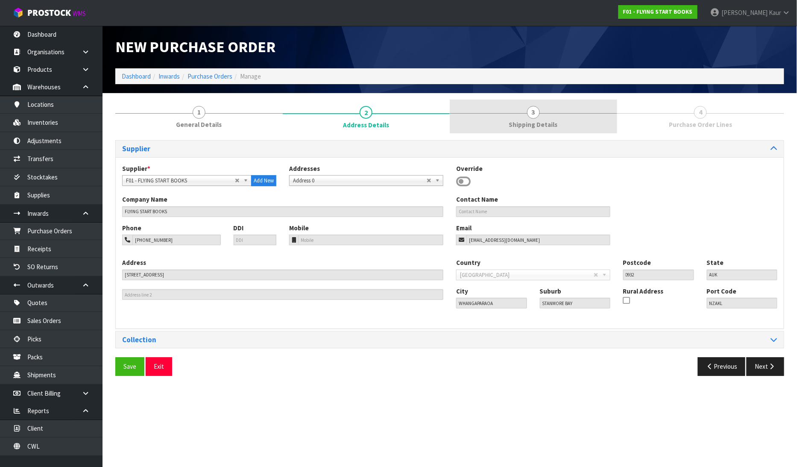
click at [540, 126] on span "Shipping Details" at bounding box center [533, 124] width 49 height 9
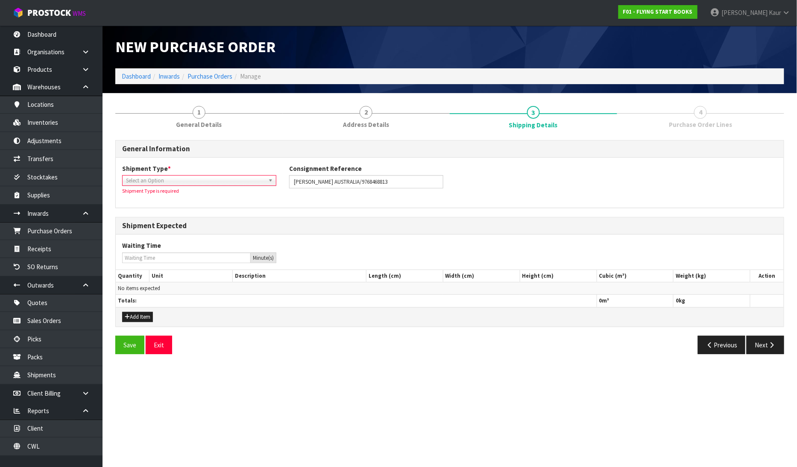
click at [163, 175] on link "Select an Option" at bounding box center [199, 180] width 154 height 11
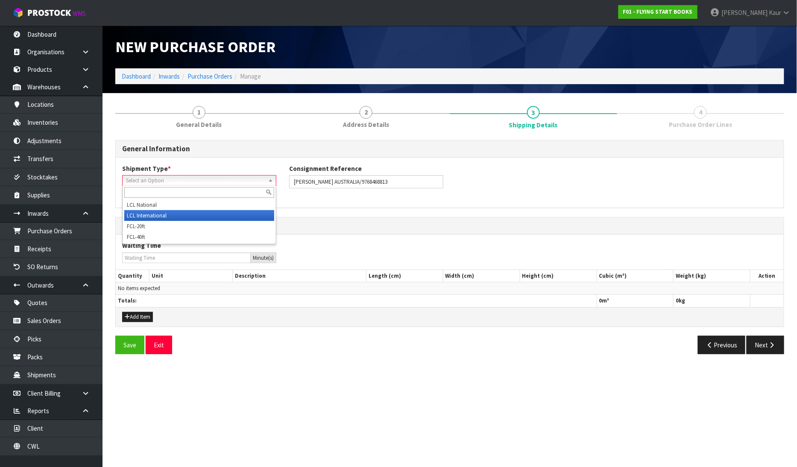
click at [152, 216] on li "LCL International" at bounding box center [199, 215] width 150 height 11
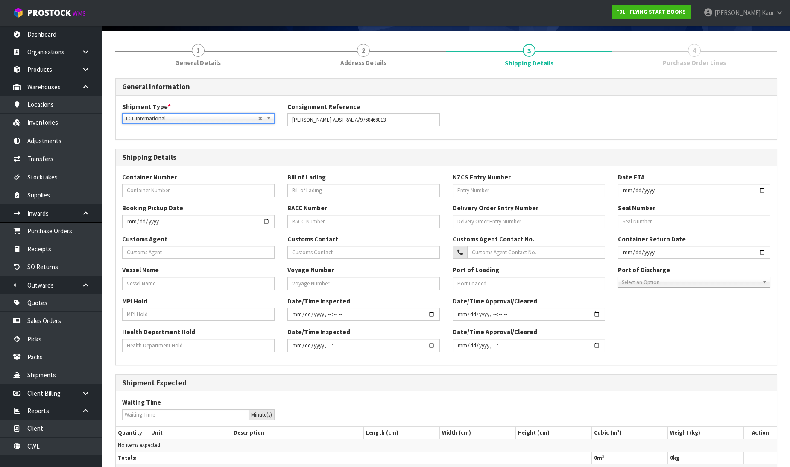
scroll to position [119, 0]
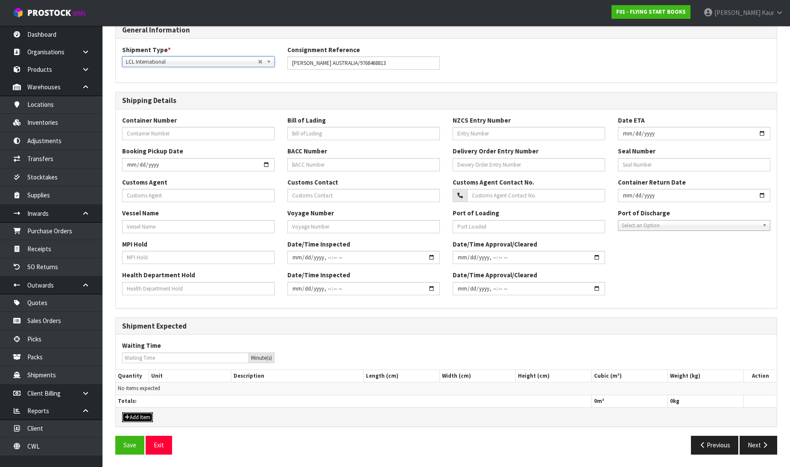
click at [146, 413] on button "Add Item" at bounding box center [137, 417] width 31 height 10
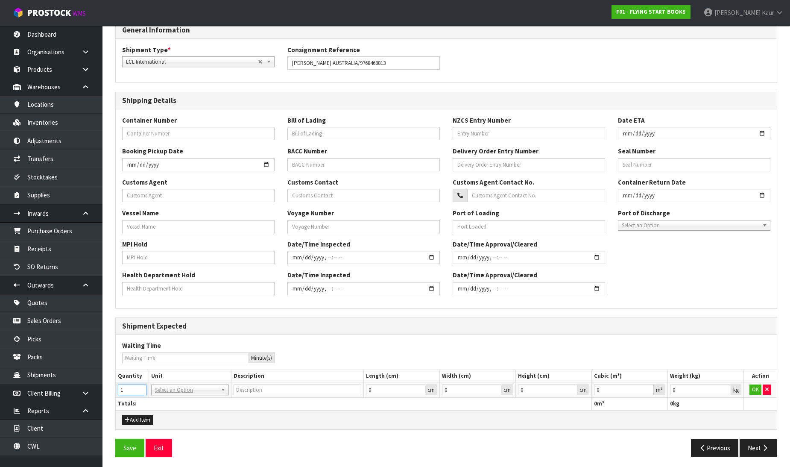
type input "1"
click at [141, 386] on input "1" at bounding box center [132, 389] width 29 height 11
click at [173, 400] on input "text" at bounding box center [189, 402] width 73 height 11
type input "CTN"
type input "CARTON"
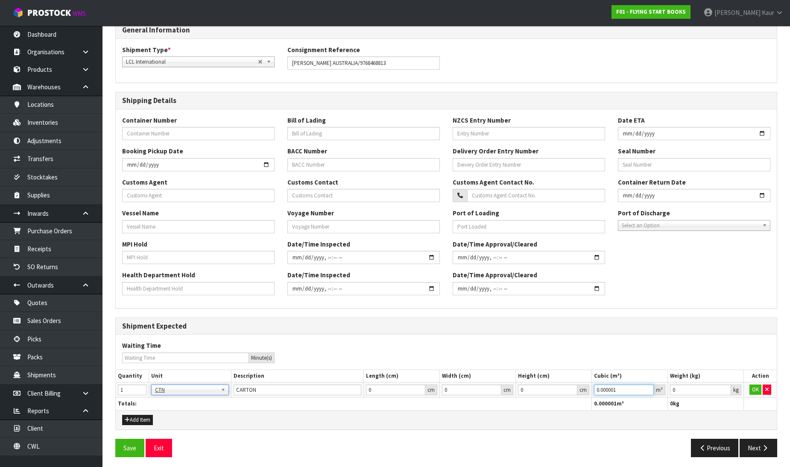
type input "0.000001"
click at [647, 387] on input "0.000001" at bounding box center [624, 389] width 60 height 11
type input "0.001"
click at [725, 386] on input "0.001" at bounding box center [700, 389] width 61 height 11
click at [756, 385] on button "OK" at bounding box center [755, 389] width 12 height 10
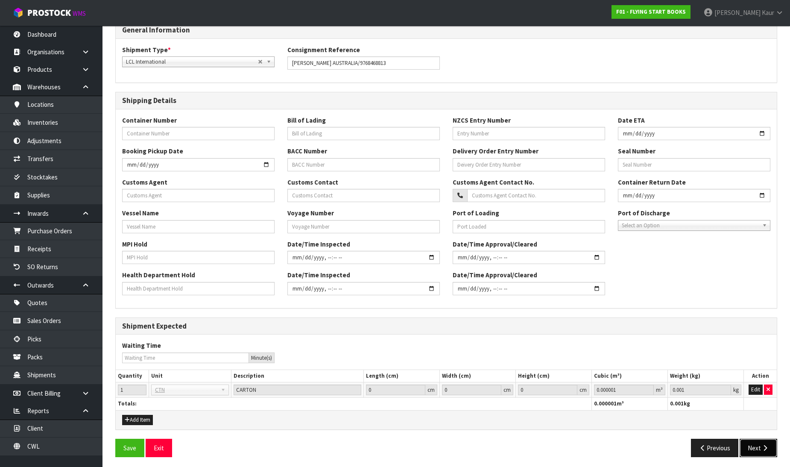
click at [763, 446] on icon "button" at bounding box center [765, 447] width 8 height 6
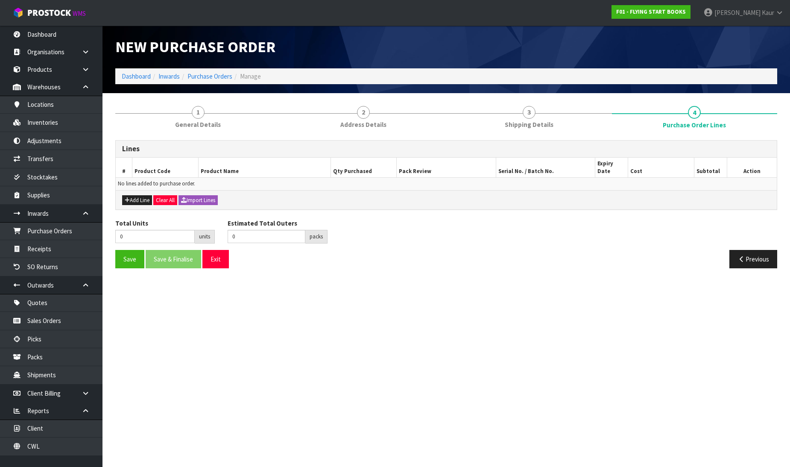
scroll to position [0, 0]
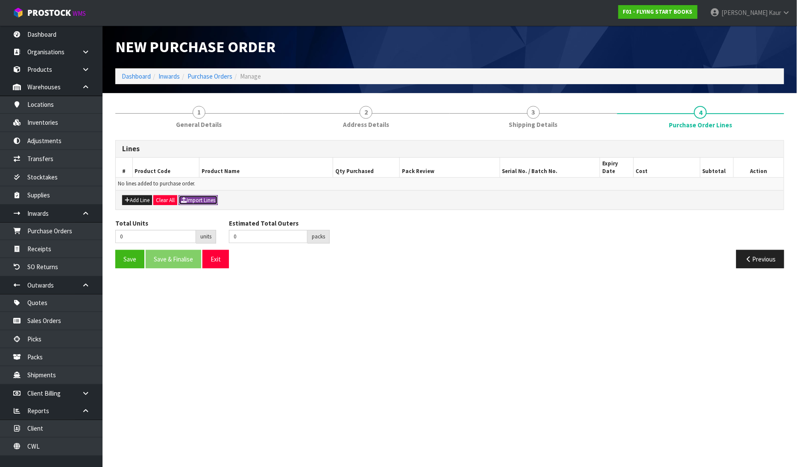
click at [208, 195] on button "Import Lines" at bounding box center [197, 200] width 39 height 10
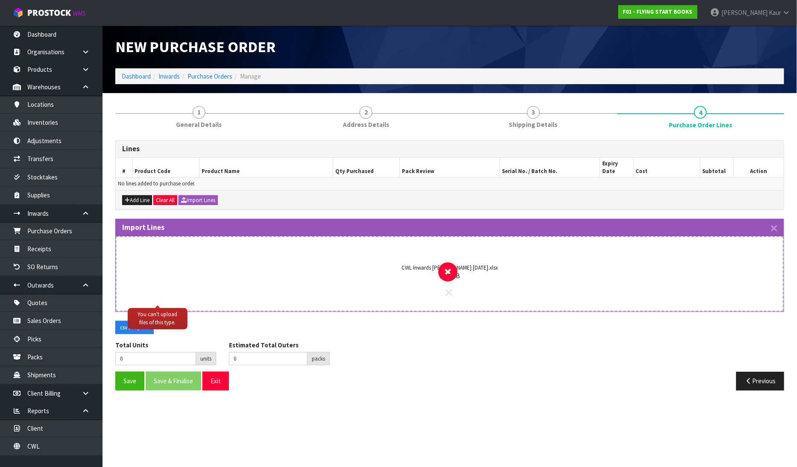
click at [447, 287] on icon at bounding box center [449, 292] width 7 height 11
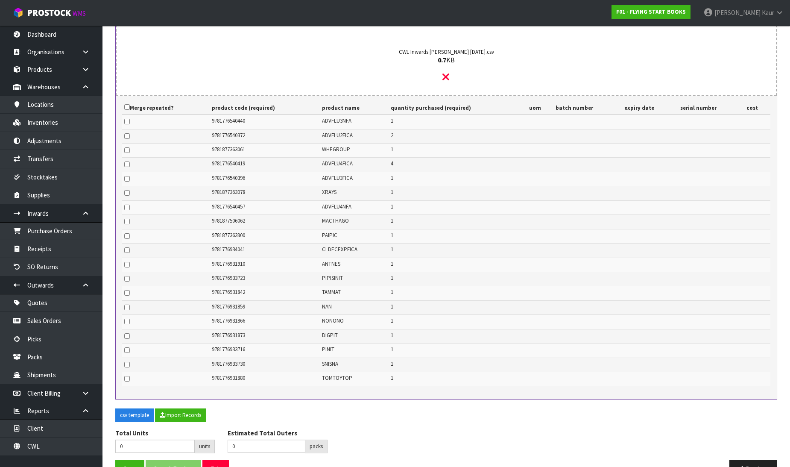
scroll to position [228, 0]
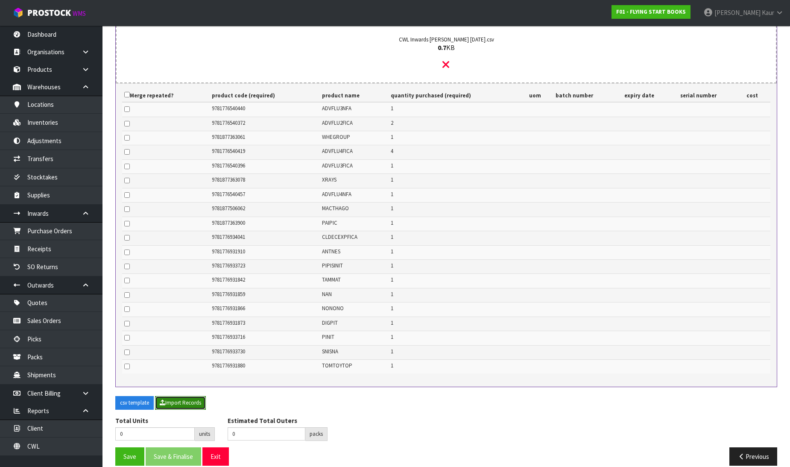
click at [181, 396] on button "Import Records" at bounding box center [180, 403] width 51 height 14
type input "23"
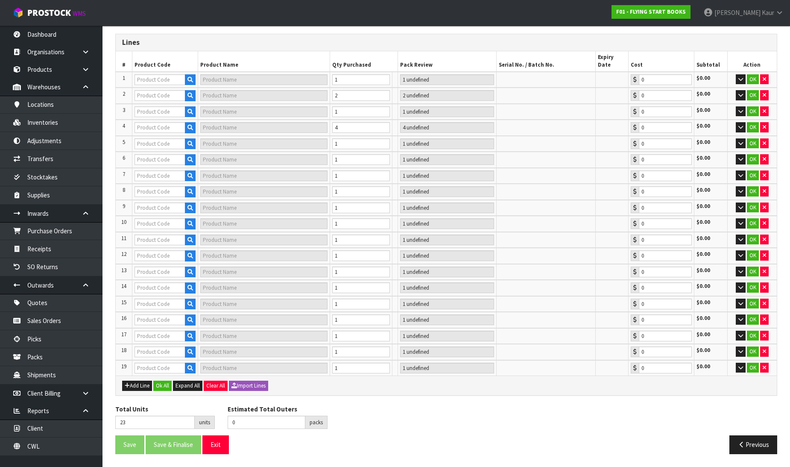
scroll to position [123, 0]
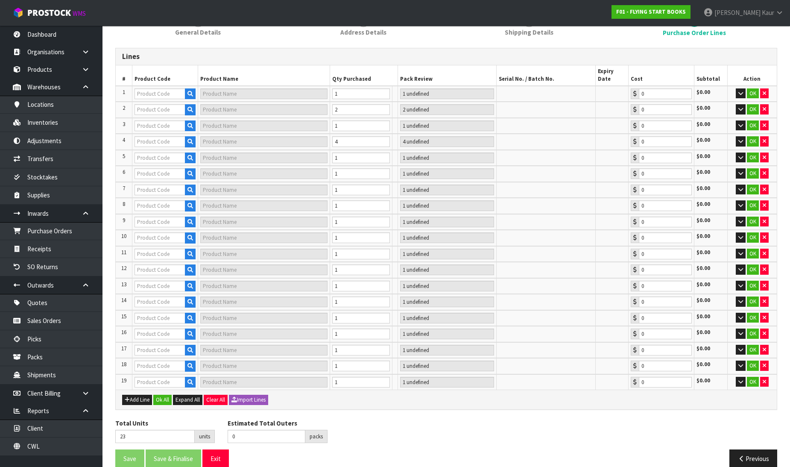
type input "9781776540372"
type input "ADVANCED FLUENCY LEVEL 2 (EMERALD) FICTION SET A"
type input "2 PCE"
type input "0.00"
type input "9781776540440"
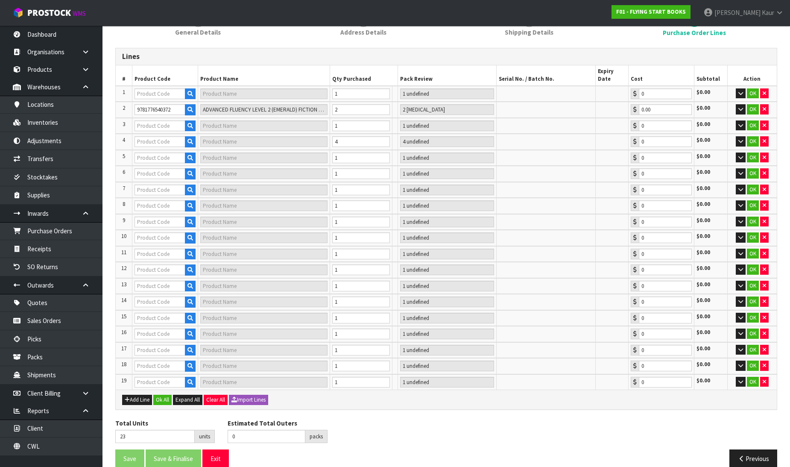
type input "ADVANCED FLUENCY LEVEL 3 (RUBY) NON-FICTION SET A (STD ED)"
type input "1 PCE"
type input "0.00"
type input "9781877363061"
type input "WHEN I GROW UP"
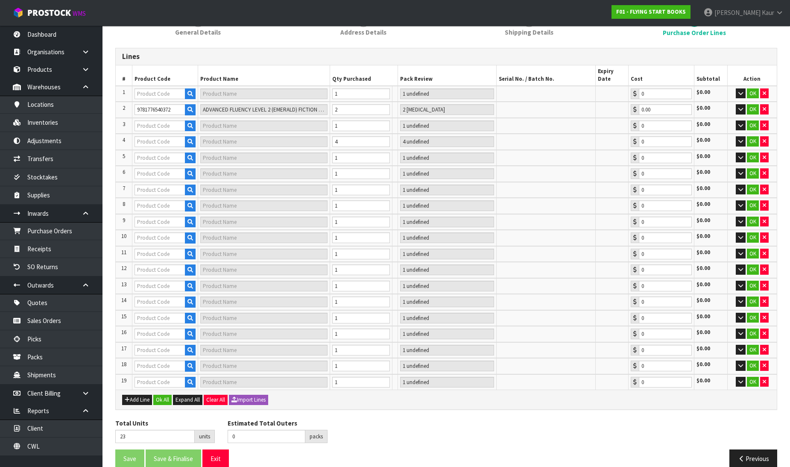
type input "1 PCE"
type input "0.00"
type input "9781776540457"
type input "ADVANCED FLUENCY LEV 4 (SAPPHIRE) NON-FICTION SET A (STD ED)"
type input "1 PCE"
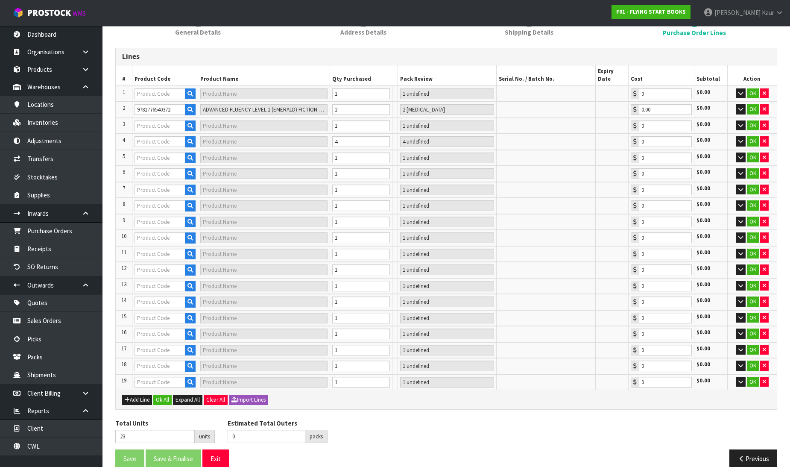
type input "0.00"
type input "9781776540419"
type input "ADVANCED FLUENCY LEVEL 4 (SAPPHIRE) FICTION SET A"
type input "4 [MEDICAL_DATA]"
type input "0.00"
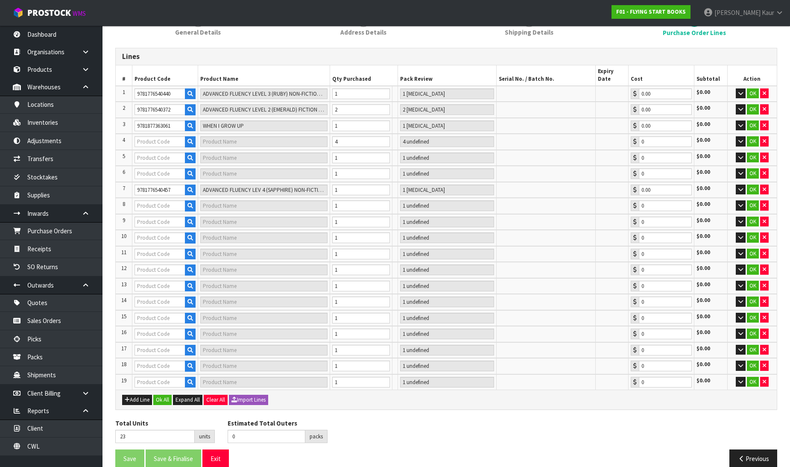
type input "9781776540396"
type input "ADVANCED FLUENCY LEVEL 3 (RUBY) FICTION SET A"
type input "1 PCE"
type input "0.00"
type input "9781877363078"
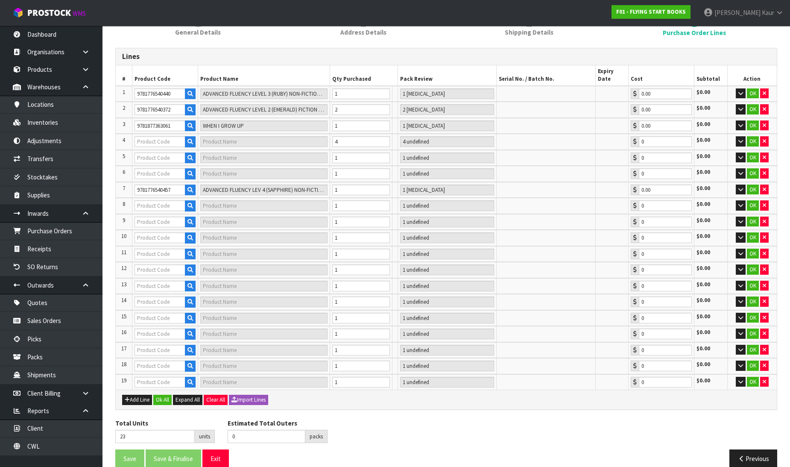
type input "X-RAYS"
type input "1 PCE"
type input "0.00"
type input "9781877506062"
type input "MACHINES THAT GO"
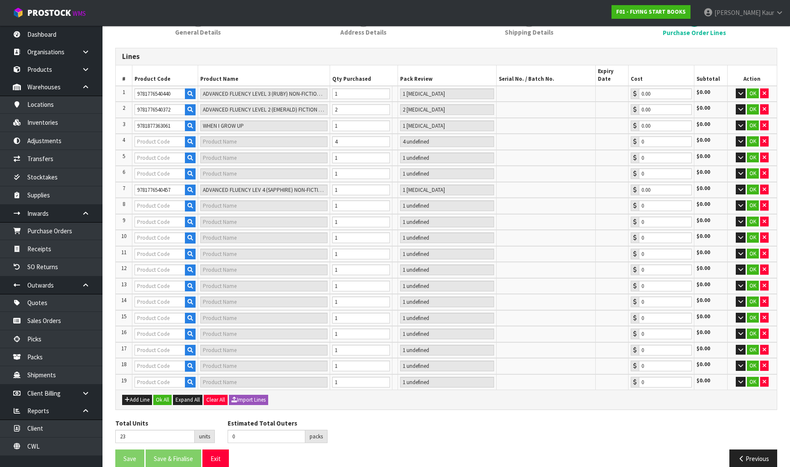
type input "1 PCE"
type input "0.00"
type input "9781776934041"
type input "DECODABLE EXPLORERS CL PHONICS BOX FICTION A"
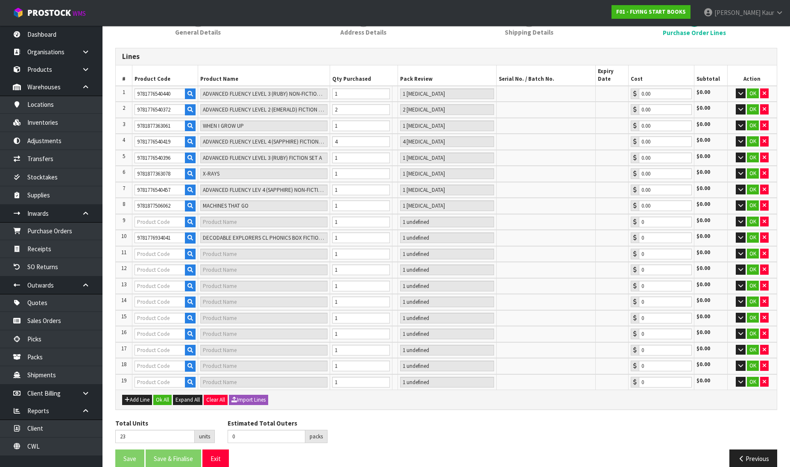
type input "1 PCE"
type input "0.00"
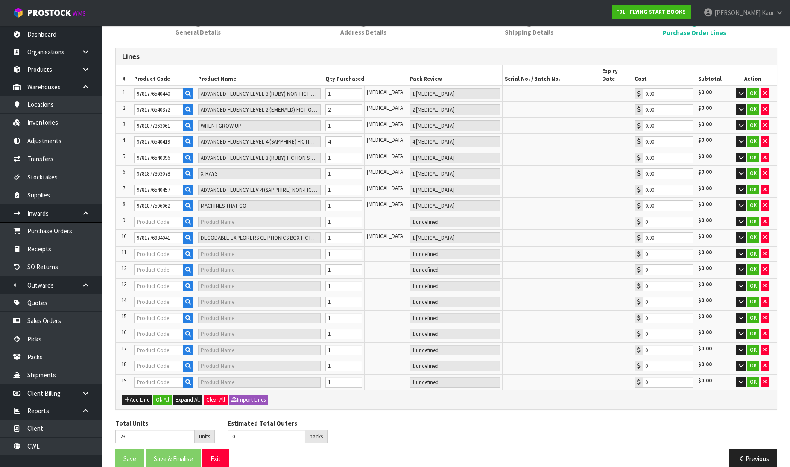
type input "9781877363900"
type input "PAINT A PICTURE"
type input "1 PCE"
type input "0.00"
type input "9781776931910"
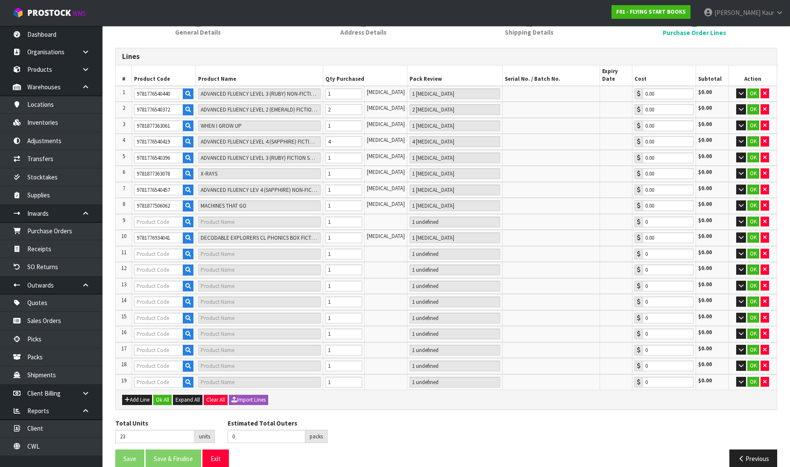
type input "ANT NEST"
type input "1 PCE"
type input "0.00"
type input "9781776933723"
type input "PIPI IS IN IT"
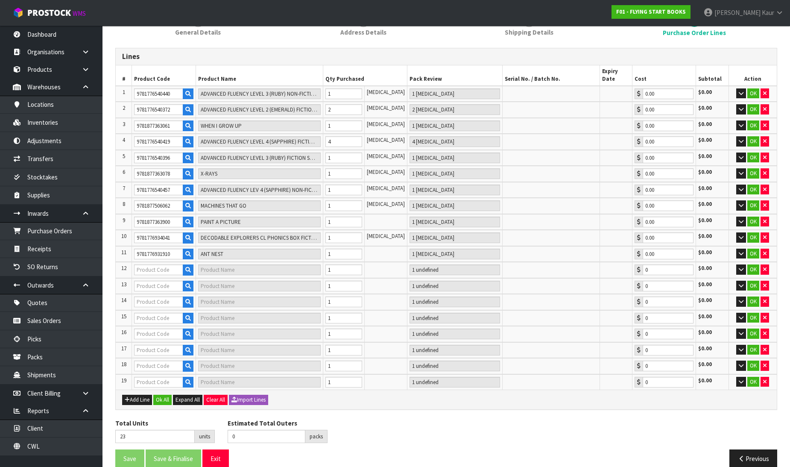
type input "1 PCE"
type input "0.00"
type input "9781776931842"
type input "TAM ON THE MAT"
type input "1 PCE"
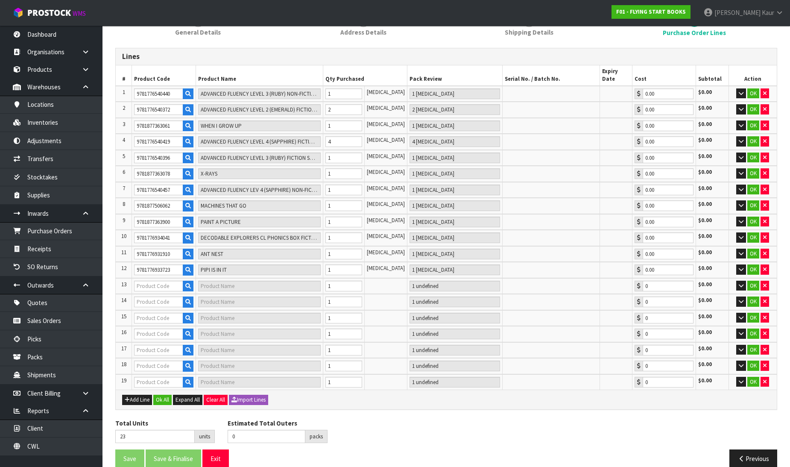
type input "0.00"
type input "9781776931873"
type input "DIG A PIT"
type input "1 PCE"
type input "0.00"
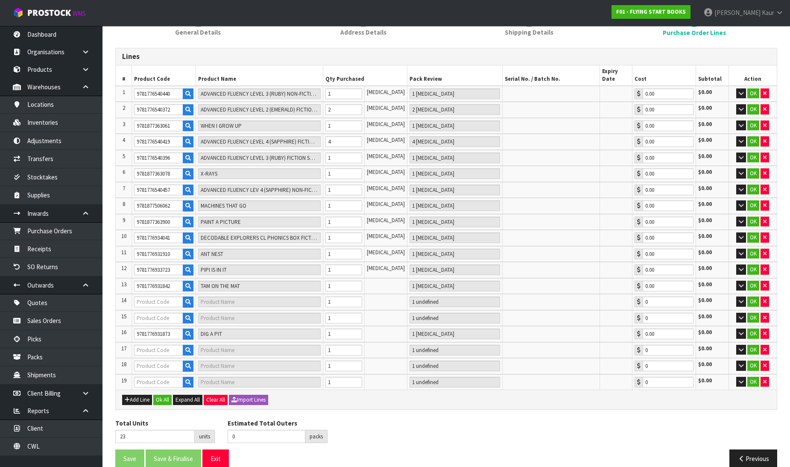
type input "9781776931859"
type input "NAN"
type input "1 PCE"
type input "0.00"
type input "9781776931866"
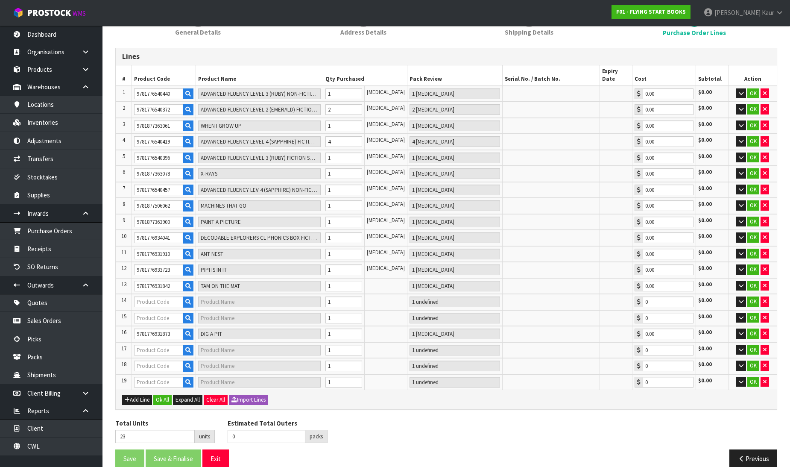
type input "NO, TAM"
type input "1 PCE"
type input "0.00"
type input "9781776931880"
type input "TOM'S TOY TOP"
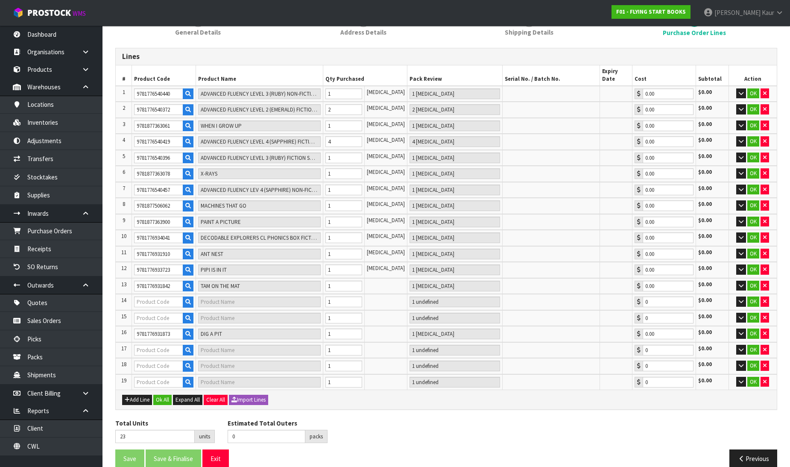
type input "1 PCE"
type input "0.00"
type input "9781776933716"
type input "PIN IT"
type input "1 PCE"
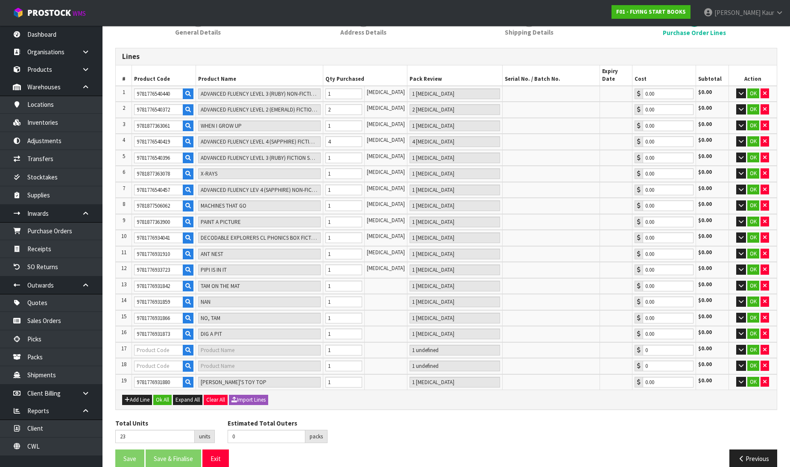
type input "0.00"
type input "9781776933730"
type input "SNIP SNAP"
type input "1 PCE"
type input "0.00"
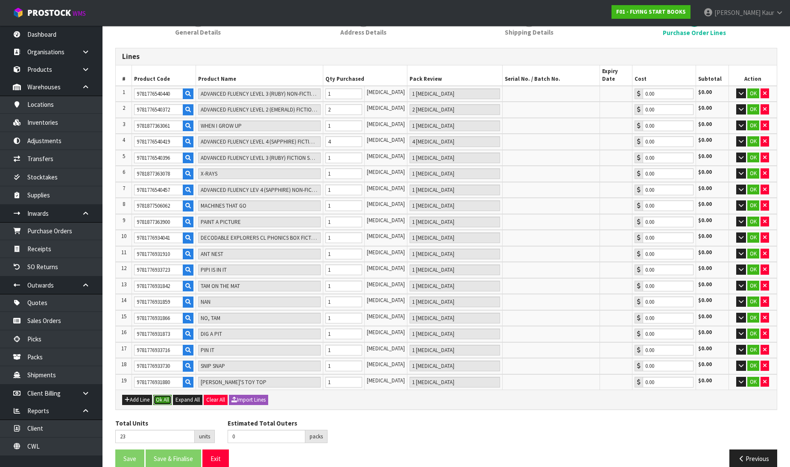
click at [164, 394] on button "Ok All" at bounding box center [162, 399] width 18 height 10
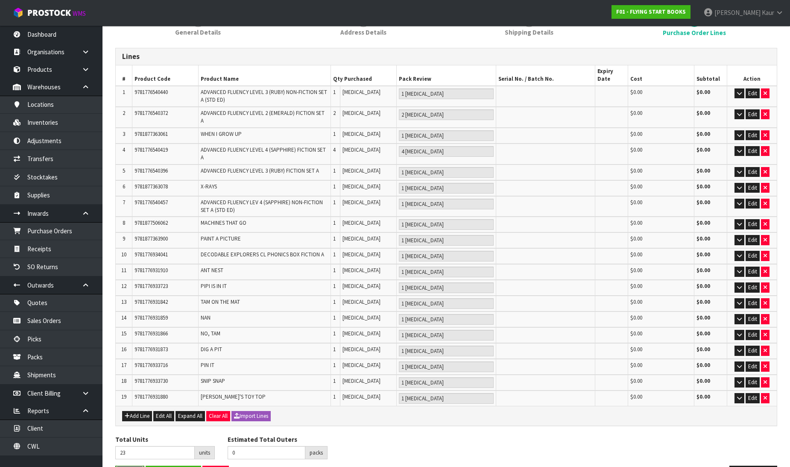
drag, startPoint x: 127, startPoint y: 456, endPoint x: 124, endPoint y: 438, distance: 18.6
click at [126, 465] on button "Save" at bounding box center [129, 474] width 29 height 18
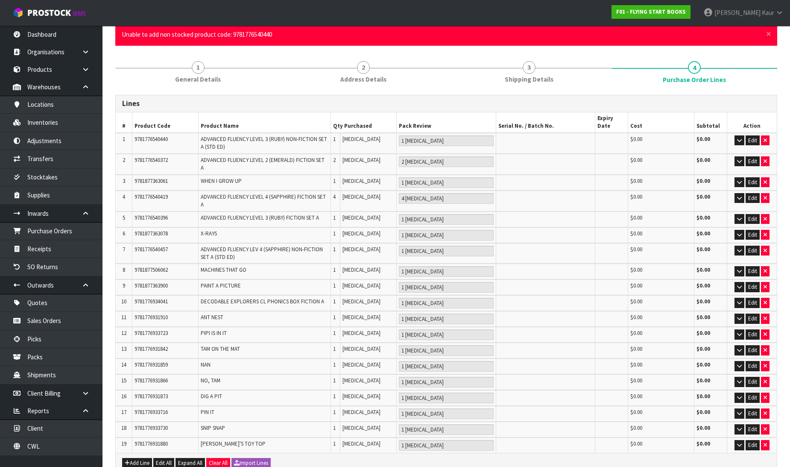
scroll to position [95, 0]
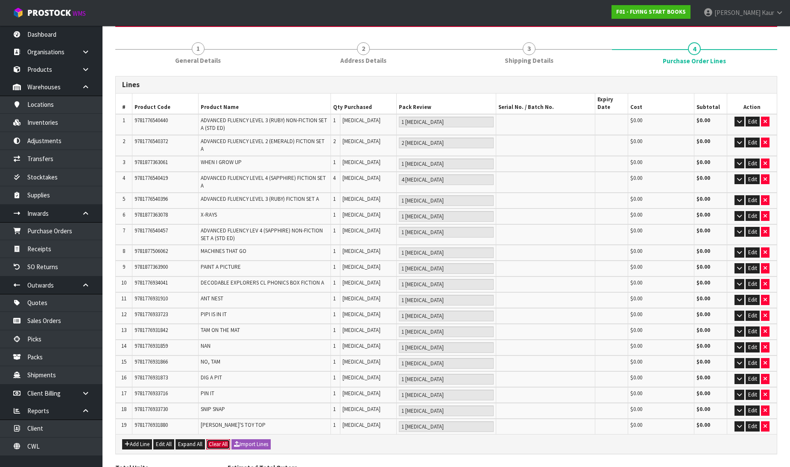
click at [221, 439] on button "Clear All" at bounding box center [218, 444] width 24 height 10
drag, startPoint x: 235, startPoint y: 426, endPoint x: 237, endPoint y: 413, distance: 12.9
click at [236, 439] on button "Confirm Clear All" at bounding box center [227, 444] width 43 height 10
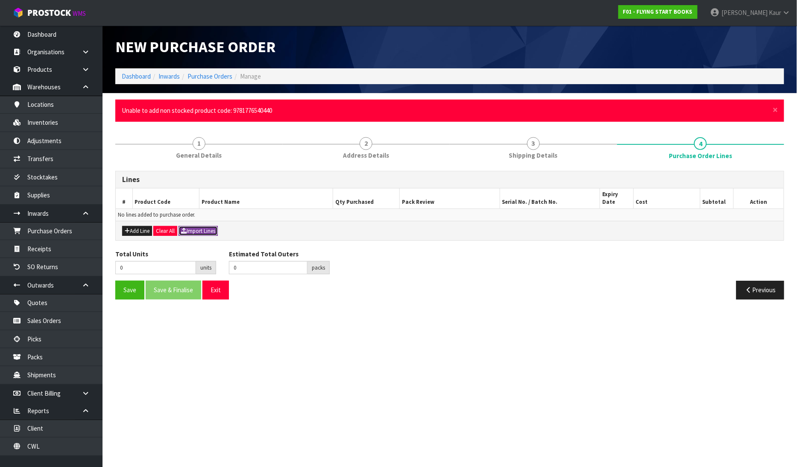
click at [194, 226] on button "Import Lines" at bounding box center [197, 231] width 39 height 10
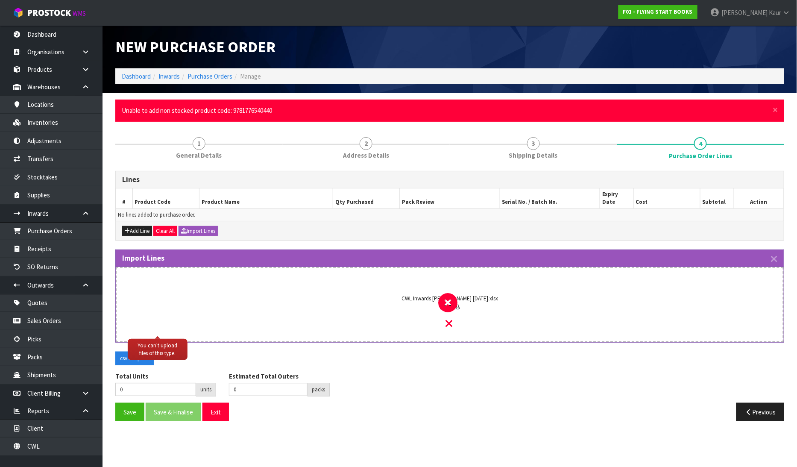
click at [444, 309] on div "CWL Inwards Pearson Aug 2025.xlsx 13.5 KB" at bounding box center [449, 312] width 635 height 58
click at [447, 318] on icon at bounding box center [449, 323] width 7 height 11
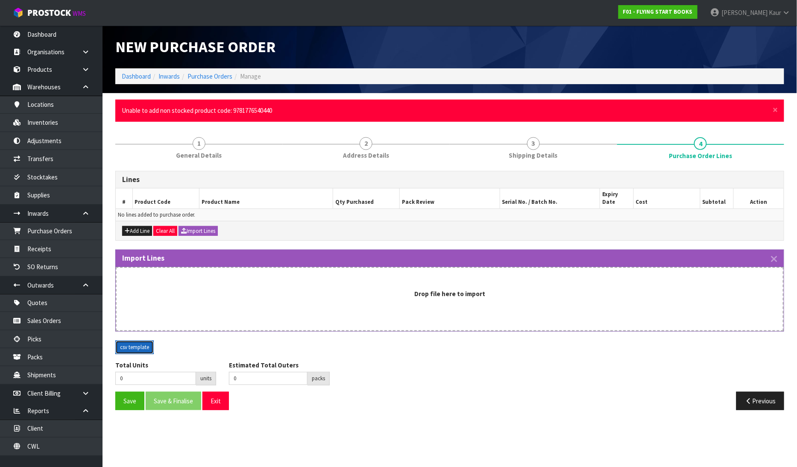
drag, startPoint x: 128, startPoint y: 338, endPoint x: 139, endPoint y: 332, distance: 12.2
click at [130, 340] on button "csv template" at bounding box center [134, 347] width 38 height 14
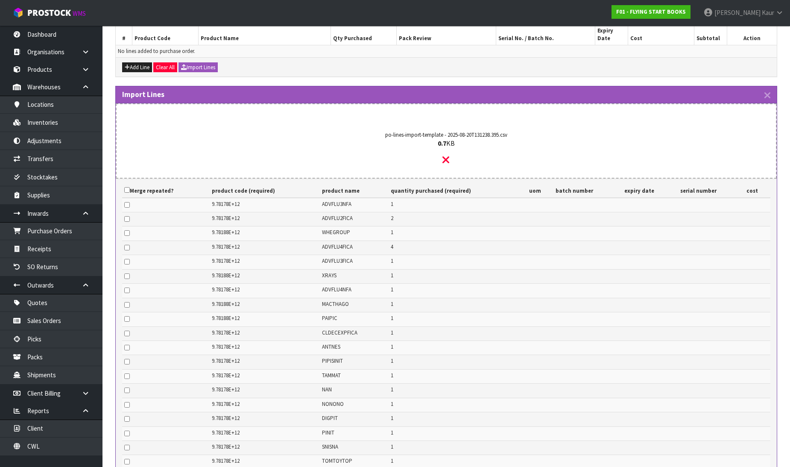
scroll to position [259, 0]
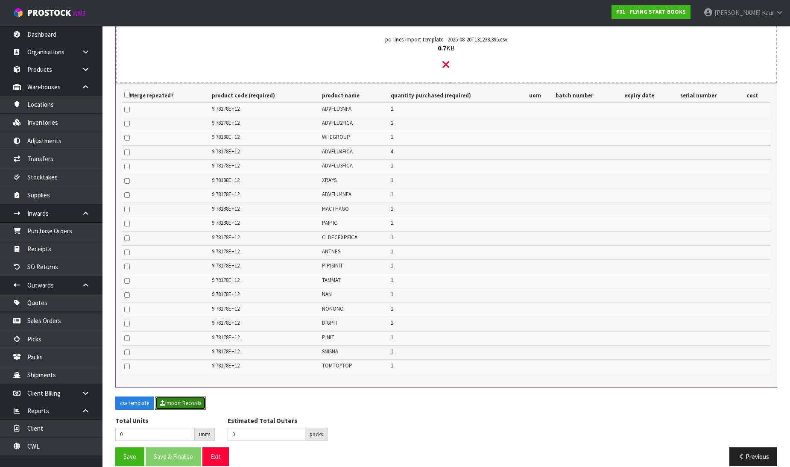
click at [184, 396] on button "Import Records" at bounding box center [180, 403] width 51 height 14
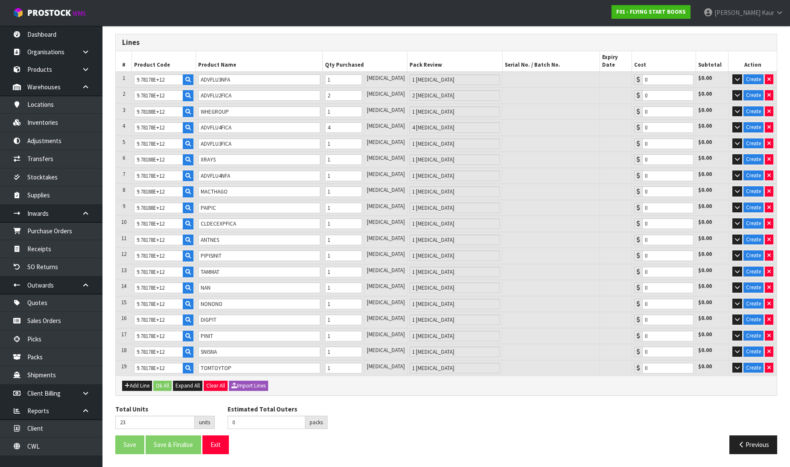
scroll to position [123, 0]
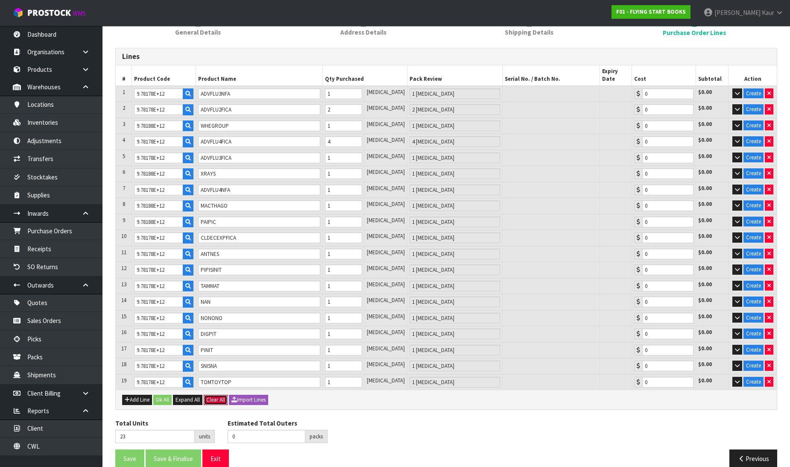
click at [214, 394] on button "Clear All" at bounding box center [216, 399] width 24 height 10
click at [228, 394] on button "Confirm Clear All" at bounding box center [225, 399] width 43 height 10
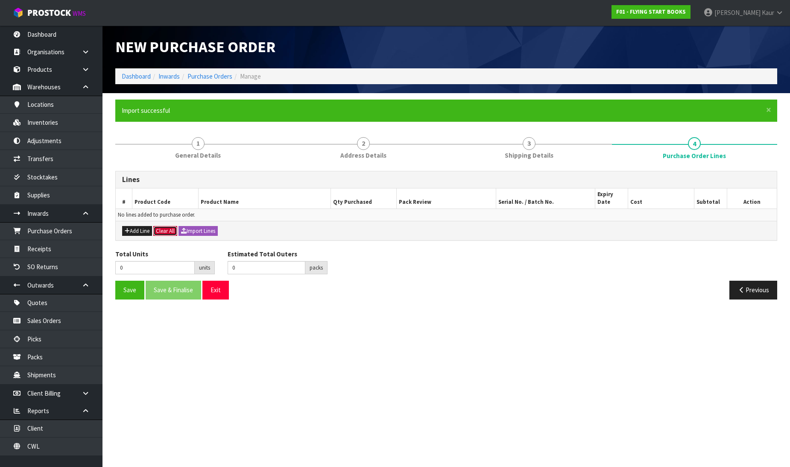
scroll to position [0, 0]
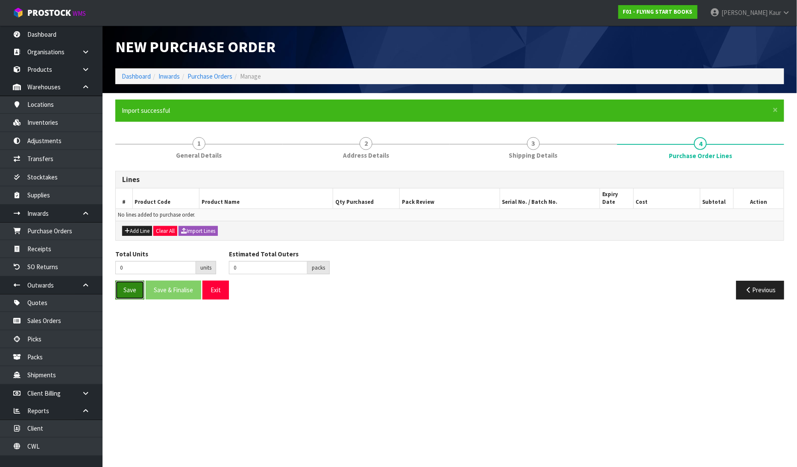
click at [137, 288] on button "Save" at bounding box center [129, 289] width 29 height 18
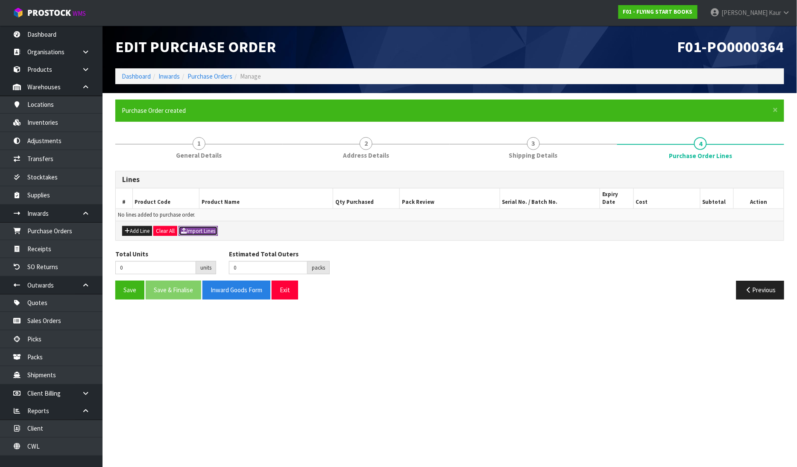
click at [206, 227] on button "Import Lines" at bounding box center [197, 231] width 39 height 10
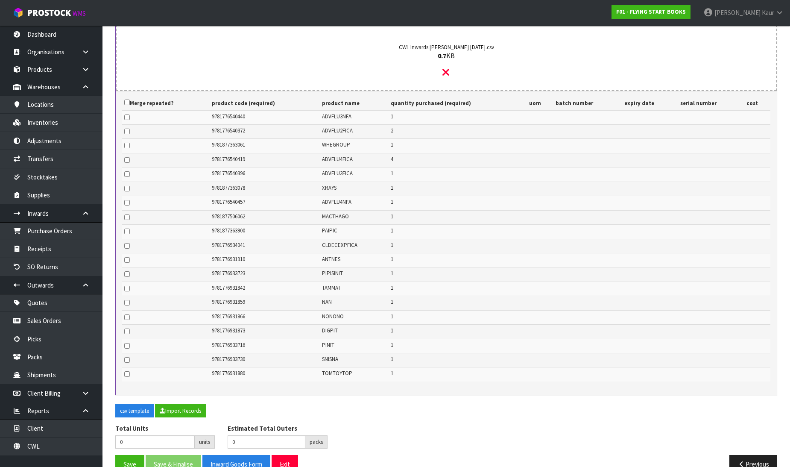
scroll to position [259, 0]
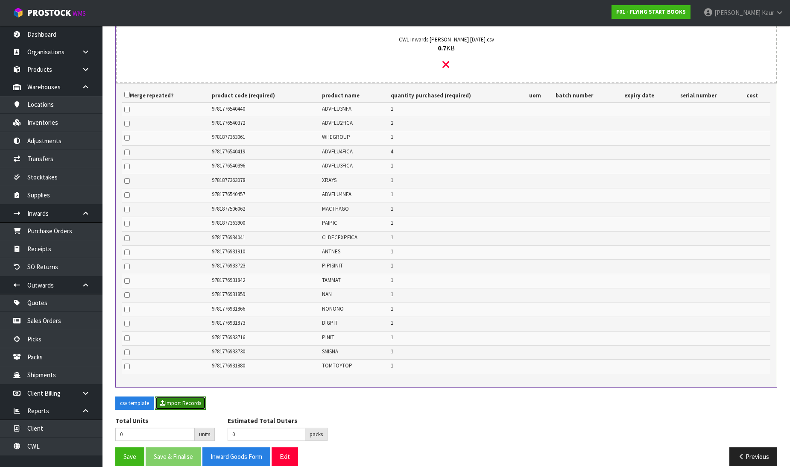
click at [184, 396] on button "Import Records" at bounding box center [180, 403] width 51 height 14
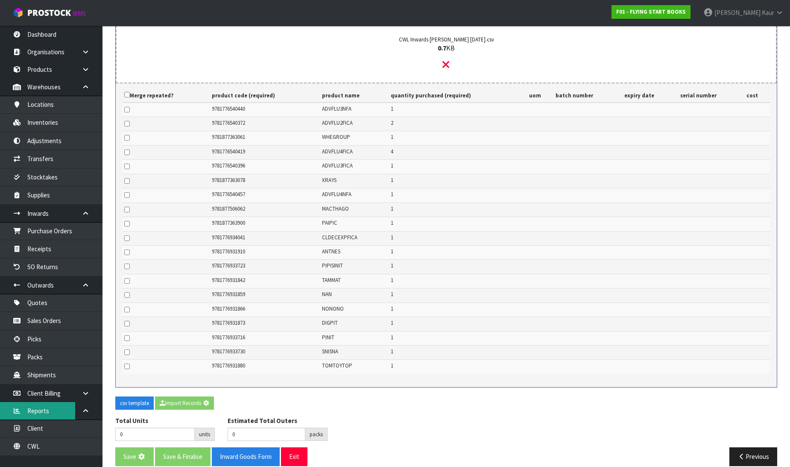
type input "23"
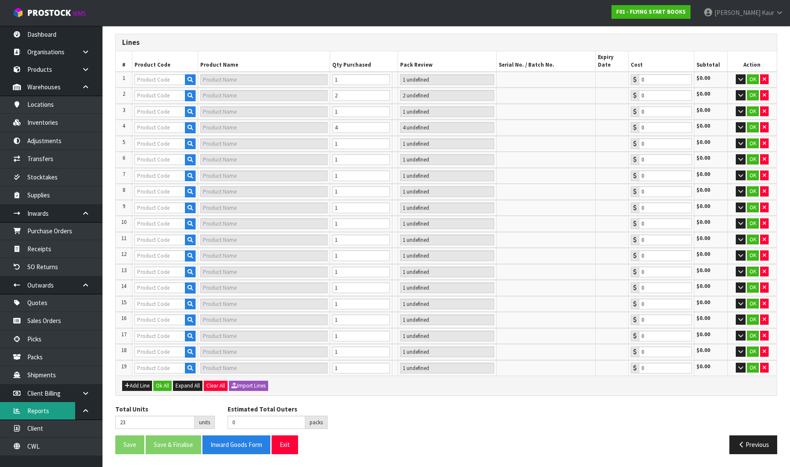
scroll to position [123, 0]
type input "9781877363061"
type input "WHEN I GROW UP"
type input "1 PCE"
type input "0.00"
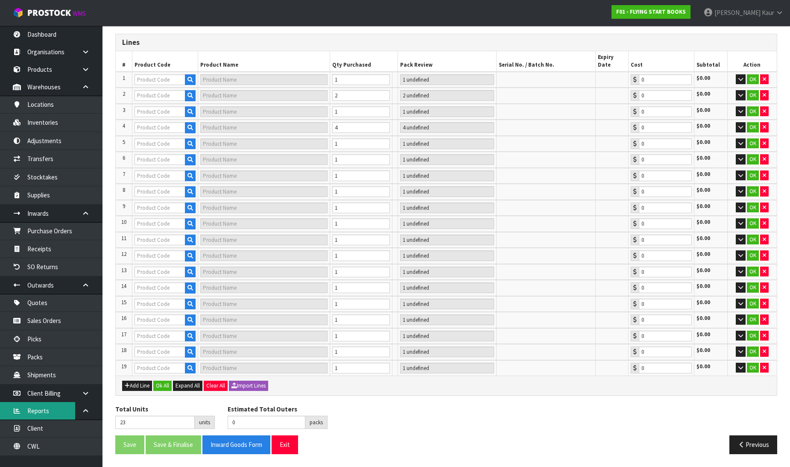
type input "9781776540396"
type input "ADVANCED FLUENCY LEVEL 3 (RUBY) FICTION SET A"
type input "1 PCE"
type input "0.00"
type input "9781776540440"
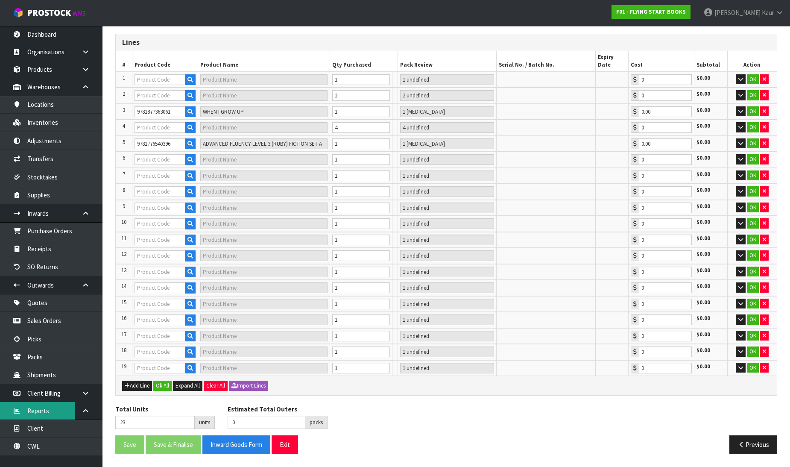
type input "ADVANCED FLUENCY LEVEL 3 (RUBY) NON-FICTION SET A (STD ED)"
type input "1 PCE"
type input "0.00"
type input "9781877506062"
type input "MACHINES THAT GO"
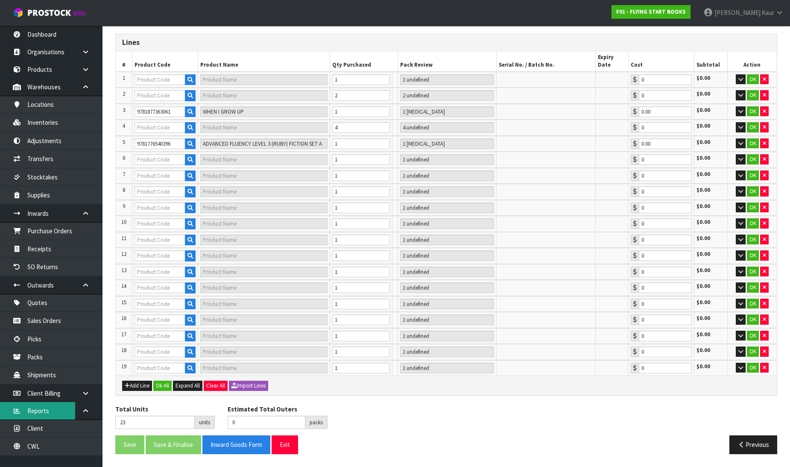
type input "1 PCE"
type input "0.00"
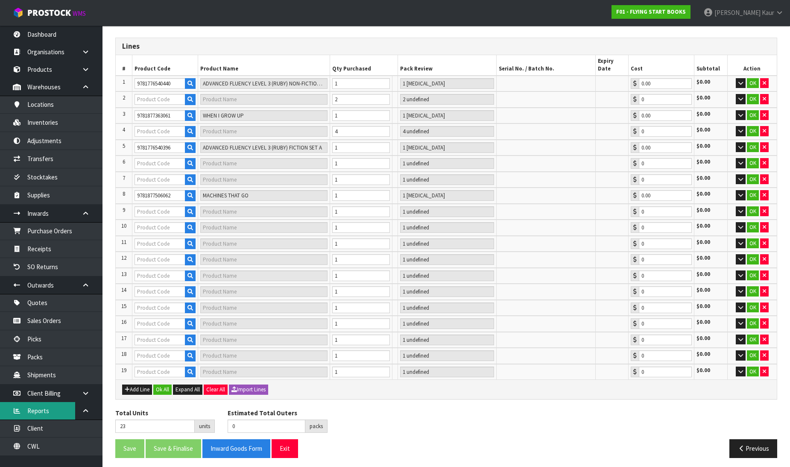
type input "9781776540372"
type input "ADVANCED FLUENCY LEVEL 2 (EMERALD) FICTION SET A"
type input "2 PCE"
type input "0.00"
type input "9781776540419"
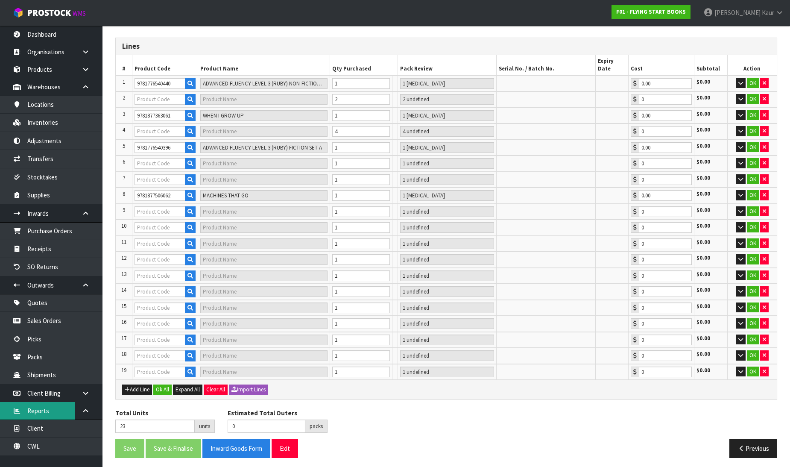
type input "ADVANCED FLUENCY LEVEL 4 (SAPPHIRE) FICTION SET A"
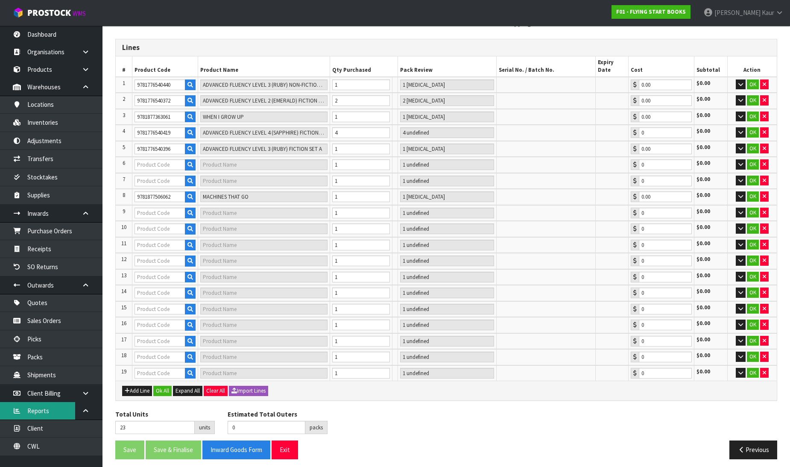
type input "4 [MEDICAL_DATA]"
type input "0.00"
type input "9781776540457"
type input "ADVANCED FLUENCY LEV 4 (SAPPHIRE) NON-FICTION SET A (STD ED)"
type input "1 PCE"
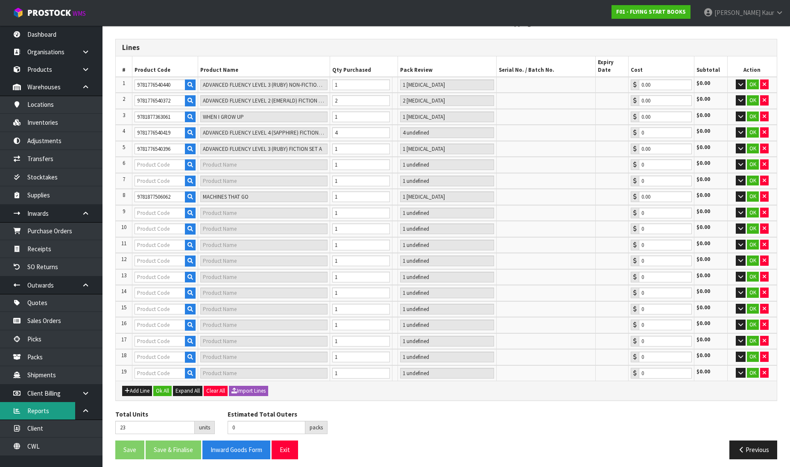
type input "0.00"
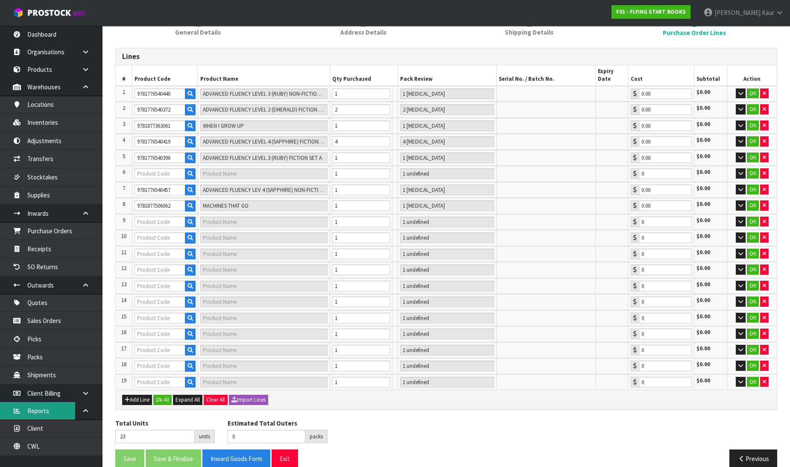
type input "9781877363078"
type input "X-RAYS"
type input "1 PCE"
type input "0.00"
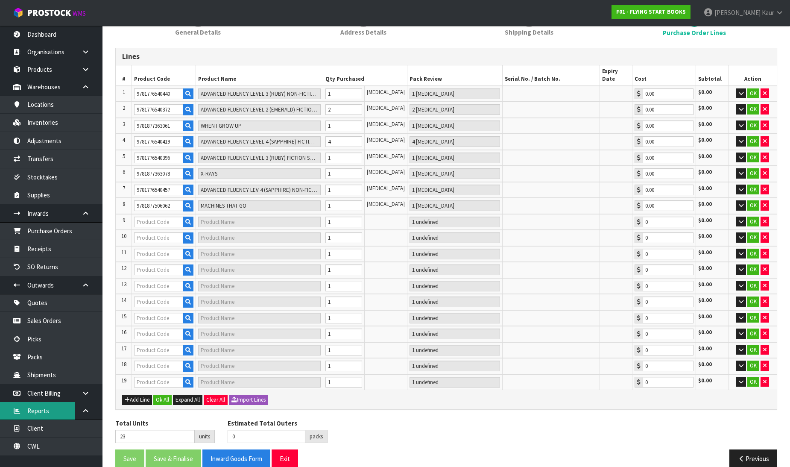
type input "9781776934041"
type input "DECODABLE EXPLORERS CL PHONICS BOX FICTION A"
type input "1 PCE"
type input "0.00"
type input "9781776933723"
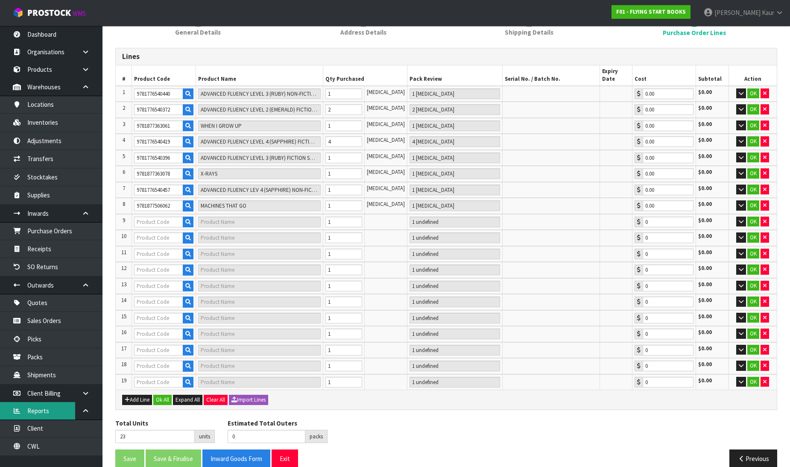
type input "PIPI IS IN IT"
type input "1 PCE"
type input "0.00"
type input "9781877363900"
type input "PAINT A PICTURE"
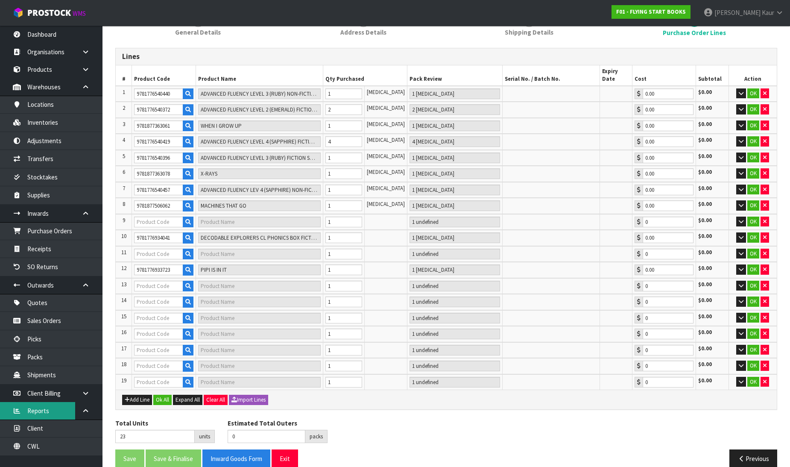
type input "1 PCE"
type input "0.00"
type input "9781776931910"
type input "ANT NEST"
type input "1 PCE"
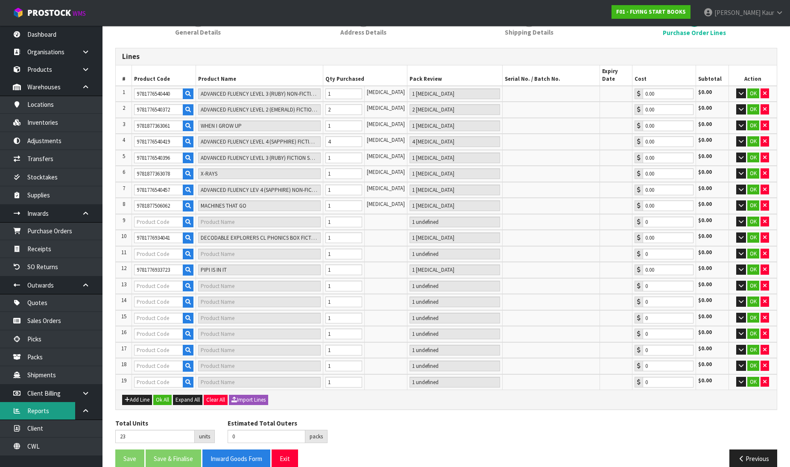
type input "0.00"
type input "9781776931859"
type input "NAN"
type input "1 PCE"
type input "0.00"
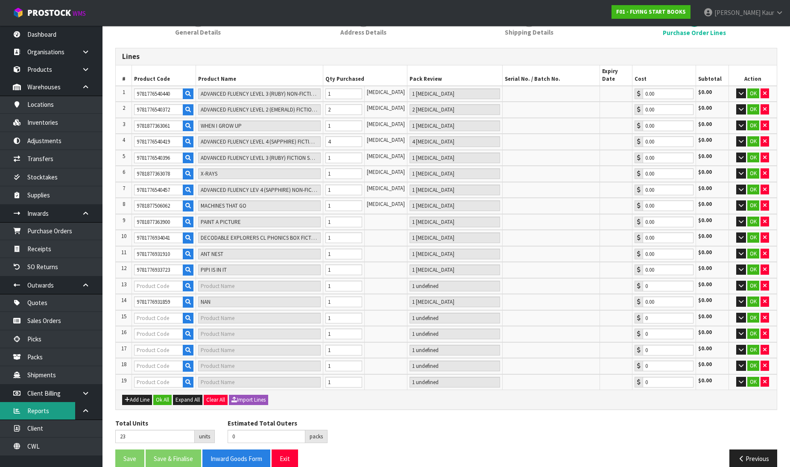
type input "9781776931842"
type input "TAM ON THE MAT"
type input "1 PCE"
type input "0.00"
type input "9781776931866"
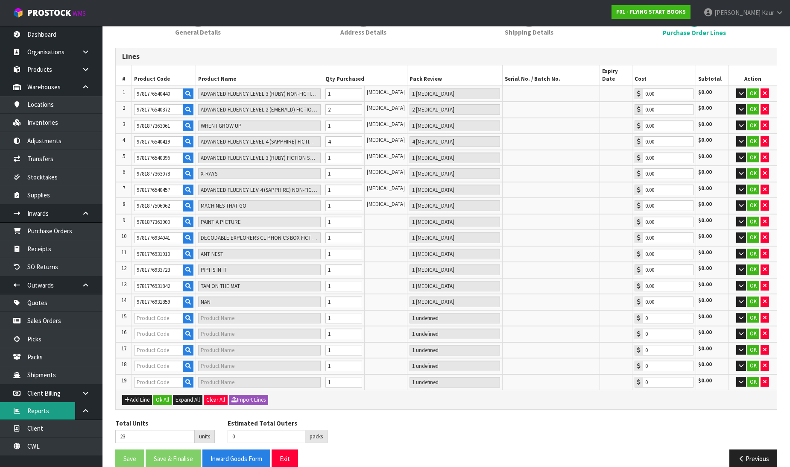
type input "NO, TAM"
type input "1 PCE"
type input "0.00"
type input "9781776931873"
type input "DIG A PIT"
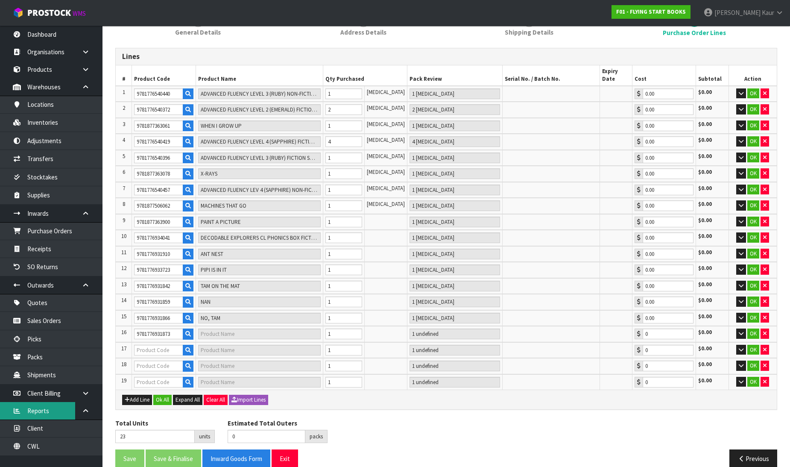
type input "1 PCE"
type input "0.00"
type input "9781776933716"
type input "PIN IT"
type input "1 PCE"
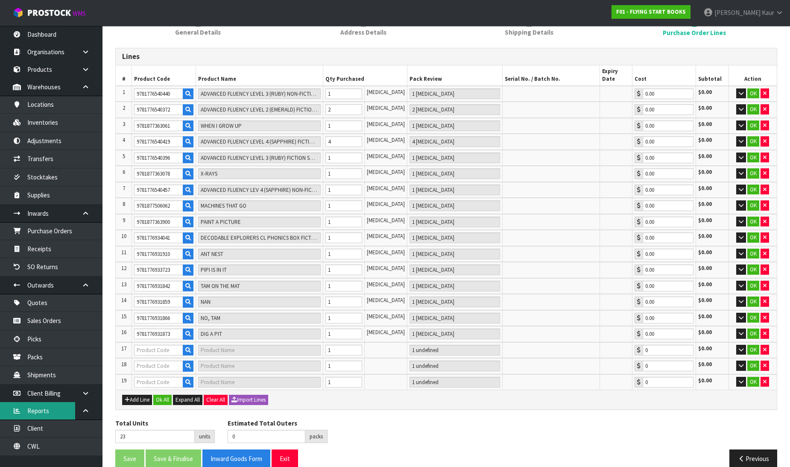
type input "0.00"
type input "9781776933730"
type input "SNIP SNAP"
type input "1 PCE"
type input "0.00"
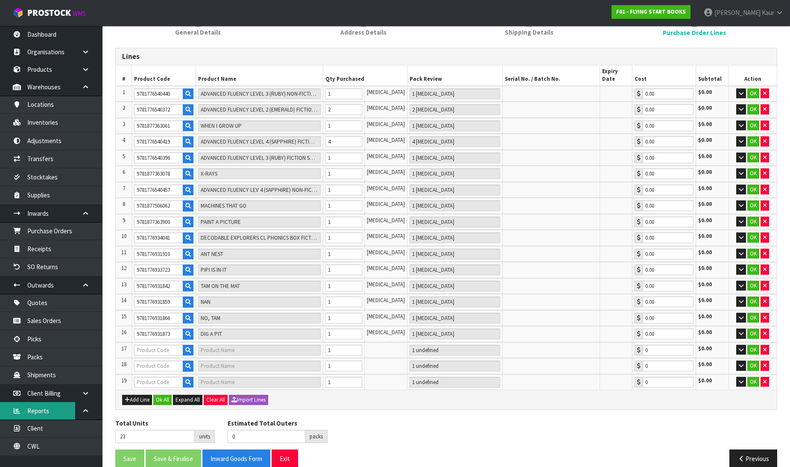
type input "9781776931880"
type input "TOM'S TOY TOP"
type input "1 PCE"
type input "0.00"
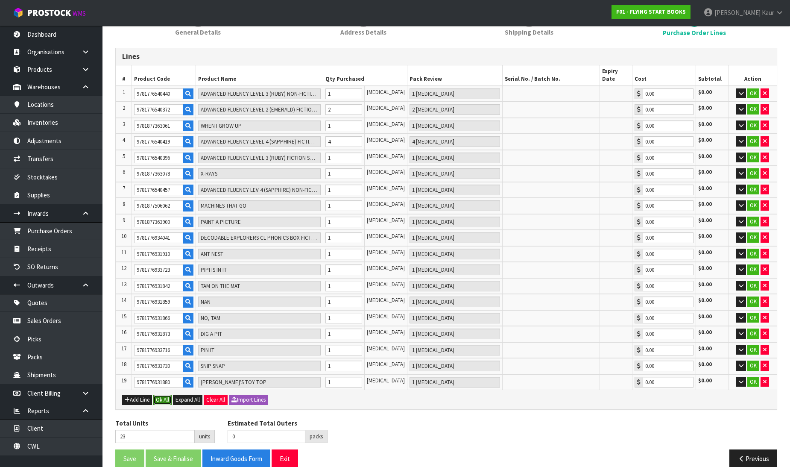
click at [164, 394] on button "Ok All" at bounding box center [162, 399] width 18 height 10
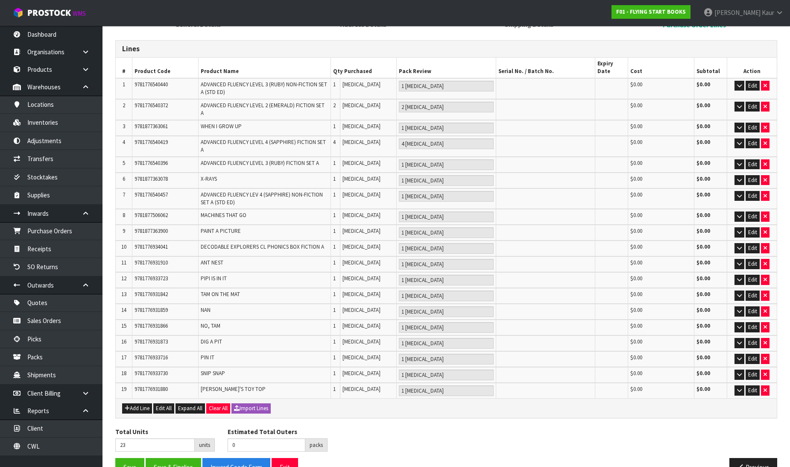
scroll to position [133, 0]
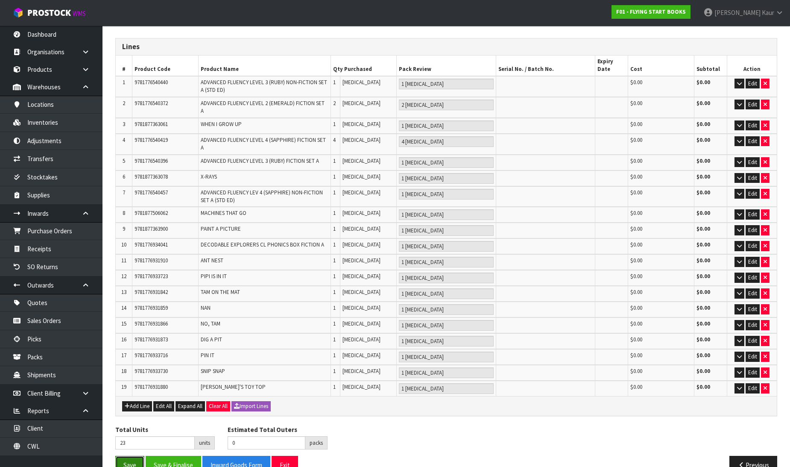
click at [127, 455] on button "Save" at bounding box center [129, 464] width 29 height 18
drag, startPoint x: 137, startPoint y: 455, endPoint x: 135, endPoint y: 447, distance: 7.8
click at [137, 455] on div "Save Save & Finalise Inward Goods Form Exit Previous" at bounding box center [446, 467] width 674 height 25
click at [133, 455] on button "Save" at bounding box center [129, 464] width 29 height 18
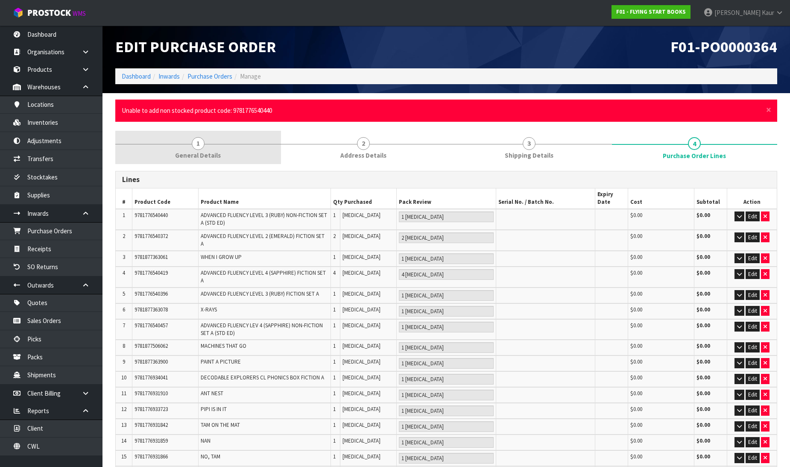
click at [195, 152] on span "General Details" at bounding box center [198, 155] width 46 height 9
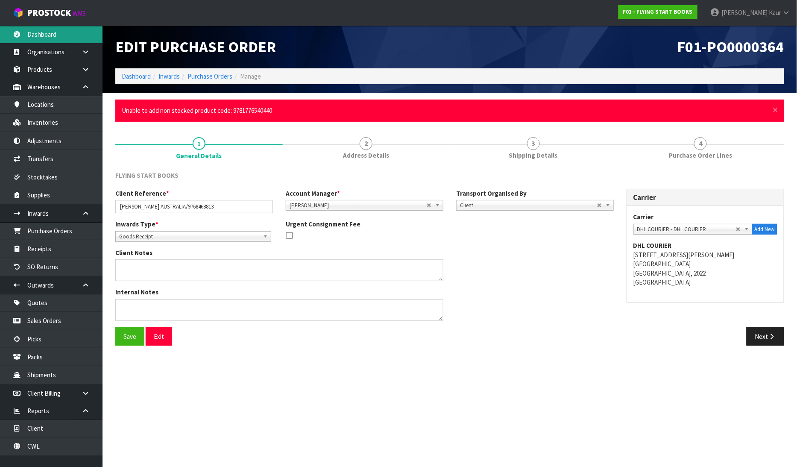
click at [36, 41] on link "Dashboard" at bounding box center [51, 35] width 102 height 18
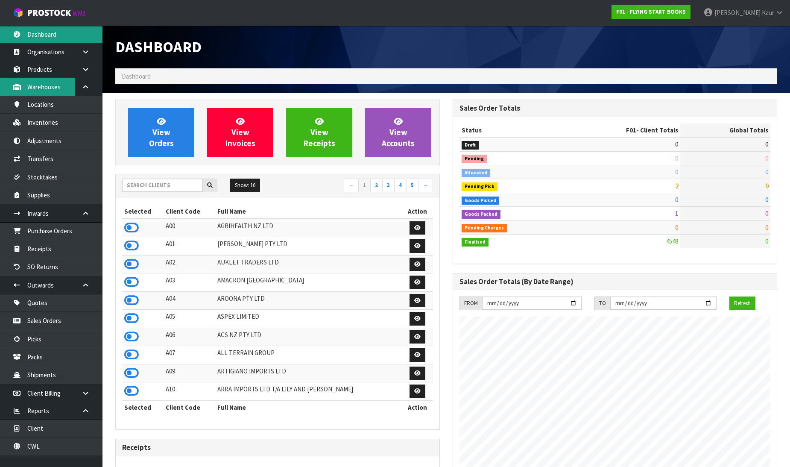
scroll to position [647, 337]
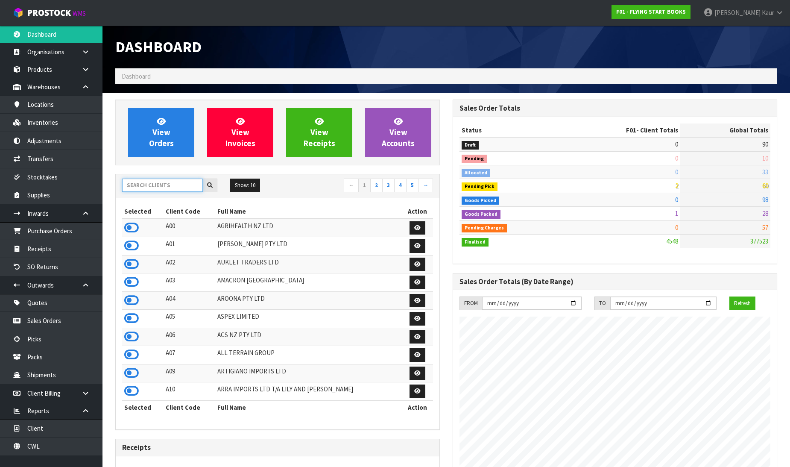
click at [166, 186] on input "text" at bounding box center [162, 184] width 81 height 13
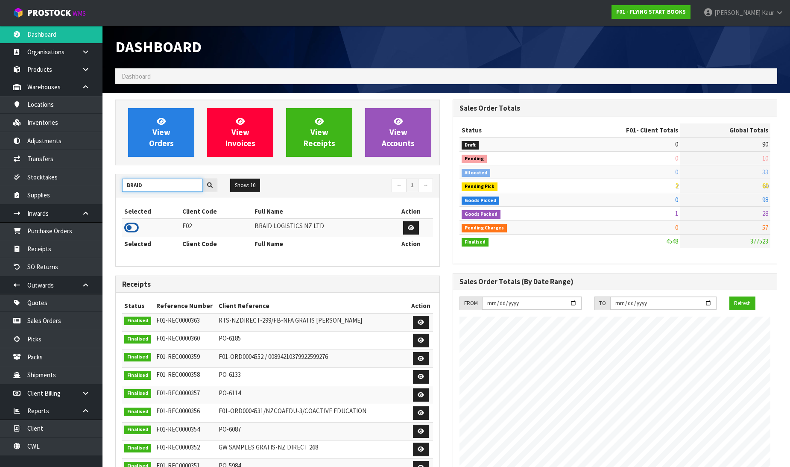
type input "BRAID"
click at [129, 226] on icon at bounding box center [131, 227] width 15 height 13
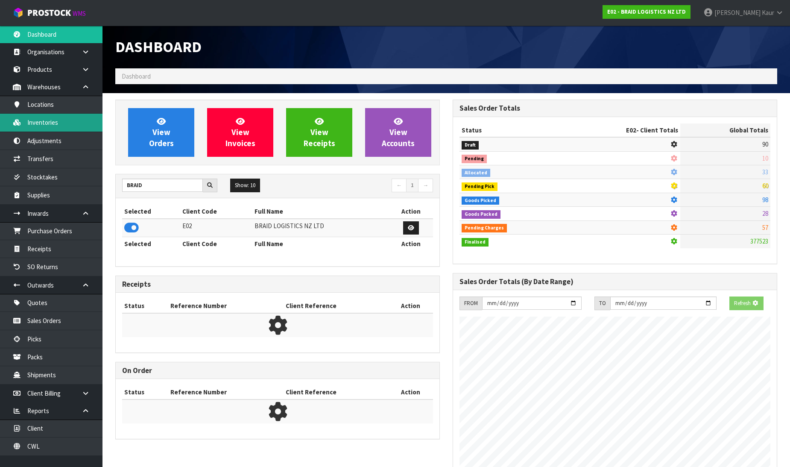
scroll to position [426374, 426559]
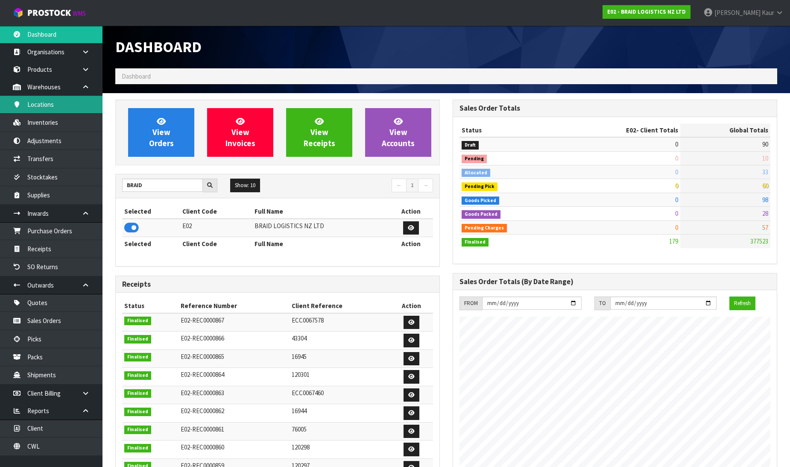
click at [70, 105] on link "Locations" at bounding box center [51, 105] width 102 height 18
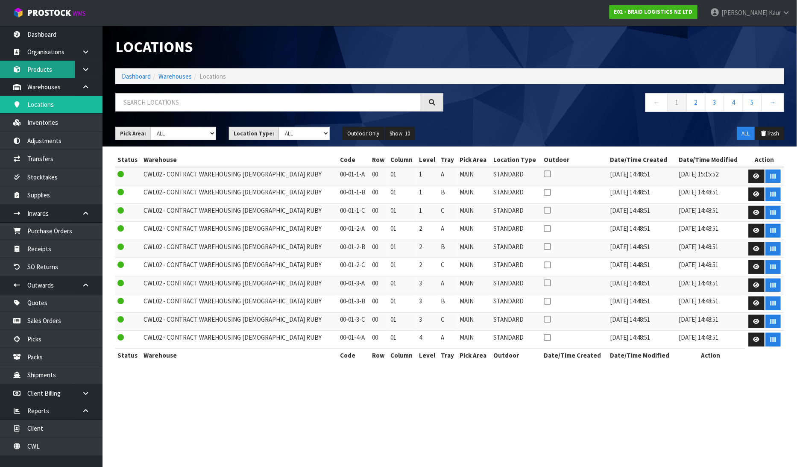
click at [74, 70] on link "Products" at bounding box center [51, 70] width 102 height 18
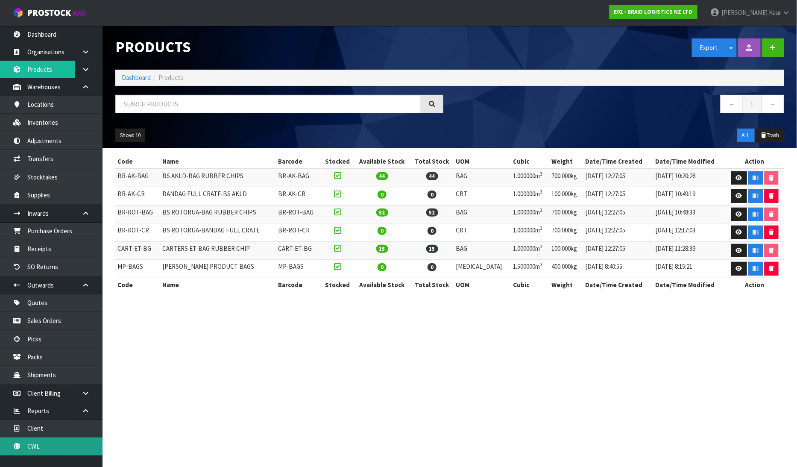
click at [63, 443] on link "CWL" at bounding box center [51, 446] width 102 height 18
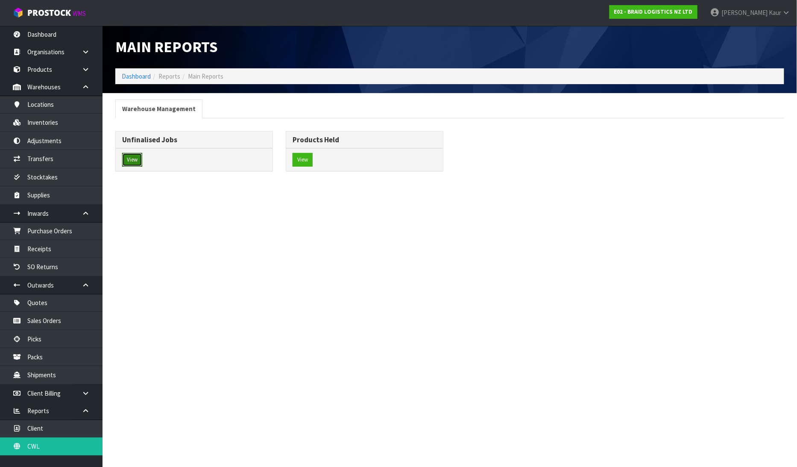
drag, startPoint x: 140, startPoint y: 155, endPoint x: 206, endPoint y: 150, distance: 66.3
click at [140, 155] on button "View" at bounding box center [132, 160] width 20 height 14
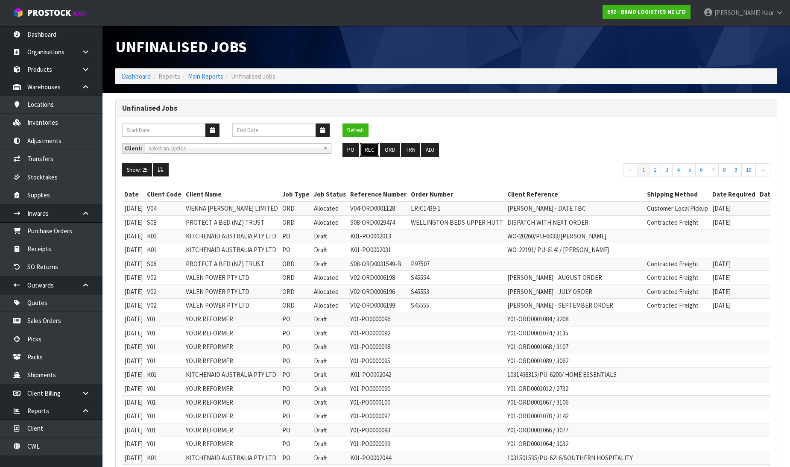
click at [376, 147] on button "REC" at bounding box center [369, 150] width 19 height 14
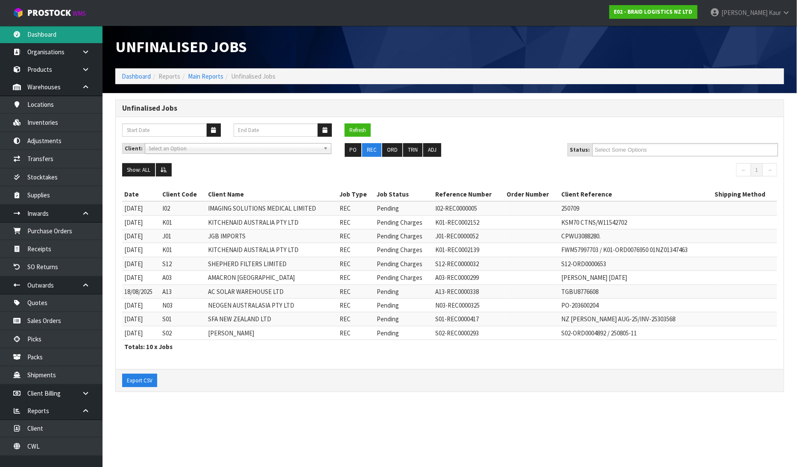
click at [27, 29] on link "Dashboard" at bounding box center [51, 35] width 102 height 18
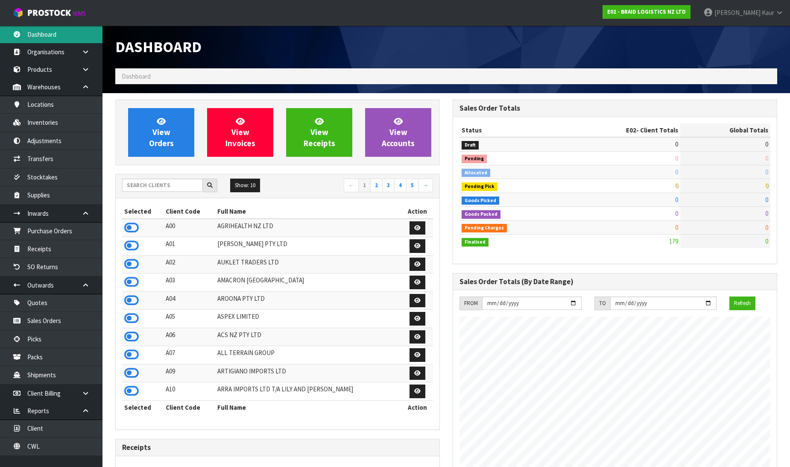
scroll to position [522, 337]
click at [171, 186] on input "text" at bounding box center [162, 184] width 81 height 13
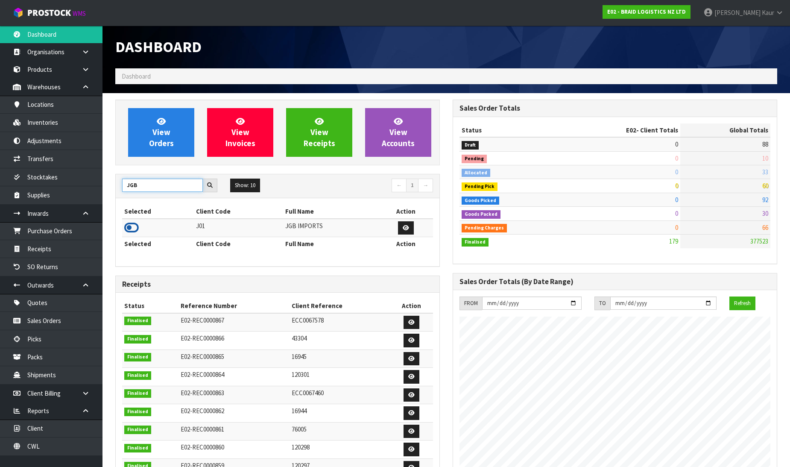
type input "JGB"
click at [132, 226] on icon at bounding box center [131, 227] width 15 height 13
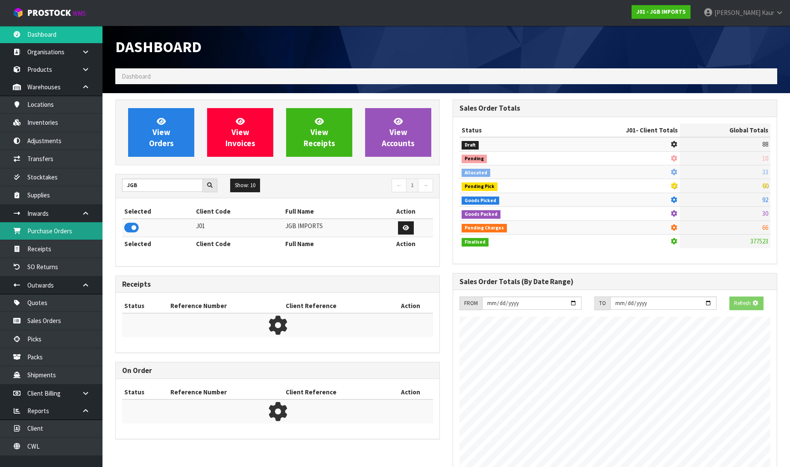
scroll to position [647, 337]
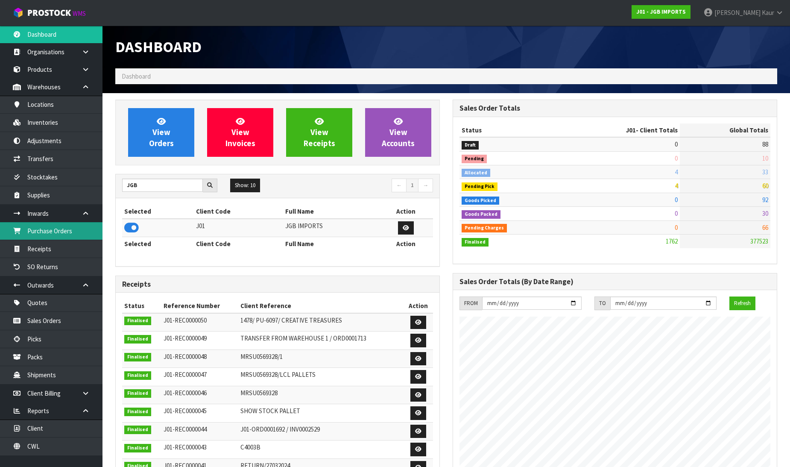
click at [63, 233] on link "Purchase Orders" at bounding box center [51, 231] width 102 height 18
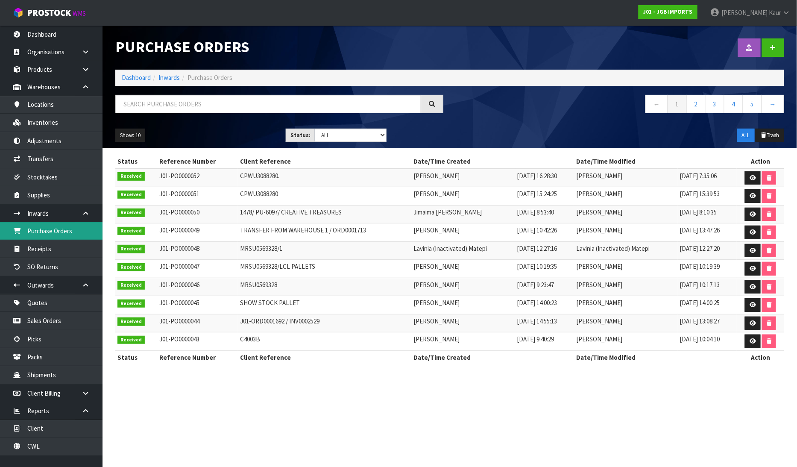
click at [53, 224] on link "Purchase Orders" at bounding box center [51, 231] width 102 height 18
click at [47, 35] on link "Dashboard" at bounding box center [51, 35] width 102 height 18
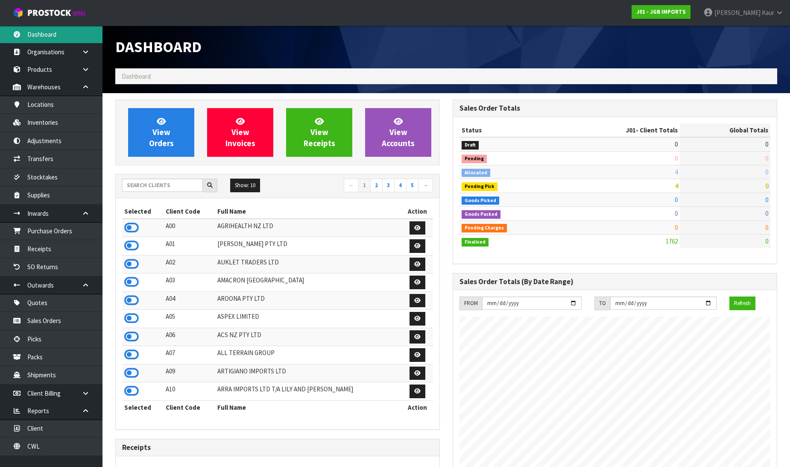
scroll to position [647, 337]
click at [125, 190] on input "text" at bounding box center [162, 184] width 81 height 13
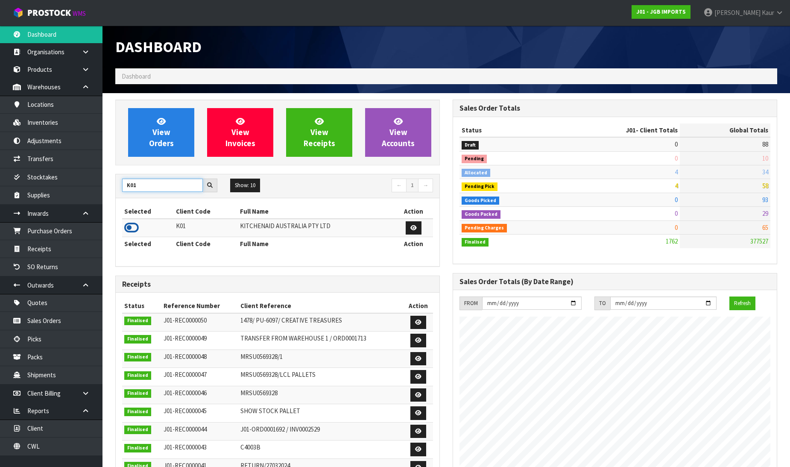
type input "K01"
click at [133, 225] on icon at bounding box center [131, 227] width 15 height 13
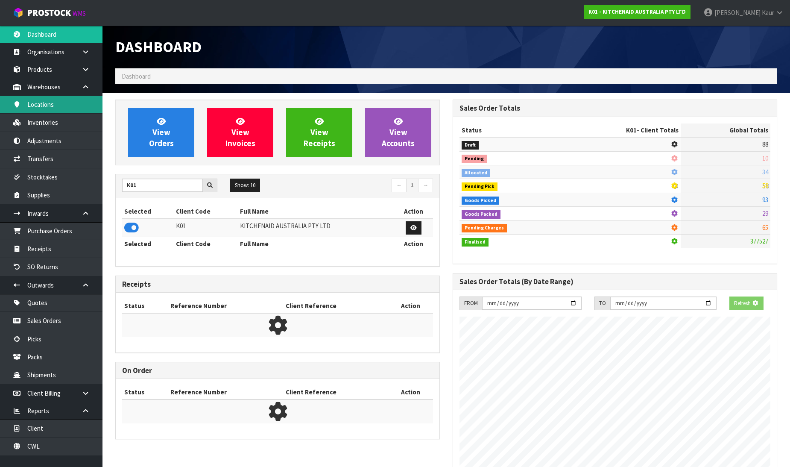
scroll to position [426364, 426559]
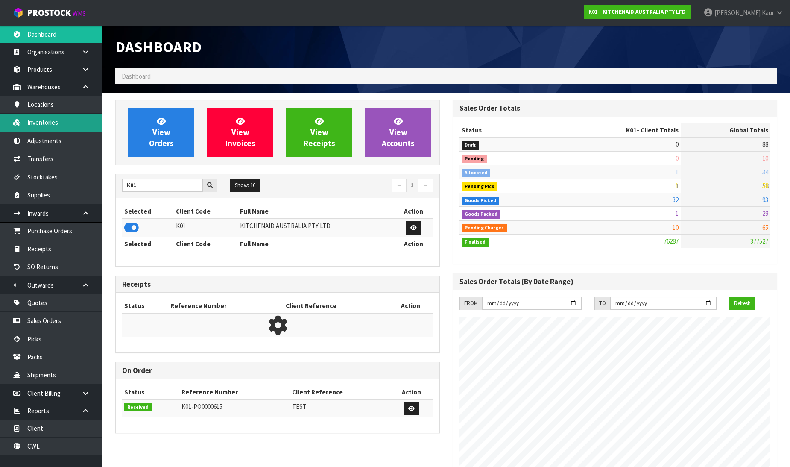
click at [65, 126] on link "Inventories" at bounding box center [51, 123] width 102 height 18
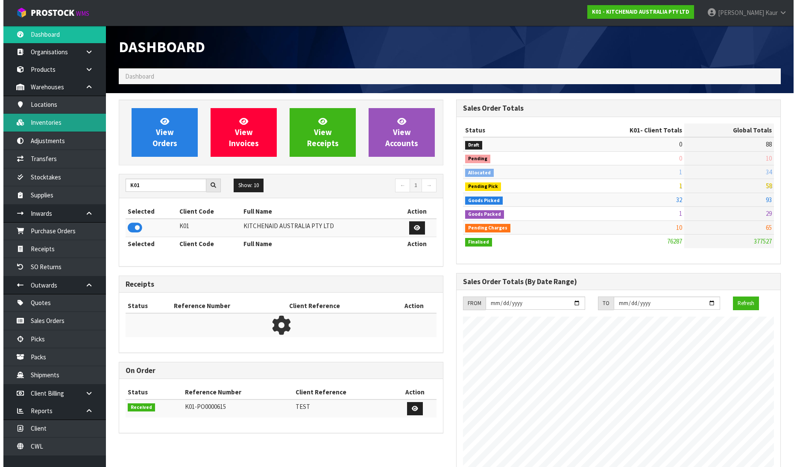
scroll to position [647, 337]
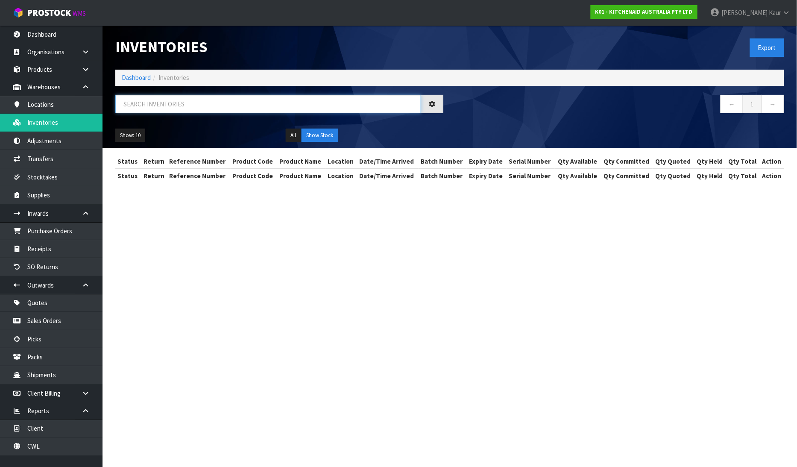
click at [148, 99] on input "text" at bounding box center [268, 104] width 306 height 18
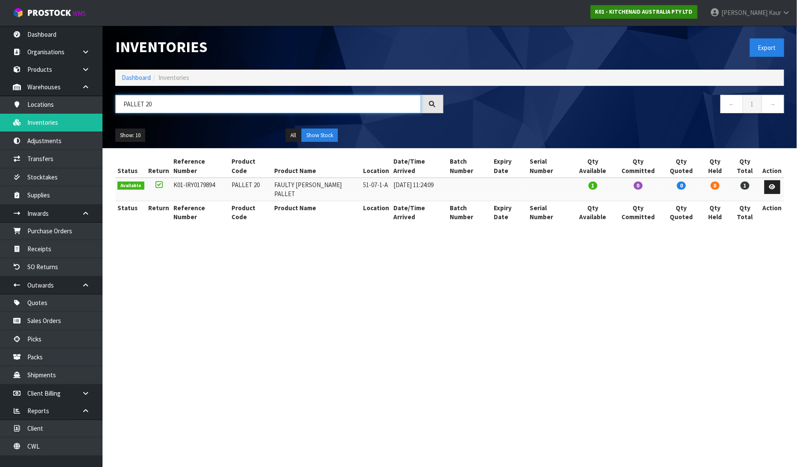
type input "PALLET 20"
click at [637, 7] on link "K01 - KITCHENAID AUSTRALIA PTY LTD" at bounding box center [643, 12] width 107 height 14
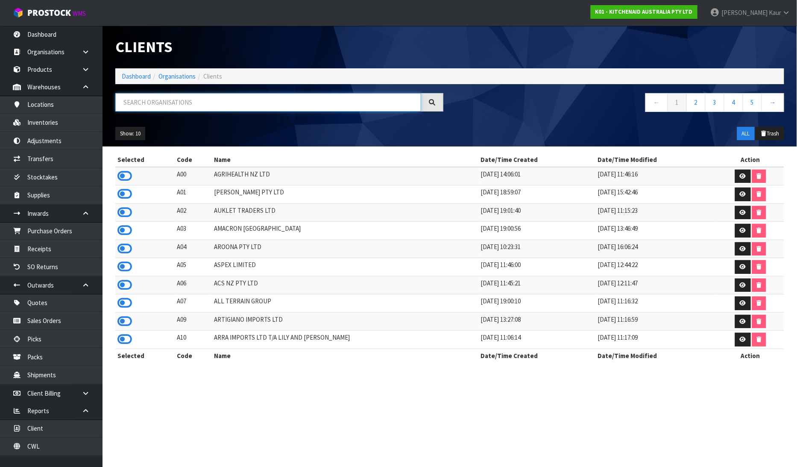
click at [199, 98] on input "text" at bounding box center [268, 102] width 306 height 18
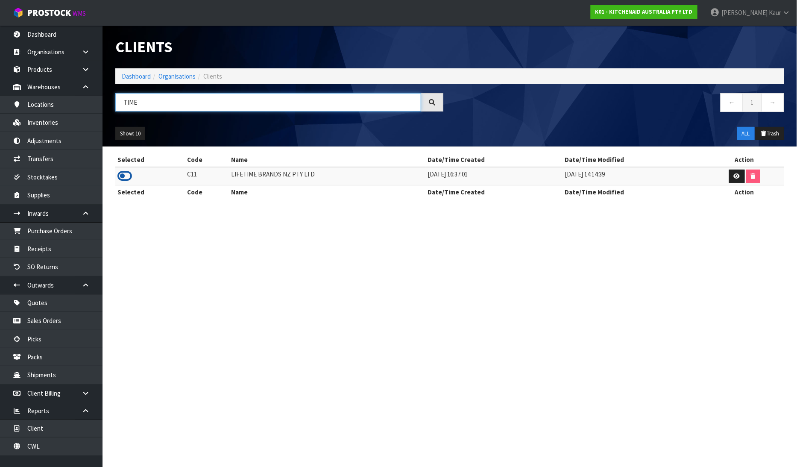
type input "TIME"
click at [127, 177] on icon at bounding box center [124, 175] width 15 height 13
click at [40, 119] on link "Inventories" at bounding box center [51, 123] width 102 height 18
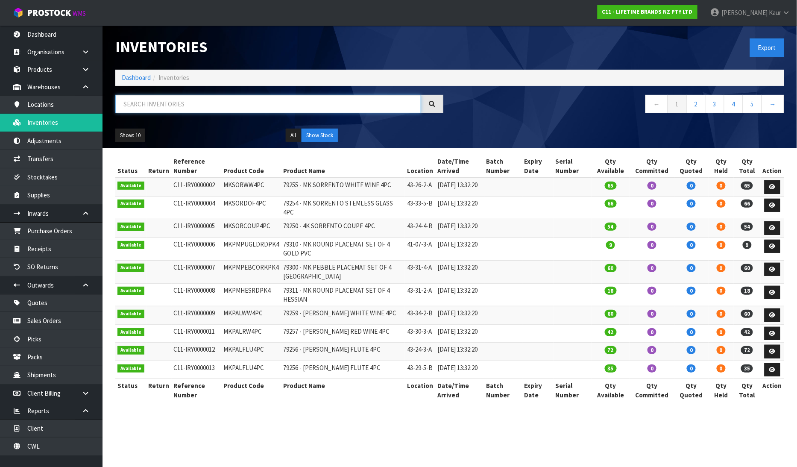
click at [219, 102] on input "text" at bounding box center [268, 104] width 306 height 18
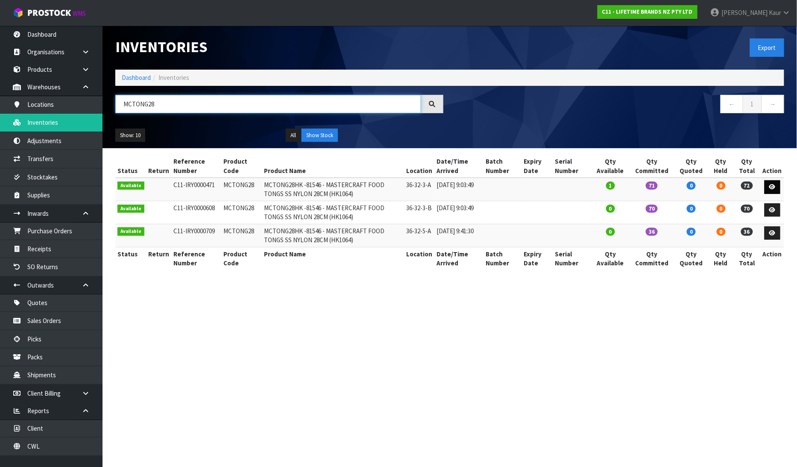
type input "MCTONG28"
click at [779, 184] on link at bounding box center [772, 187] width 16 height 14
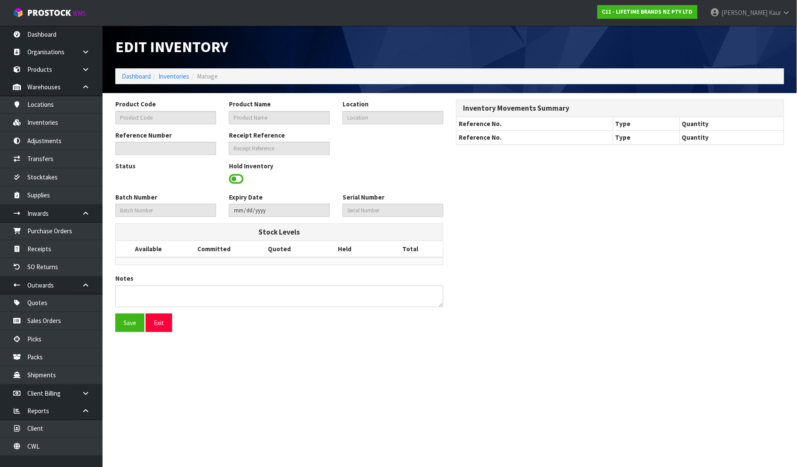
type input "MCTONG28"
type input "MCTONG28HK -81546 - MASTERCRAFT FOOD TONGS SS NYLON 28CM (HK1064)"
type input "36-32-3-A"
type input "C11-IRY0000471"
type input "C11-REC0000008"
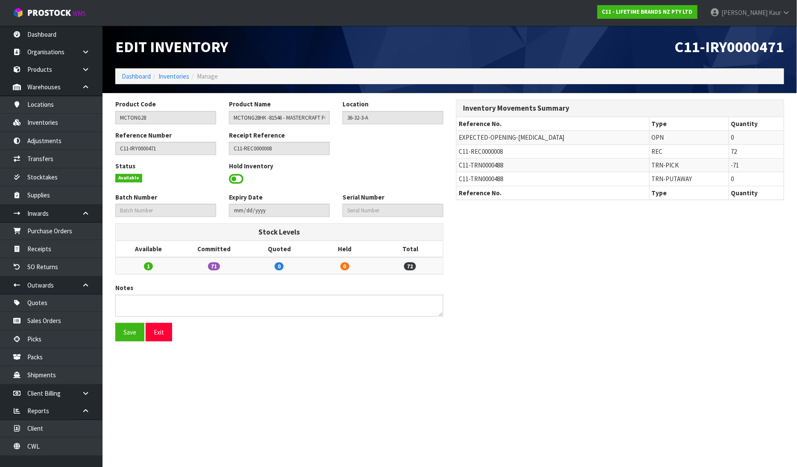
click at [235, 179] on span at bounding box center [236, 178] width 15 height 13
click at [135, 112] on input "MCTONG28" at bounding box center [165, 117] width 101 height 13
click at [178, 75] on link "Inventories" at bounding box center [173, 76] width 31 height 8
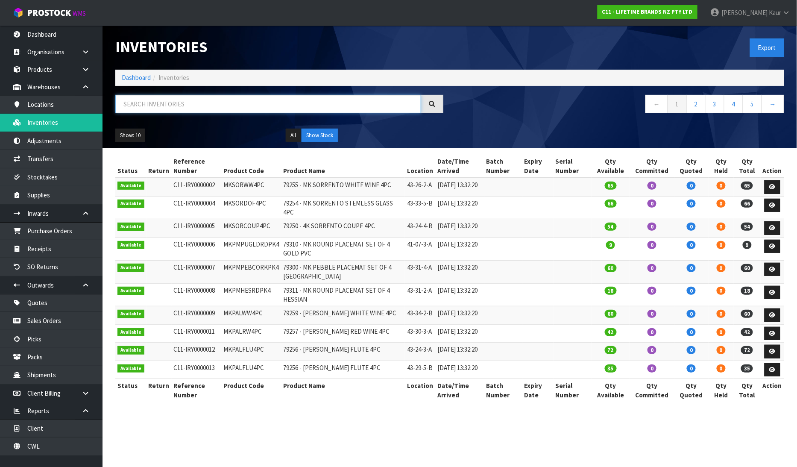
click at [210, 104] on input "text" at bounding box center [268, 104] width 306 height 18
paste input "MCTONG28"
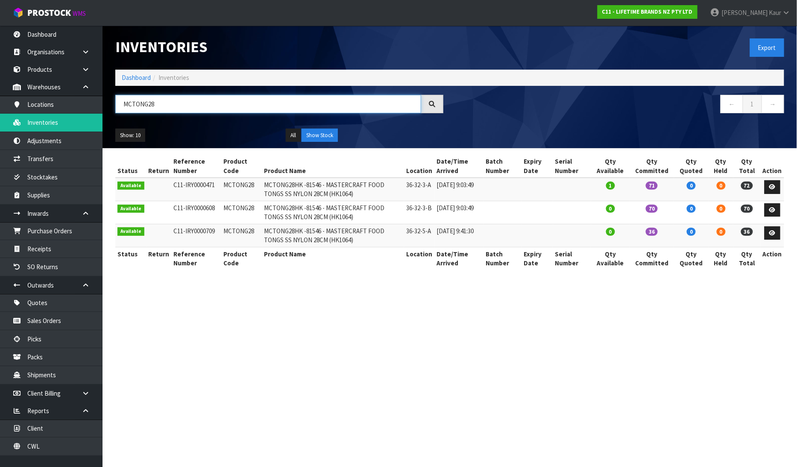
type input "MCTONG28"
drag, startPoint x: 450, startPoint y: 281, endPoint x: 517, endPoint y: 324, distance: 79.1
click at [523, 324] on section "Inventories Export Dashboard Inventories MCTONG28 ← 1 → Show: 10 5 10 25 50 All…" at bounding box center [398, 233] width 797 height 467
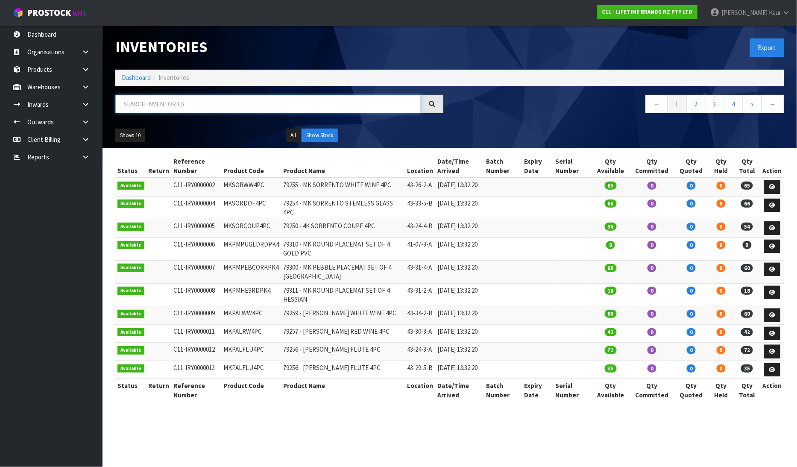
paste input "MCTONG28"
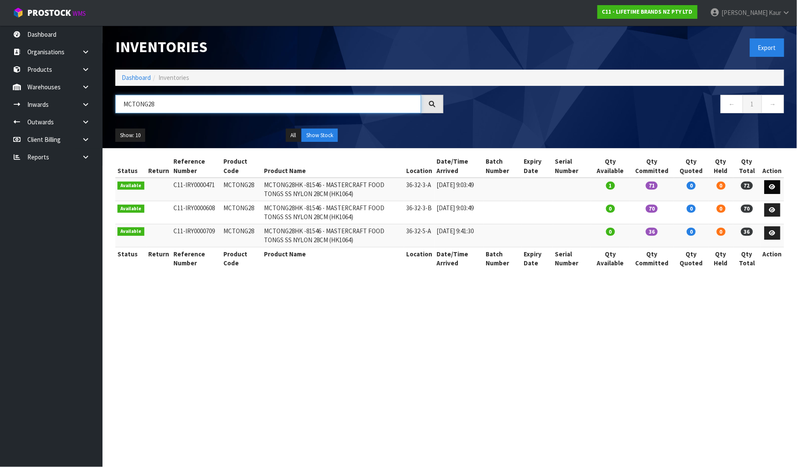
type input "MCTONG28"
click at [779, 188] on link at bounding box center [772, 187] width 16 height 14
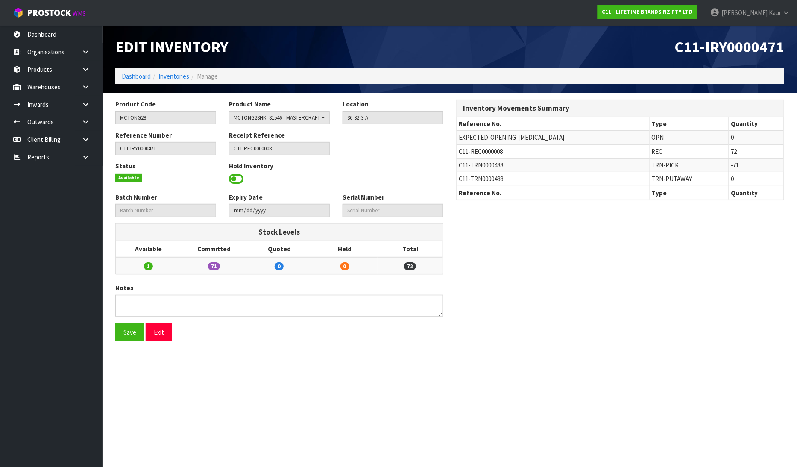
click at [240, 178] on span at bounding box center [236, 178] width 15 height 13
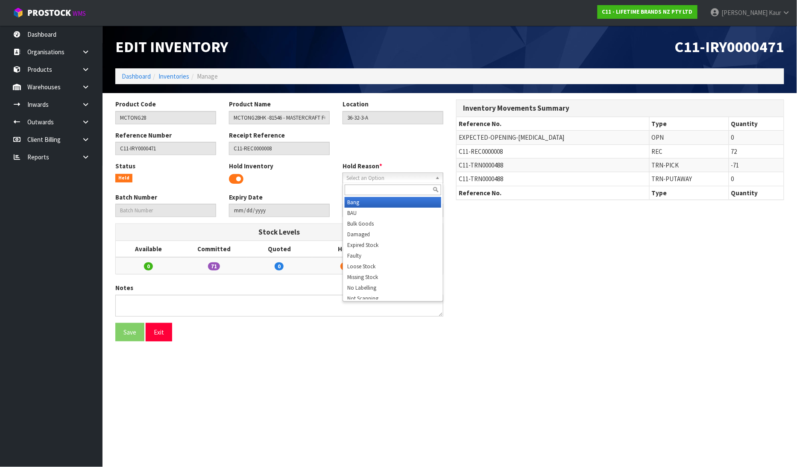
click at [391, 175] on span "Select an Option" at bounding box center [388, 178] width 85 height 10
type input "MI"
click at [367, 199] on li "Mi ssing Stock" at bounding box center [393, 202] width 96 height 11
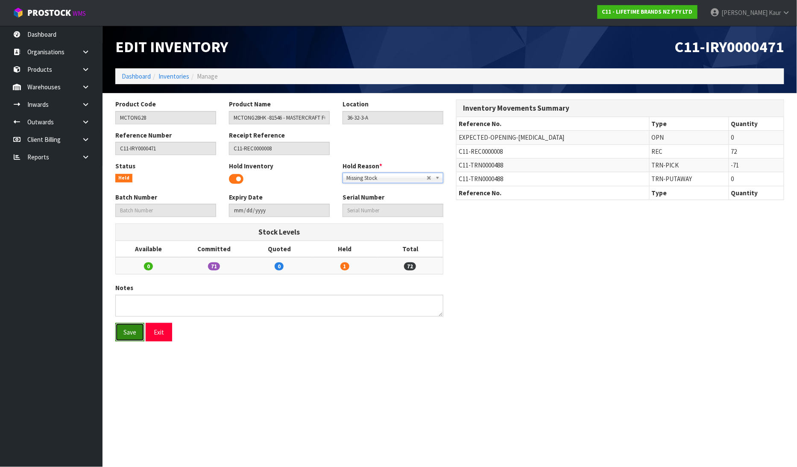
click at [125, 338] on button "Save" at bounding box center [129, 332] width 29 height 18
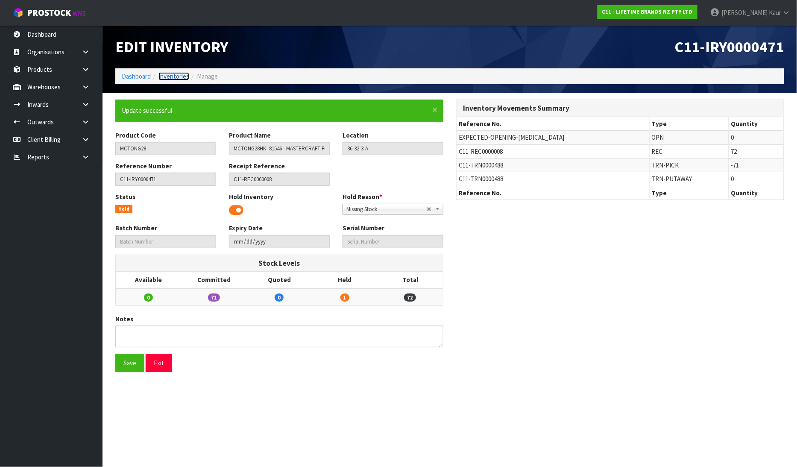
click at [169, 74] on link "Inventories" at bounding box center [173, 76] width 31 height 8
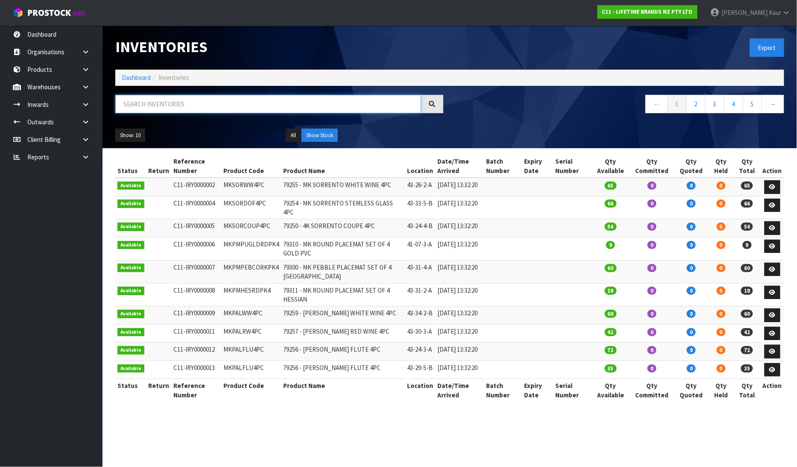
paste input "MCTONG28"
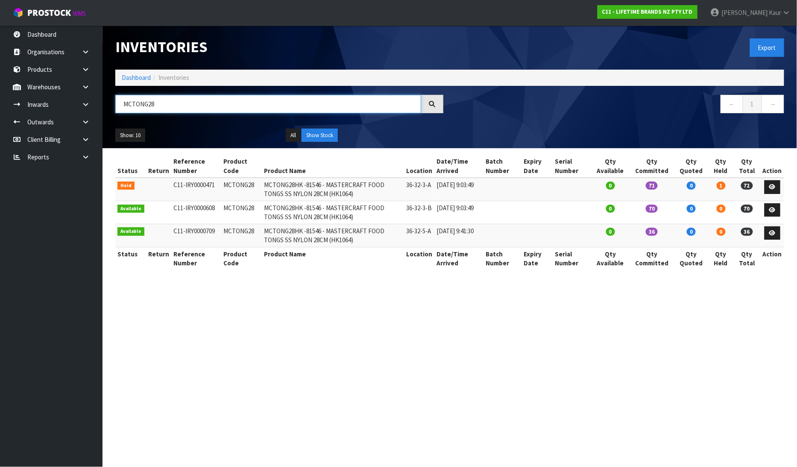
type input "MCTONG28"
click at [46, 41] on link "Dashboard" at bounding box center [51, 35] width 102 height 18
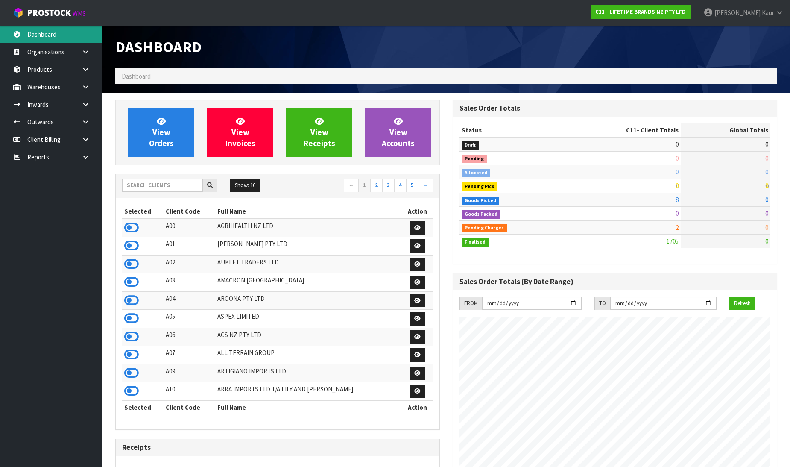
scroll to position [647, 337]
click at [176, 184] on input "text" at bounding box center [162, 184] width 81 height 13
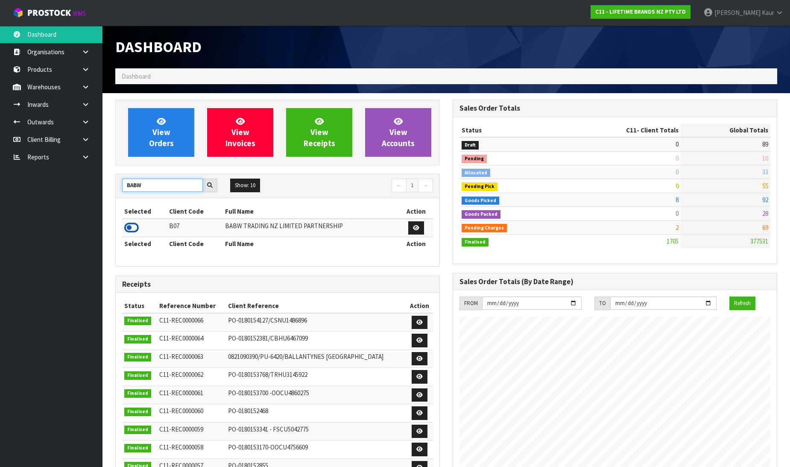
type input "BABW"
click at [138, 226] on icon at bounding box center [131, 227] width 15 height 13
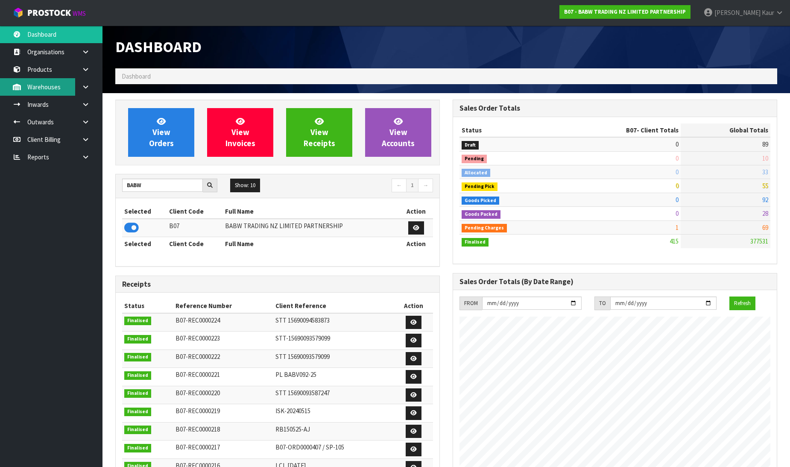
click at [50, 78] on link "Warehouses" at bounding box center [51, 87] width 102 height 18
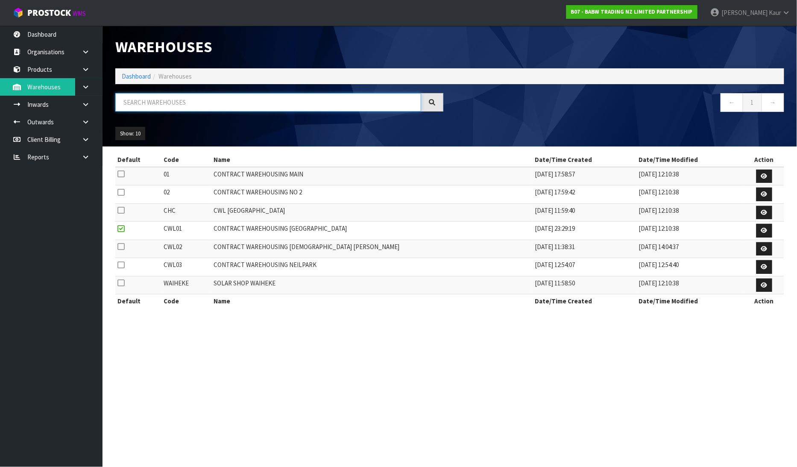
click at [138, 107] on input "text" at bounding box center [268, 102] width 306 height 18
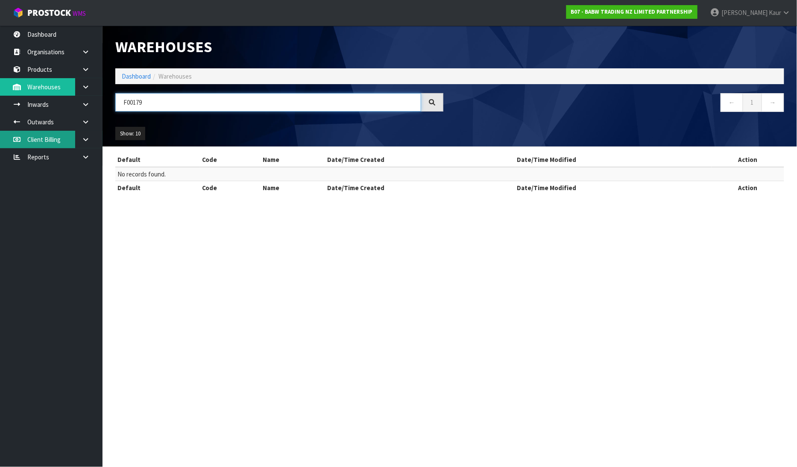
type input "F00179"
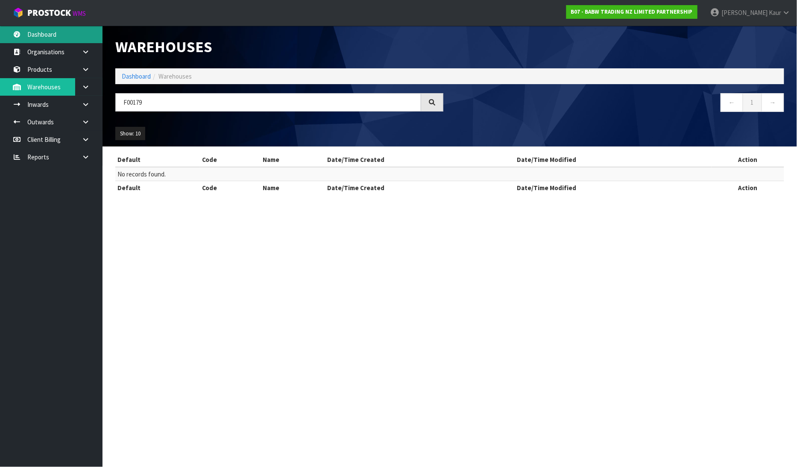
click at [44, 35] on link "Dashboard" at bounding box center [51, 35] width 102 height 18
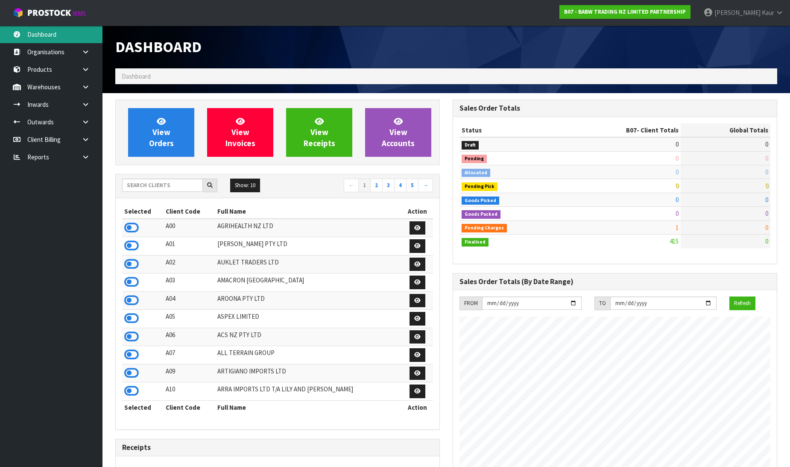
scroll to position [647, 337]
click at [81, 105] on link at bounding box center [88, 105] width 27 height 18
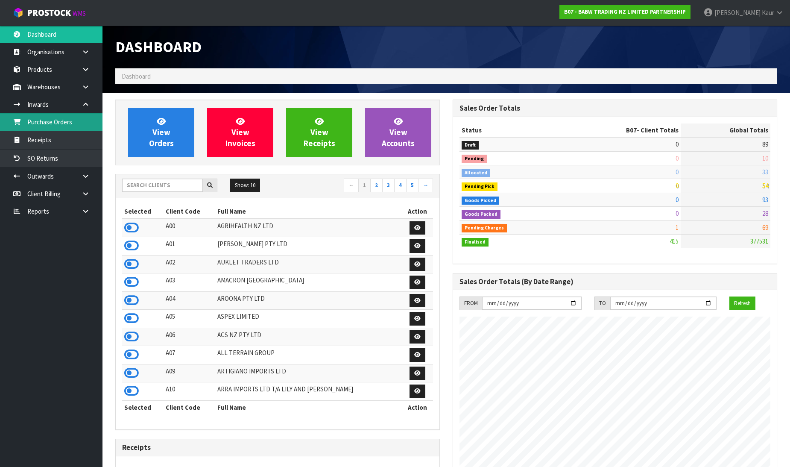
click at [58, 124] on link "Purchase Orders" at bounding box center [51, 122] width 102 height 18
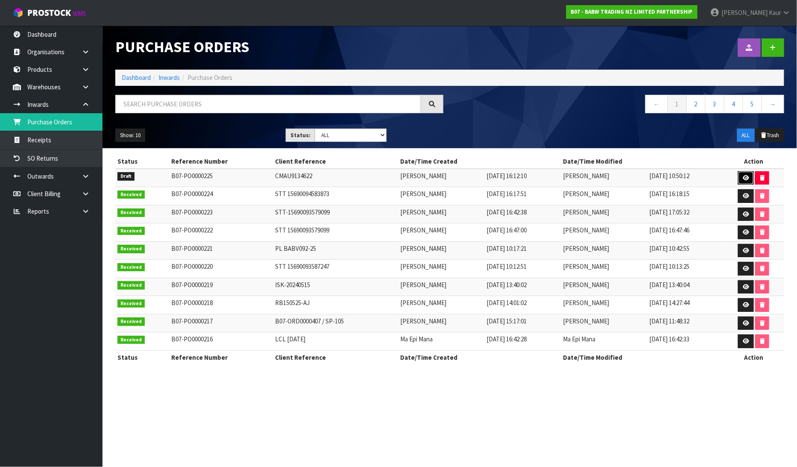
click at [745, 176] on icon at bounding box center [745, 178] width 6 height 6
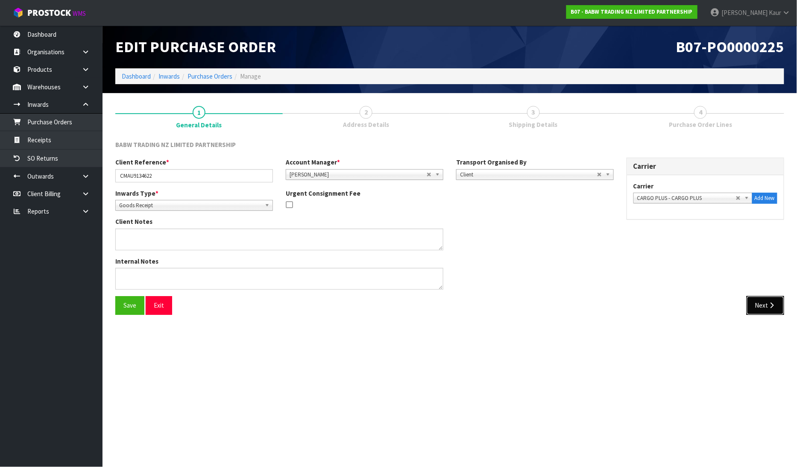
click at [767, 302] on button "Next" at bounding box center [765, 305] width 38 height 18
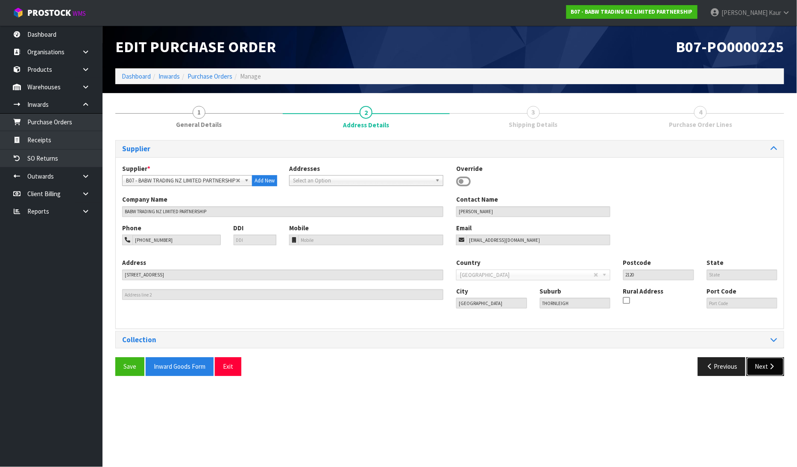
click at [767, 360] on button "Next" at bounding box center [765, 366] width 38 height 18
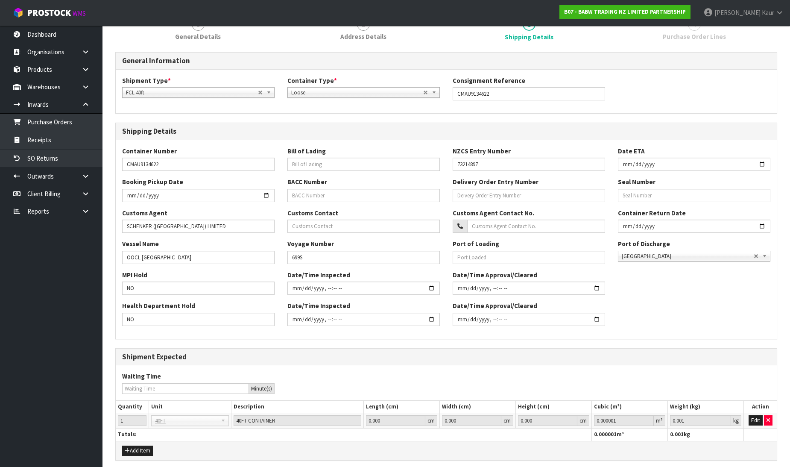
scroll to position [122, 0]
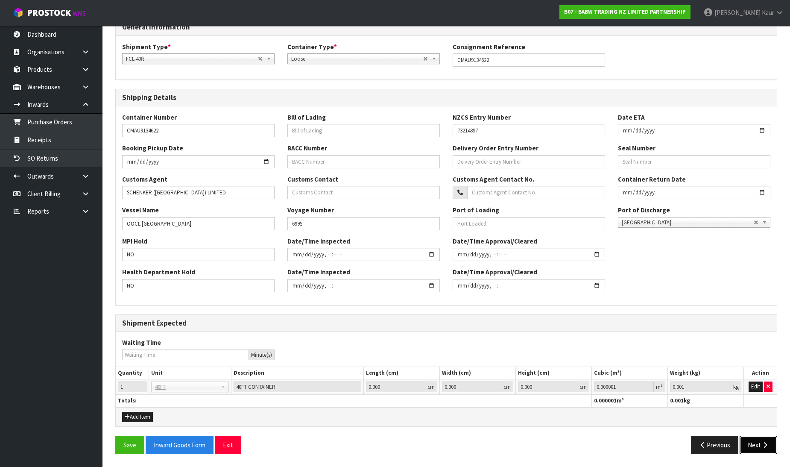
drag, startPoint x: 762, startPoint y: 451, endPoint x: 756, endPoint y: 441, distance: 11.7
click at [761, 451] on button "Next" at bounding box center [758, 444] width 38 height 18
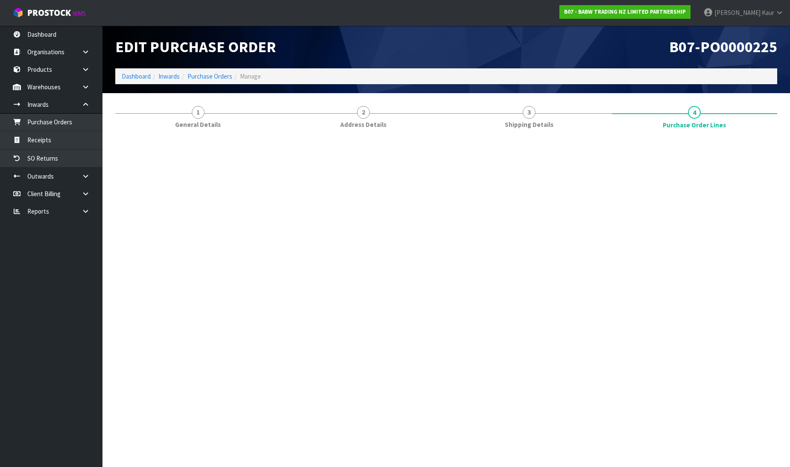
scroll to position [0, 0]
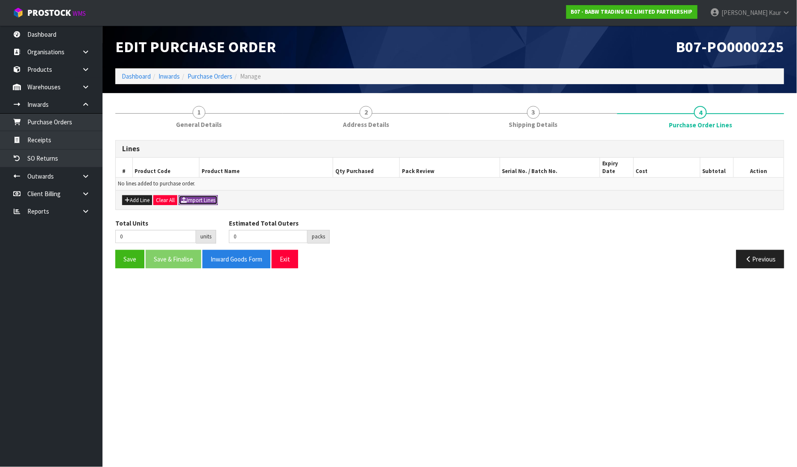
click at [196, 195] on button "Import Lines" at bounding box center [197, 200] width 39 height 10
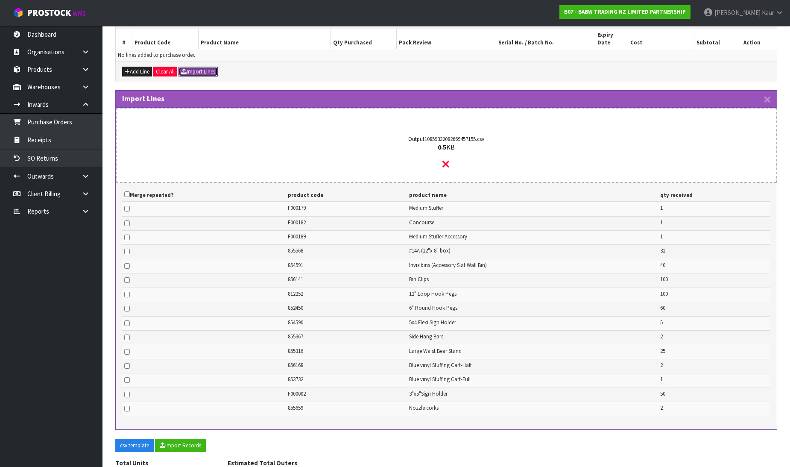
scroll to position [172, 0]
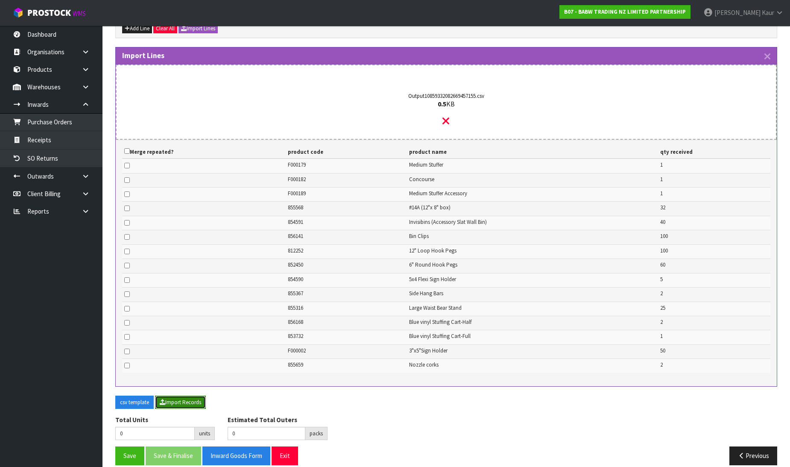
click at [181, 395] on button "Import Records" at bounding box center [180, 402] width 51 height 14
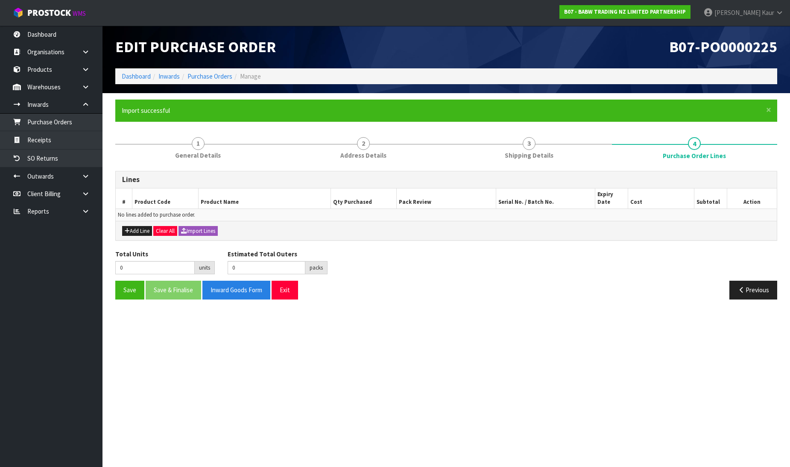
scroll to position [0, 0]
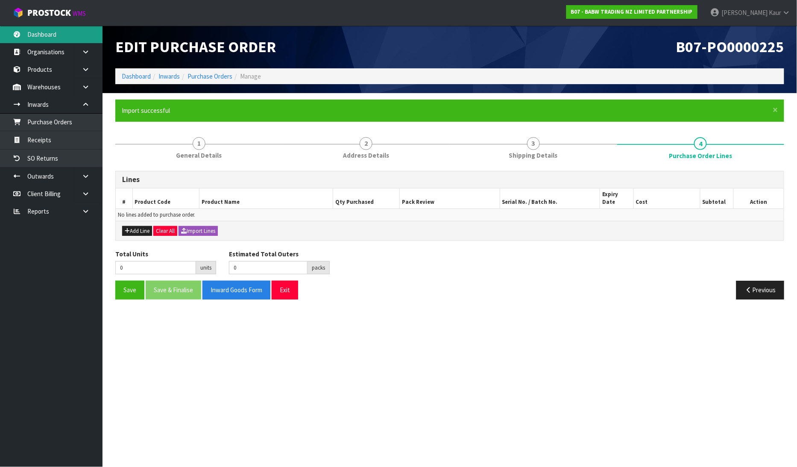
click at [20, 32] on link "Dashboard" at bounding box center [51, 35] width 102 height 18
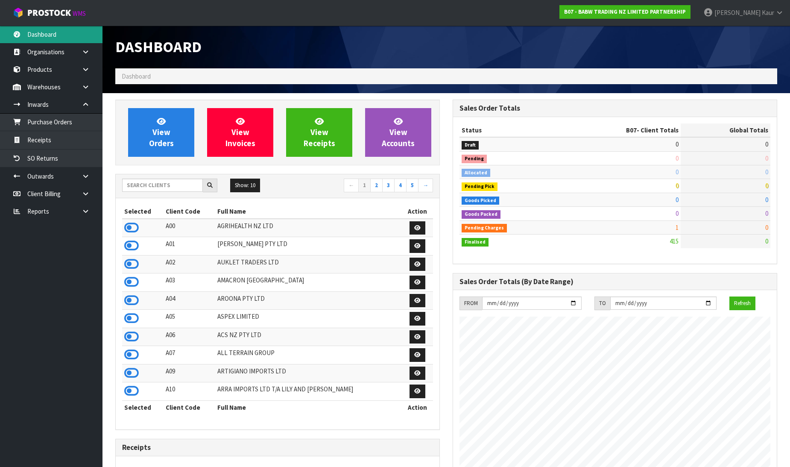
scroll to position [647, 337]
drag, startPoint x: 191, startPoint y: 183, endPoint x: 190, endPoint y: 178, distance: 4.8
click at [190, 180] on input "text" at bounding box center [162, 184] width 81 height 13
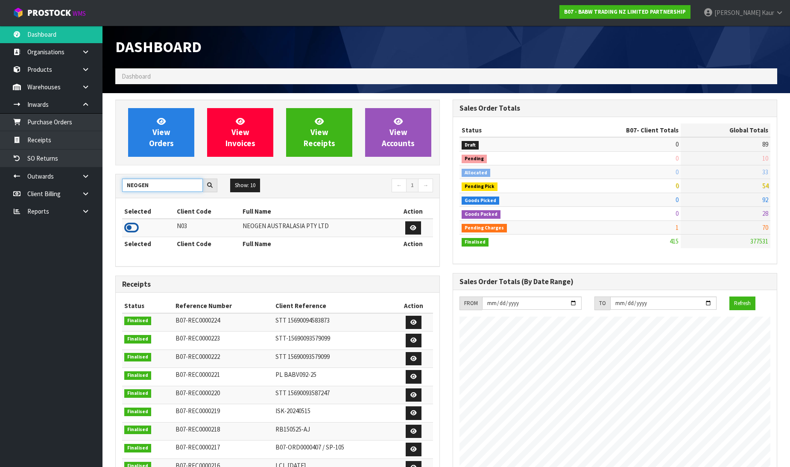
type input "NEOGEN"
click at [130, 229] on icon at bounding box center [131, 227] width 15 height 13
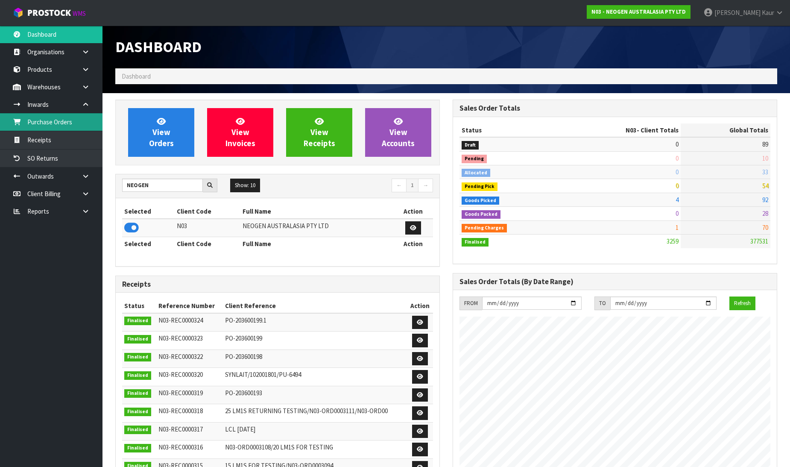
scroll to position [665, 337]
click at [91, 126] on link "Purchase Orders" at bounding box center [51, 122] width 102 height 18
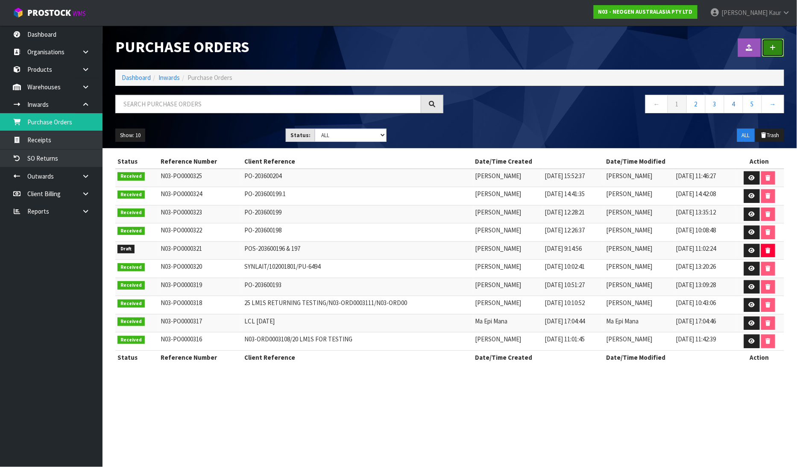
click at [767, 38] on link at bounding box center [773, 47] width 22 height 18
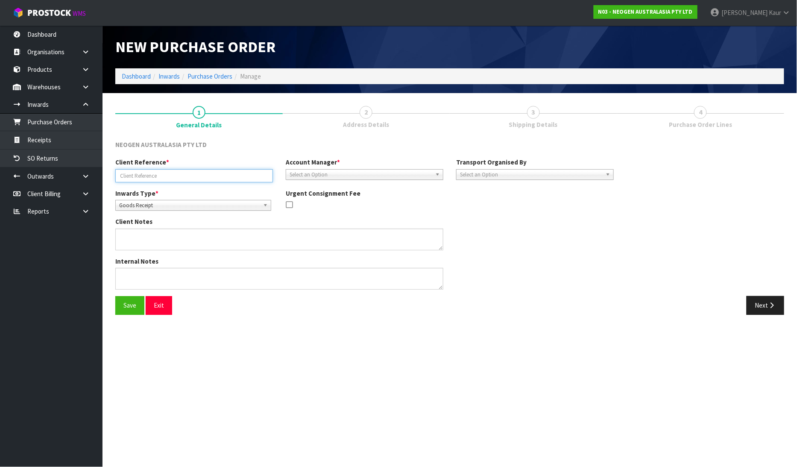
click at [136, 174] on input "text" at bounding box center [194, 175] width 158 height 13
paste input "POS-203600201; 203; 206"
type input "POS-203600201; 203; 206"
click at [348, 173] on span "Select an Option" at bounding box center [360, 174] width 142 height 10
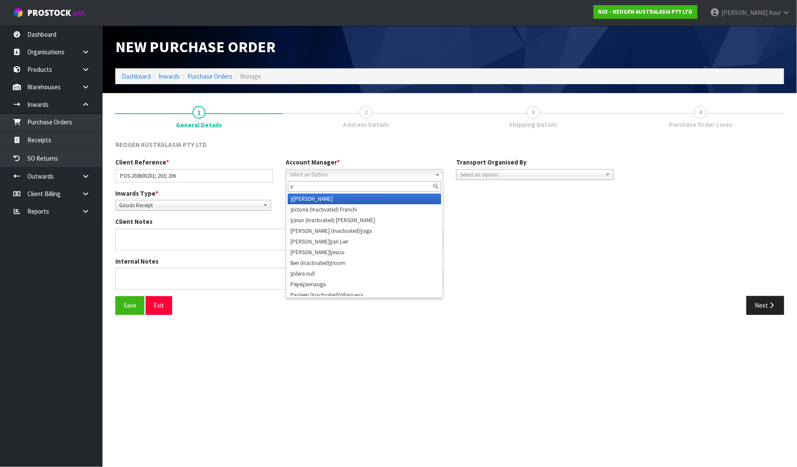
type input "v"
click at [336, 199] on li "V [PERSON_NAME]" at bounding box center [364, 198] width 153 height 11
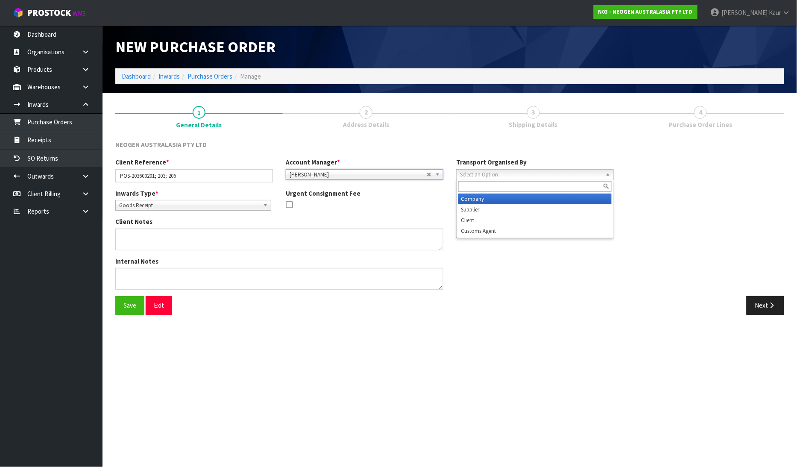
click at [501, 176] on span "Select an Option" at bounding box center [531, 174] width 142 height 10
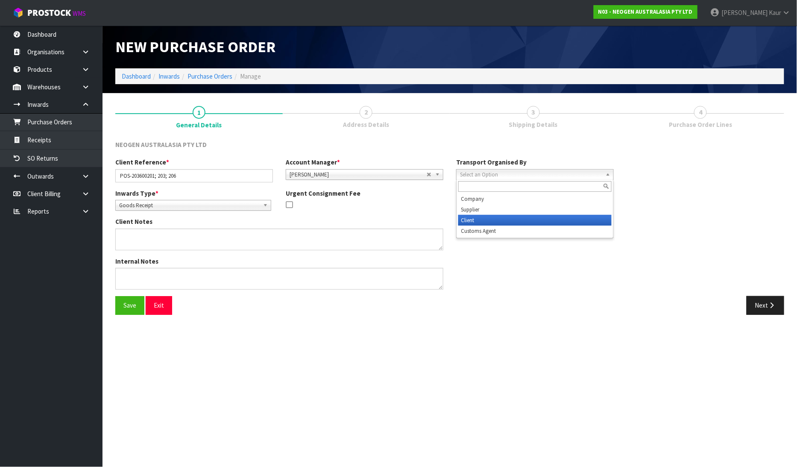
click at [494, 221] on li "Client" at bounding box center [534, 220] width 153 height 11
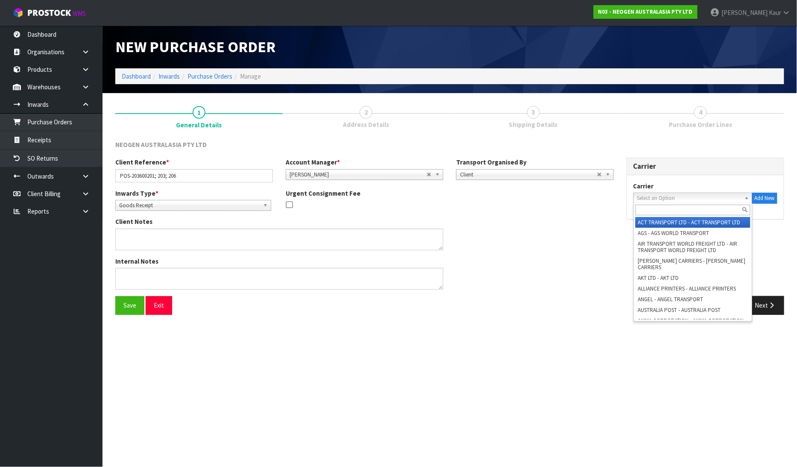
click at [647, 199] on span "Select an Option" at bounding box center [689, 198] width 104 height 10
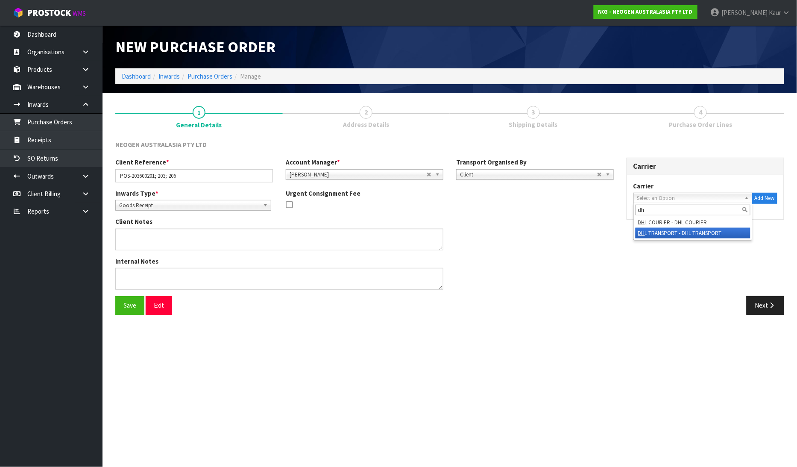
type input "dh"
click at [663, 223] on li "DH L COURIER - DHL COURIER" at bounding box center [692, 222] width 115 height 11
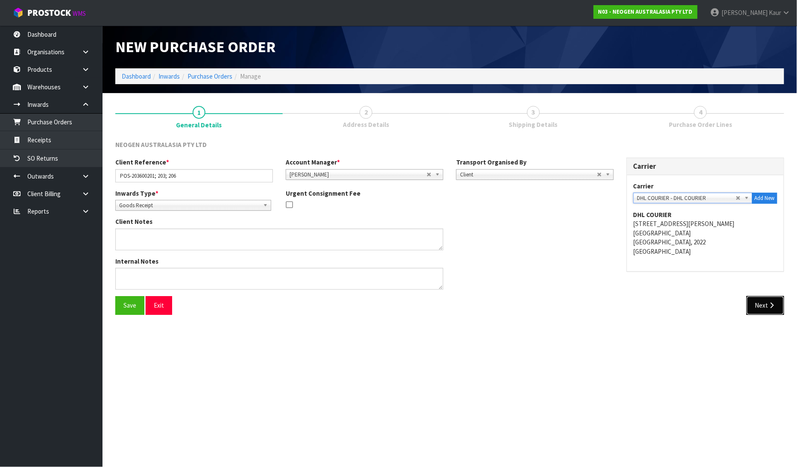
click at [774, 303] on icon "button" at bounding box center [772, 305] width 8 height 6
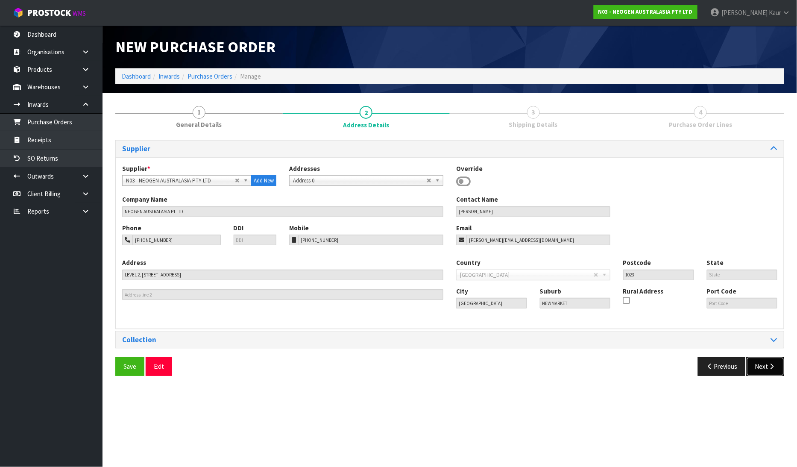
drag, startPoint x: 767, startPoint y: 364, endPoint x: 758, endPoint y: 356, distance: 12.1
click at [767, 364] on button "Next" at bounding box center [765, 366] width 38 height 18
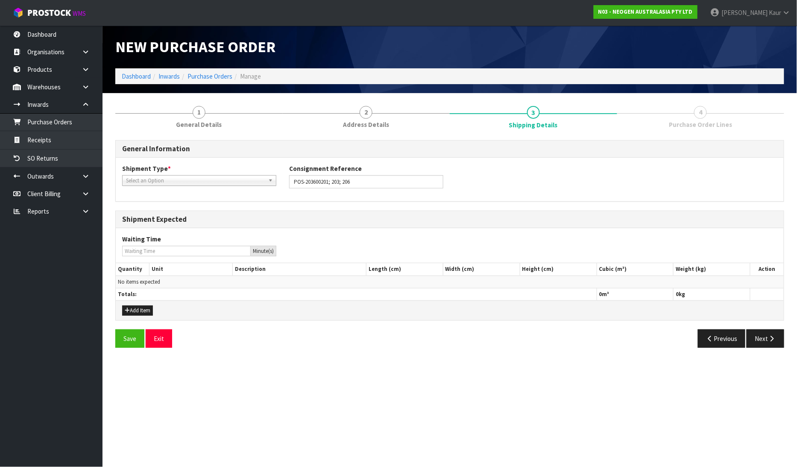
click at [205, 178] on span "Select an Option" at bounding box center [195, 180] width 139 height 10
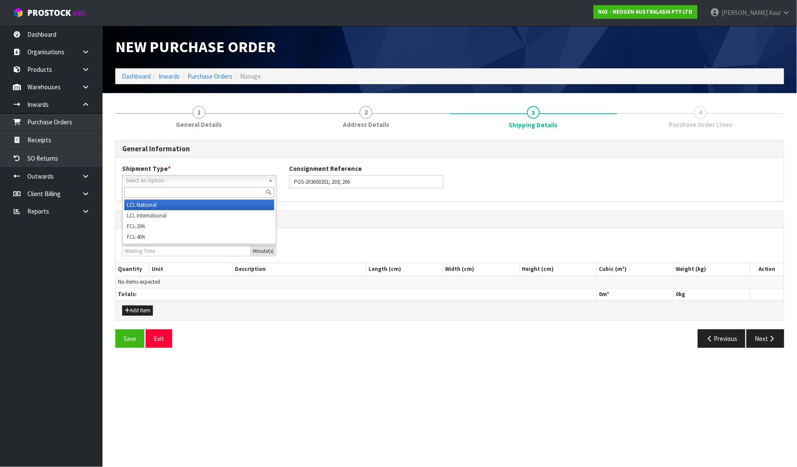
click at [188, 202] on li "LCL National" at bounding box center [199, 204] width 150 height 11
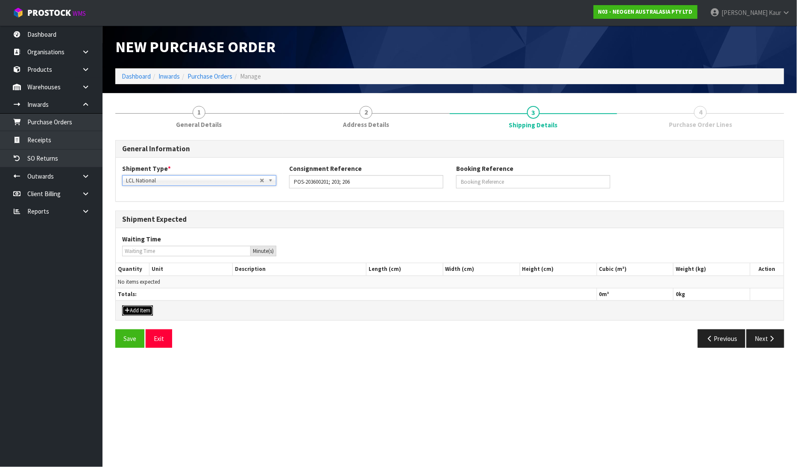
click at [147, 307] on button "Add Item" at bounding box center [137, 310] width 31 height 10
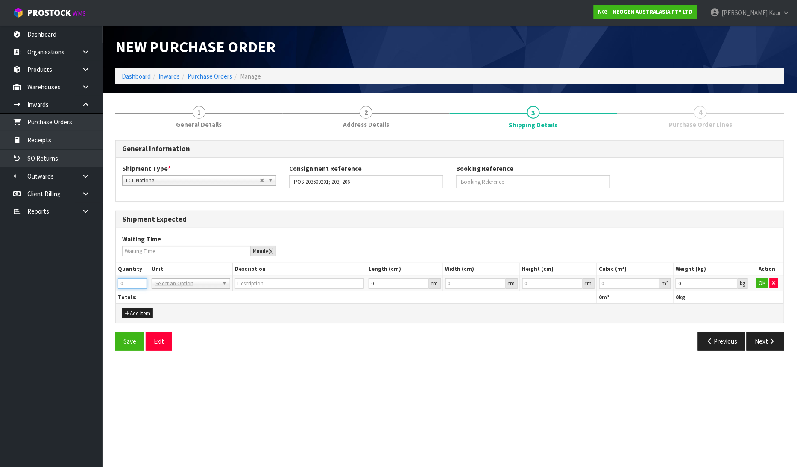
drag, startPoint x: 141, startPoint y: 284, endPoint x: 131, endPoint y: 283, distance: 9.4
click at [131, 283] on input "0" at bounding box center [132, 283] width 29 height 11
drag, startPoint x: 171, startPoint y: 283, endPoint x: 178, endPoint y: 296, distance: 14.7
type input "3"
click at [178, 296] on input "text" at bounding box center [191, 294] width 74 height 11
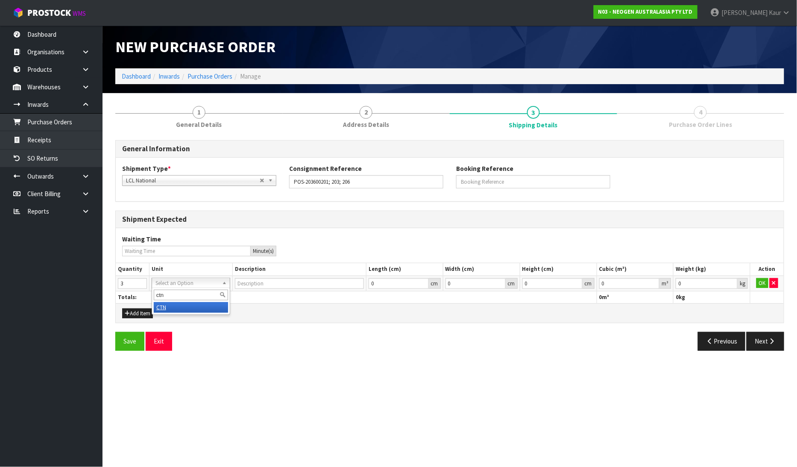
type input "ctn"
type input "CARTON"
type input "0.000001"
click at [653, 280] on input "0.000001" at bounding box center [629, 283] width 61 height 11
type input "0.001"
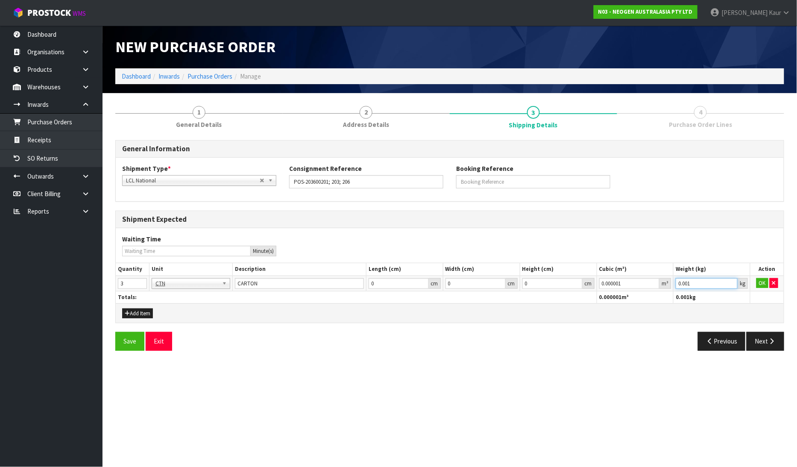
click at [731, 280] on input "0.001" at bounding box center [706, 283] width 62 height 11
click at [760, 279] on button "OK" at bounding box center [762, 283] width 12 height 10
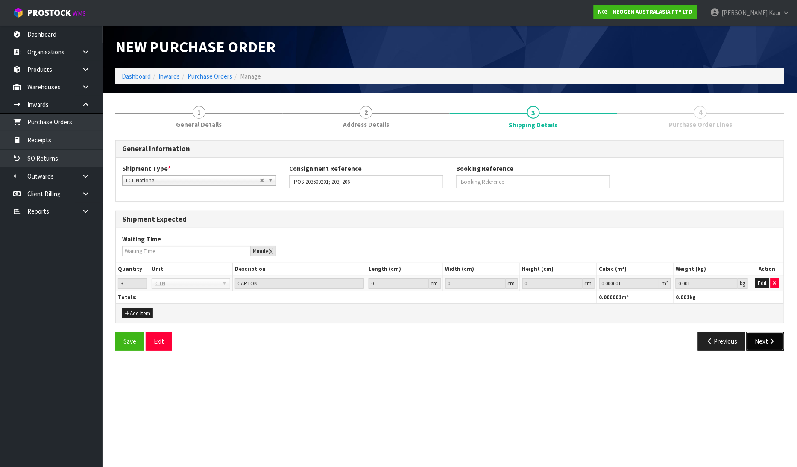
click at [765, 338] on button "Next" at bounding box center [765, 341] width 38 height 18
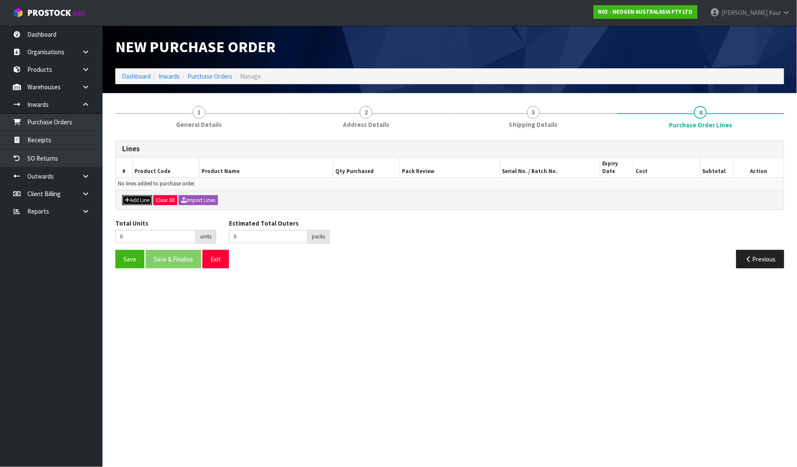
click at [131, 195] on button "Add Line" at bounding box center [137, 200] width 30 height 10
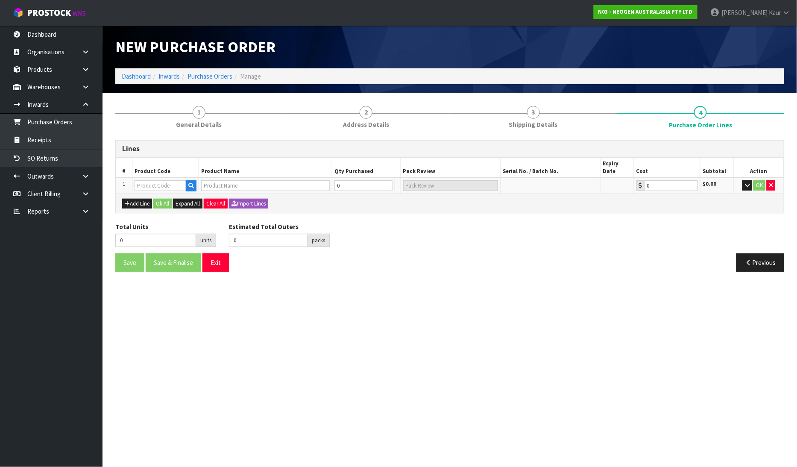
click at [140, 178] on td at bounding box center [165, 186] width 67 height 16
click at [142, 180] on input "text" at bounding box center [160, 185] width 52 height 11
paste input "700002267"
type input "700002267"
type input "7100119105 - SEB500 SAL ENRICHMENT BASE, 500G, 1 EA"
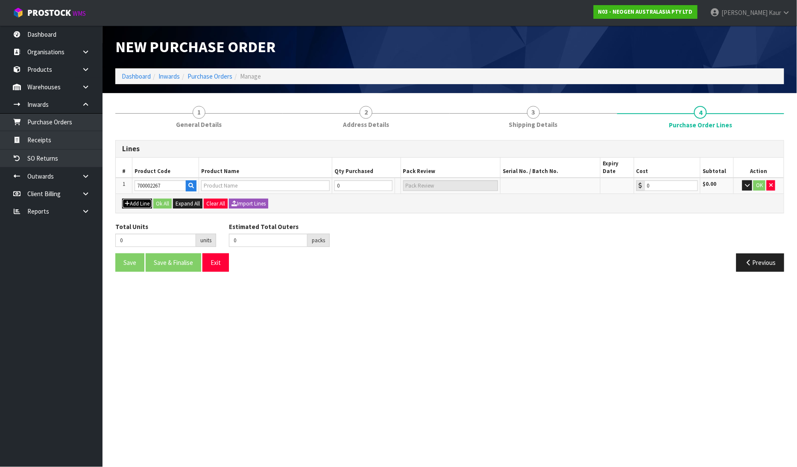
type input "0.00"
click at [138, 199] on button "Add Line" at bounding box center [137, 204] width 30 height 10
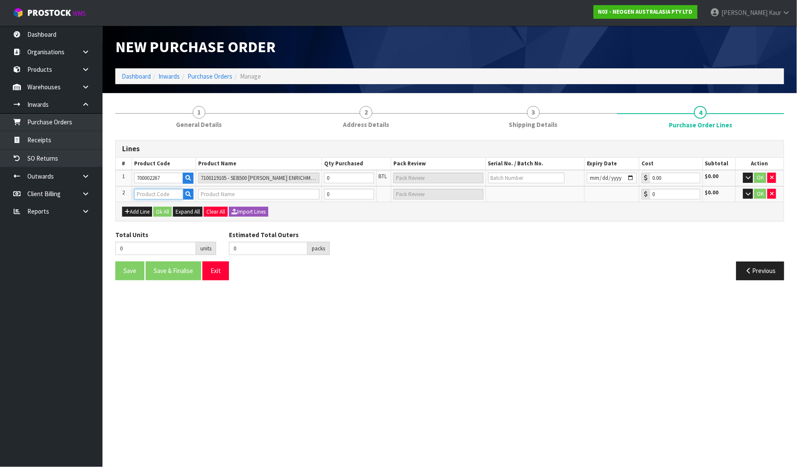
click at [169, 192] on input "text" at bounding box center [158, 194] width 49 height 11
paste input "700002301"
type input "700002301"
type input "7100151334 - L25COC COCONUT RAPID LFD 25 TESTS/KIT"
type input "0.00"
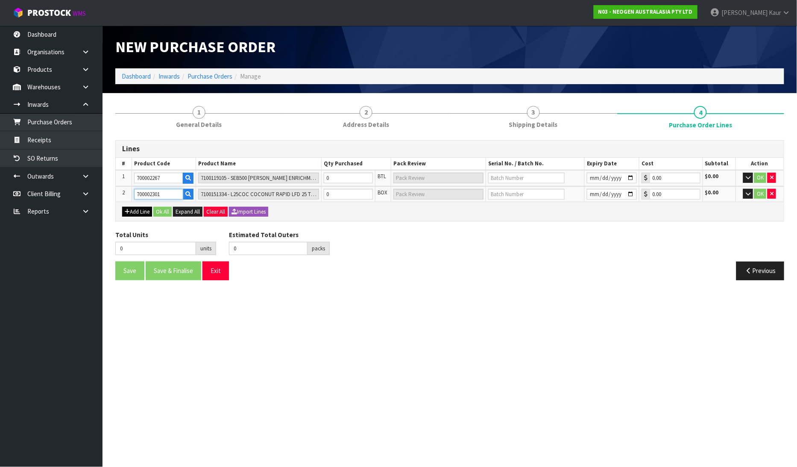
type input "700002301"
click at [131, 210] on button "Add Line" at bounding box center [137, 212] width 30 height 10
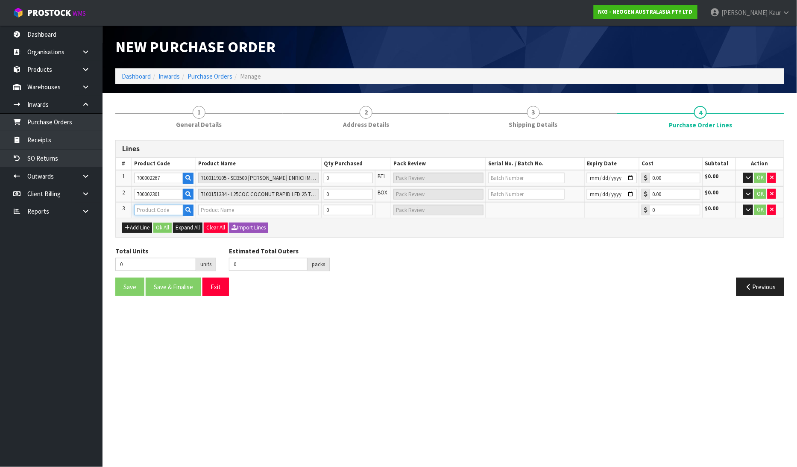
click at [161, 211] on input "text" at bounding box center [158, 209] width 49 height 11
paste input "700002200"
type input "700002200"
type input "7100067455 - 6432 QUICK SWAB 50/CS"
type input "0.00"
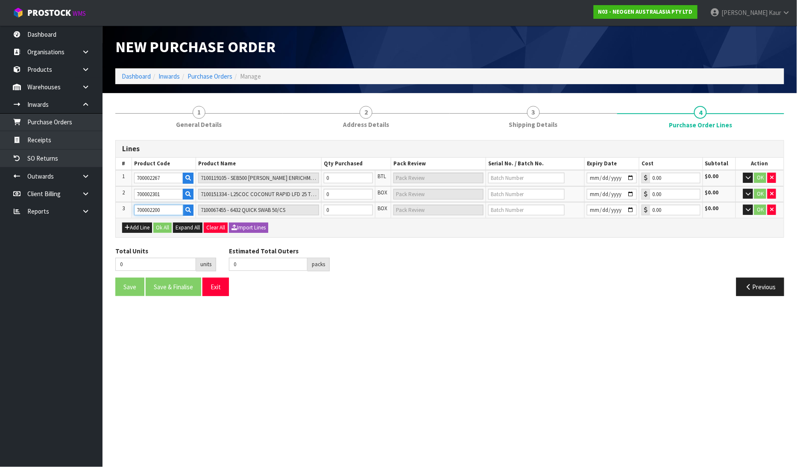
type input "700002200"
click at [350, 181] on input "0" at bounding box center [348, 177] width 49 height 11
type input "2"
type input "2 BTL"
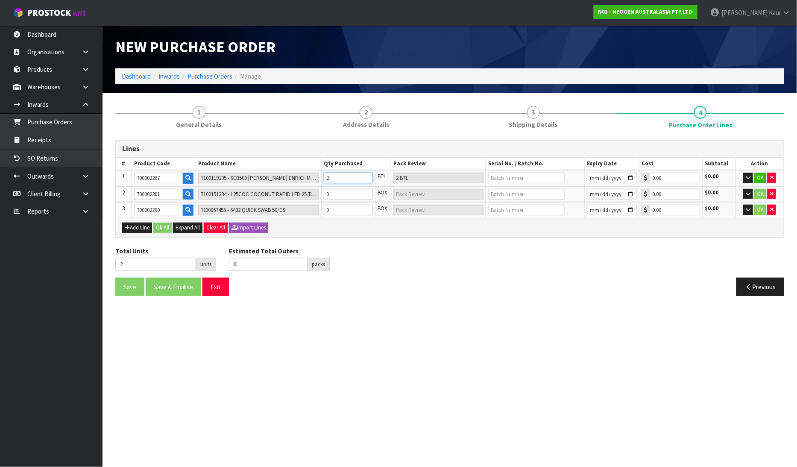
type input "2"
click at [351, 196] on input "0" at bounding box center [348, 194] width 49 height 11
type input "3"
type input "1"
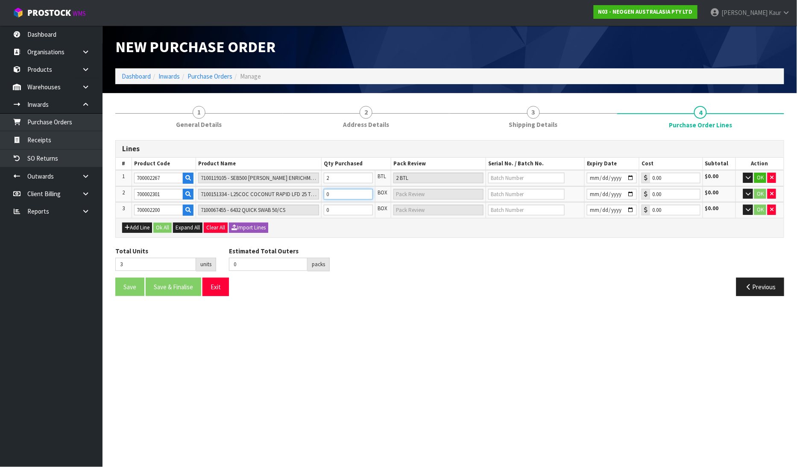
type input "1 CTN"
type input "1"
click at [336, 213] on input "0" at bounding box center [348, 209] width 49 height 11
type input "4"
type input "2"
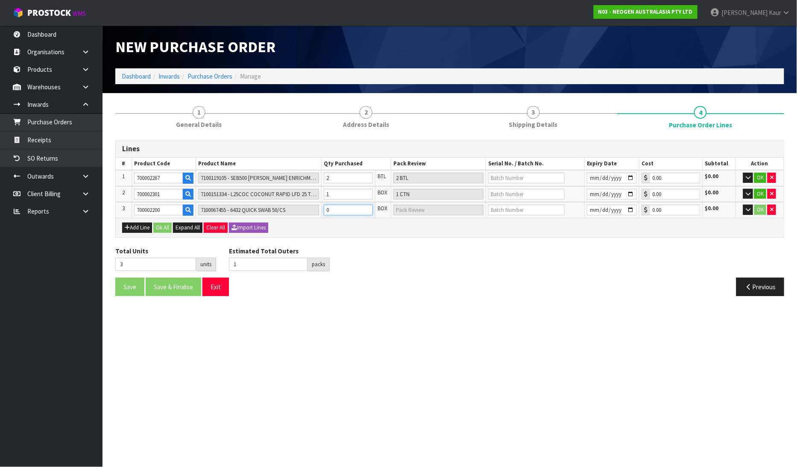
type input "1"
type input "1 CTN"
type input "15"
type input "13"
type input "12"
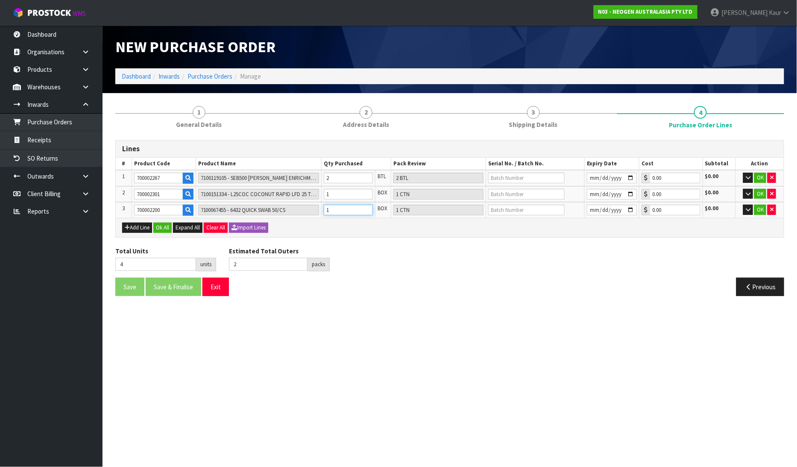
type input "12 CTN"
type input "12"
click at [507, 180] on input "text" at bounding box center [526, 177] width 76 height 11
paste input "2409AH02"
type input "2409AH02"
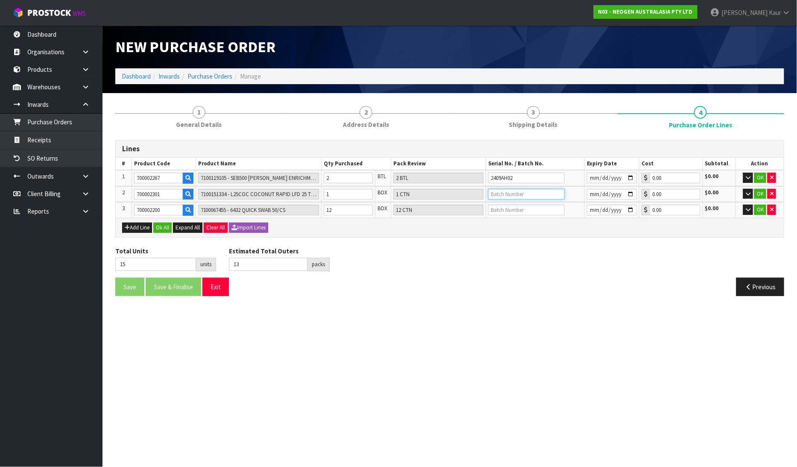
click at [517, 193] on input "text" at bounding box center [526, 194] width 76 height 11
paste input "CTXC3940"
type input "CTXC3940"
click at [497, 207] on input "text" at bounding box center [526, 209] width 76 height 11
paste input "10225"
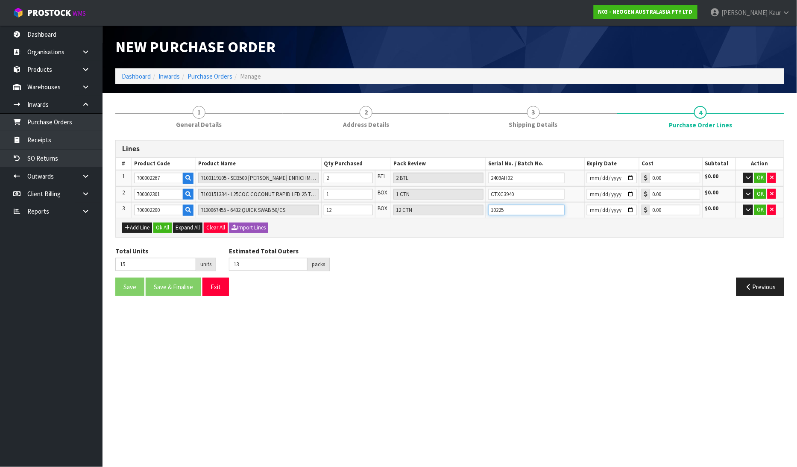
type input "10225"
click at [588, 181] on input "date" at bounding box center [612, 177] width 50 height 11
type input "2027-11-09"
click at [591, 193] on input "date" at bounding box center [612, 194] width 50 height 11
click at [612, 175] on input "2027-11-09" at bounding box center [612, 177] width 50 height 11
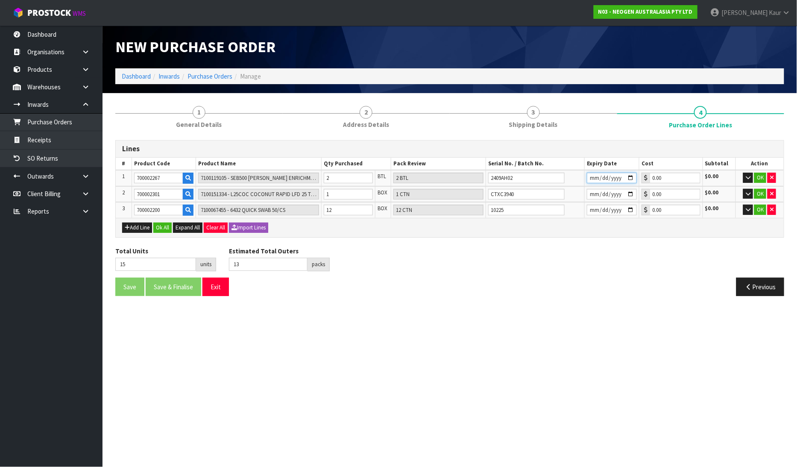
click at [601, 178] on input "date" at bounding box center [612, 177] width 50 height 11
click at [594, 176] on input "date" at bounding box center [612, 177] width 50 height 11
click at [164, 222] on button "Ok All" at bounding box center [162, 227] width 18 height 10
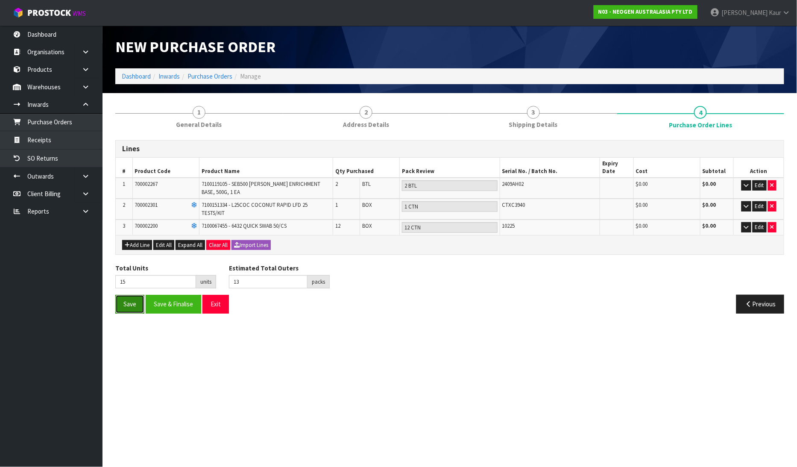
click at [123, 297] on button "Save" at bounding box center [129, 304] width 29 height 18
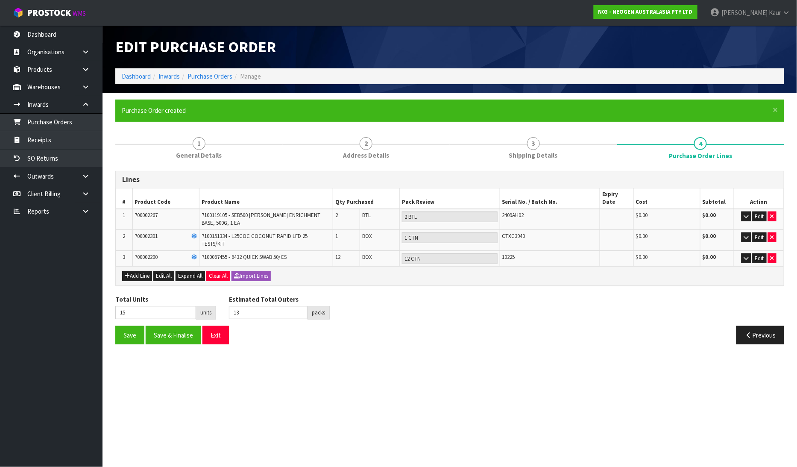
type input "0"
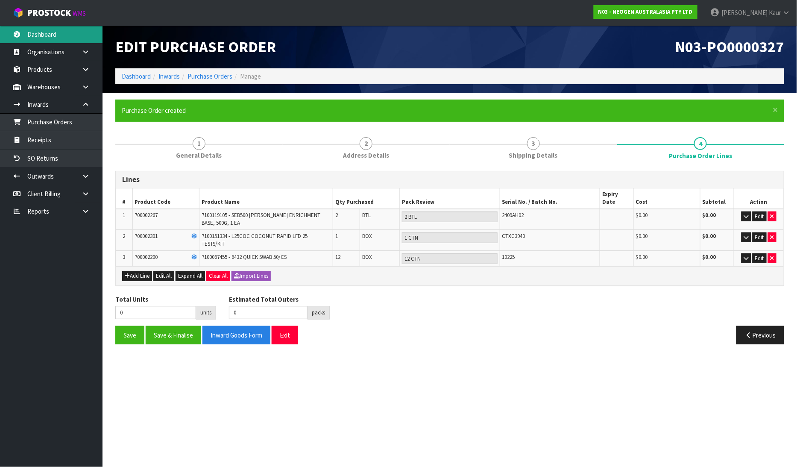
click at [39, 31] on link "Dashboard" at bounding box center [51, 35] width 102 height 18
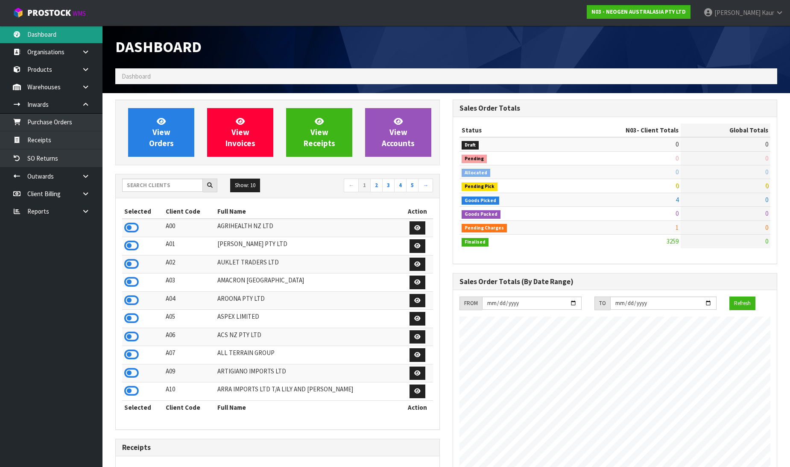
scroll to position [665, 337]
click at [162, 190] on input "text" at bounding box center [162, 184] width 81 height 13
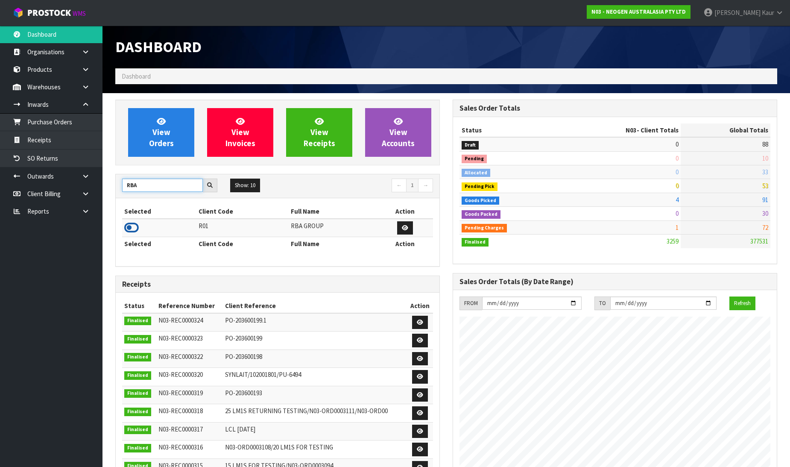
type input "RBA"
click at [135, 224] on icon at bounding box center [131, 227] width 15 height 13
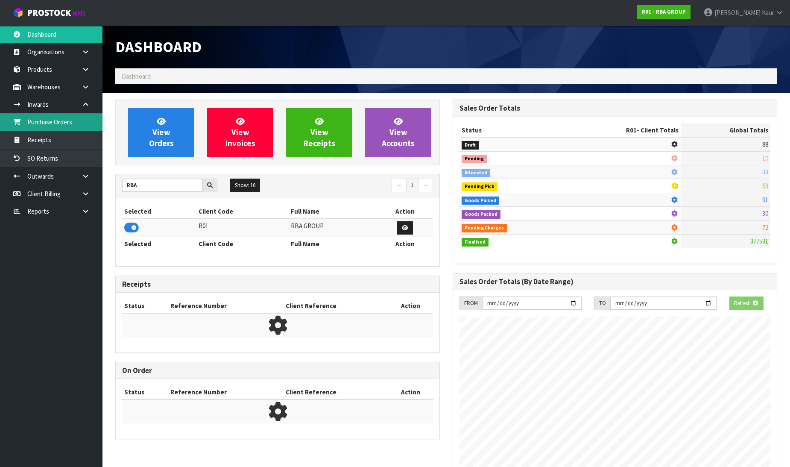
scroll to position [532, 337]
click at [55, 117] on link "Purchase Orders" at bounding box center [51, 122] width 102 height 18
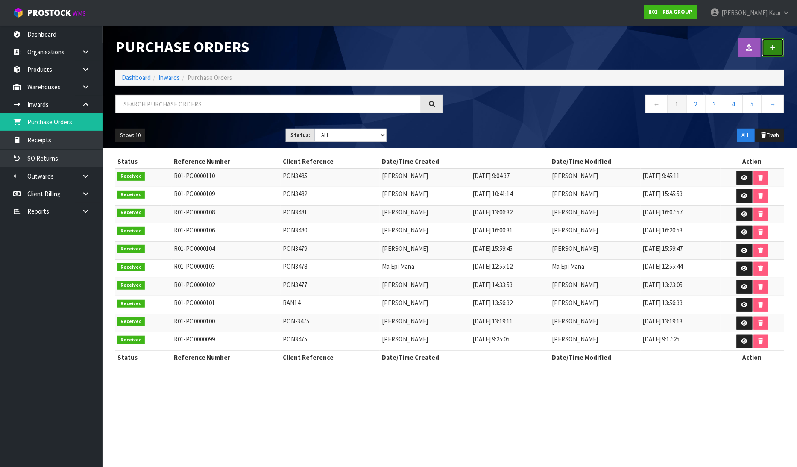
click at [782, 56] on link at bounding box center [773, 47] width 22 height 18
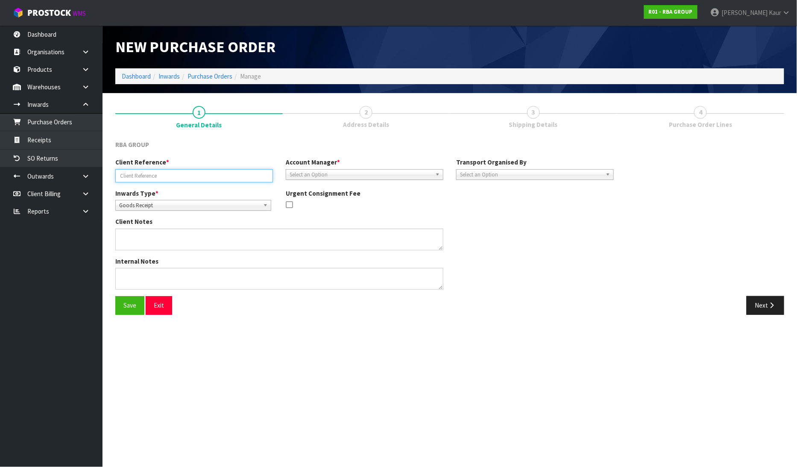
click at [199, 178] on input "text" at bounding box center [194, 175] width 158 height 13
paste input "PON3486"
type input "PON3486"
click at [342, 175] on span "Select an Option" at bounding box center [360, 174] width 142 height 10
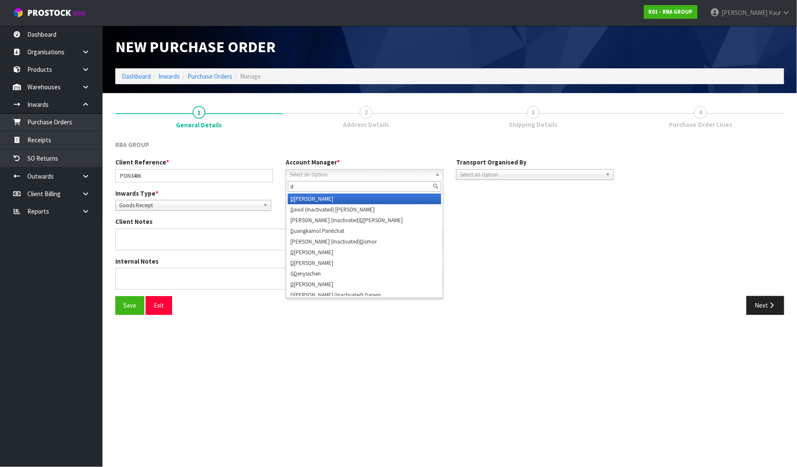
type input "d"
click at [327, 196] on li "D [PERSON_NAME]" at bounding box center [364, 198] width 153 height 11
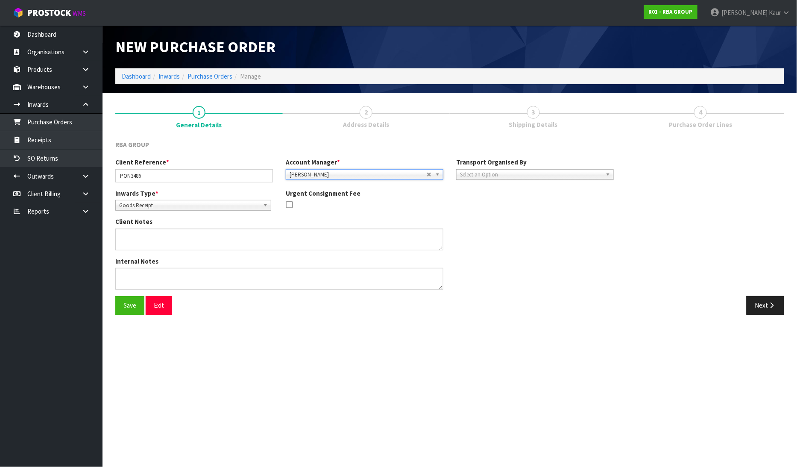
click at [526, 169] on span "Select an Option" at bounding box center [531, 174] width 142 height 10
click at [511, 225] on li "Customs Agent" at bounding box center [534, 230] width 153 height 11
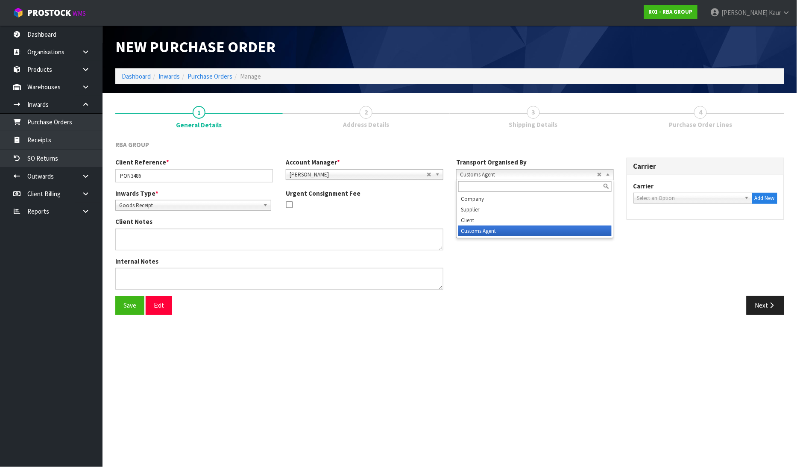
click at [514, 174] on span "Customs Agent" at bounding box center [528, 174] width 137 height 10
click at [500, 215] on li "Client" at bounding box center [534, 220] width 153 height 11
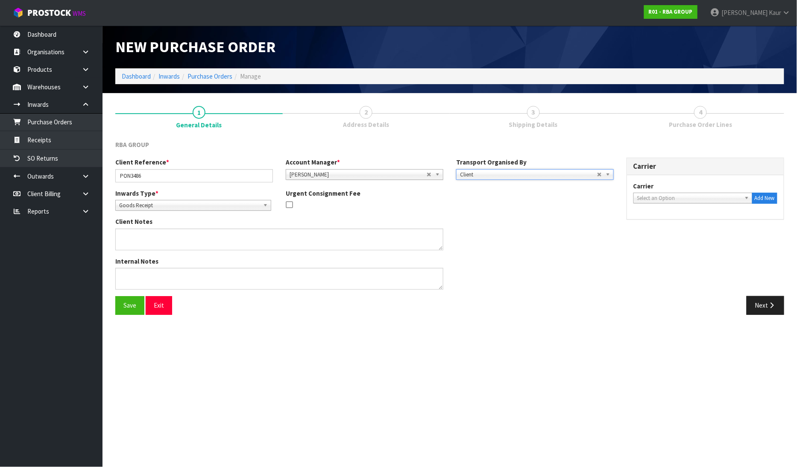
click at [650, 197] on span "Select an Option" at bounding box center [689, 198] width 104 height 10
type input "dsv"
click at [647, 222] on li "DSV - DSV - GLOBAL TRANSPORT AND LOGISTICS" at bounding box center [692, 225] width 115 height 17
click at [768, 303] on icon "button" at bounding box center [772, 305] width 8 height 6
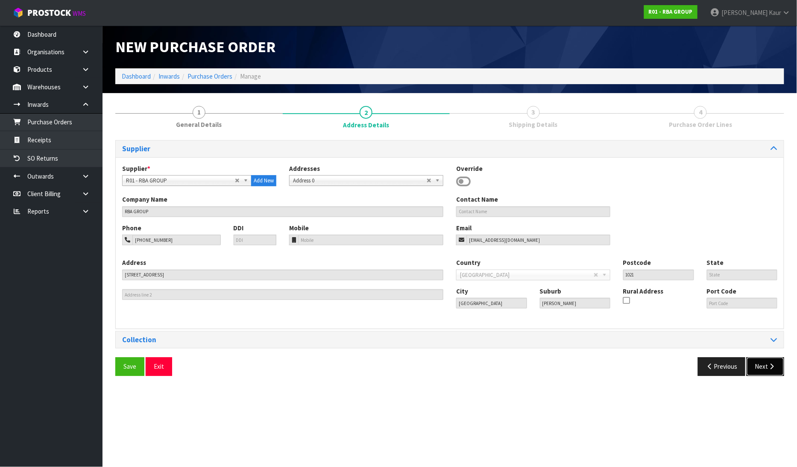
drag, startPoint x: 779, startPoint y: 365, endPoint x: 698, endPoint y: 360, distance: 80.8
click at [779, 365] on button "Next" at bounding box center [765, 366] width 38 height 18
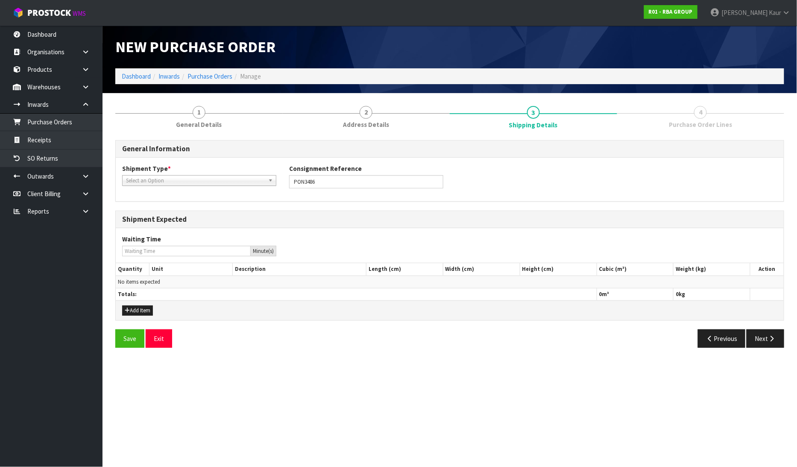
click at [204, 173] on div "Shipment Type * LCL National LCL International FCL-20ft FCL-40ft Select an Opti…" at bounding box center [199, 175] width 167 height 22
click at [205, 184] on span "Select an Option" at bounding box center [195, 180] width 139 height 10
click at [194, 210] on li "LCL International" at bounding box center [199, 215] width 150 height 11
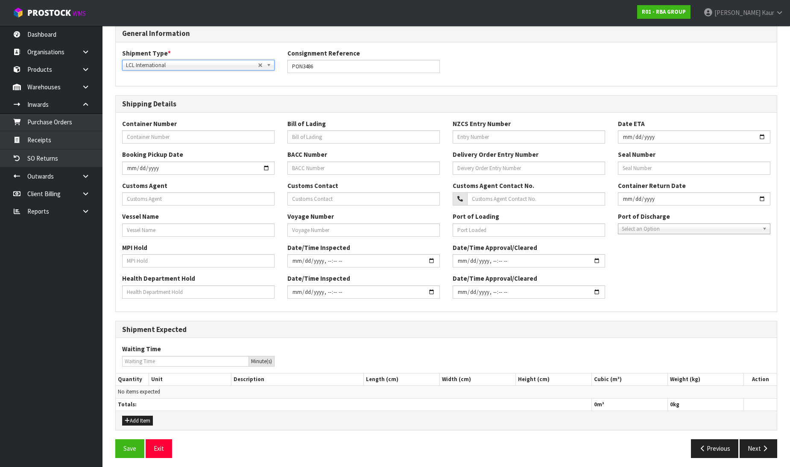
scroll to position [119, 0]
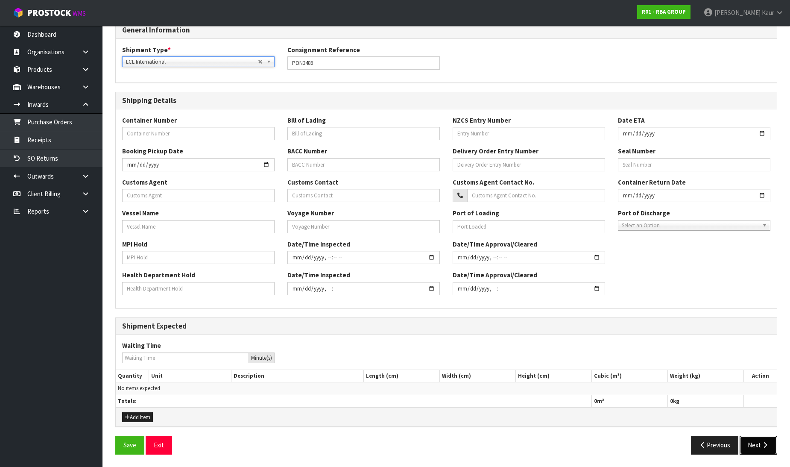
click at [756, 441] on button "Next" at bounding box center [758, 444] width 38 height 18
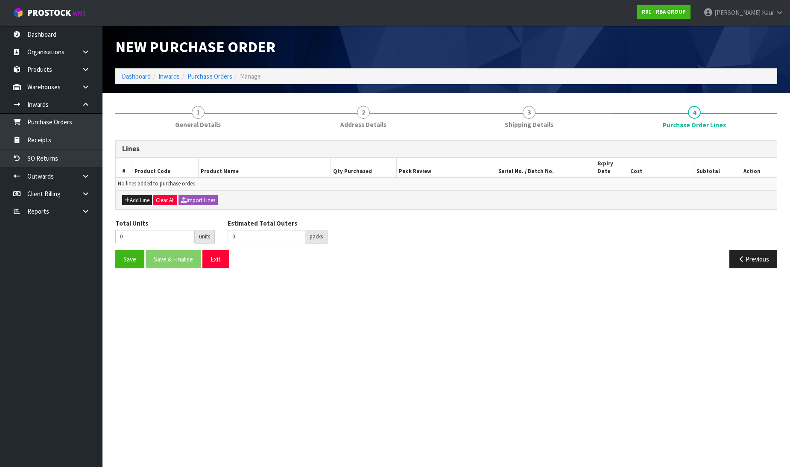
scroll to position [0, 0]
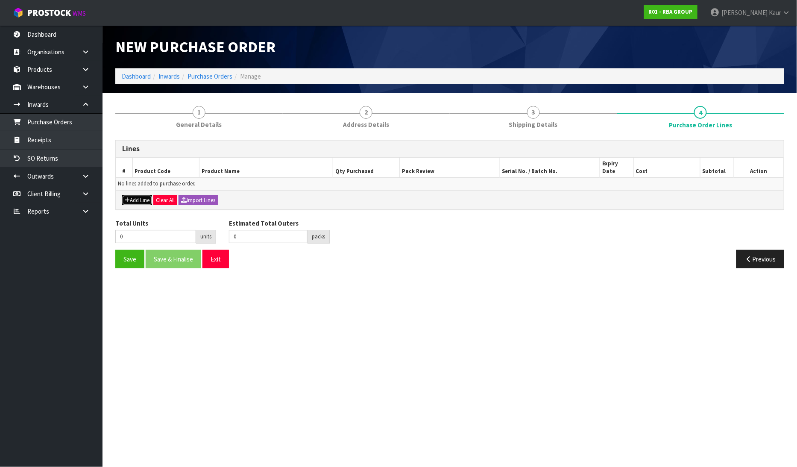
click at [137, 195] on button "Add Line" at bounding box center [137, 200] width 30 height 10
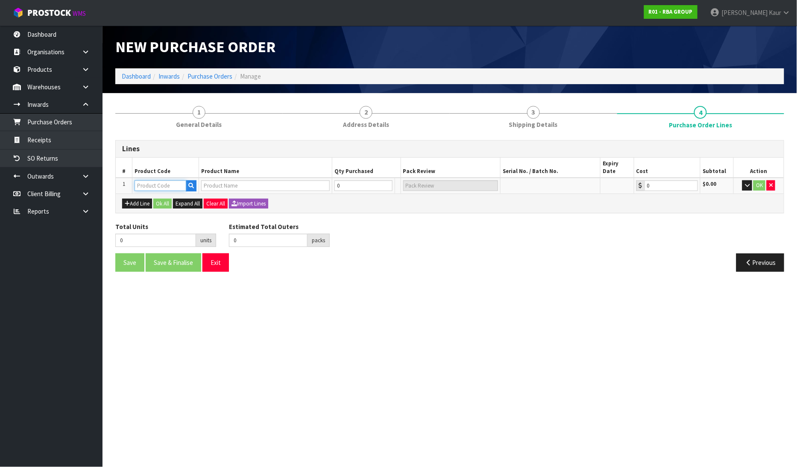
click at [155, 180] on input "text" at bounding box center [160, 185] width 52 height 11
paste input "RBA8519-114"
type input "RBA8519-114"
click at [140, 180] on input "text" at bounding box center [160, 185] width 52 height 11
type input "RBA8519-114"
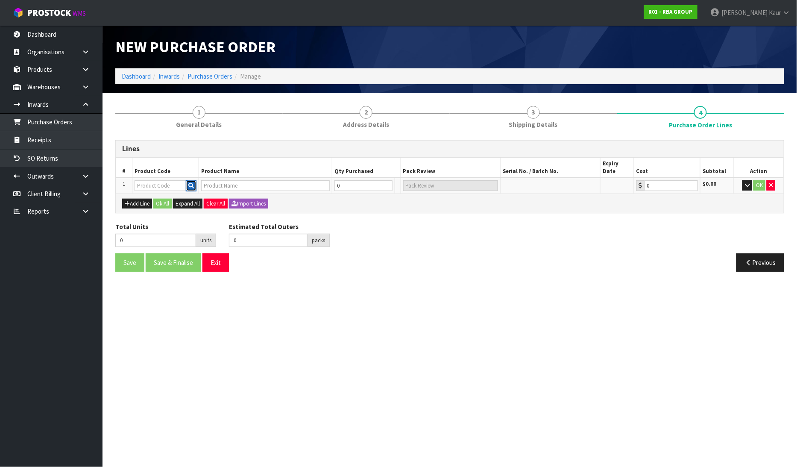
click at [190, 183] on icon "button" at bounding box center [191, 186] width 6 height 6
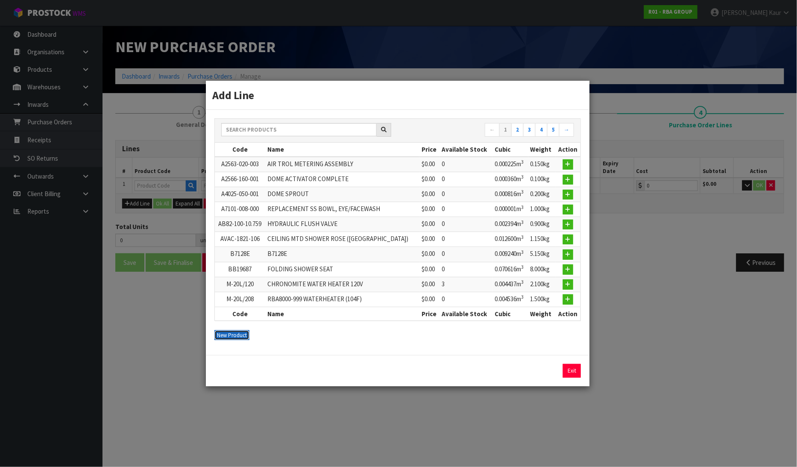
click at [232, 335] on button "New Product" at bounding box center [231, 335] width 35 height 10
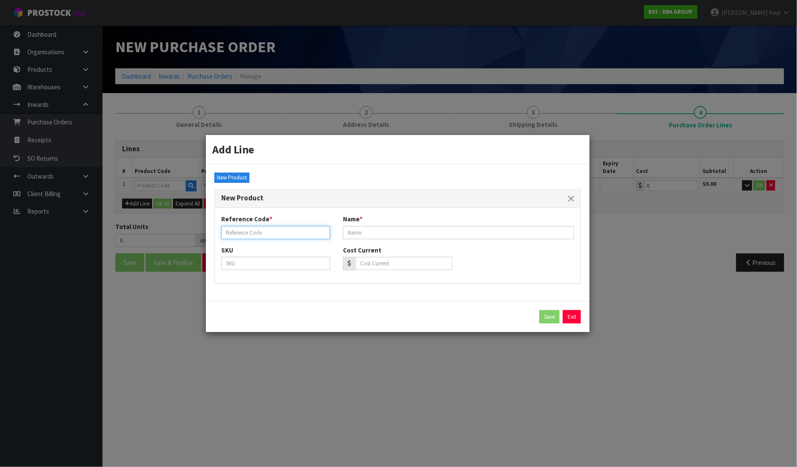
click at [258, 233] on input "text" at bounding box center [275, 232] width 109 height 13
paste input "RBA8519-114"
type input "RBA8519-114"
click at [402, 237] on input "text" at bounding box center [458, 232] width 231 height 13
paste input "COOLUM COMMERCIAL SHOWERHEAD 5 STAR LIG RES"
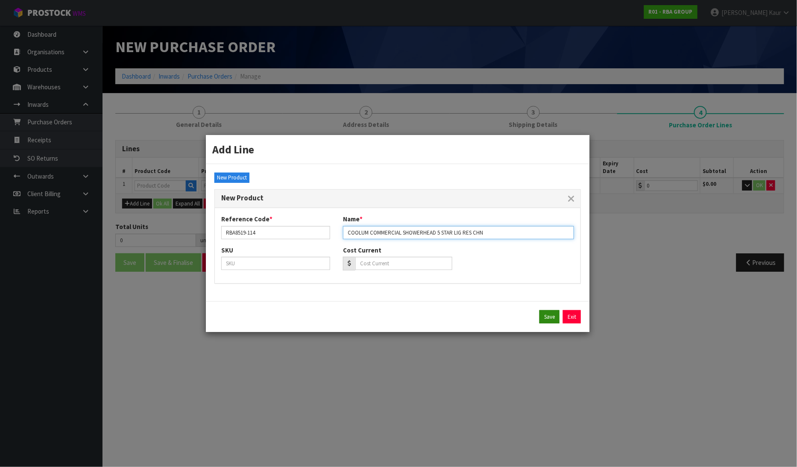
type input "COOLUM COMMERCIAL SHOWERHEAD 5 STAR LIG RES CHN"
click at [546, 318] on button "Save" at bounding box center [549, 317] width 20 height 14
type input "RBA8519-114"
type input "COOLUM COMMERCIAL SHOWERHEAD 5 STAR LIG RES CHN"
type input "0.00"
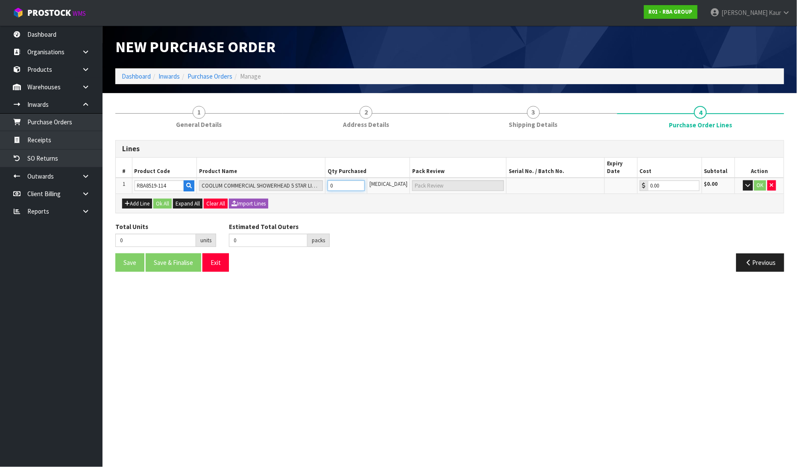
click at [345, 180] on input "0" at bounding box center [346, 185] width 38 height 11
type input "3"
type input "3 [MEDICAL_DATA]"
type input "3"
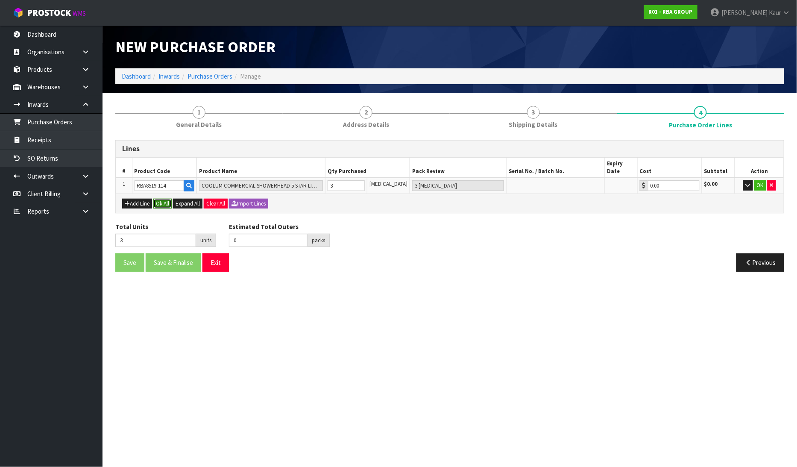
click at [158, 199] on button "Ok All" at bounding box center [162, 204] width 18 height 10
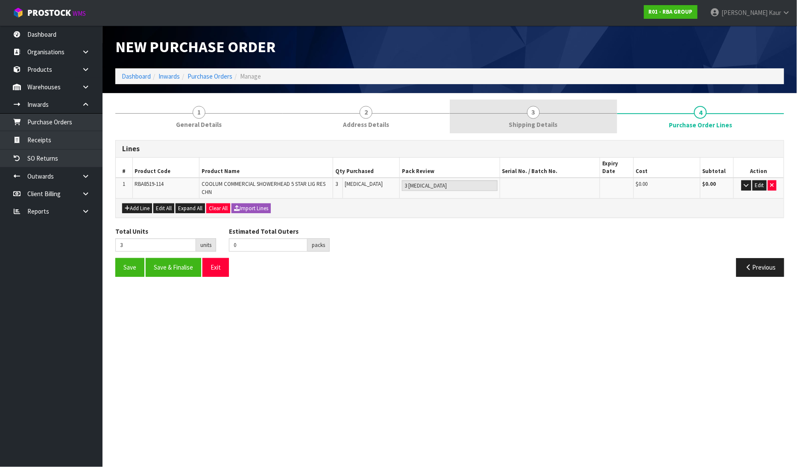
click at [509, 125] on link "3 Shipping Details" at bounding box center [533, 116] width 167 height 34
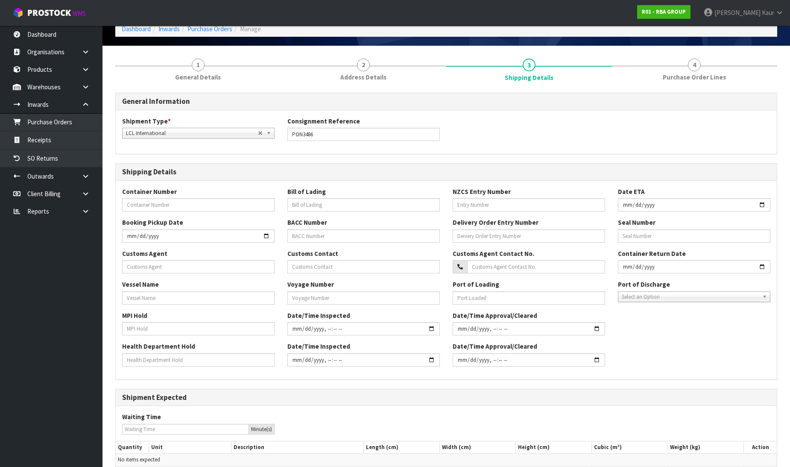
scroll to position [119, 0]
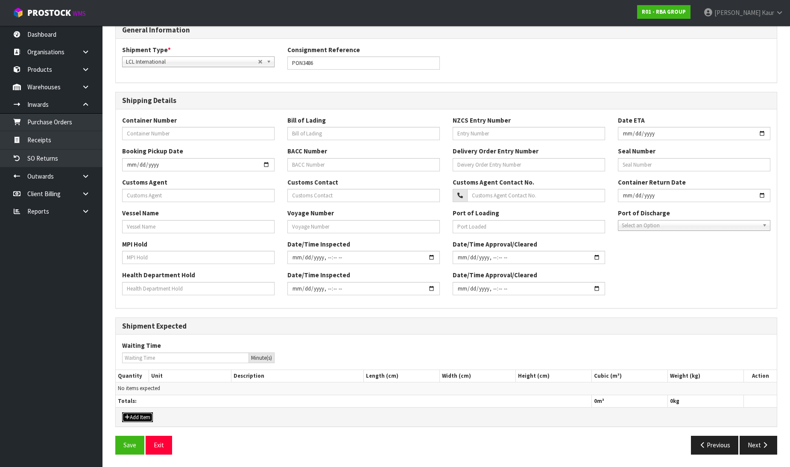
click at [139, 416] on button "Add Item" at bounding box center [137, 417] width 31 height 10
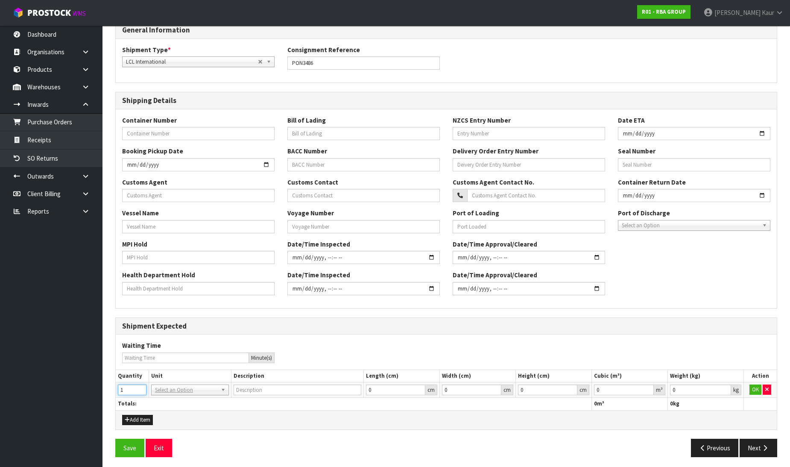
type input "1"
click at [140, 388] on input "1" at bounding box center [132, 389] width 29 height 11
click at [177, 404] on input "text" at bounding box center [189, 402] width 73 height 11
type input "ctn"
drag, startPoint x: 178, startPoint y: 412, endPoint x: 796, endPoint y: 383, distance: 618.4
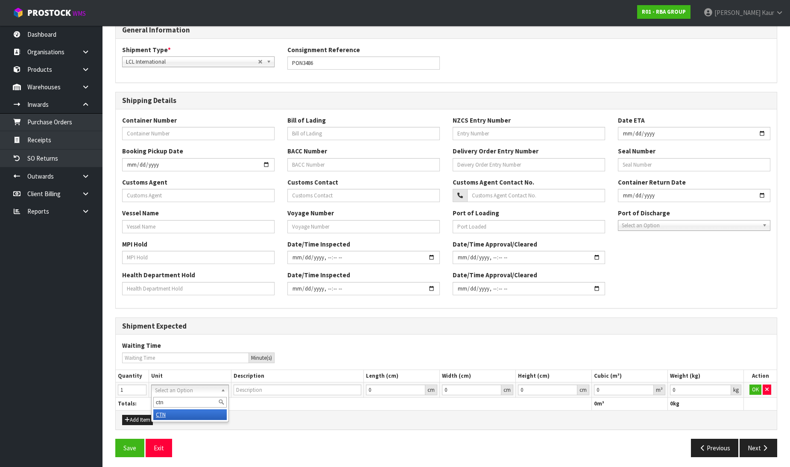
type input "CARTON"
type input "0.000001"
click at [645, 386] on input "0.000001" at bounding box center [624, 389] width 60 height 11
type input "0.001"
click at [724, 387] on input "0.001" at bounding box center [700, 389] width 61 height 11
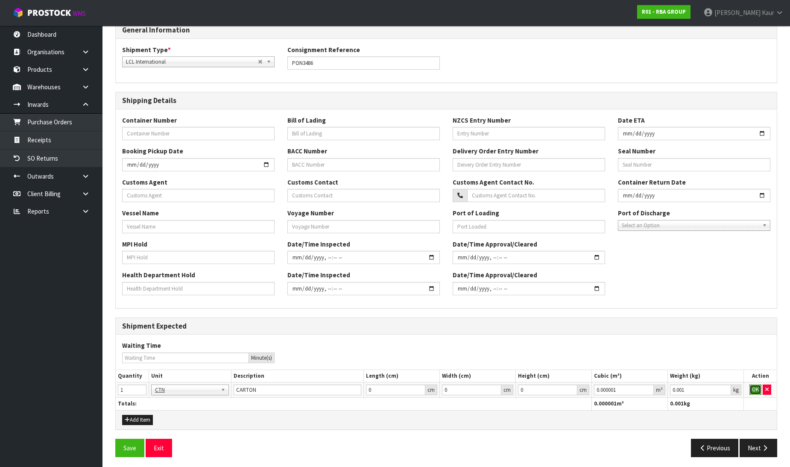
click at [753, 390] on button "OK" at bounding box center [755, 389] width 12 height 10
click at [131, 447] on button "Save" at bounding box center [129, 447] width 29 height 18
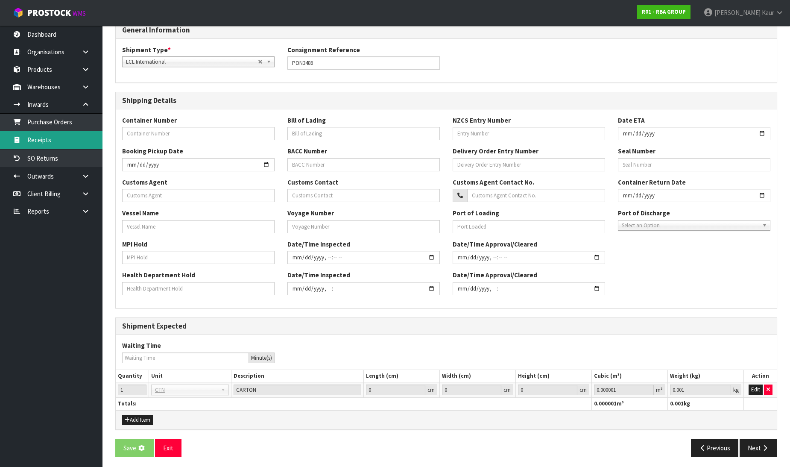
scroll to position [0, 0]
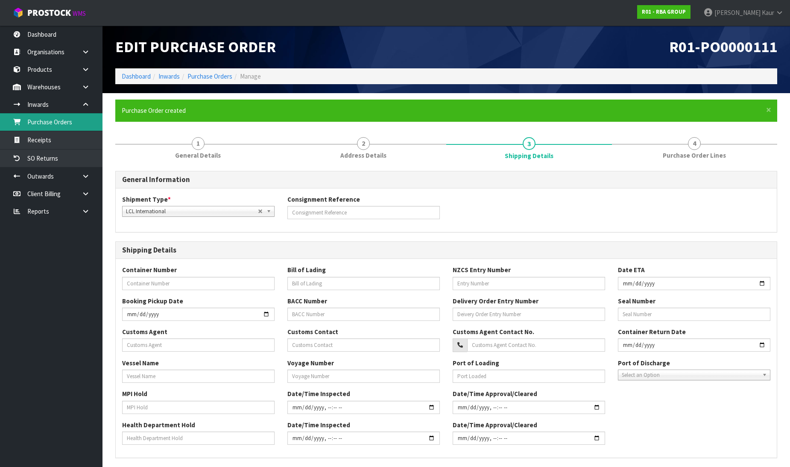
click at [48, 128] on link "Purchase Orders" at bounding box center [51, 122] width 102 height 18
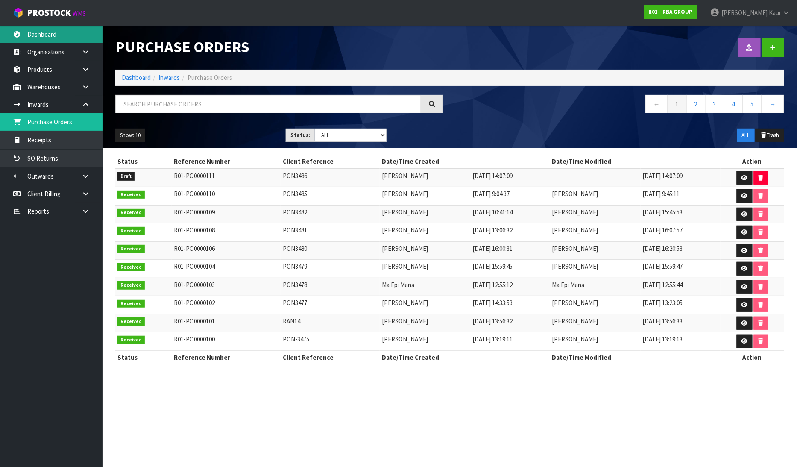
click at [44, 32] on link "Dashboard" at bounding box center [51, 35] width 102 height 18
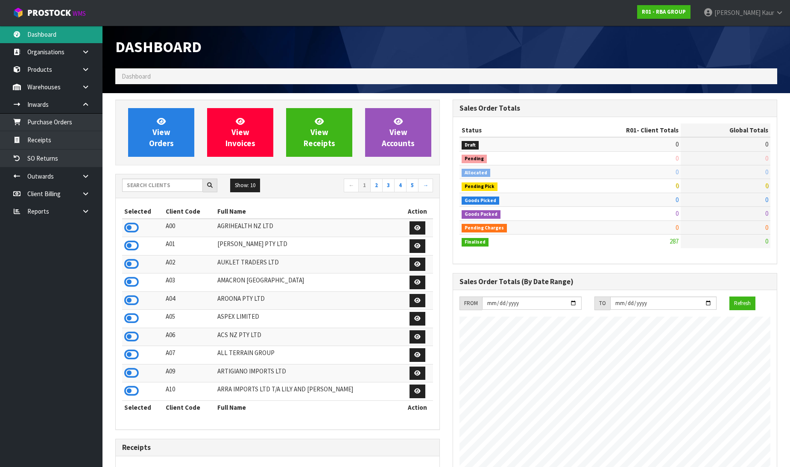
scroll to position [647, 337]
click at [180, 184] on input "text" at bounding box center [162, 184] width 81 height 13
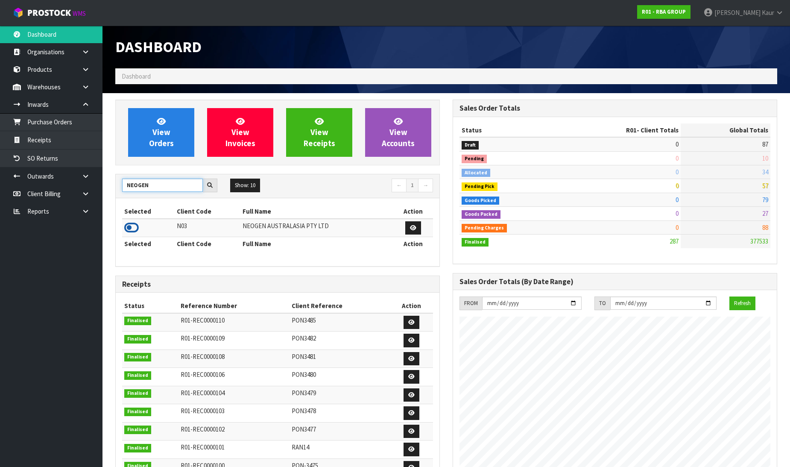
type input "NEOGEN"
click at [133, 226] on icon at bounding box center [131, 227] width 15 height 13
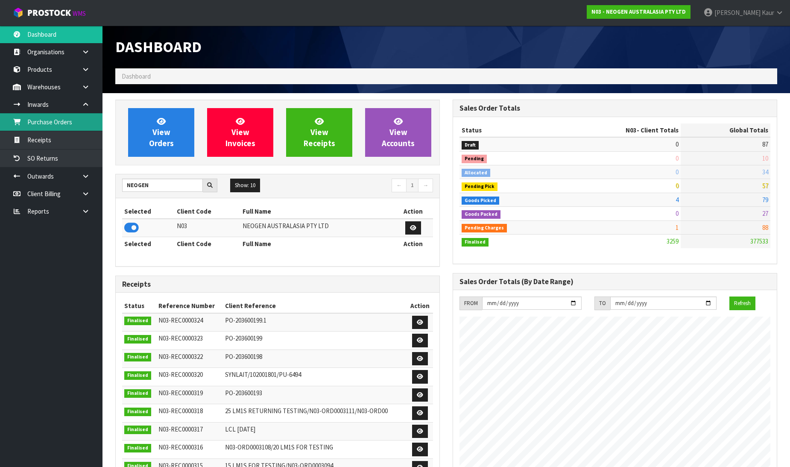
click at [69, 123] on link "Purchase Orders" at bounding box center [51, 122] width 102 height 18
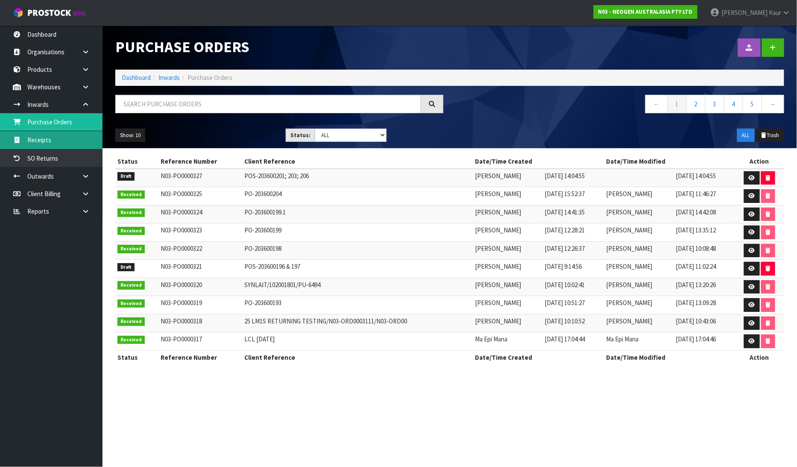
click at [78, 145] on link "Receipts" at bounding box center [51, 140] width 102 height 18
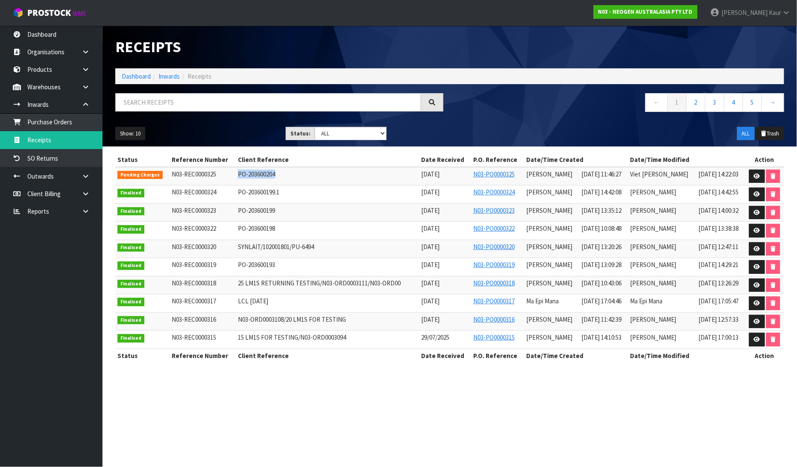
drag, startPoint x: 274, startPoint y: 178, endPoint x: 228, endPoint y: 182, distance: 47.1
click at [228, 182] on tr "Pending Charges N03-REC0000325 PO-203600204 20/08/2025 N03-PO0000325 Prabhneet …" at bounding box center [449, 176] width 669 height 18
copy tr "PO-203600204"
click at [756, 178] on icon at bounding box center [756, 176] width 6 height 6
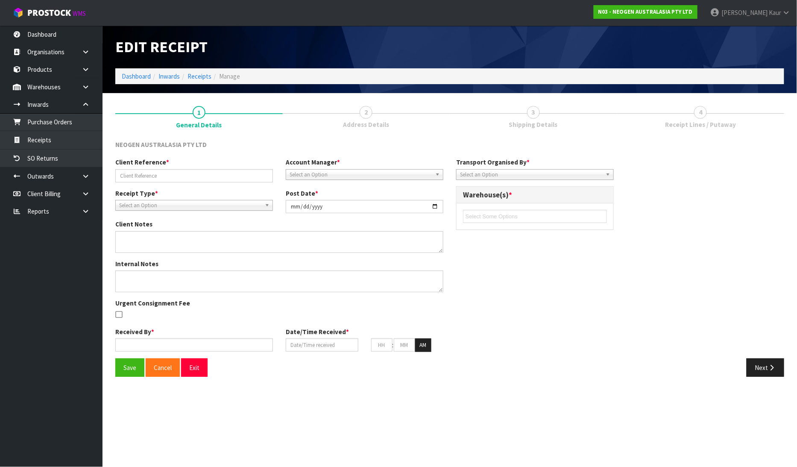
type input "PO-203600204"
type input "[DATE]"
type textarea "700002275 AND 700002277 PUT ON HELD QA UNTIL TESTING CLEARANCE"
type input "[PERSON_NAME]"
type input "[DATE]"
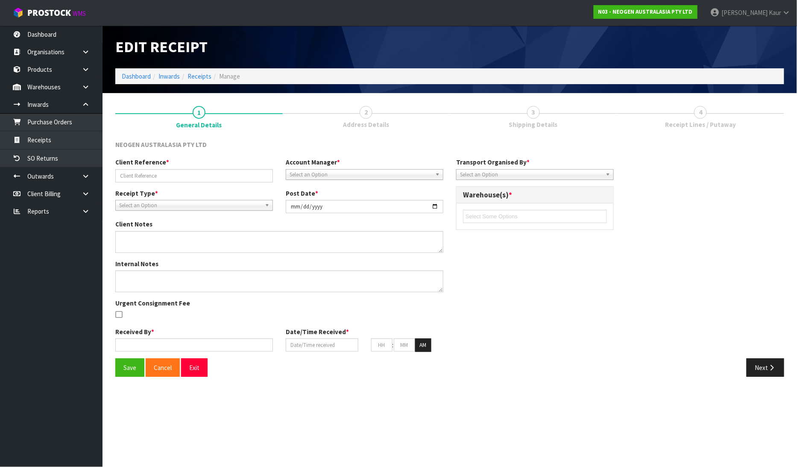
type input "11"
type input "46"
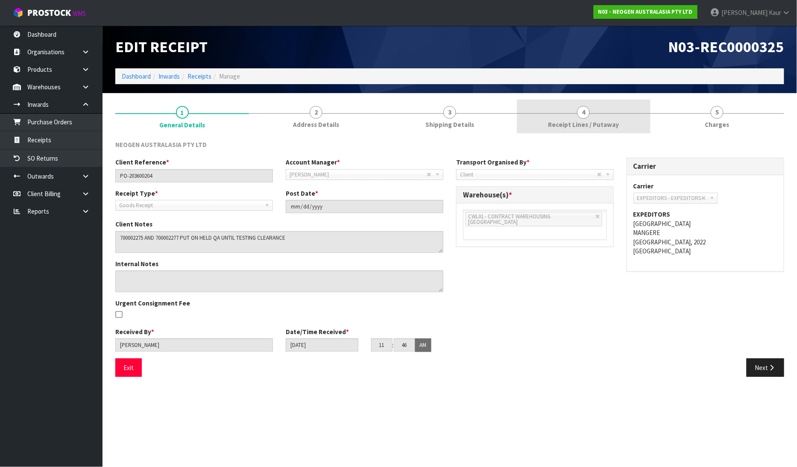
click at [577, 125] on span "Receipt Lines / Putaway" at bounding box center [583, 124] width 71 height 9
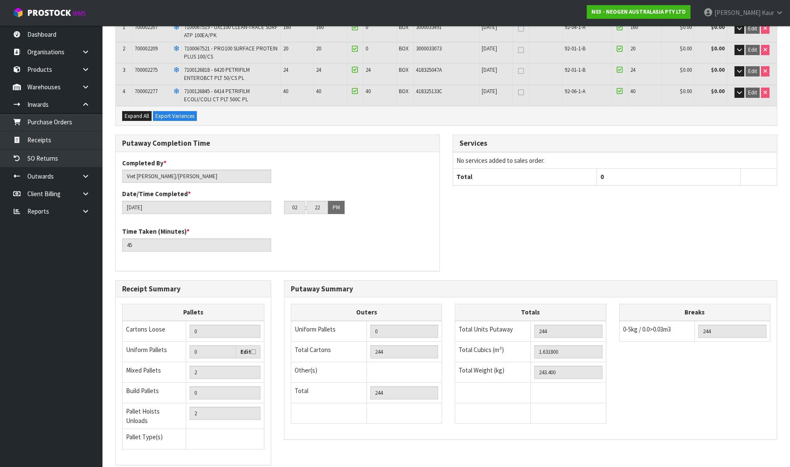
scroll to position [208, 0]
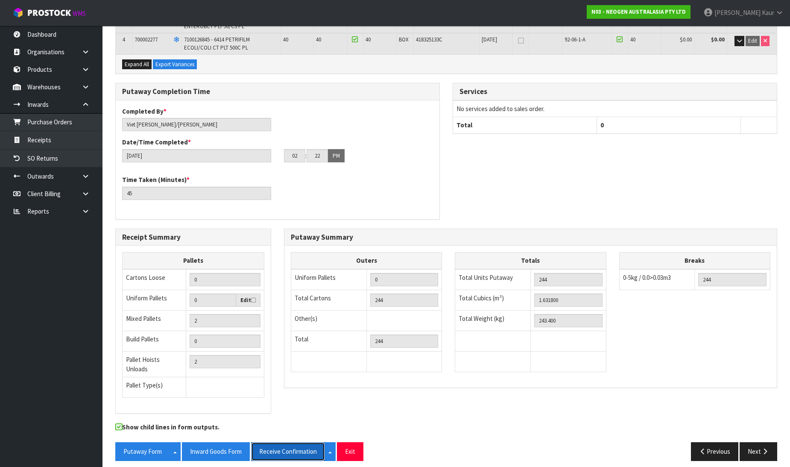
click at [286, 443] on button "Receive Confirmation" at bounding box center [288, 451] width 74 height 18
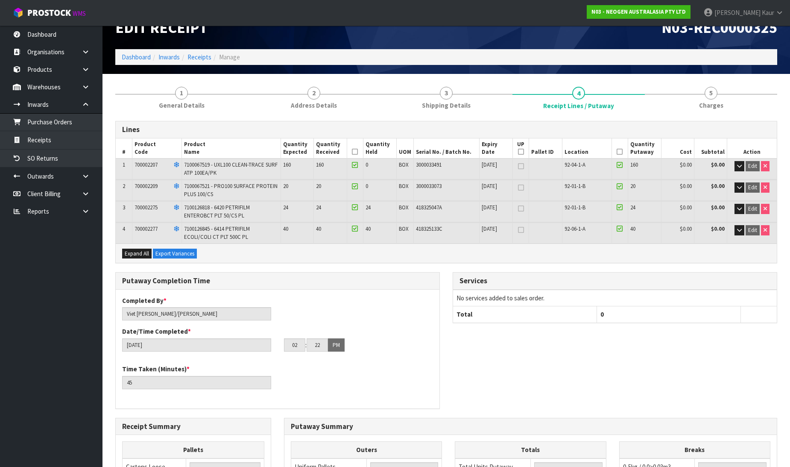
scroll to position [19, 0]
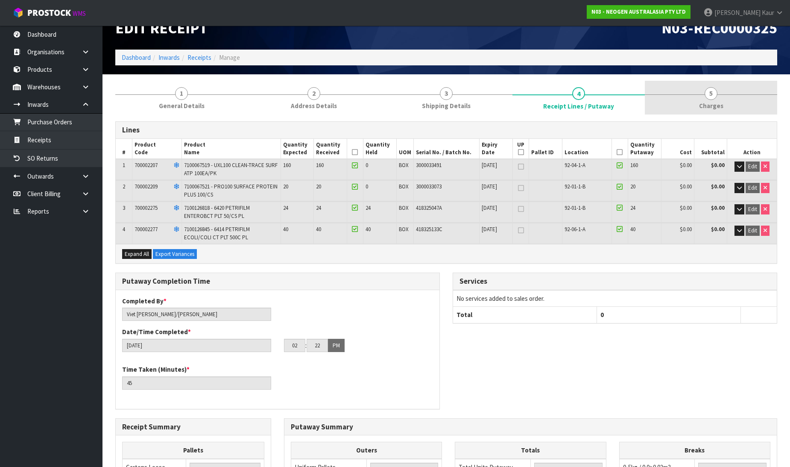
click at [702, 99] on link "5 [GEOGRAPHIC_DATA]" at bounding box center [711, 98] width 132 height 34
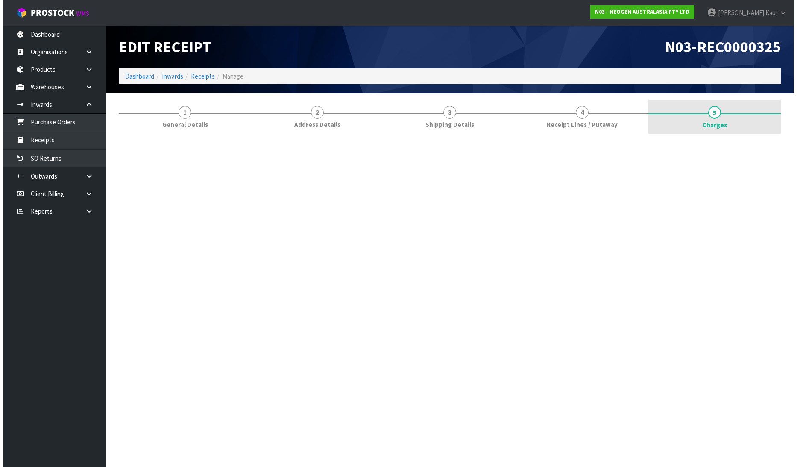
scroll to position [0, 0]
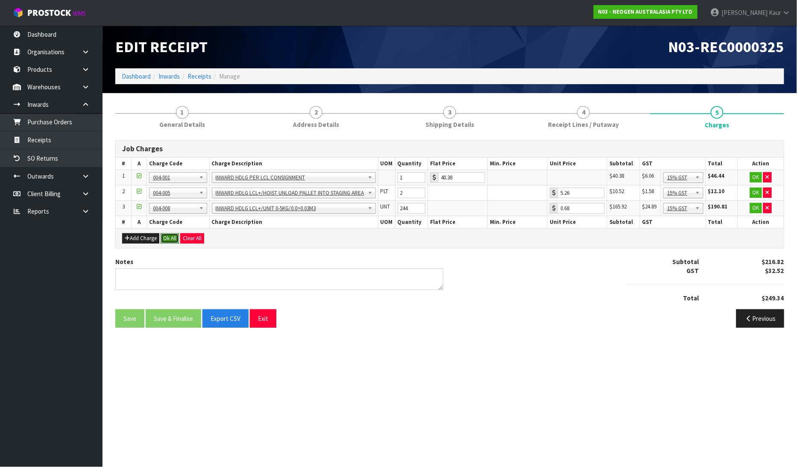
click at [168, 237] on button "Ok All" at bounding box center [170, 238] width 18 height 10
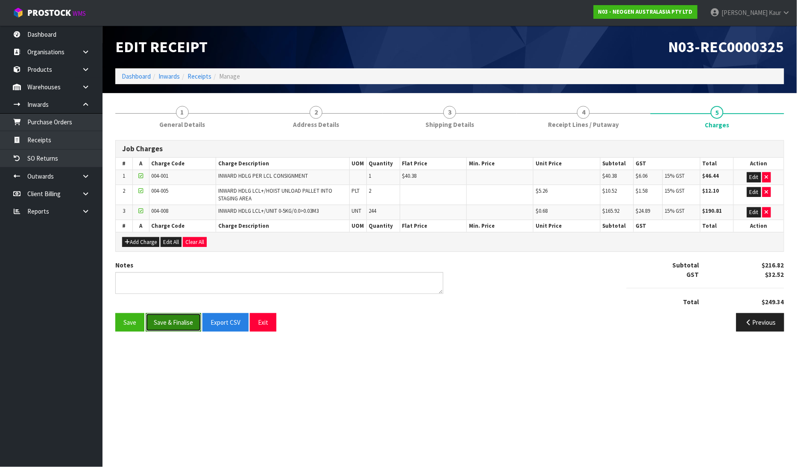
click at [167, 323] on button "Save & Finalise" at bounding box center [173, 322] width 55 height 18
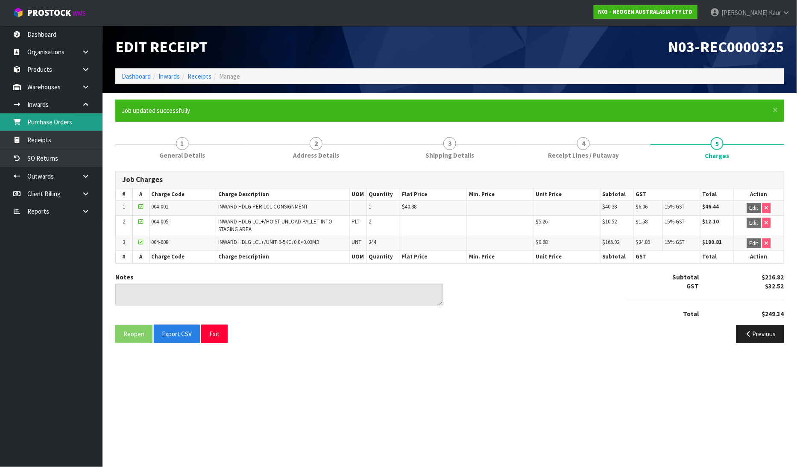
click at [68, 117] on link "Purchase Orders" at bounding box center [51, 122] width 102 height 18
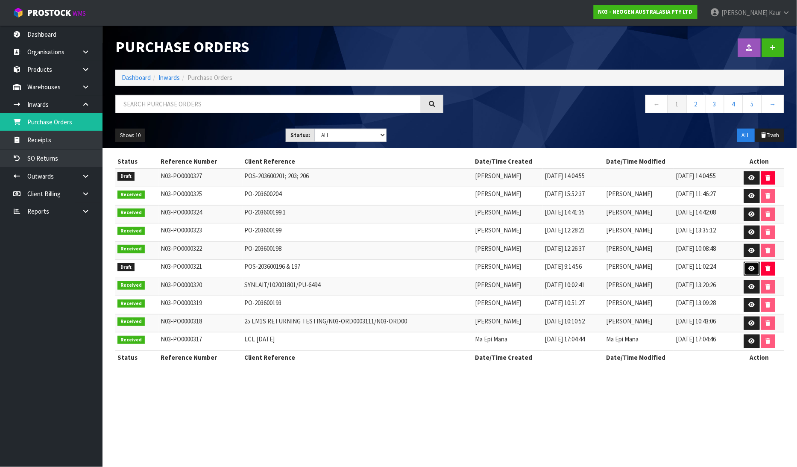
click at [752, 268] on icon at bounding box center [751, 269] width 6 height 6
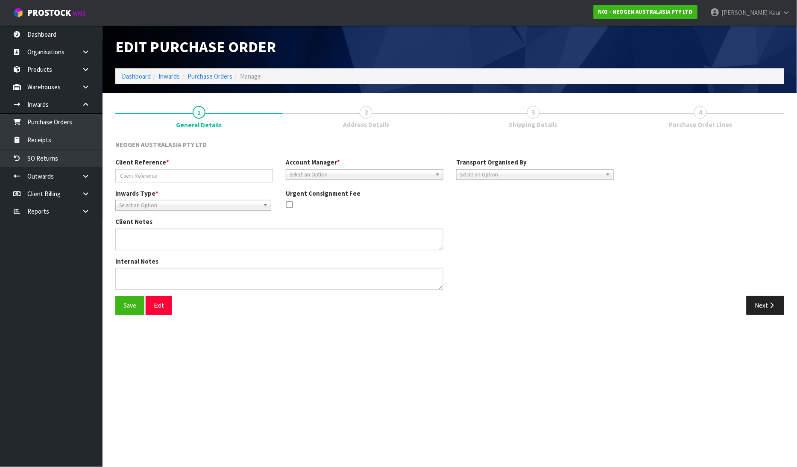
type input "POS-203600196 & 197"
type textarea "700002138 AND 700002120 PUT ON HELD QA UNTIL TESTING CLEARANCE"
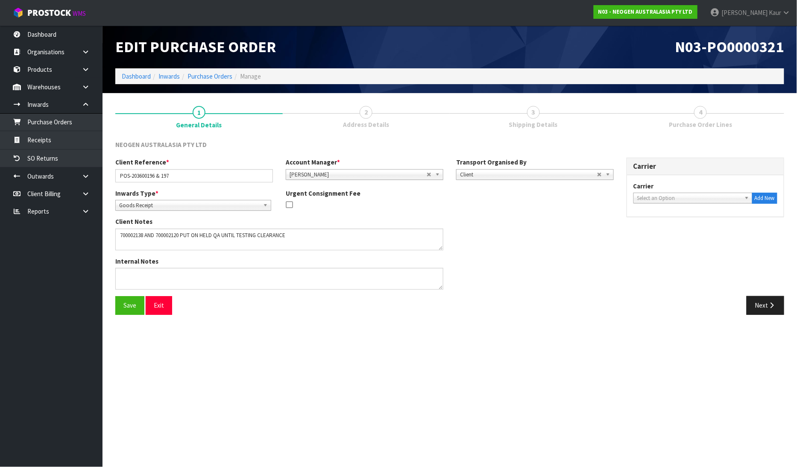
click at [678, 194] on span "Select an Option" at bounding box center [689, 198] width 104 height 10
type input "DI"
click at [666, 221] on li "DI RECT COURIERS - DIRECT COURIERS" at bounding box center [692, 222] width 115 height 11
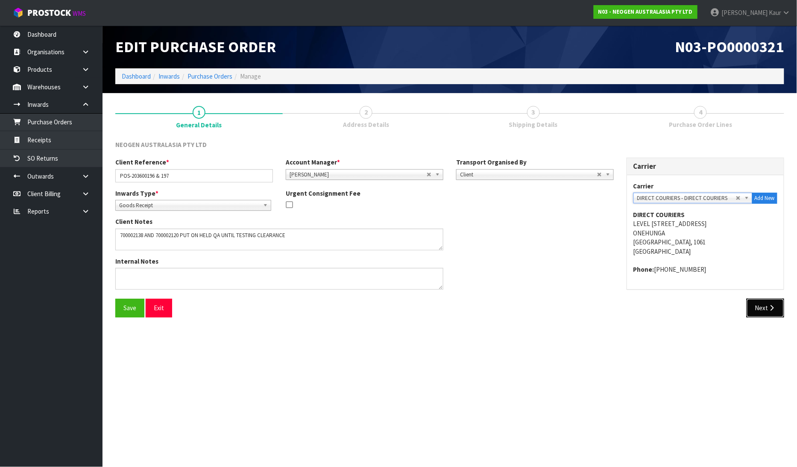
click at [762, 316] on button "Next" at bounding box center [765, 307] width 38 height 18
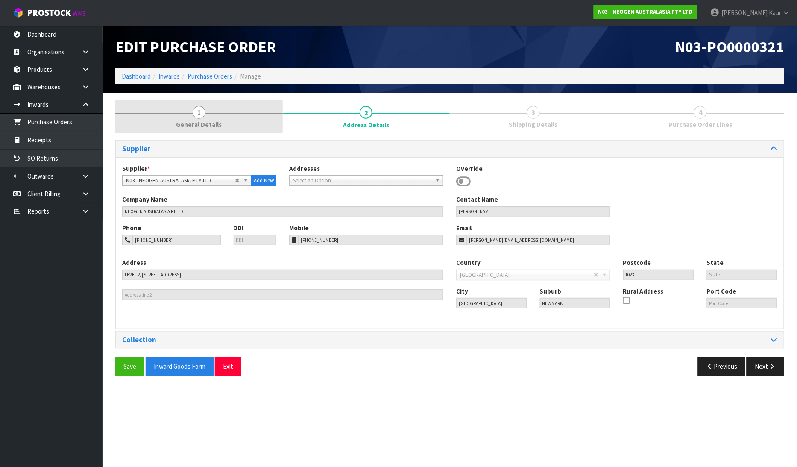
click at [189, 130] on link "1 General Details" at bounding box center [198, 116] width 167 height 34
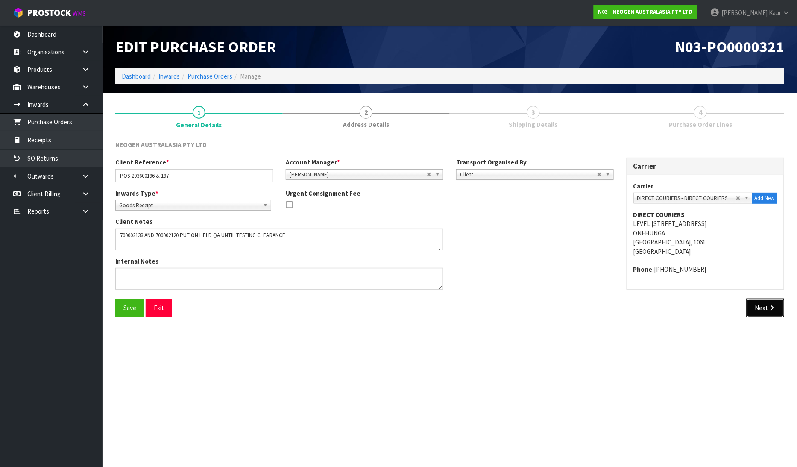
click at [755, 317] on button "Next" at bounding box center [765, 307] width 38 height 18
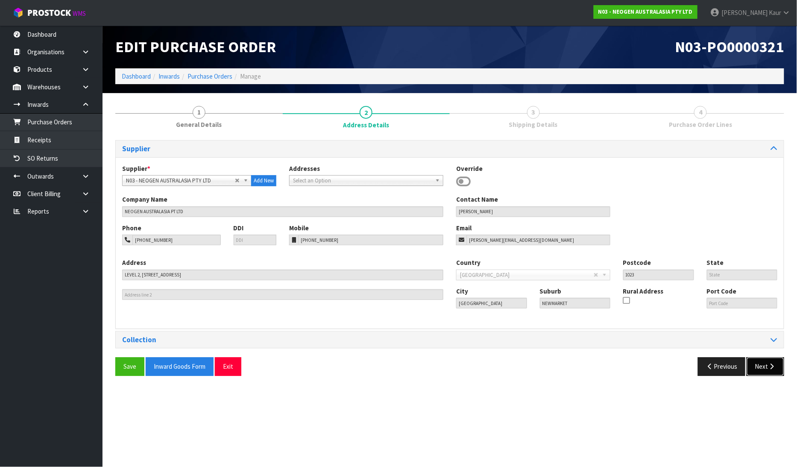
click at [761, 360] on button "Next" at bounding box center [765, 366] width 38 height 18
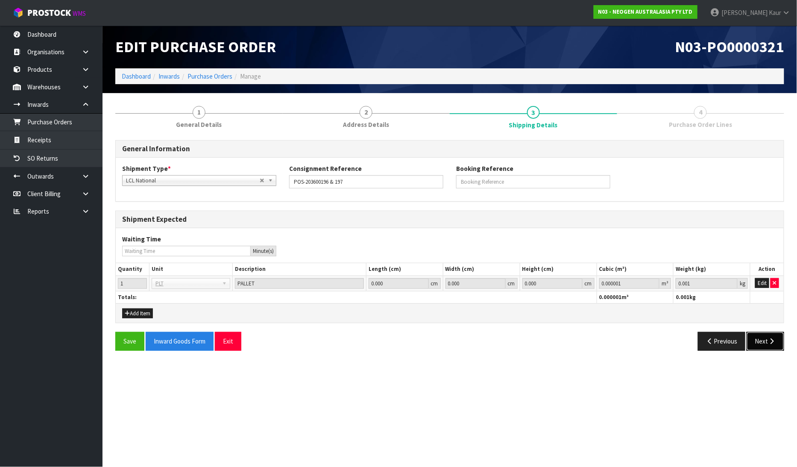
click at [770, 339] on icon "button" at bounding box center [772, 341] width 8 height 6
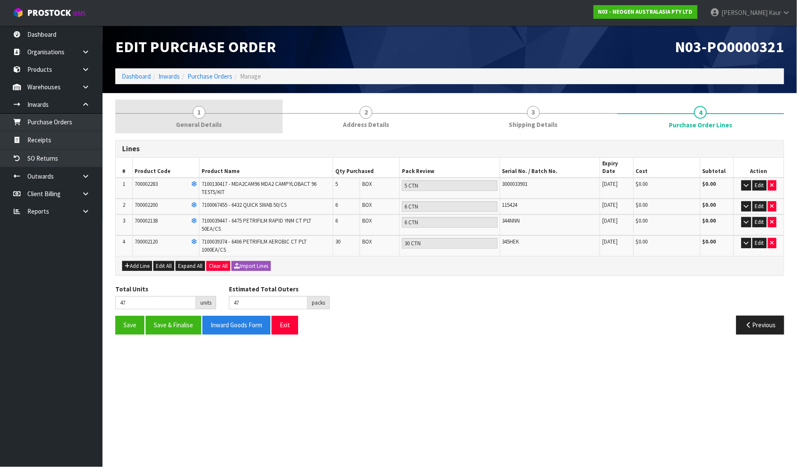
click at [199, 117] on span "1" at bounding box center [199, 112] width 13 height 13
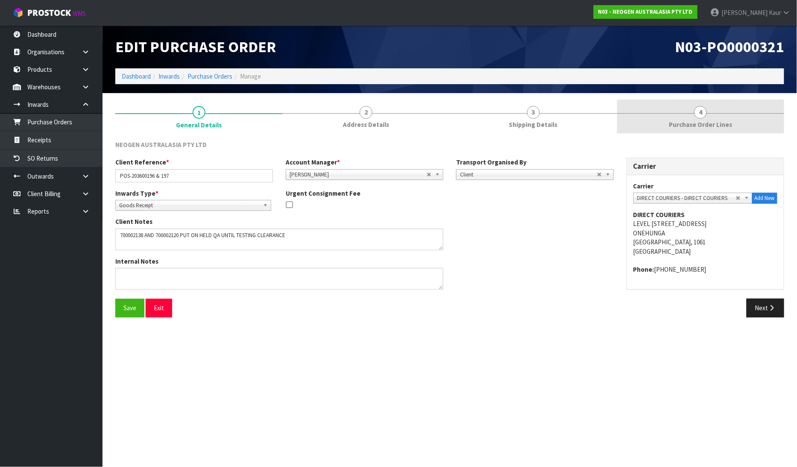
click at [680, 120] on span "Purchase Order Lines" at bounding box center [700, 124] width 63 height 9
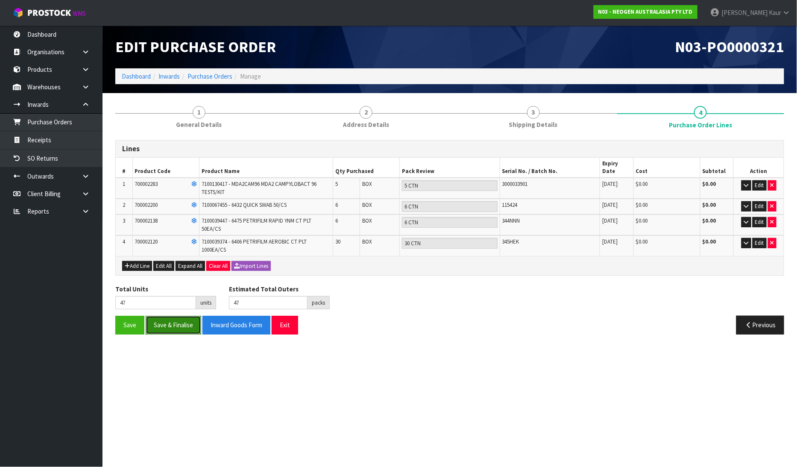
click at [180, 315] on button "Save & Finalise" at bounding box center [173, 324] width 55 height 18
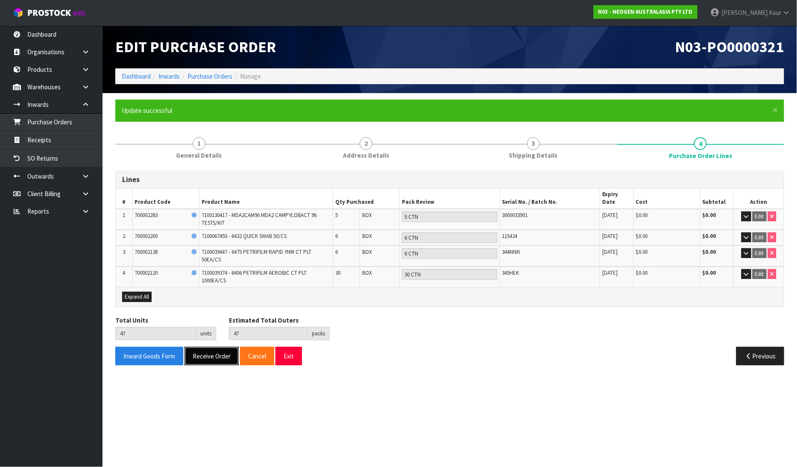
click at [209, 350] on button "Receive Order" at bounding box center [211, 356] width 54 height 18
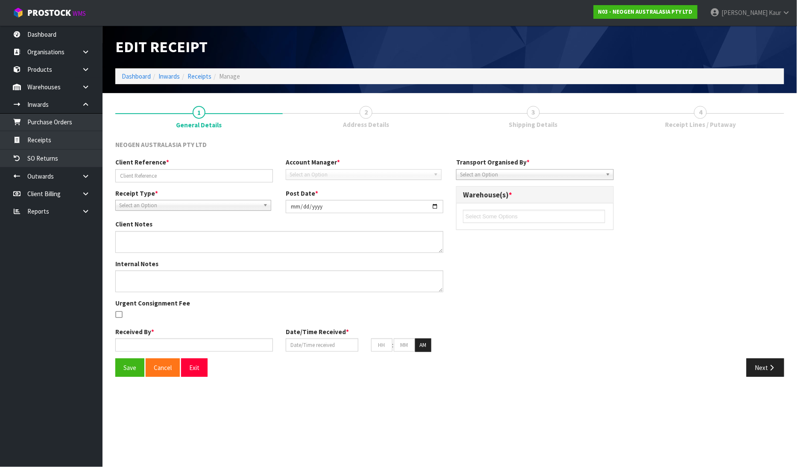
type input "POS-203600196 & 197"
type input "[DATE]"
type textarea "700002138 AND 700002120 PUT ON HELD QA UNTIL TESTING CLEARANCE"
type input "[PERSON_NAME]"
type input "[DATE]"
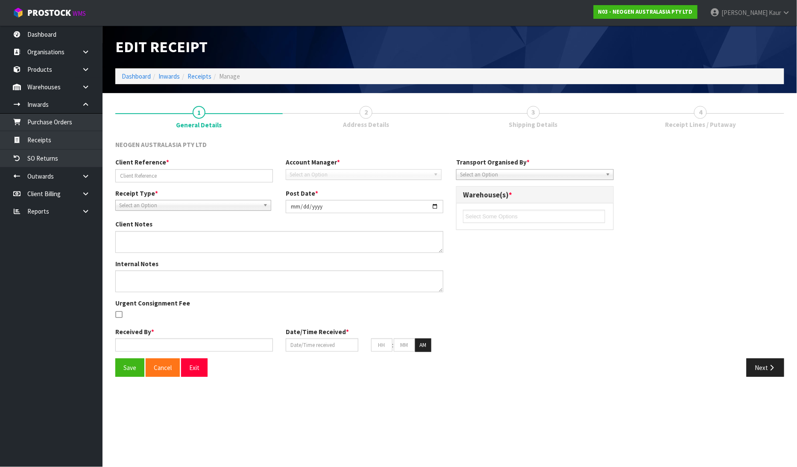
type input "02"
type input "39"
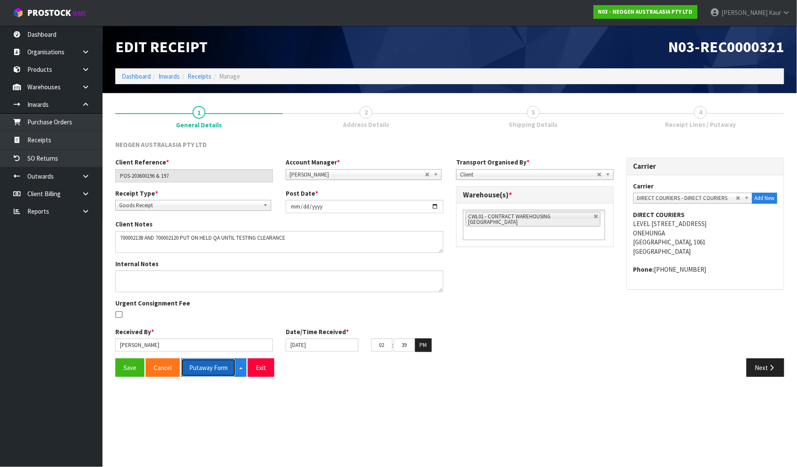
click at [203, 376] on button "Putaway Form" at bounding box center [208, 367] width 55 height 18
drag, startPoint x: 178, startPoint y: 180, endPoint x: 107, endPoint y: 181, distance: 70.9
click at [107, 181] on section "1 General Details 2 Address Details 3 Shipping Details 4 Receipt Lines / Putawa…" at bounding box center [449, 241] width 694 height 296
drag, startPoint x: 216, startPoint y: 197, endPoint x: 211, endPoint y: 182, distance: 15.5
click at [216, 197] on div "Receipt Type * Goods Receipt Goods Returned Goods Receipt" at bounding box center [194, 200] width 170 height 22
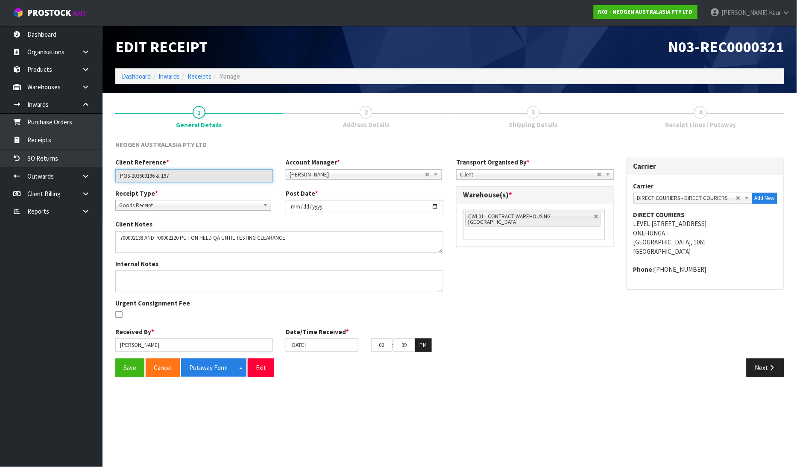
drag, startPoint x: 192, startPoint y: 175, endPoint x: 109, endPoint y: 181, distance: 83.4
click at [109, 181] on div "Client Reference * POS-203600196 & 197" at bounding box center [194, 170] width 170 height 24
